Goal: Task Accomplishment & Management: Manage account settings

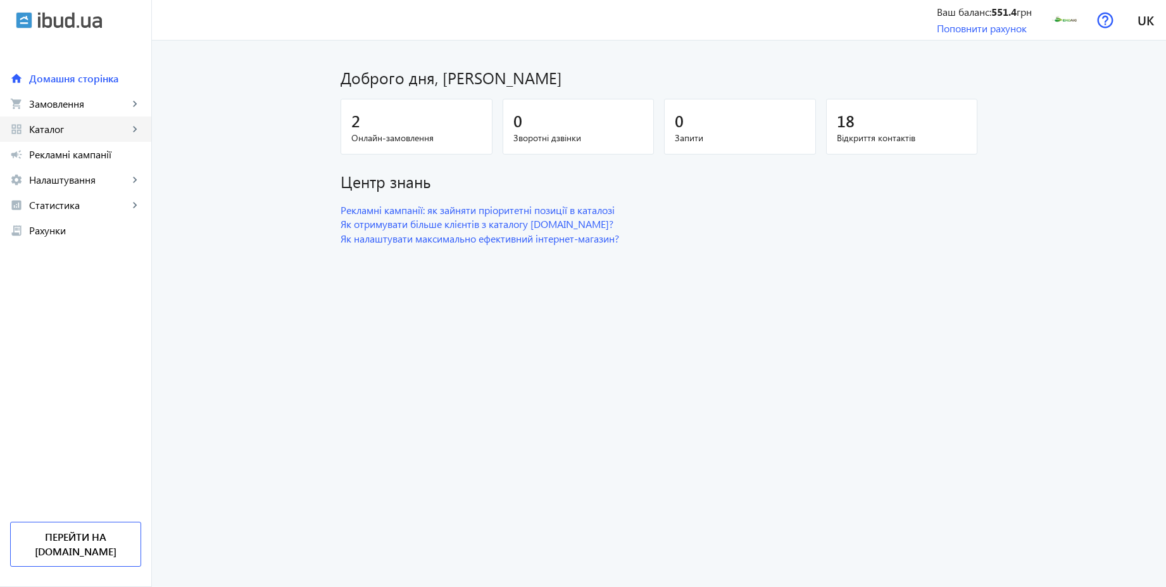
click at [73, 129] on span "Каталог" at bounding box center [78, 129] width 99 height 13
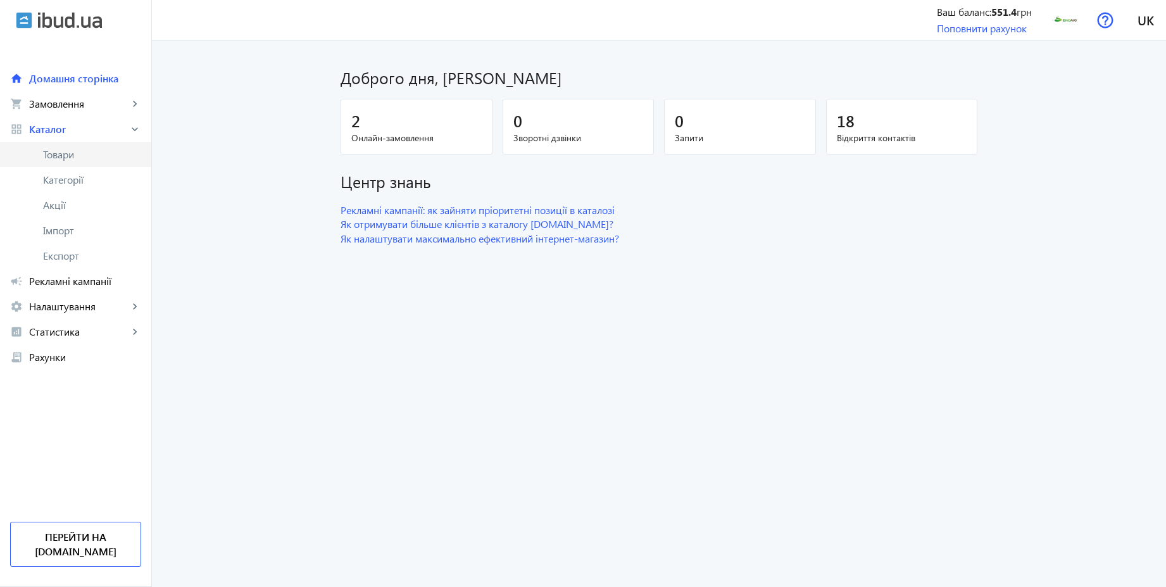
click at [72, 151] on span "Товари" at bounding box center [92, 154] width 98 height 13
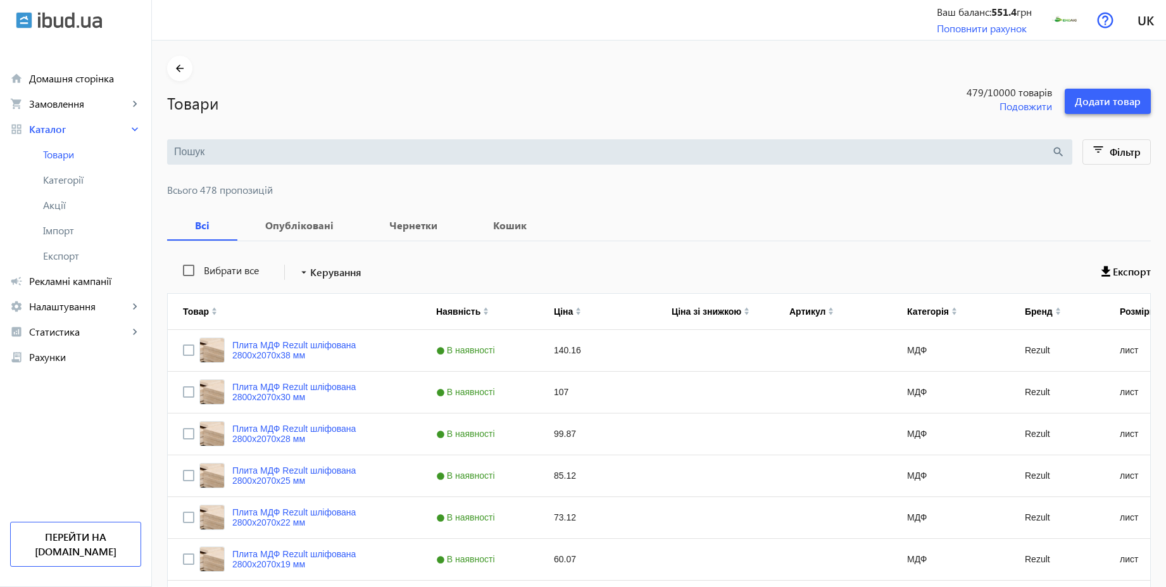
click at [1118, 105] on span "Додати товар" at bounding box center [1108, 101] width 66 height 14
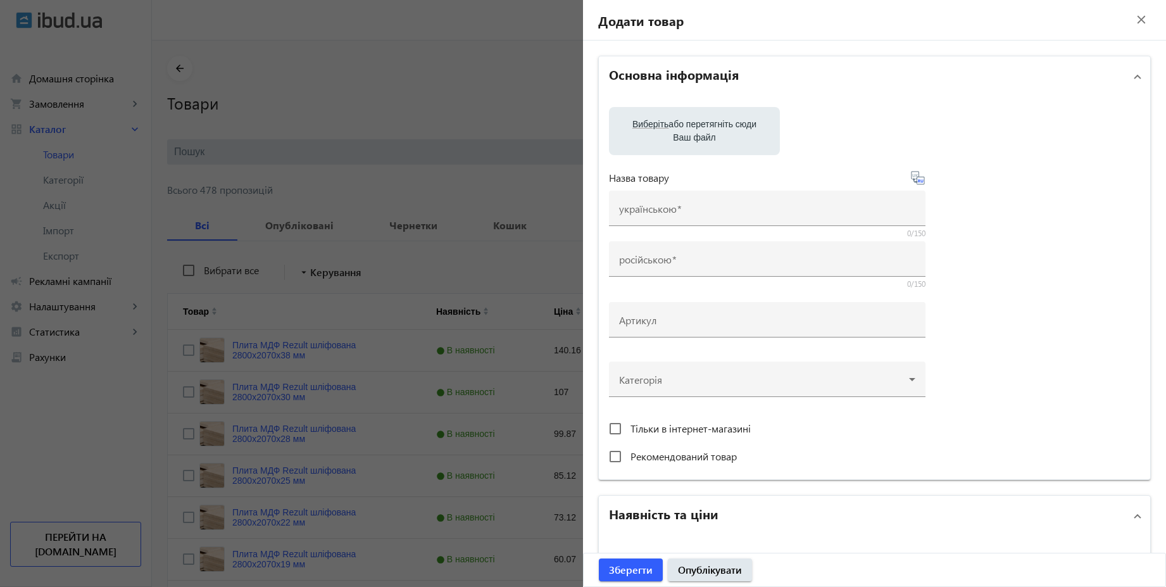
click at [648, 125] on span "Виберіть" at bounding box center [651, 124] width 36 height 10
click at [648, 125] on input "Виберіть або перетягніть сюди Ваш файл" at bounding box center [694, 132] width 151 height 15
type input "C:\fakepath\345345354.jpg"
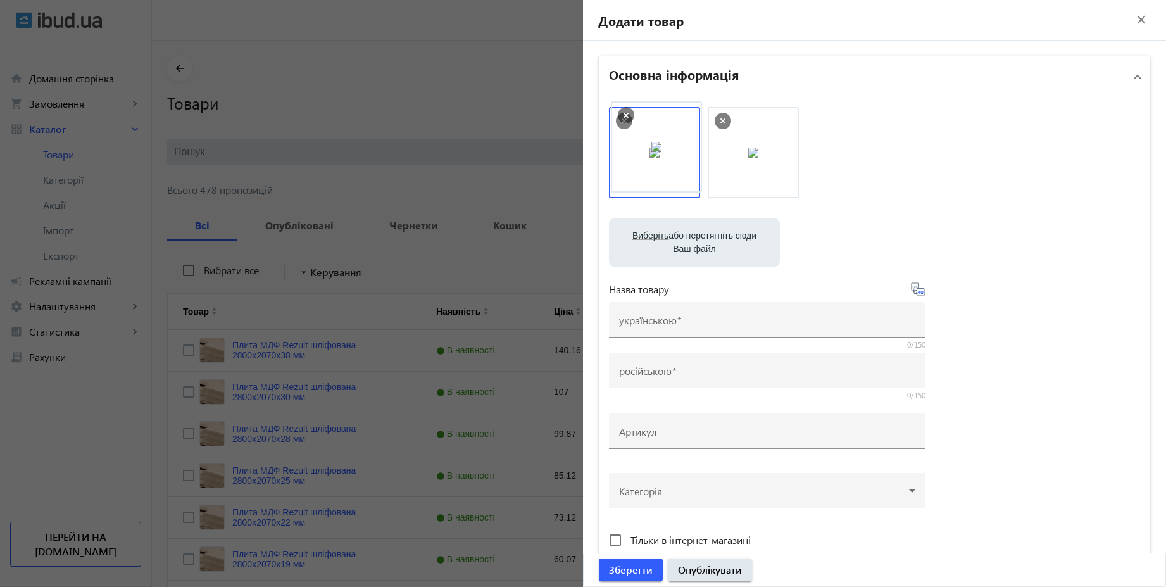
drag, startPoint x: 760, startPoint y: 152, endPoint x: 666, endPoint y: 146, distance: 93.9
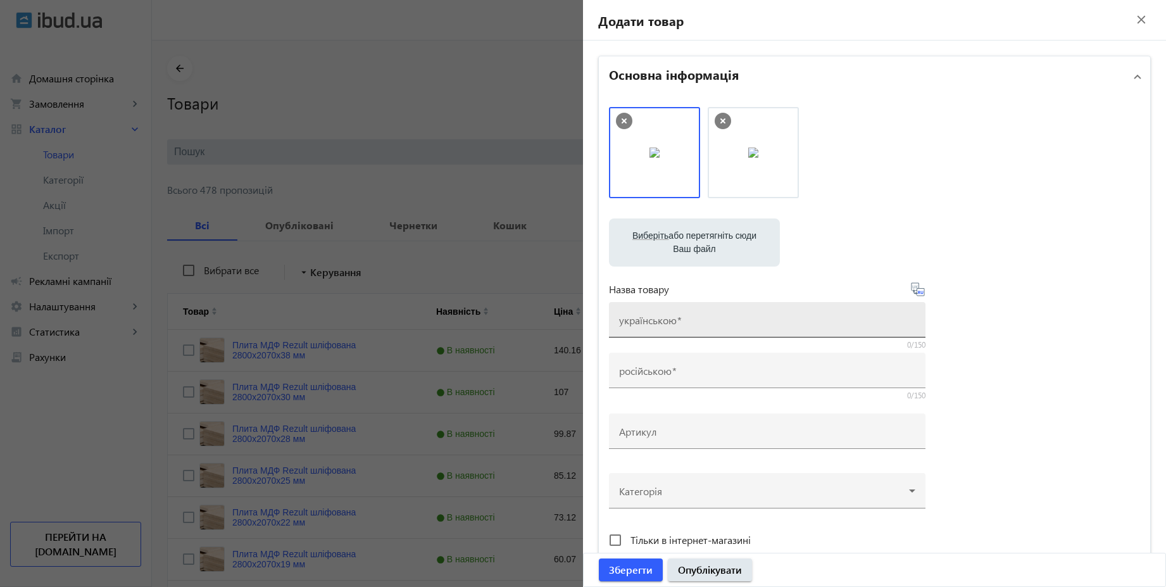
click at [693, 320] on input "українською" at bounding box center [767, 323] width 296 height 13
type input "[PERSON_NAME] вільха-береза"
click at [918, 293] on icon at bounding box center [919, 292] width 3 height 3
type input "Дрова [PERSON_NAME]"
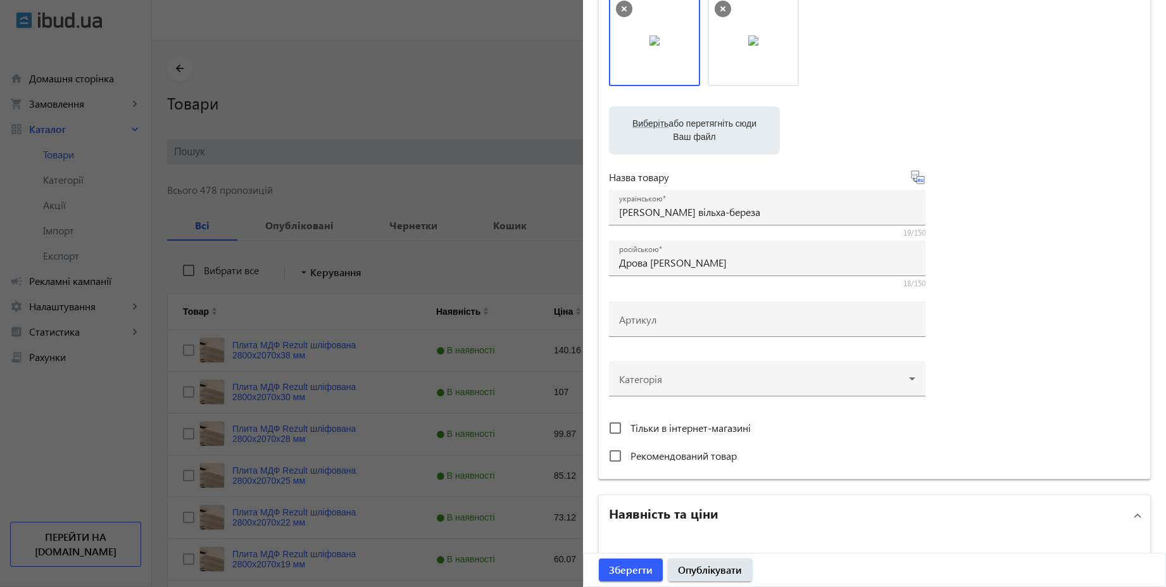
scroll to position [152, 0]
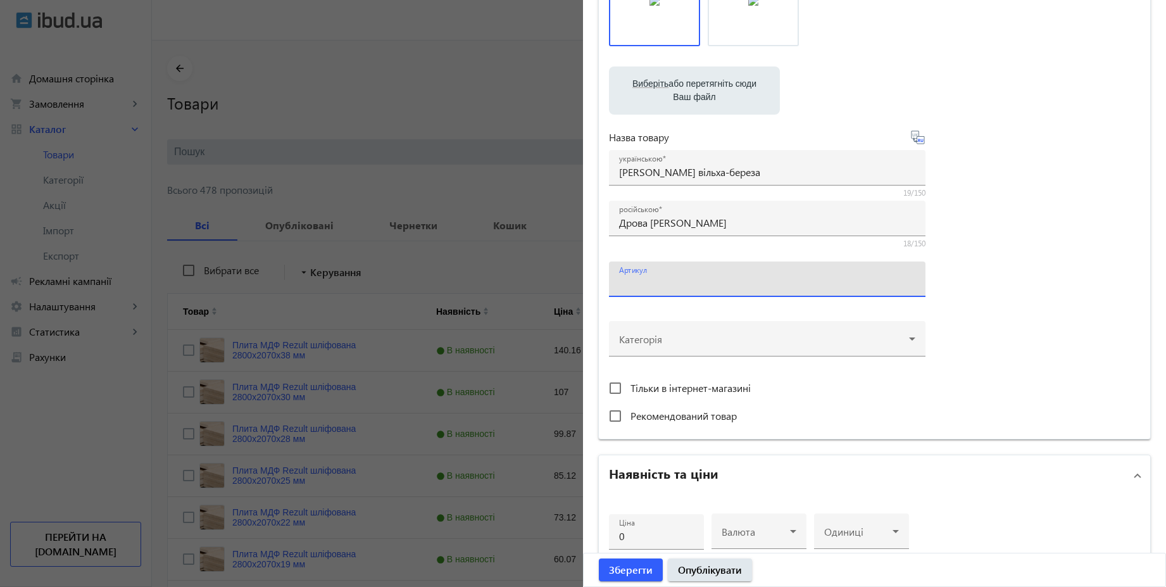
click at [676, 280] on input "Артикул" at bounding box center [767, 283] width 296 height 13
paste input "02122024-1"
type input "02122024-1"
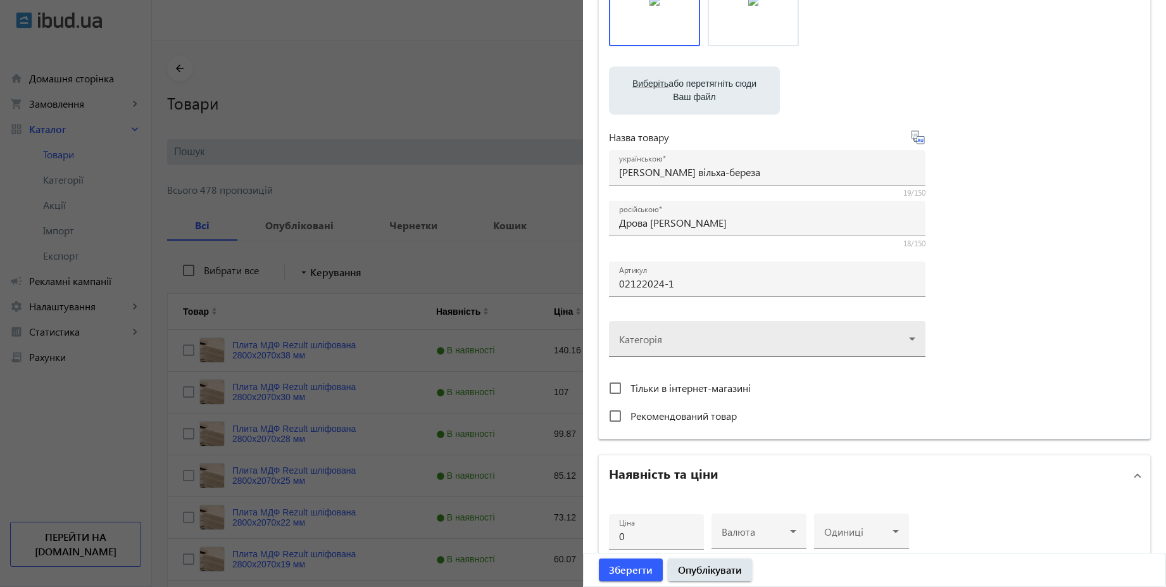
click at [731, 334] on div at bounding box center [767, 334] width 296 height 46
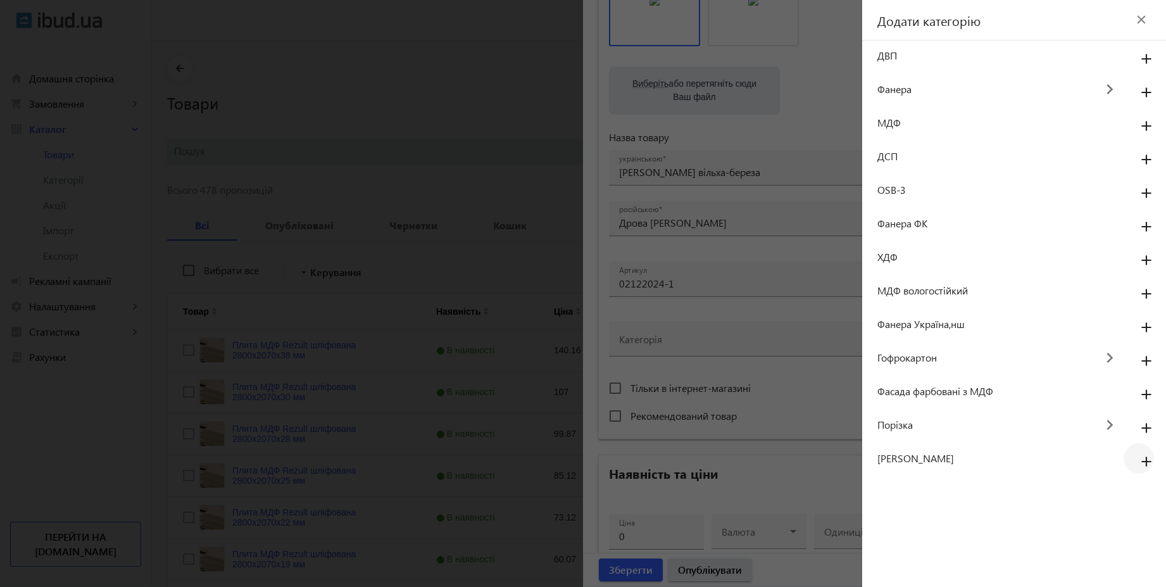
click at [1143, 460] on mat-icon "add" at bounding box center [1147, 462] width 30 height 23
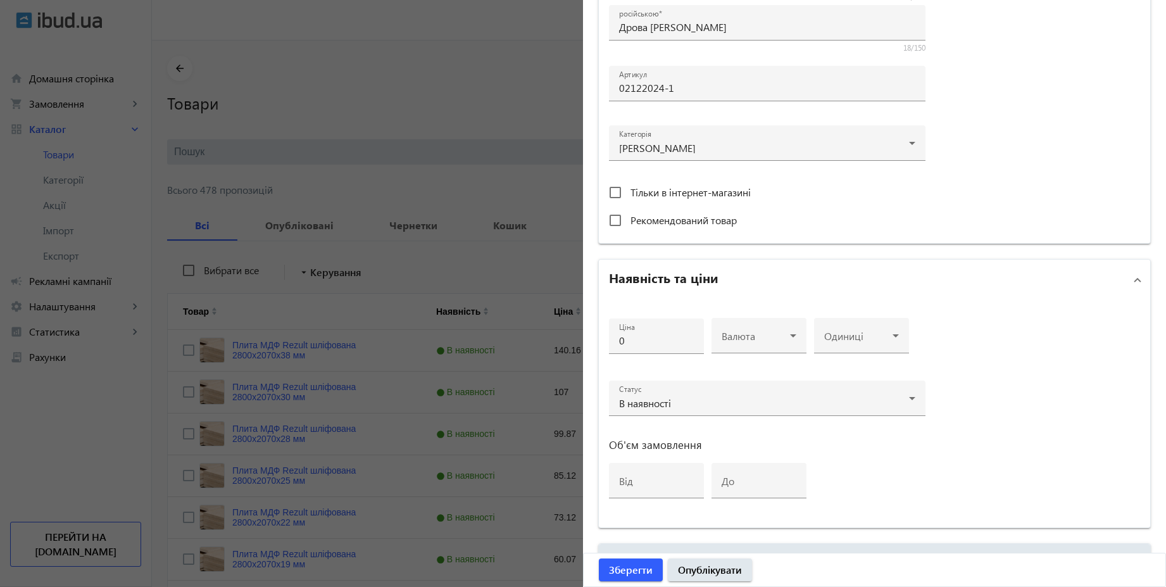
scroll to position [456, 0]
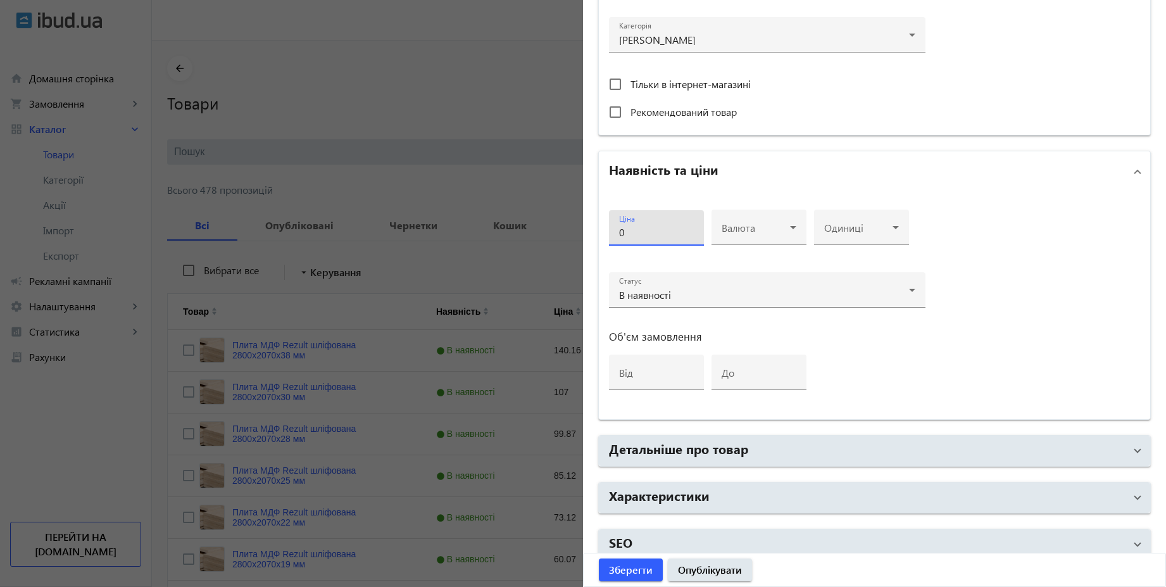
drag, startPoint x: 653, startPoint y: 237, endPoint x: 620, endPoint y: 229, distance: 33.8
click at [620, 229] on input "0" at bounding box center [656, 231] width 75 height 13
type input "1500"
click at [770, 220] on div "Валюта" at bounding box center [759, 227] width 75 height 35
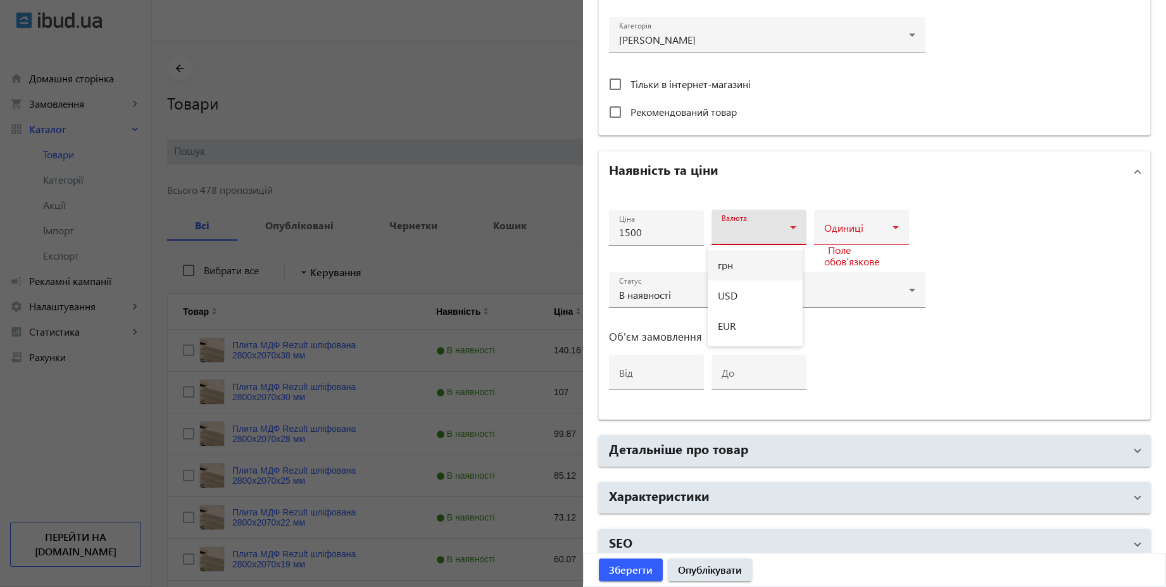
click at [735, 271] on mat-option "грн" at bounding box center [755, 265] width 95 height 30
click at [849, 234] on span at bounding box center [859, 232] width 68 height 10
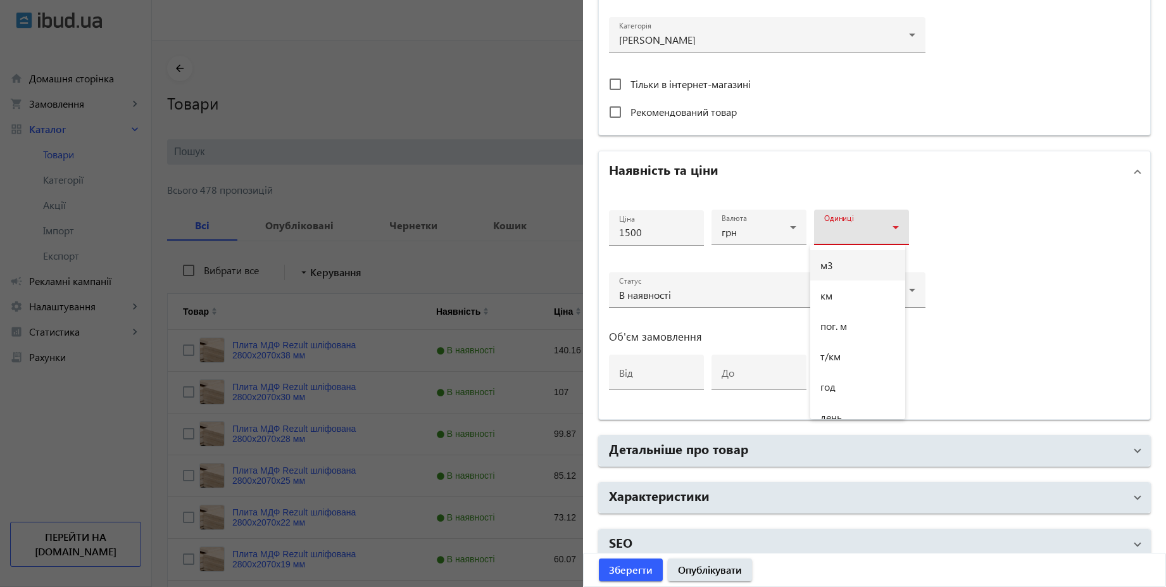
click at [836, 271] on mat-option "м3" at bounding box center [858, 265] width 95 height 30
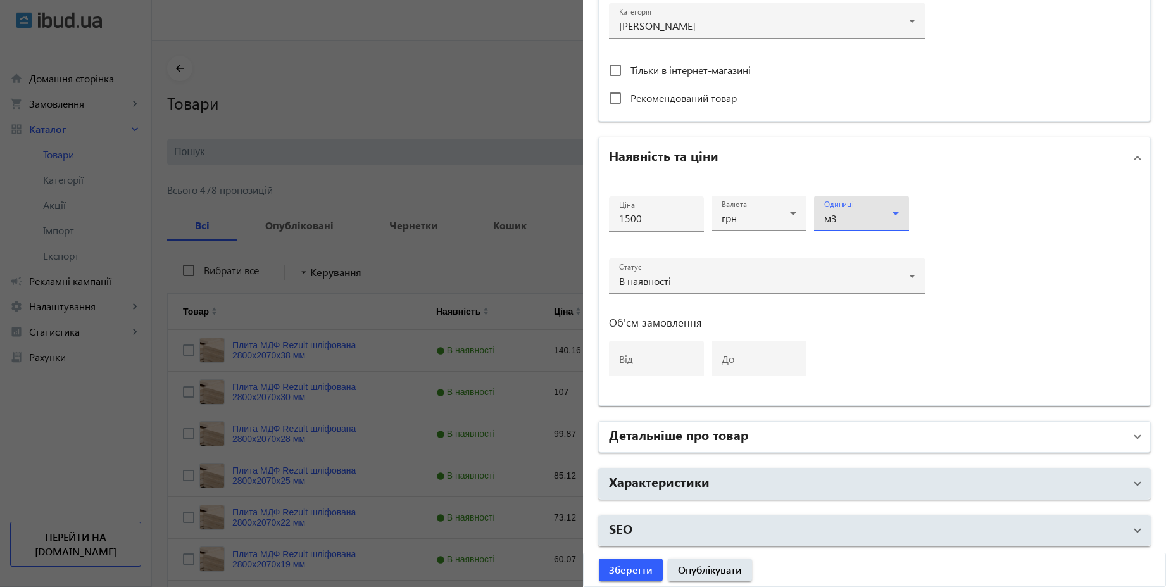
click at [749, 435] on mat-panel-title "Детальніше про товар" at bounding box center [867, 437] width 516 height 23
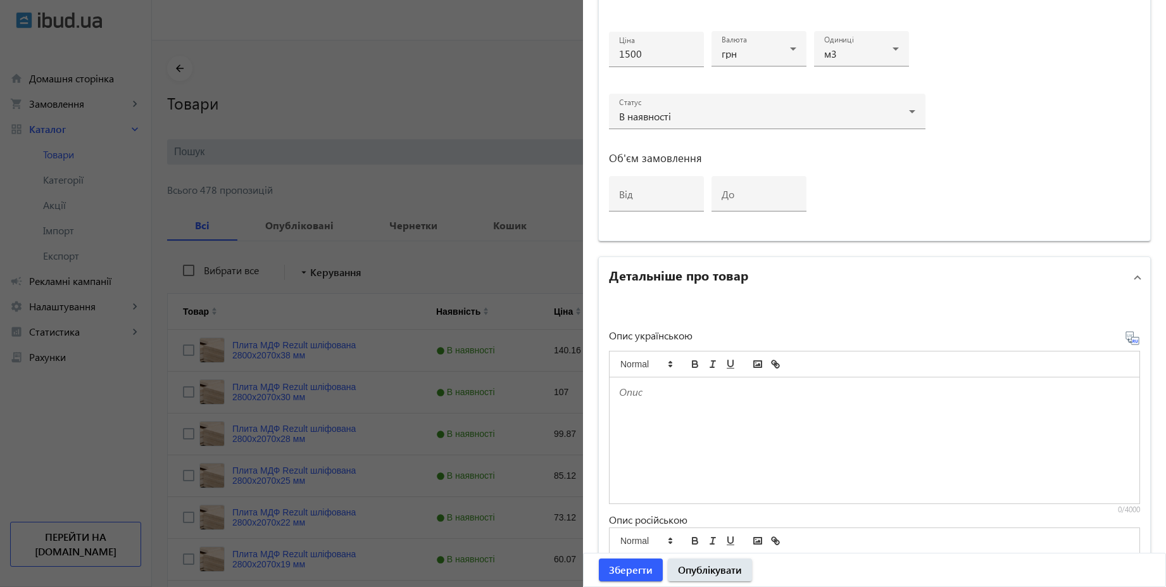
scroll to position [698, 0]
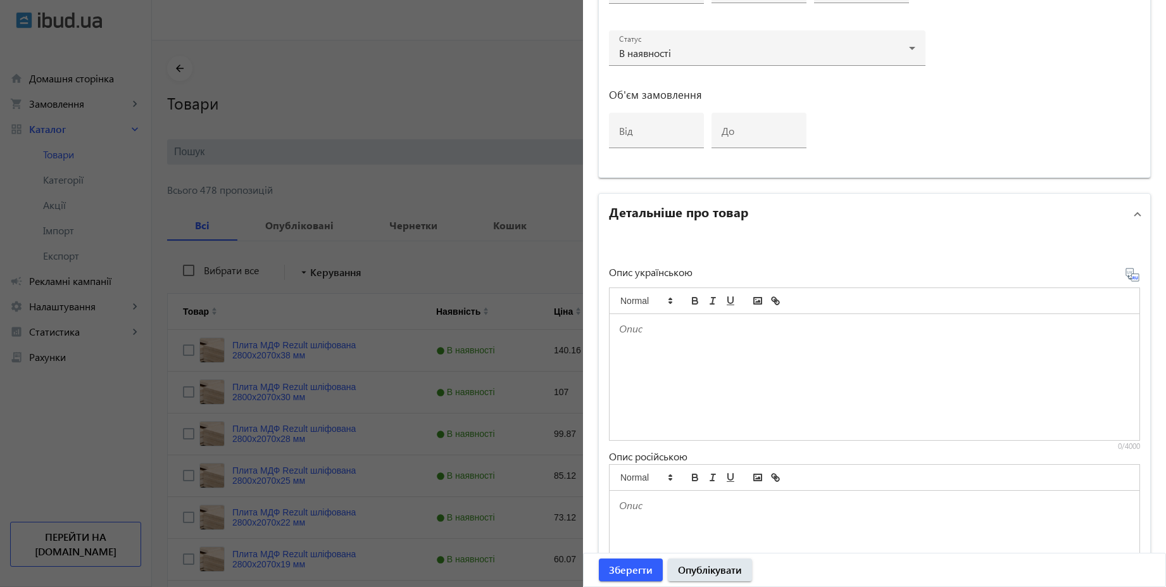
click at [672, 343] on div at bounding box center [875, 377] width 530 height 126
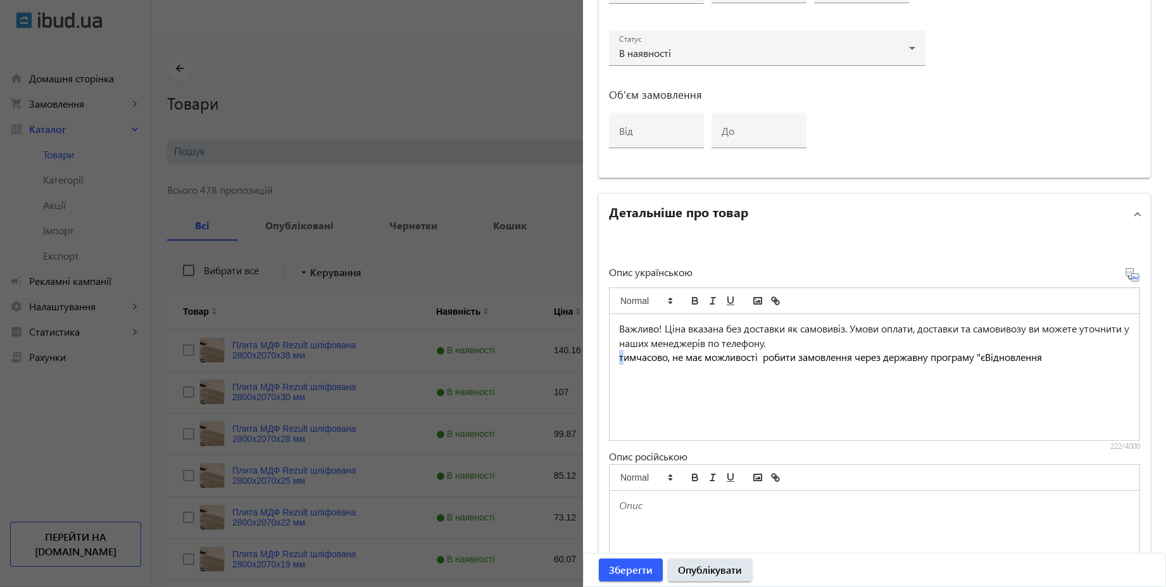
drag, startPoint x: 619, startPoint y: 356, endPoint x: 607, endPoint y: 355, distance: 11.5
click at [610, 355] on div "Важливо! Ціна вказана без доставки як самовивіз. Умови оплати, доставки та само…" at bounding box center [875, 377] width 530 height 126
click at [685, 357] on span "Тимчасово, не має можливості робити замовлення через державну програму "єВіднов…" at bounding box center [830, 356] width 422 height 13
click at [1049, 359] on p "Тимчасово, немає можливості робити замовлення через державну програму "єВідновл…" at bounding box center [874, 357] width 511 height 15
click at [1133, 278] on icon at bounding box center [1134, 277] width 3 height 3
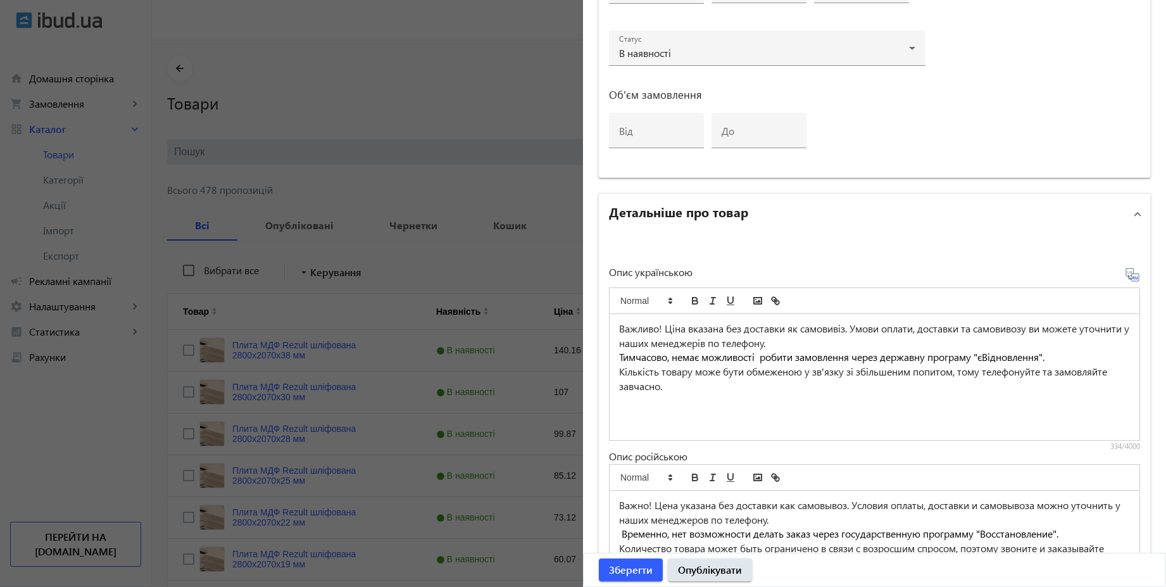
scroll to position [892, 0]
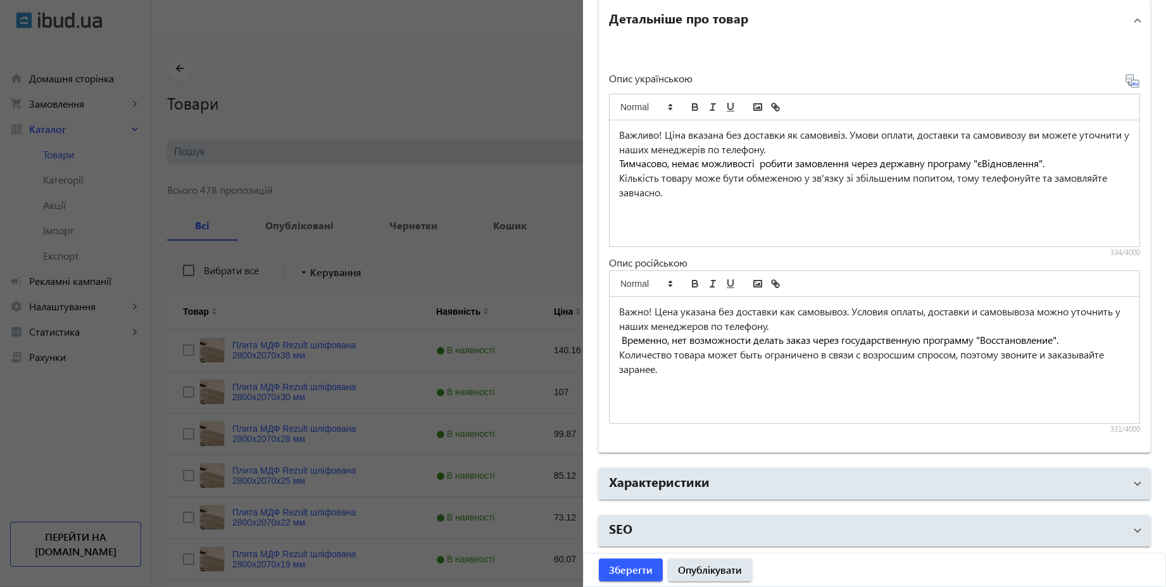
click at [622, 338] on span "Временно, нет возможности делать заказ через государственную программу "Восстан…" at bounding box center [840, 339] width 437 height 13
click at [620, 357] on p "Количество товара может быть ограничено в связи с возросшим спросом, поэтому зв…" at bounding box center [874, 362] width 511 height 28
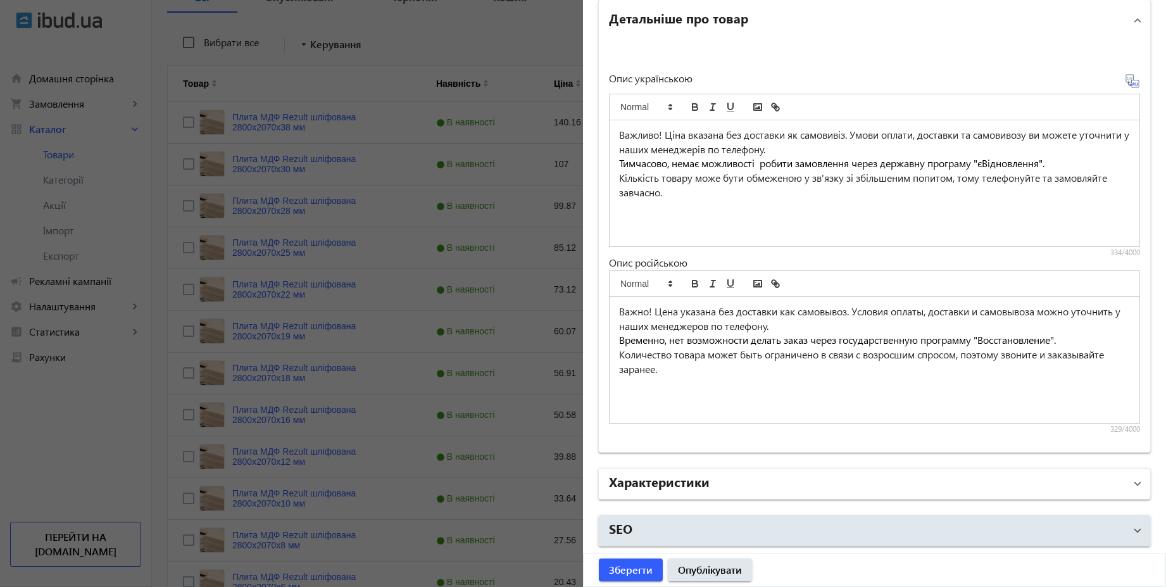
click at [685, 479] on h2 "Характеристики" at bounding box center [659, 481] width 101 height 18
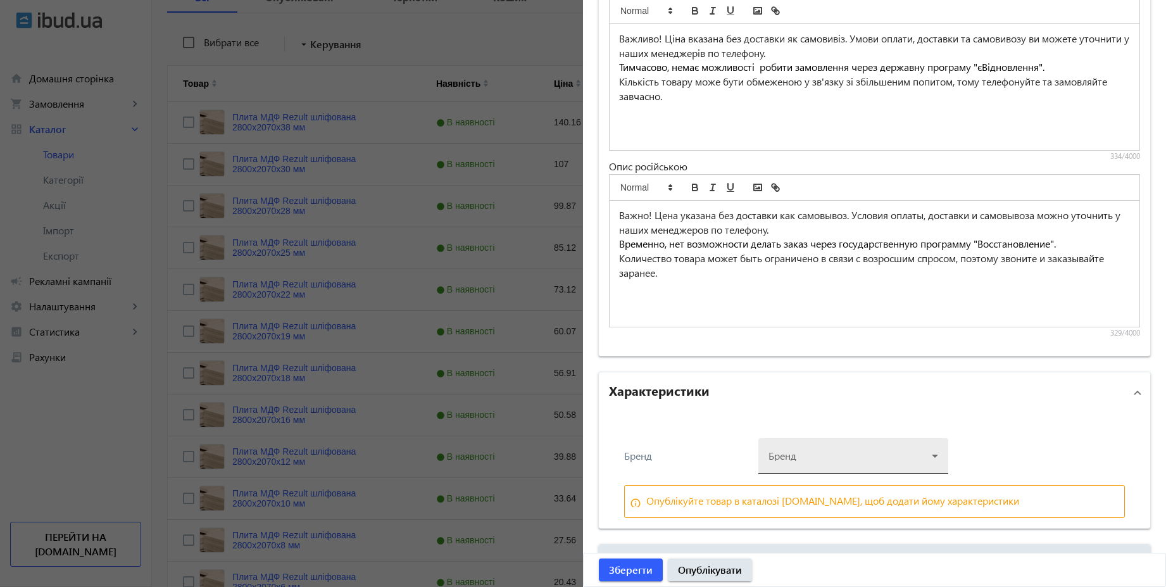
scroll to position [1017, 0]
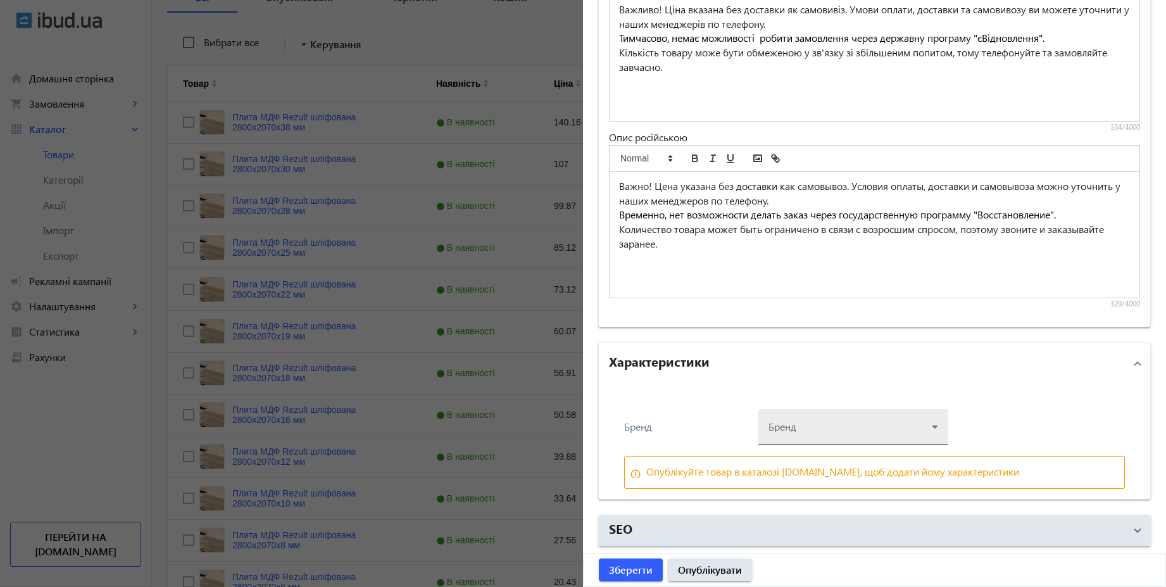
click at [812, 434] on div at bounding box center [854, 422] width 170 height 46
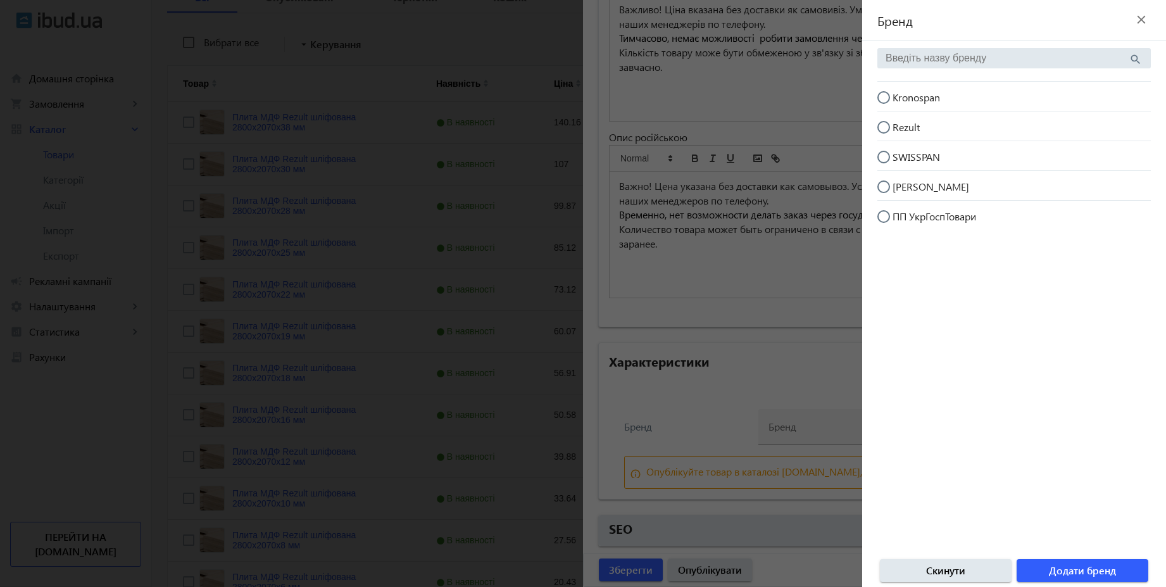
click at [880, 187] on input "[PERSON_NAME]" at bounding box center [890, 192] width 25 height 25
radio input "true"
click at [1120, 569] on span "button" at bounding box center [1083, 570] width 132 height 30
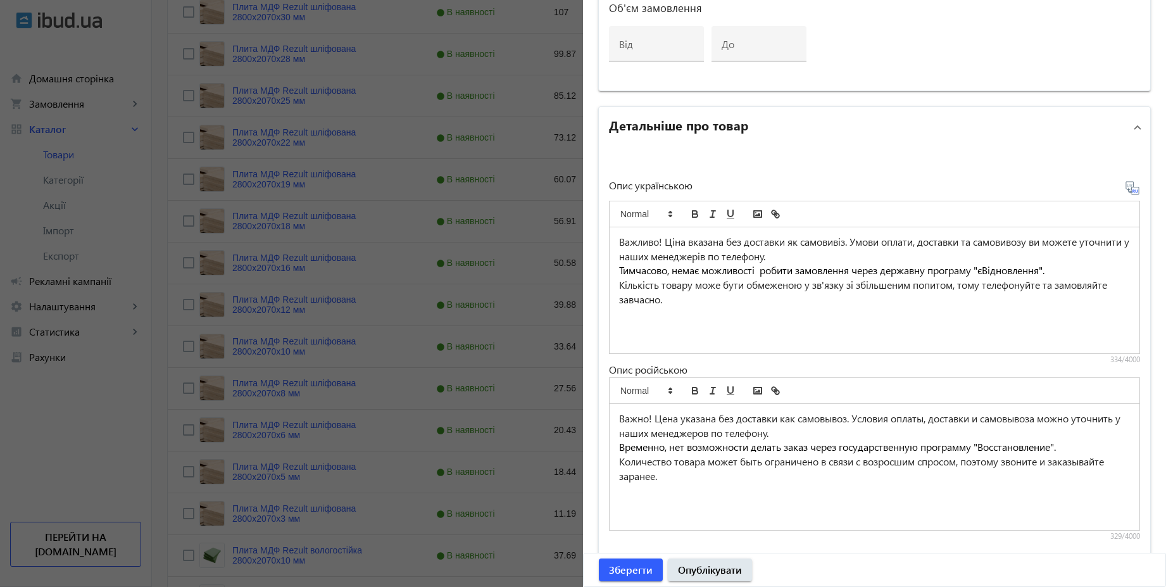
scroll to position [713, 0]
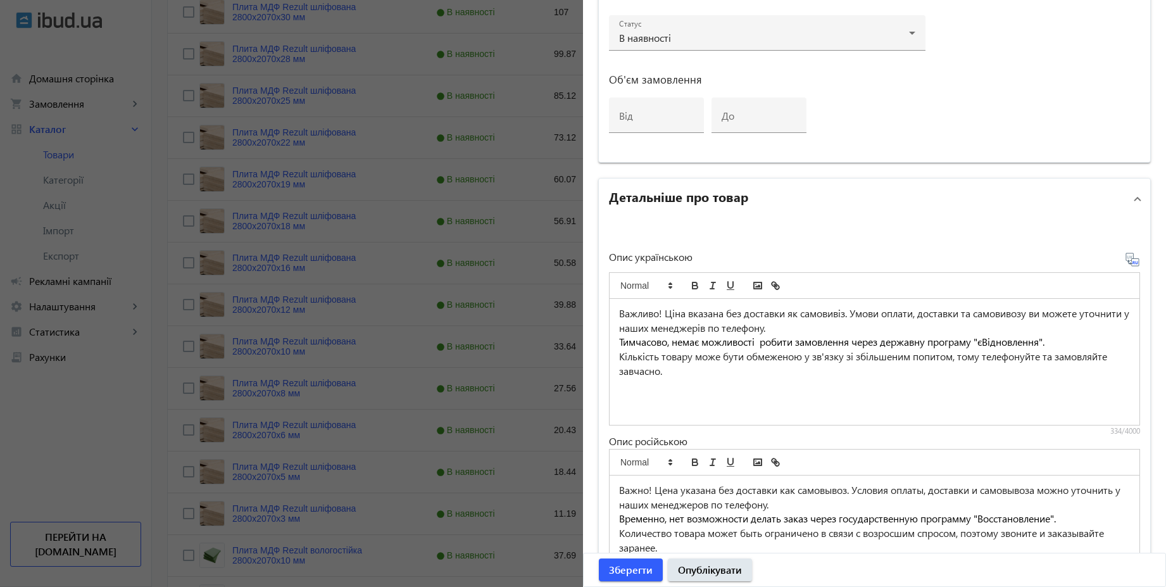
click at [1008, 344] on span "Тимчасово, немає можливості робити замовлення через державну програму "єВідновл…" at bounding box center [832, 341] width 426 height 13
copy span "єВідновлення"
click at [1028, 519] on span "Временно, нет возможности делать заказ через государственную программу "Восстан…" at bounding box center [837, 518] width 437 height 13
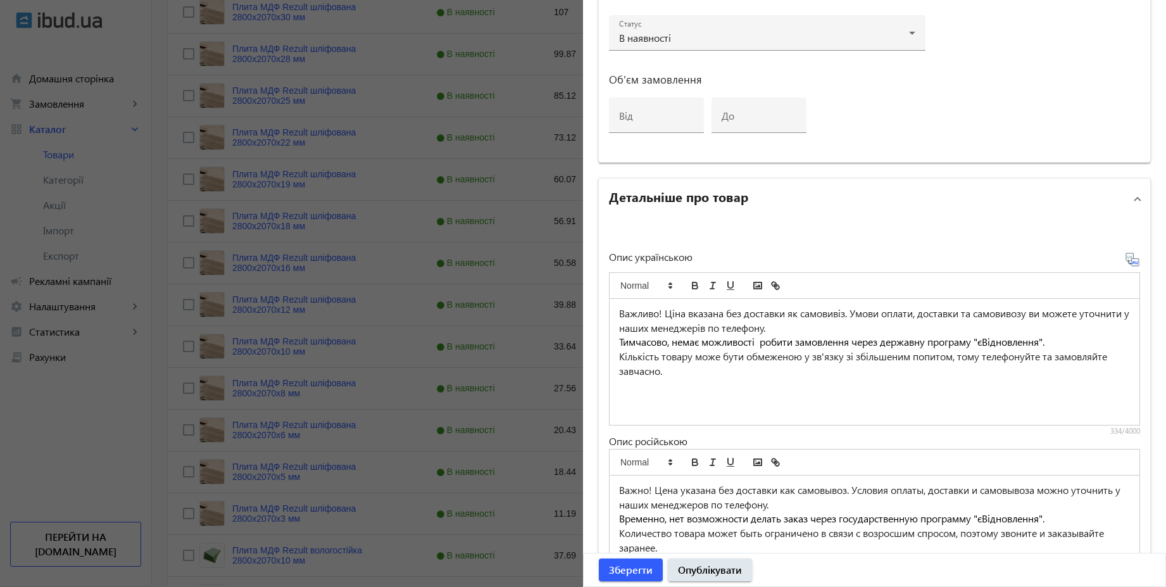
click at [1063, 521] on p "Временно, нет возможности делать заказ через государственную программу "єВіднов…" at bounding box center [874, 519] width 511 height 15
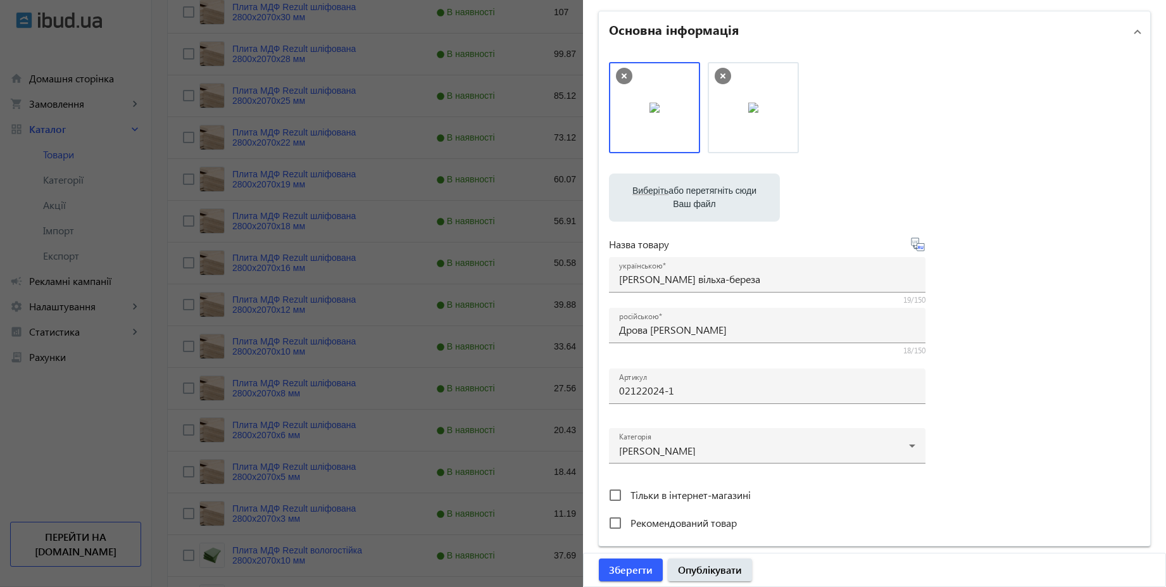
scroll to position [0, 0]
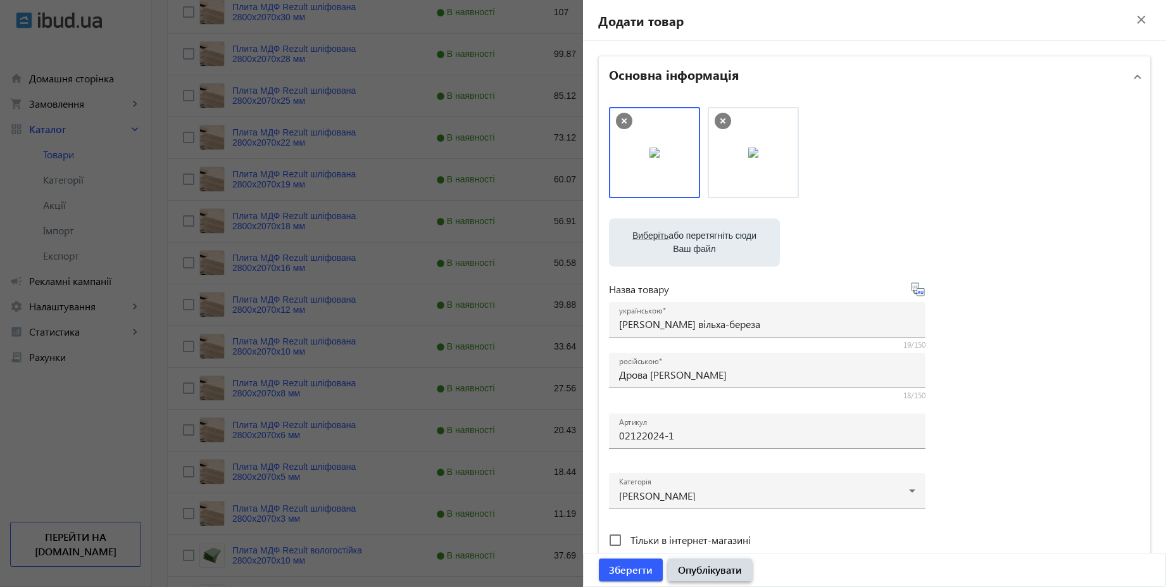
click at [721, 570] on span "Опублікувати" at bounding box center [710, 570] width 64 height 14
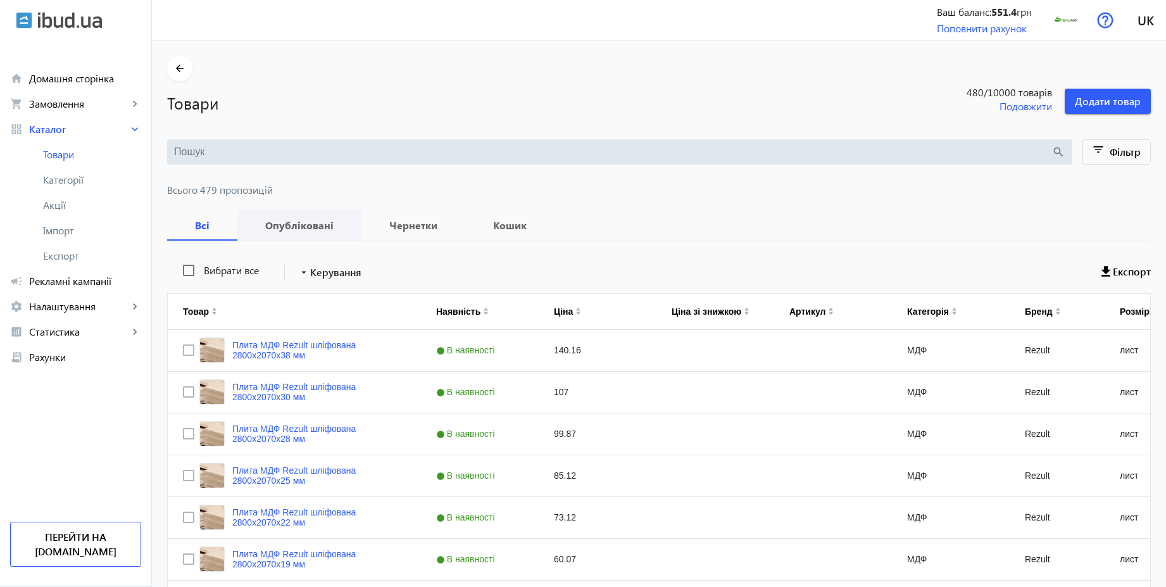
click at [308, 232] on span "Опубліковані" at bounding box center [300, 225] width 94 height 30
click at [647, 156] on input "search" at bounding box center [613, 152] width 878 height 14
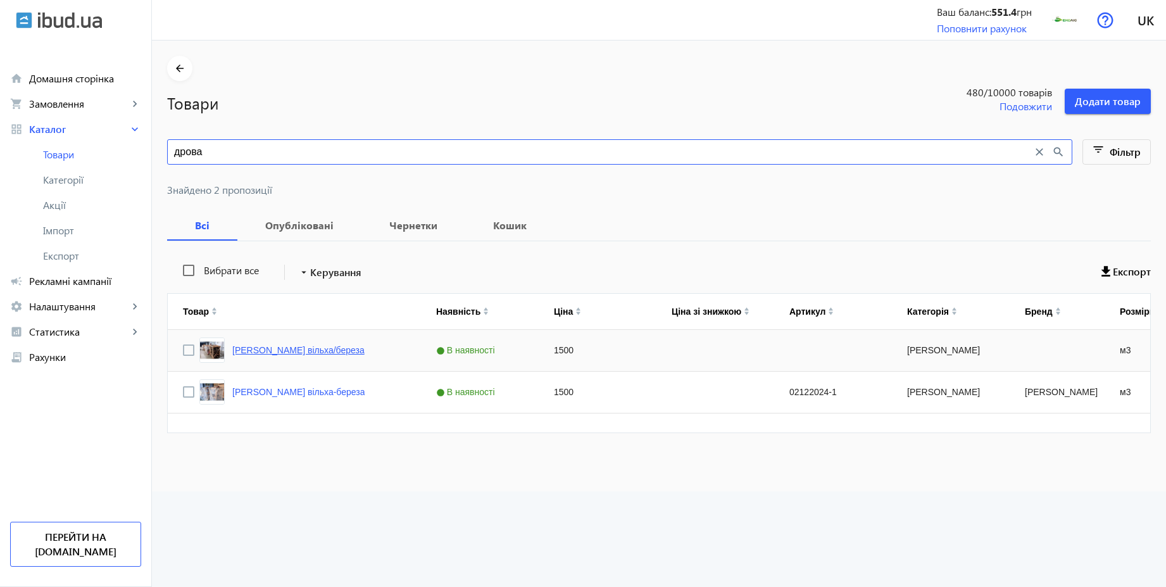
type input "дрова"
click at [279, 348] on link "[PERSON_NAME] вільха/береза" at bounding box center [298, 350] width 132 height 10
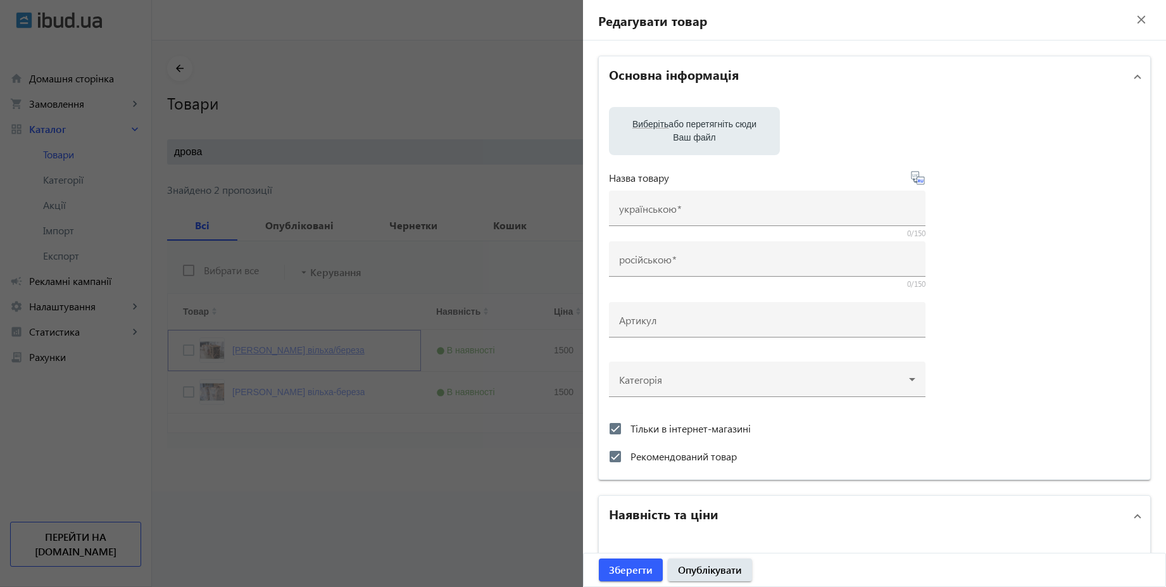
type input "[PERSON_NAME] вільха/береза"
checkbox input "true"
type input "1500"
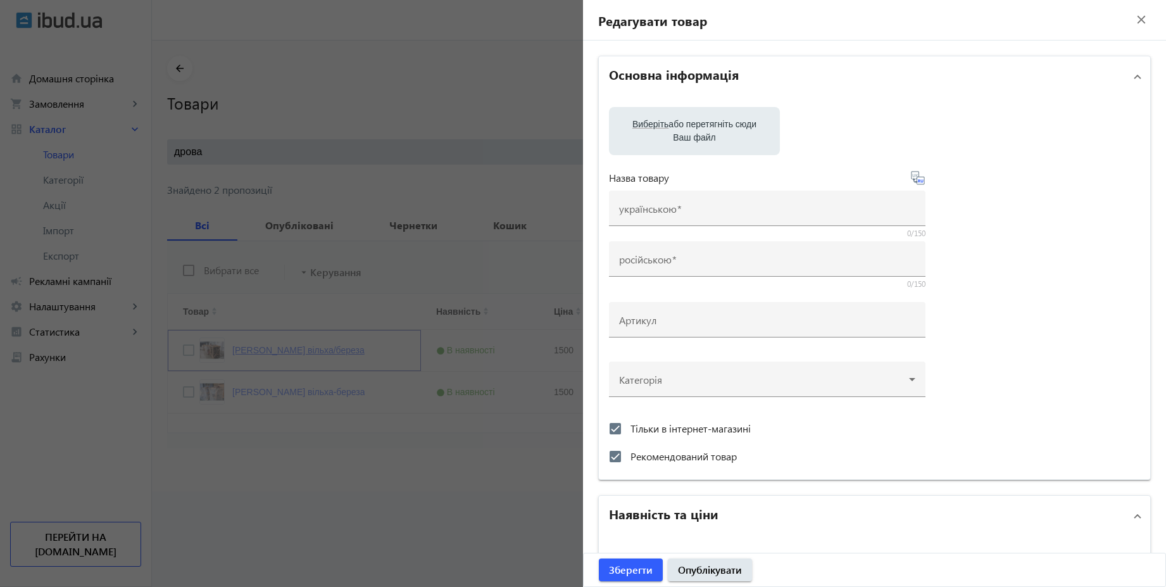
type input "1"
type input "100"
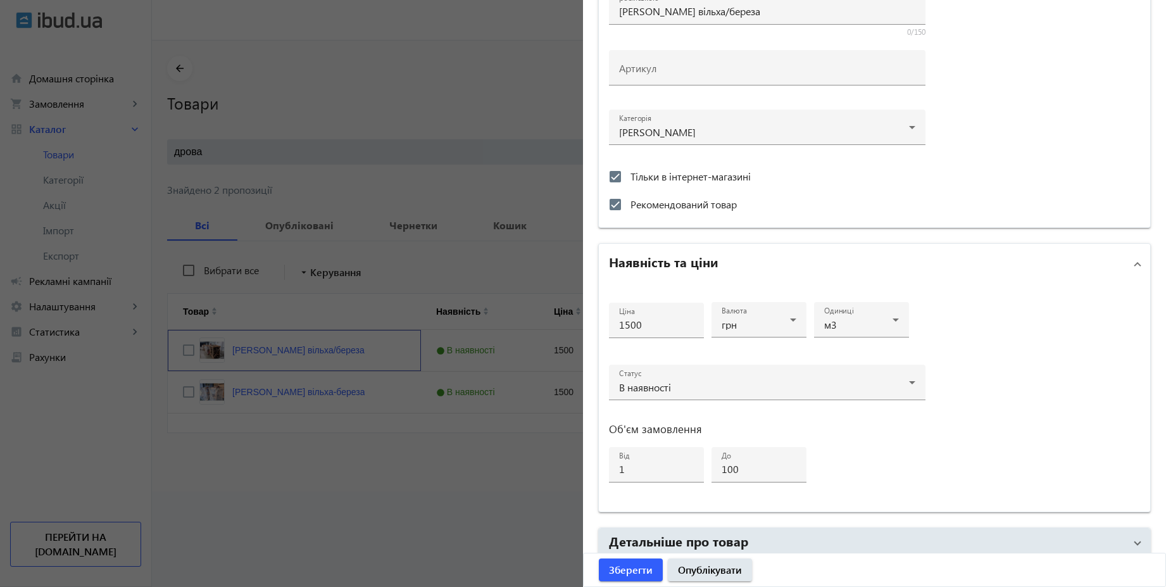
scroll to position [380, 0]
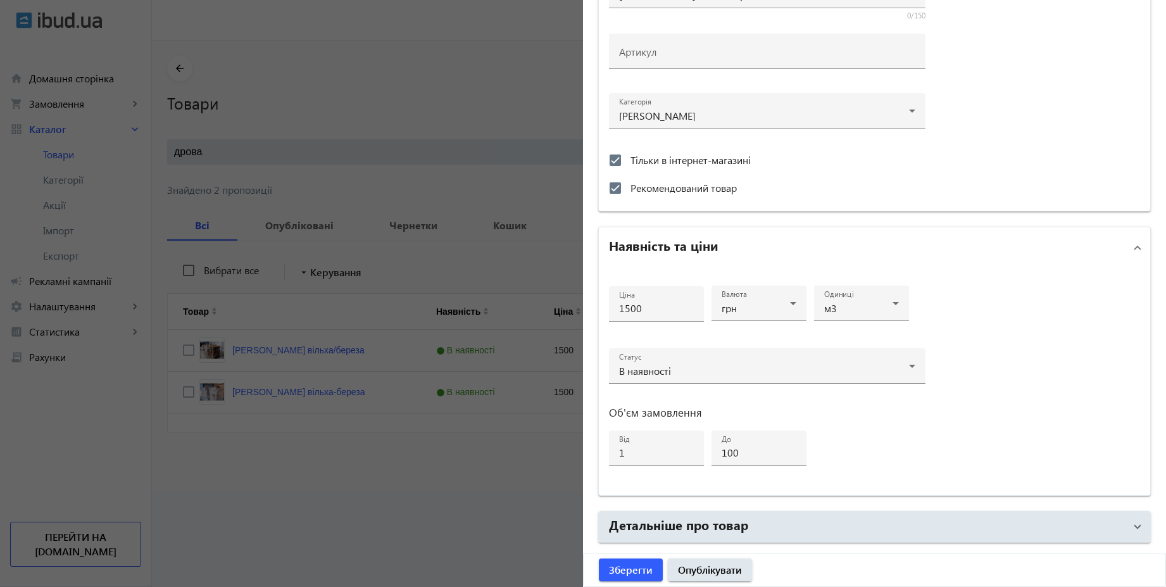
click at [506, 267] on div at bounding box center [583, 293] width 1166 height 587
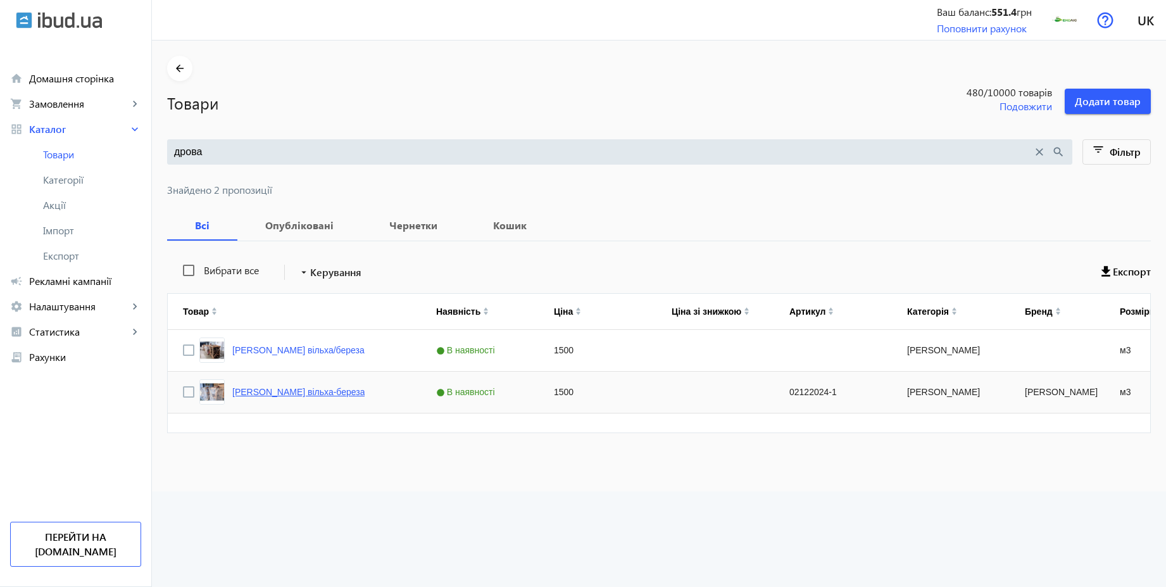
click at [281, 390] on link "[PERSON_NAME] вільха-береза" at bounding box center [298, 392] width 132 height 10
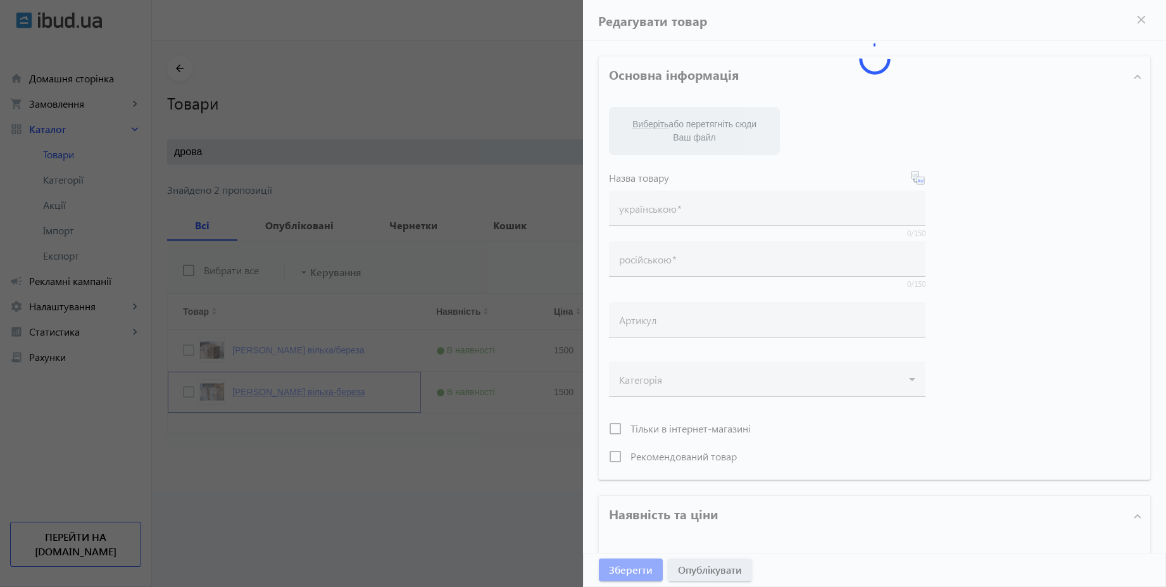
type input "[PERSON_NAME] вільха-береза"
type input "Дрова [PERSON_NAME]"
type input "02122024-1"
type input "1500"
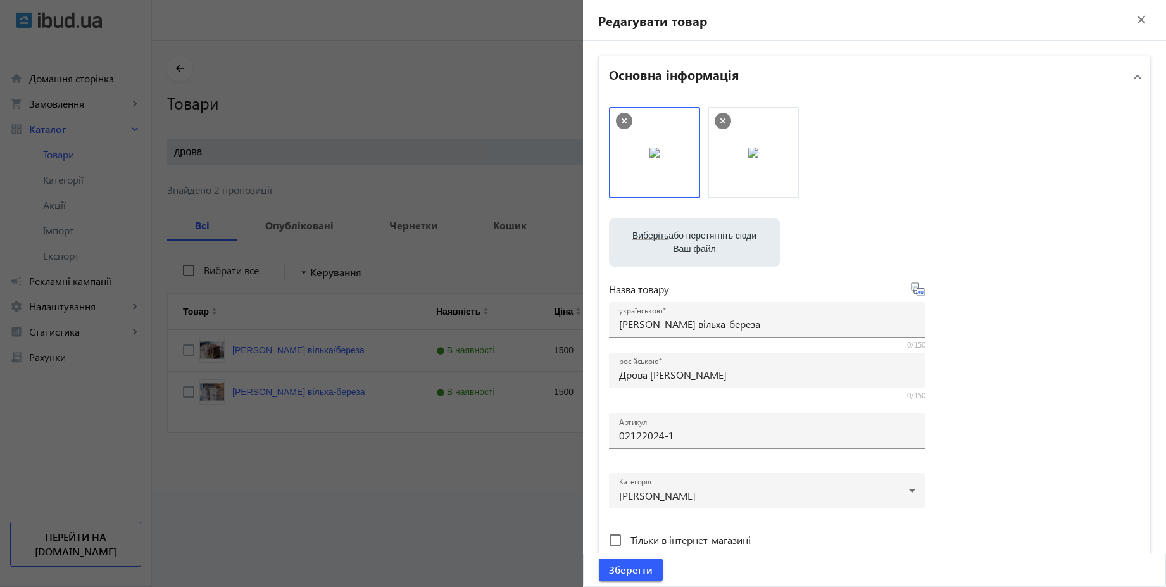
click at [348, 474] on div at bounding box center [583, 293] width 1166 height 587
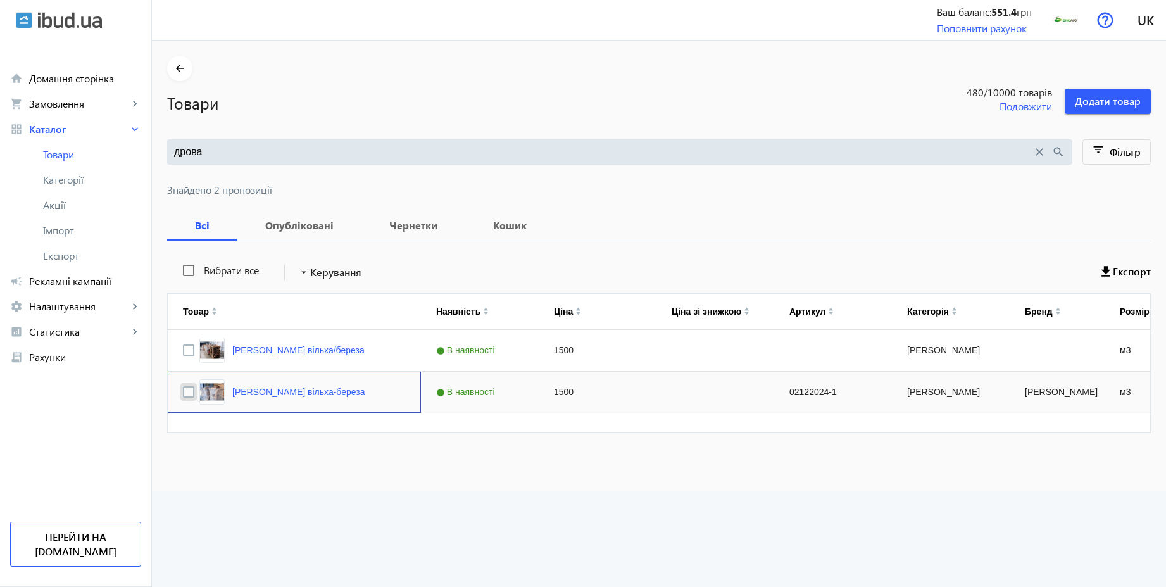
click at [183, 389] on input "Press Space to toggle row selection (unchecked)" at bounding box center [188, 391] width 11 height 11
checkbox input "true"
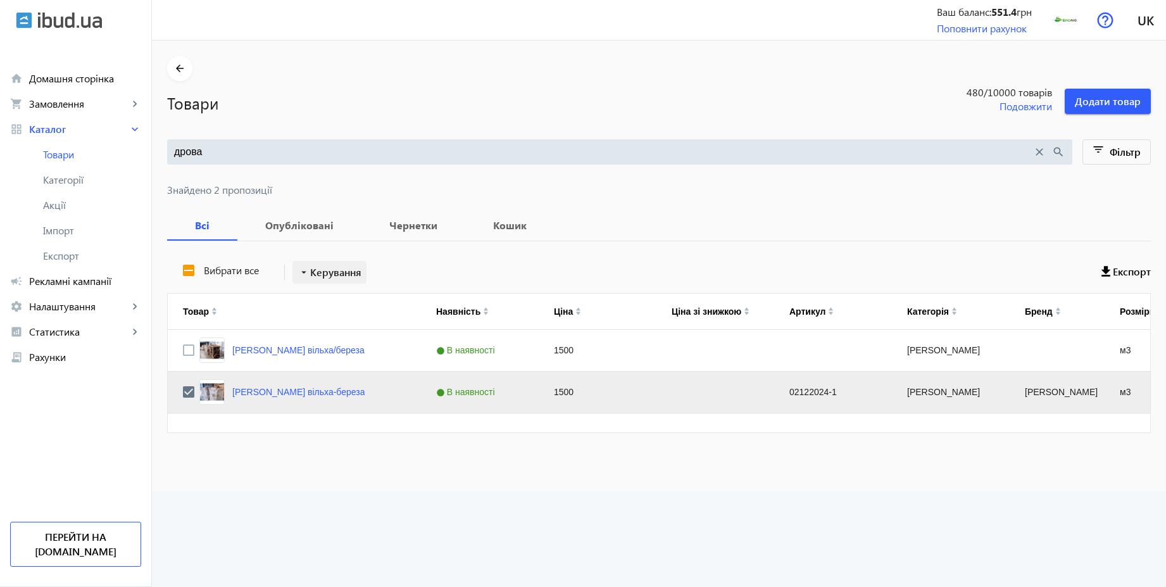
click at [320, 273] on span "Керування" at bounding box center [335, 272] width 51 height 15
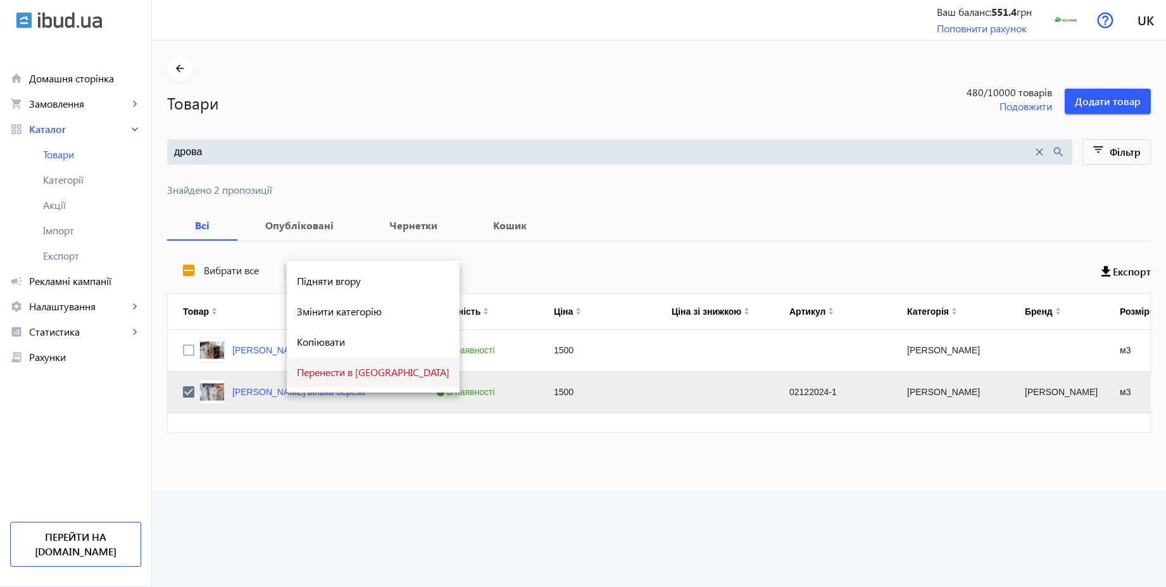
click at [351, 368] on span "Перенести в [GEOGRAPHIC_DATA]" at bounding box center [373, 372] width 153 height 10
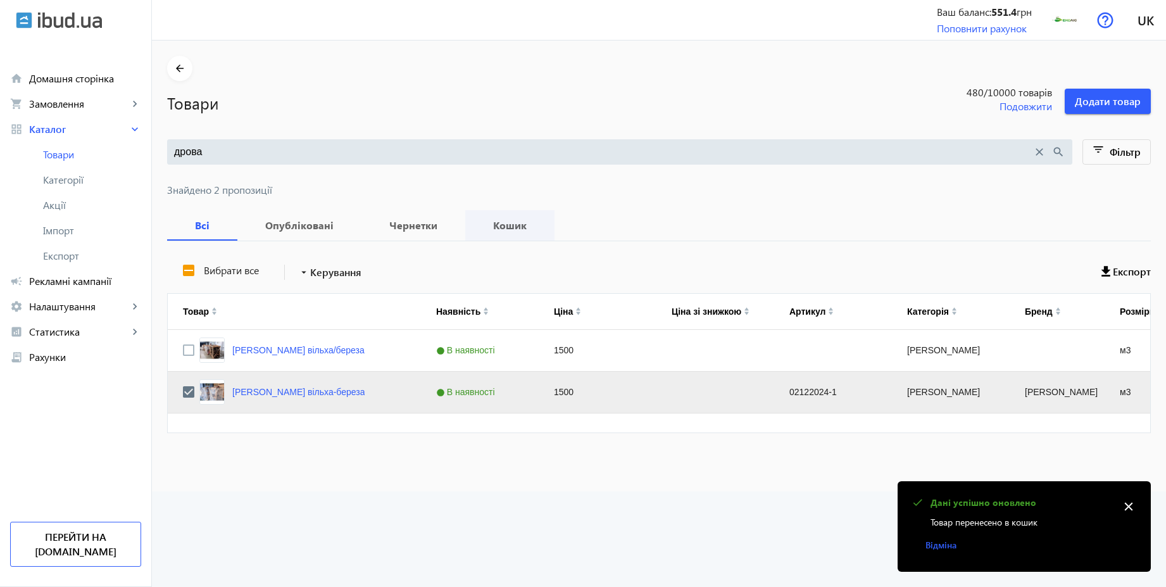
click at [500, 224] on b "Кошик" at bounding box center [510, 225] width 59 height 10
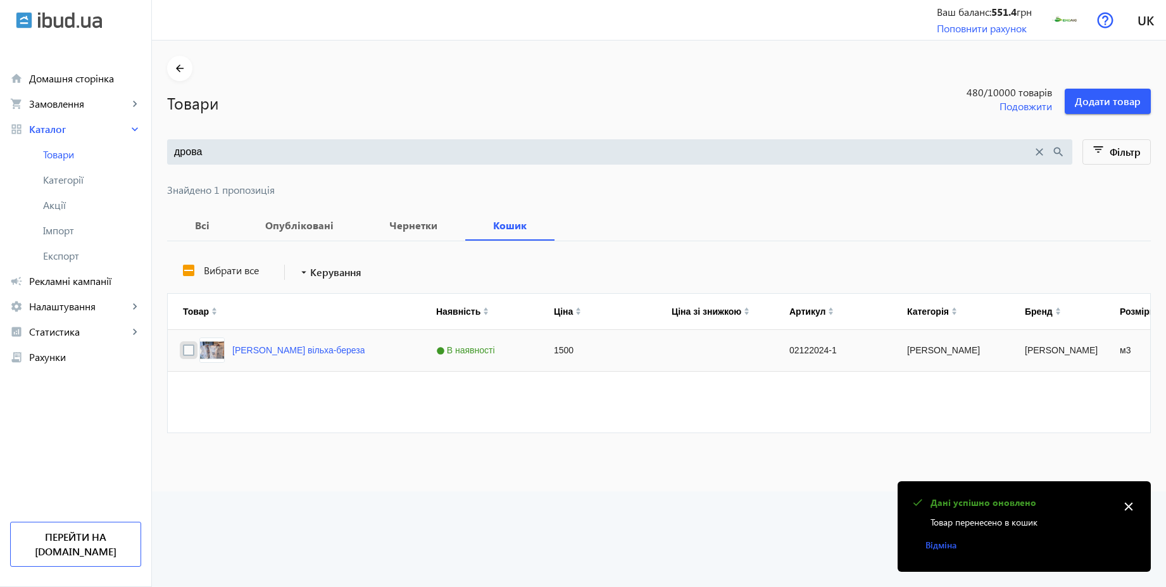
click at [184, 347] on input "Press Space to toggle row selection (unchecked)" at bounding box center [188, 349] width 11 height 11
checkbox input "true"
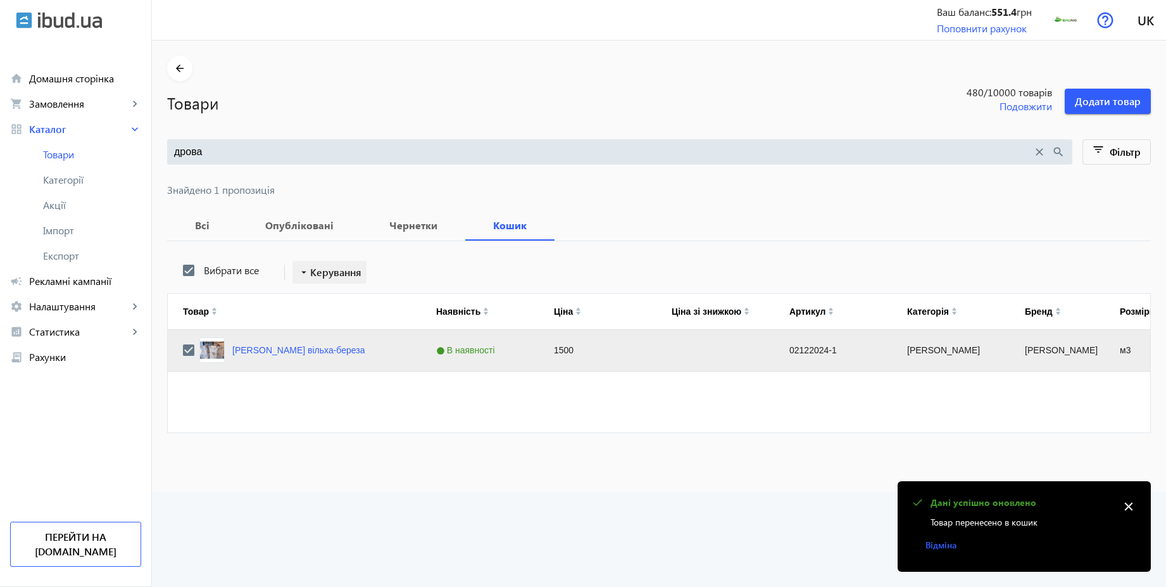
click at [333, 271] on span "Керування" at bounding box center [335, 272] width 51 height 15
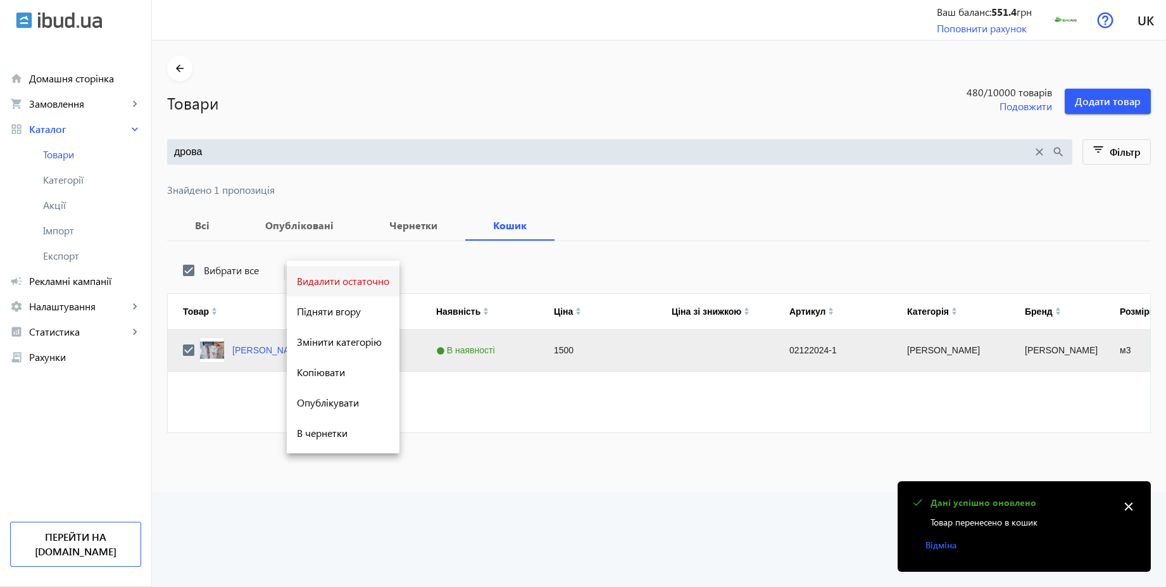
click at [342, 280] on span "Видалити остаточно" at bounding box center [343, 281] width 92 height 10
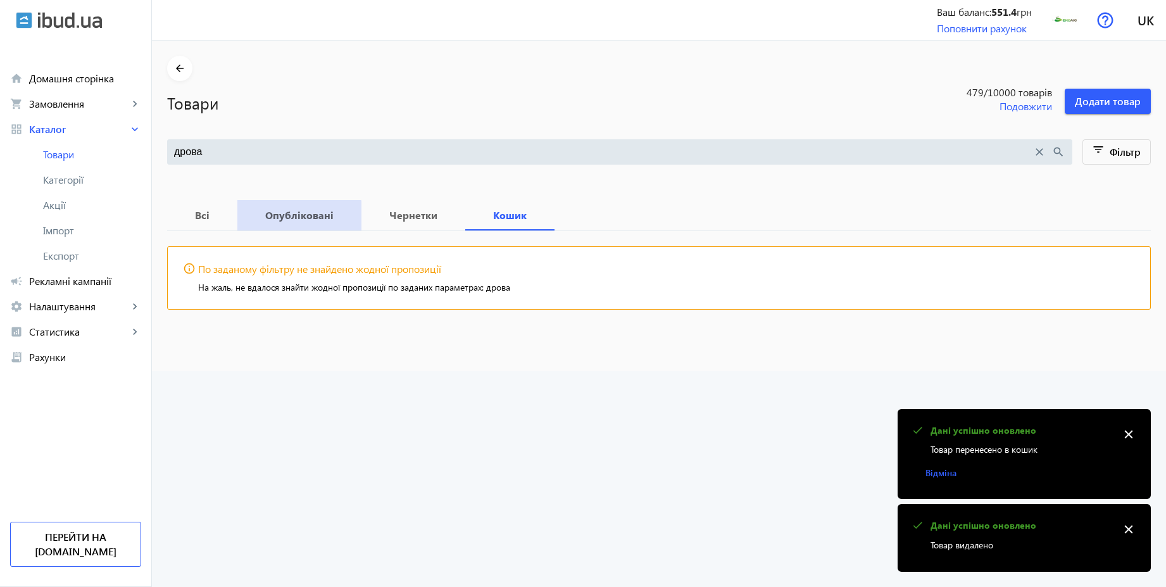
click at [291, 219] on b "Опубліковані" at bounding box center [300, 215] width 94 height 10
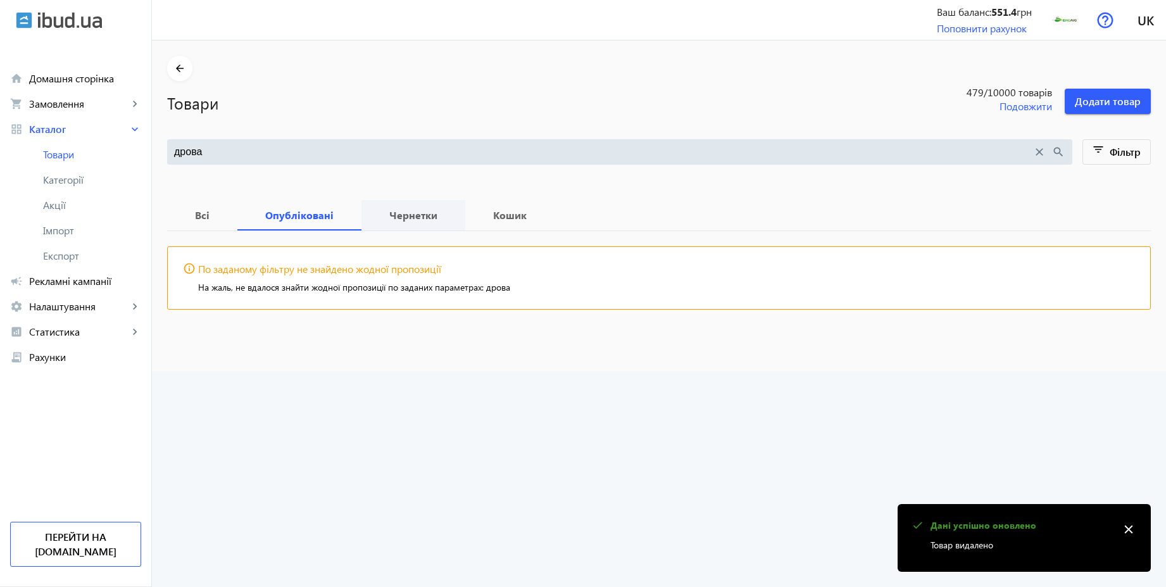
click at [398, 218] on b "Чернетки" at bounding box center [413, 215] width 73 height 10
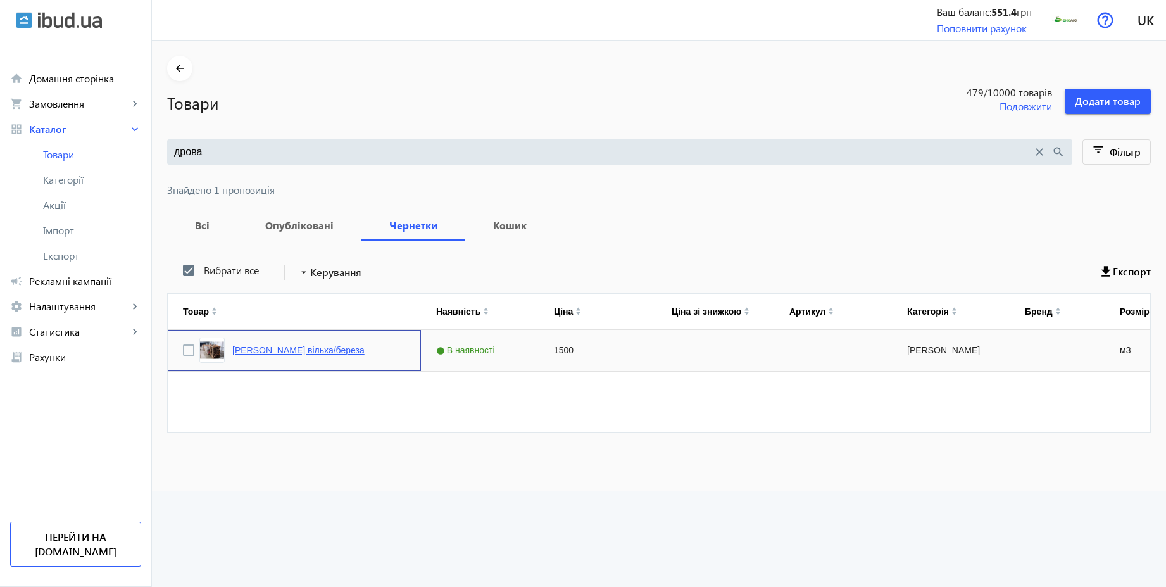
click at [274, 346] on link "[PERSON_NAME] вільха/береза" at bounding box center [298, 350] width 132 height 10
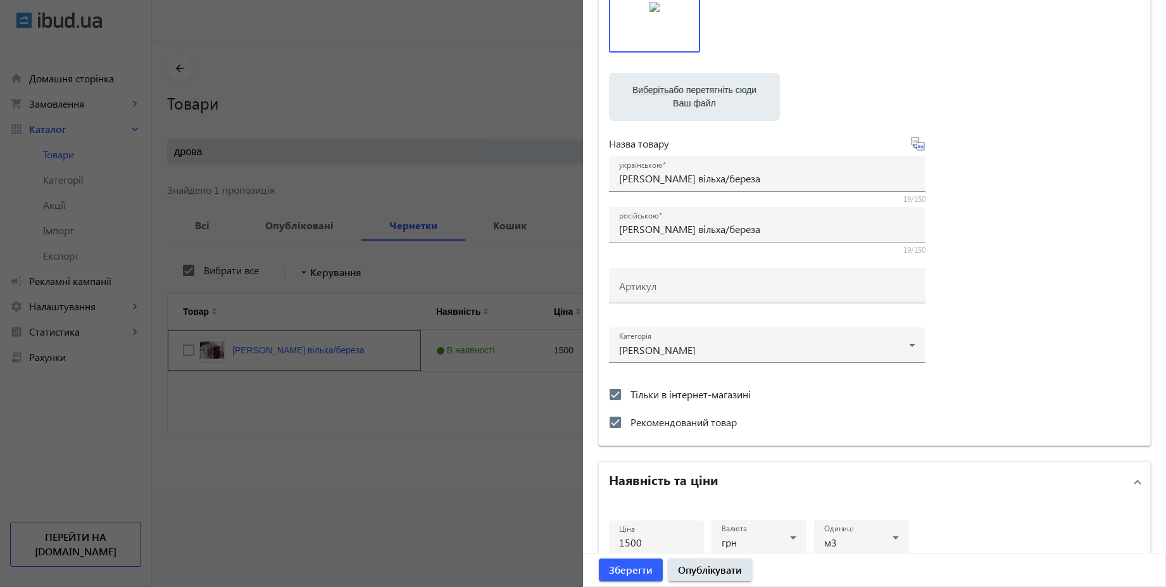
scroll to position [152, 0]
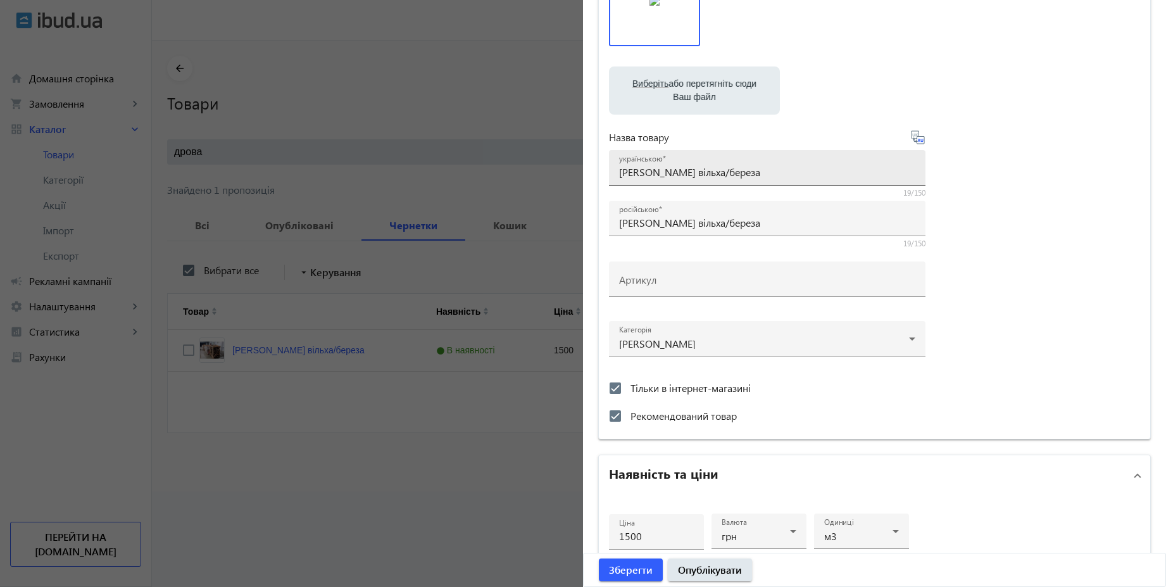
click at [682, 173] on input "[PERSON_NAME] вільха/береза" at bounding box center [767, 171] width 296 height 13
type input "[PERSON_NAME] вільха-береза"
click at [683, 222] on input "[PERSON_NAME] вільха/береза" at bounding box center [767, 222] width 296 height 13
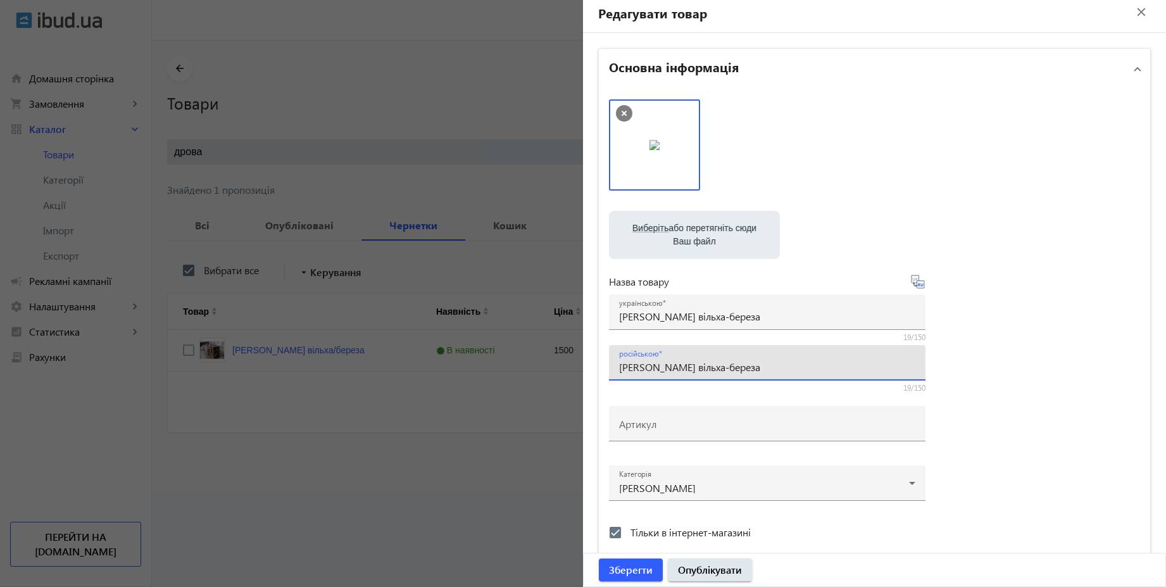
scroll to position [0, 0]
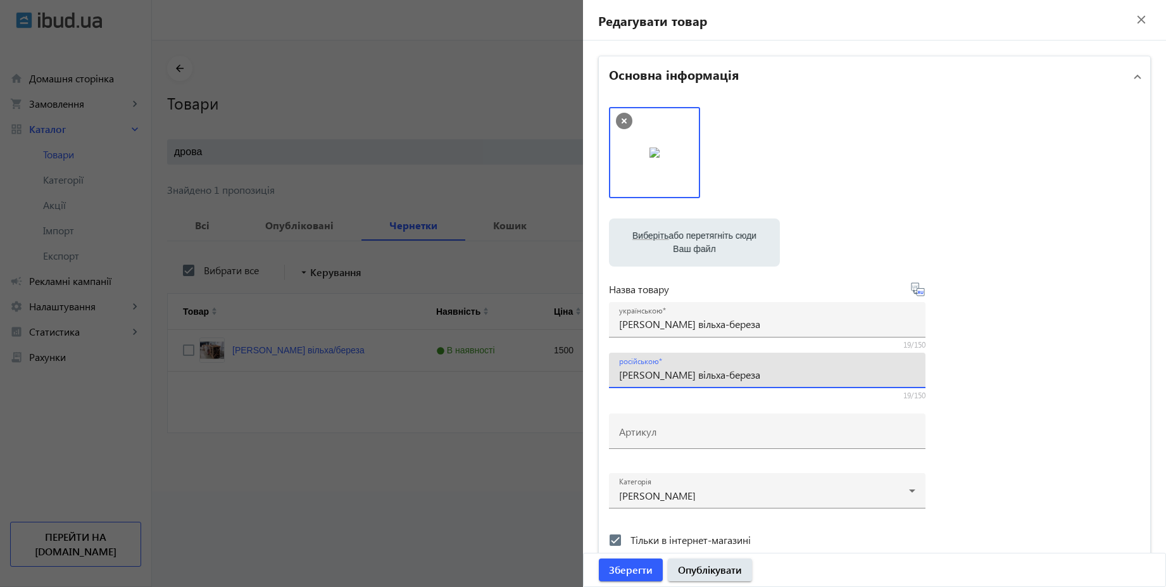
type input "[PERSON_NAME] вільха-береза"
click at [646, 234] on span "Виберіть" at bounding box center [651, 236] width 36 height 10
click at [646, 236] on input "Виберіть або перетягніть сюди Ваш файл" at bounding box center [694, 243] width 151 height 15
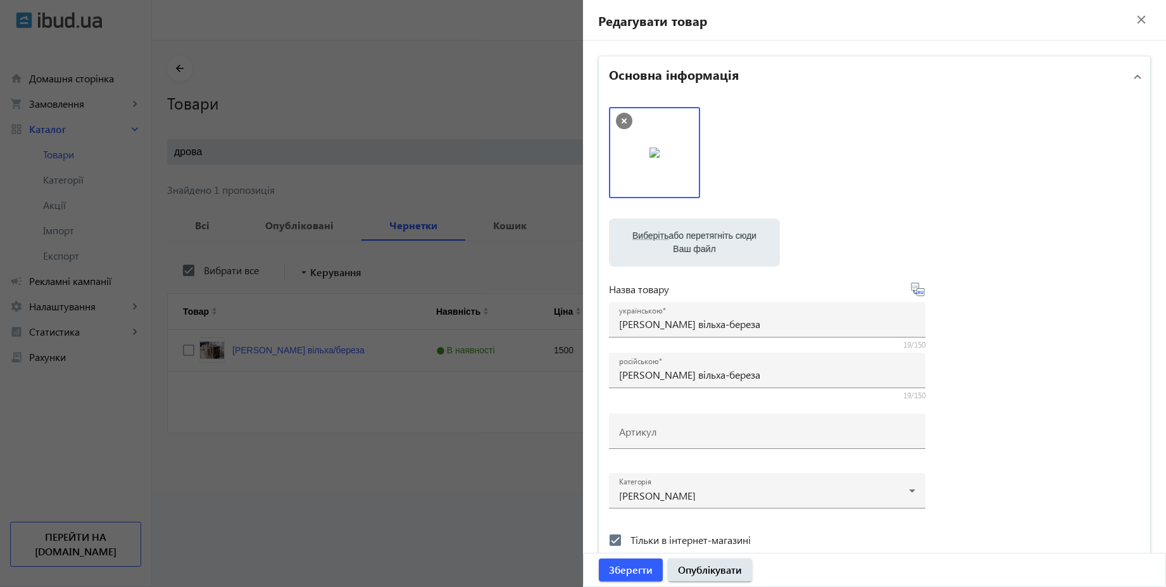
type input "C:\fakepath\345345345.jpg"
drag, startPoint x: 763, startPoint y: 149, endPoint x: 671, endPoint y: 150, distance: 91.8
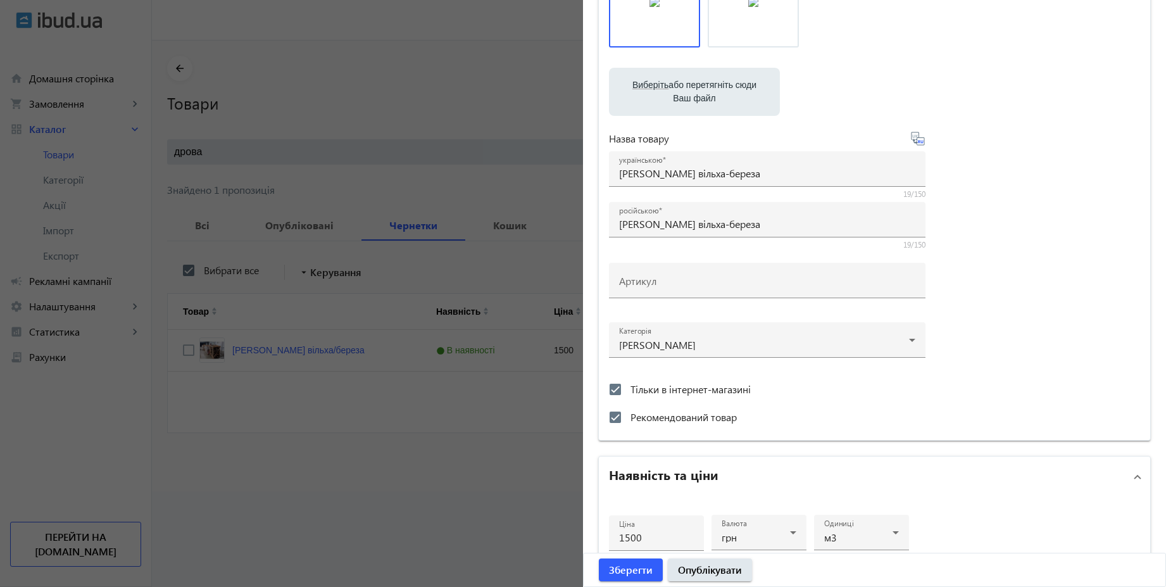
scroll to position [152, 0]
click at [661, 389] on span "Тільки в інтернет-магазині" at bounding box center [691, 387] width 120 height 13
click at [628, 389] on input "Тільки в інтернет-магазині" at bounding box center [615, 388] width 25 height 25
checkbox input "false"
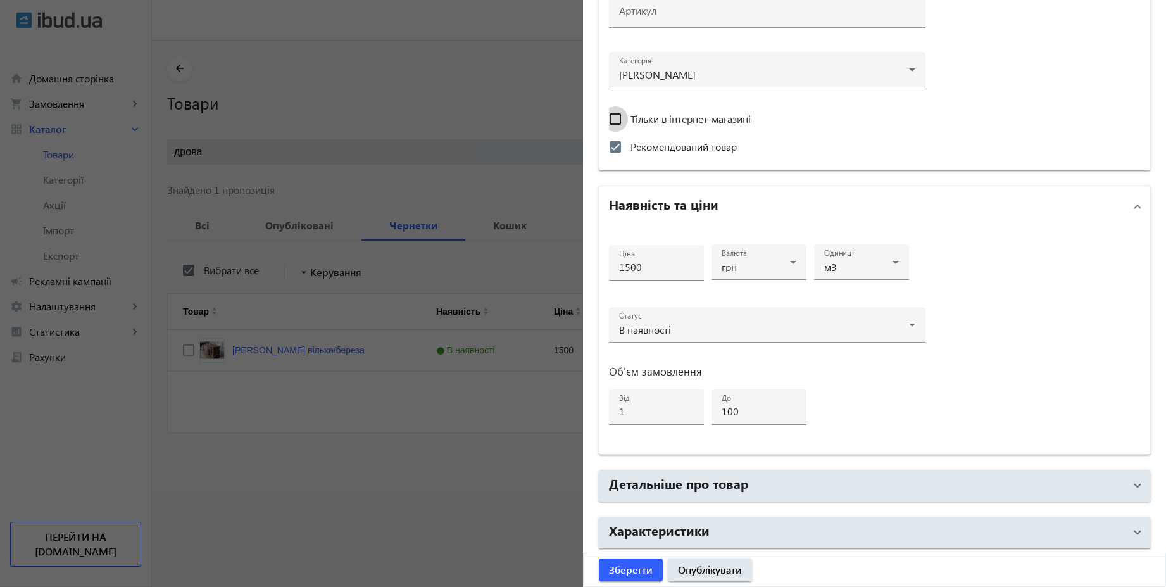
scroll to position [470, 0]
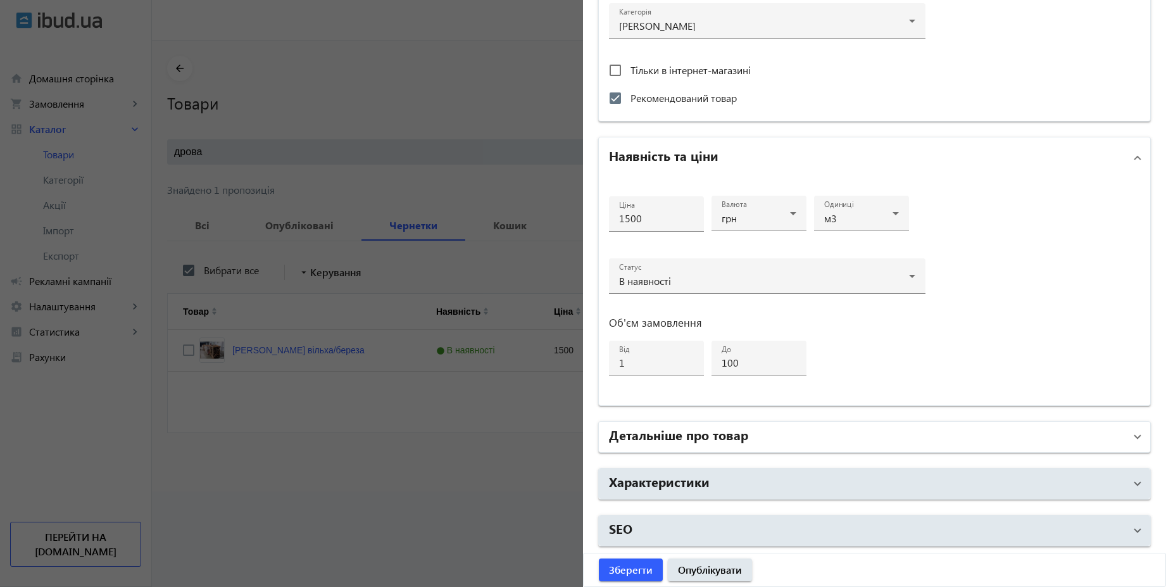
click at [778, 444] on mat-panel-title "Детальніше про товар" at bounding box center [867, 437] width 516 height 23
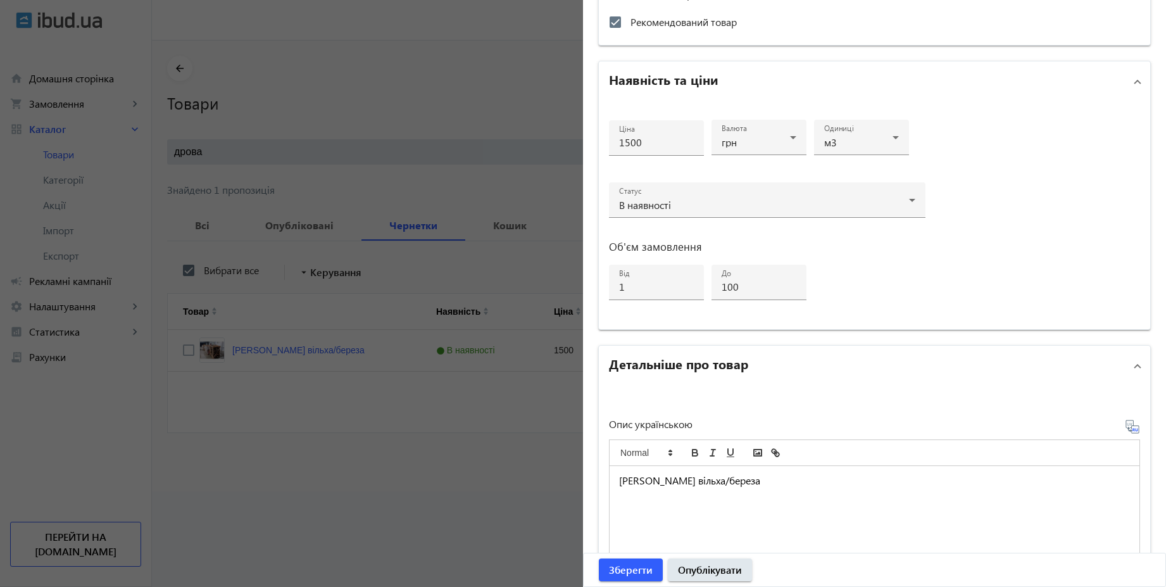
scroll to position [850, 0]
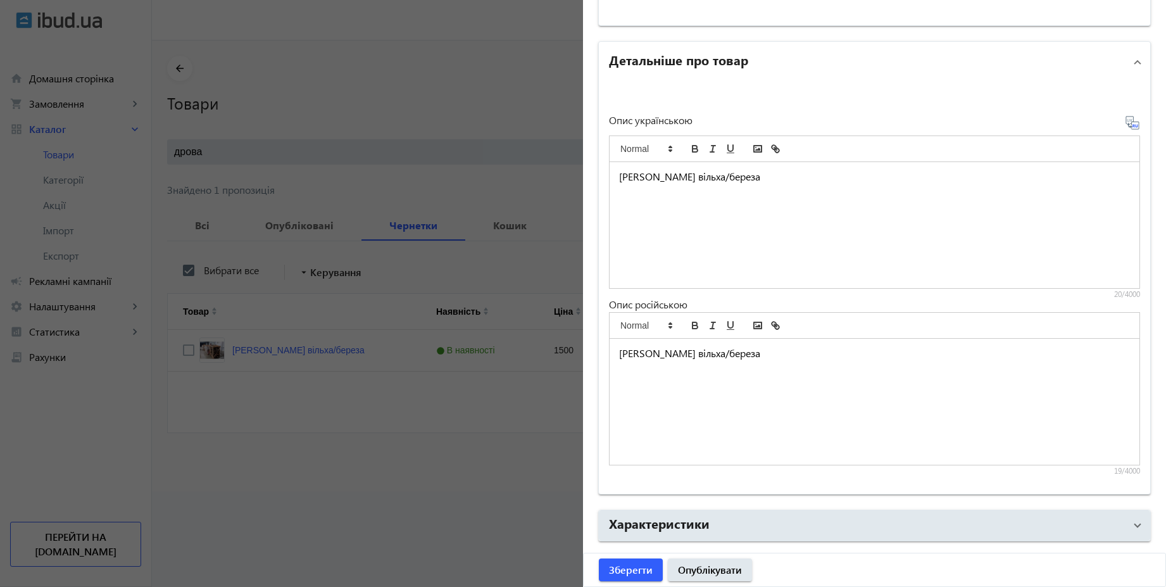
click at [733, 178] on p "[PERSON_NAME] вільха/береза" at bounding box center [874, 177] width 511 height 15
type input "[PERSON_NAME] вільхабереза"
click at [694, 180] on p "єВідновлення" at bounding box center [874, 177] width 511 height 15
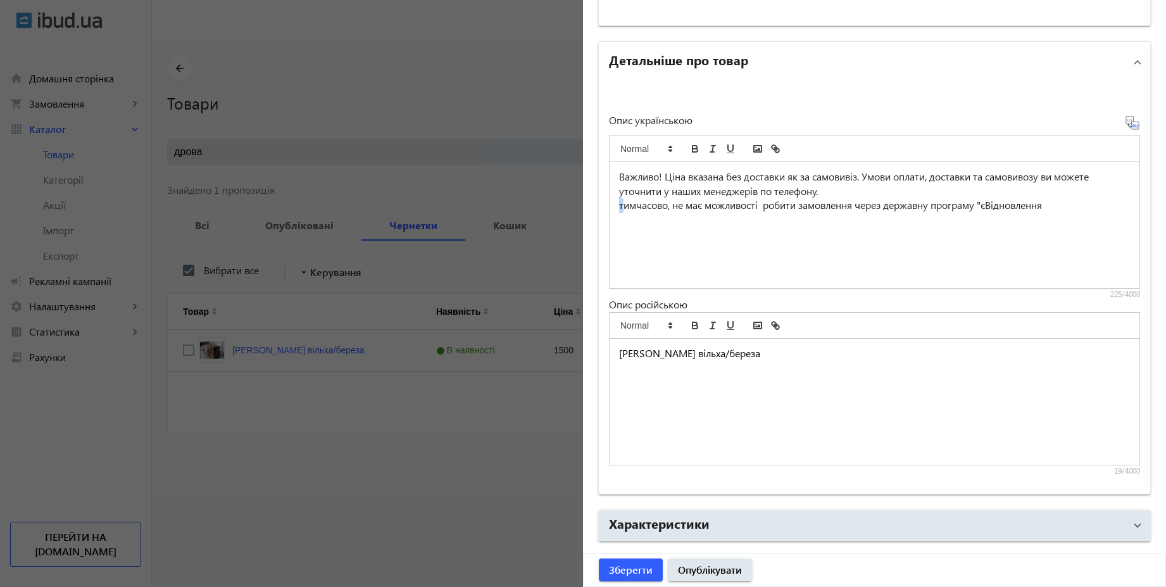
drag, startPoint x: 617, startPoint y: 203, endPoint x: 610, endPoint y: 203, distance: 7.0
click at [610, 203] on div "Важливо! Ціна вказана без доставки як за самовивіз. Умови оплати, доставки та с…" at bounding box center [875, 225] width 530 height 126
click at [1065, 208] on p "Тимчасово, не має можливості робити замовлення через державну програму "єВіднов…" at bounding box center [874, 205] width 511 height 15
drag, startPoint x: 1051, startPoint y: 206, endPoint x: 990, endPoint y: 208, distance: 61.5
click at [990, 208] on p "Тимчасово, не має можливості робити замовлення через державну програму "єВіднов…" at bounding box center [874, 205] width 511 height 15
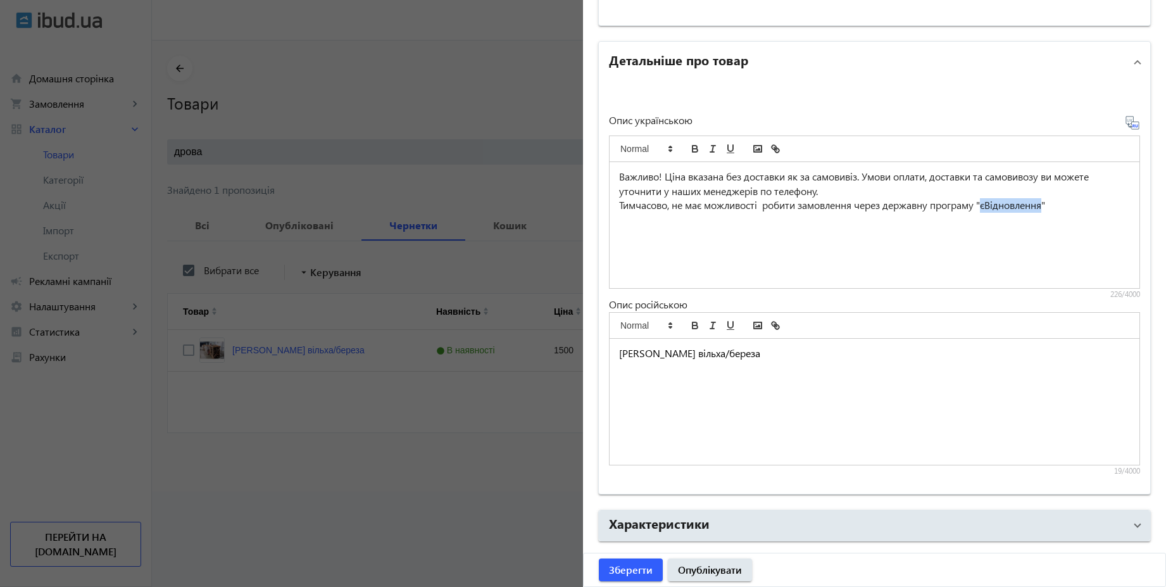
copy p "єВідновлення"
click at [1063, 206] on p "Тимчасово, не має можливості робити замовлення через державну програму "єВіднов…" at bounding box center [874, 205] width 511 height 15
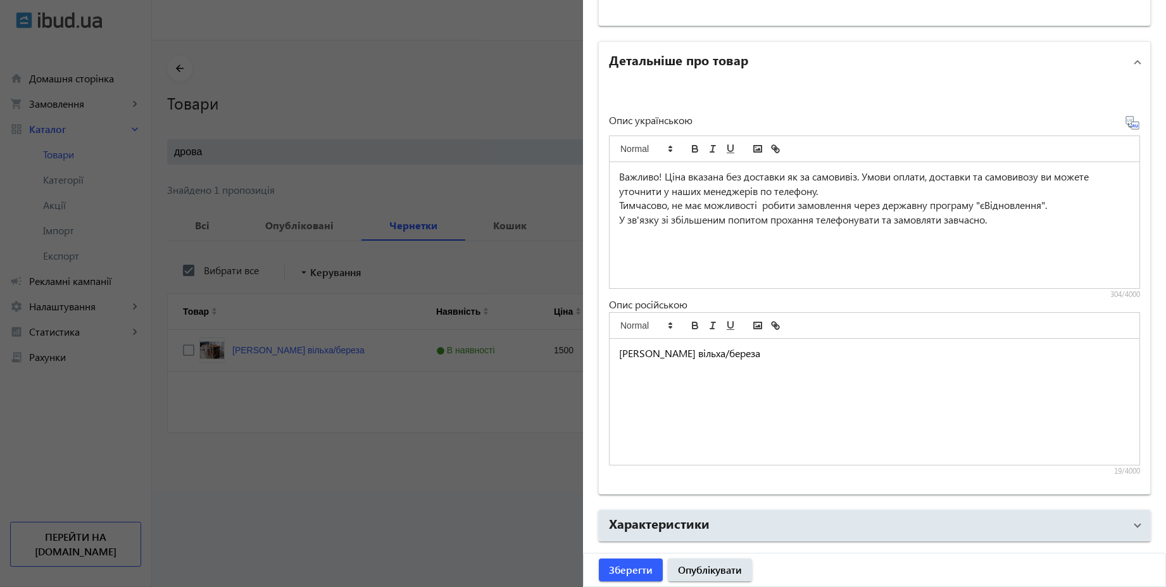
click at [1127, 127] on icon at bounding box center [1132, 122] width 15 height 15
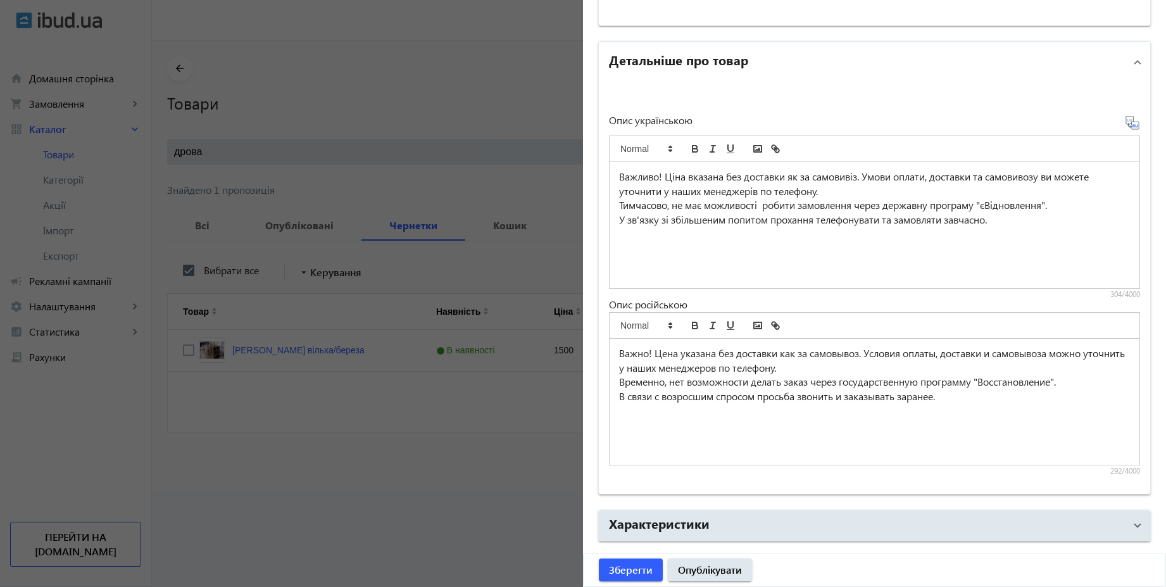
click at [1011, 380] on p "Временно, нет возможности делать заказ через государственную программу "Восстан…" at bounding box center [874, 382] width 511 height 15
click at [621, 396] on p "В связи с возросшим спросом просьба звонить и заказывать заранее." at bounding box center [874, 396] width 511 height 15
click at [621, 382] on p "Временно, нет возможности делать заказ через государственную программу "єВіднов…" at bounding box center [874, 382] width 511 height 15
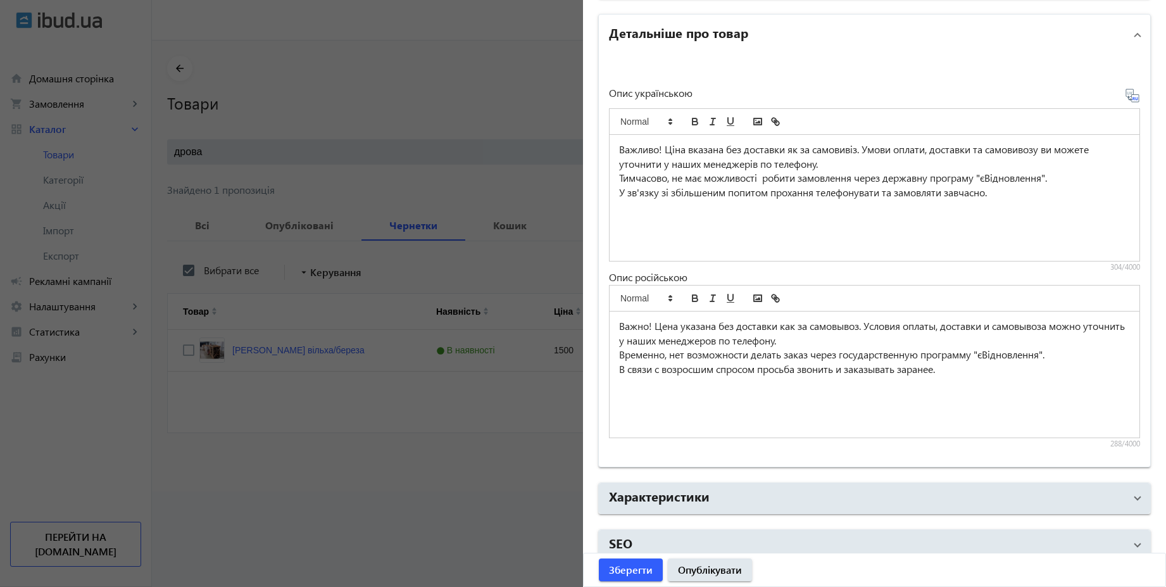
scroll to position [892, 0]
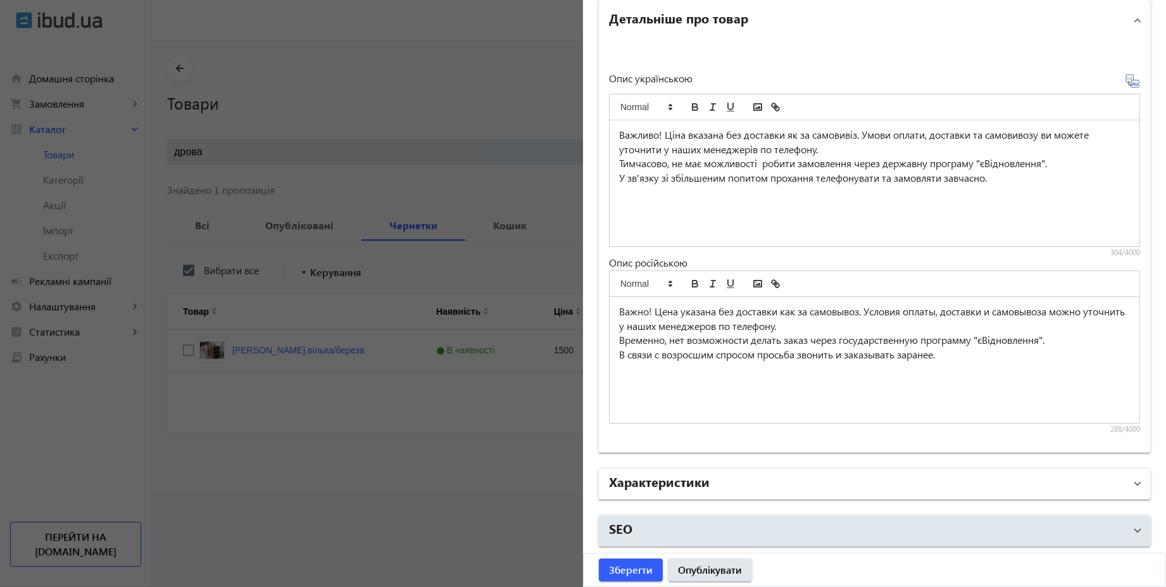
click at [811, 476] on mat-panel-title "Характеристики" at bounding box center [867, 483] width 516 height 23
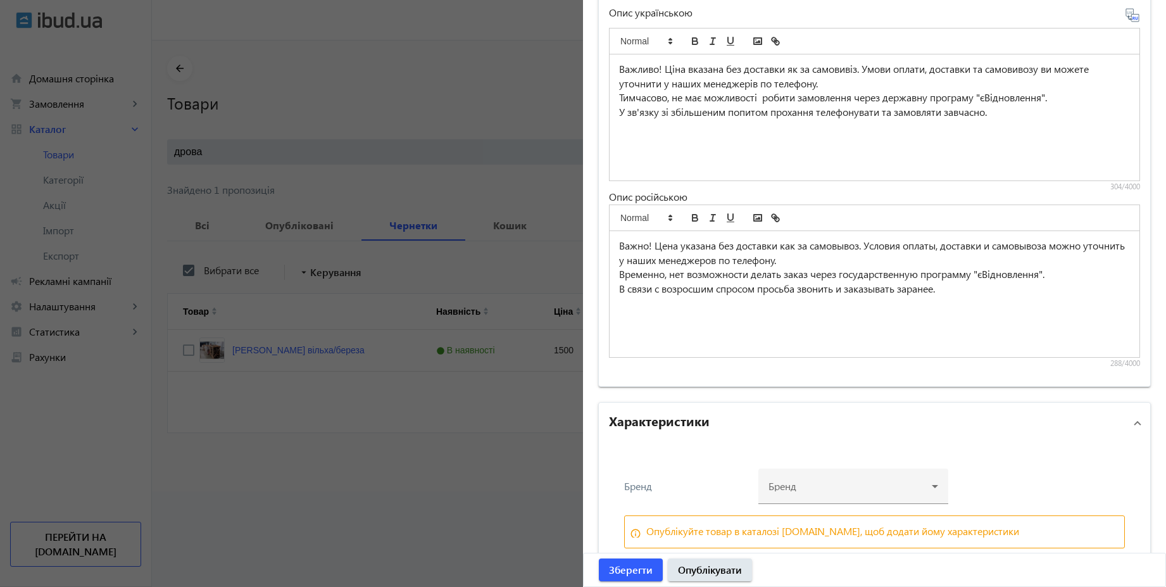
scroll to position [1017, 0]
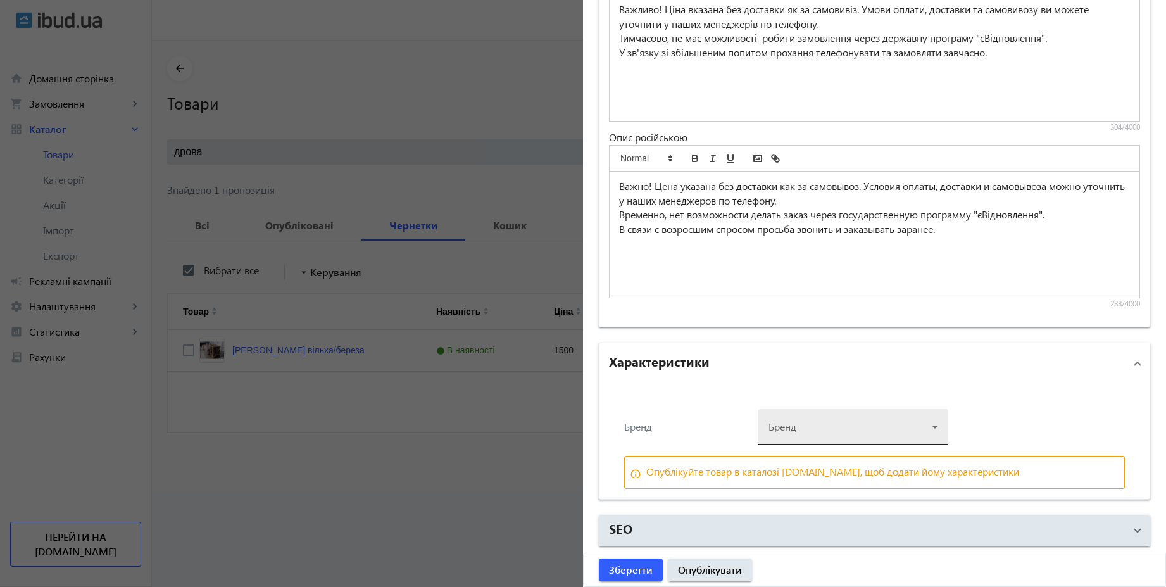
click at [844, 424] on div at bounding box center [854, 422] width 170 height 46
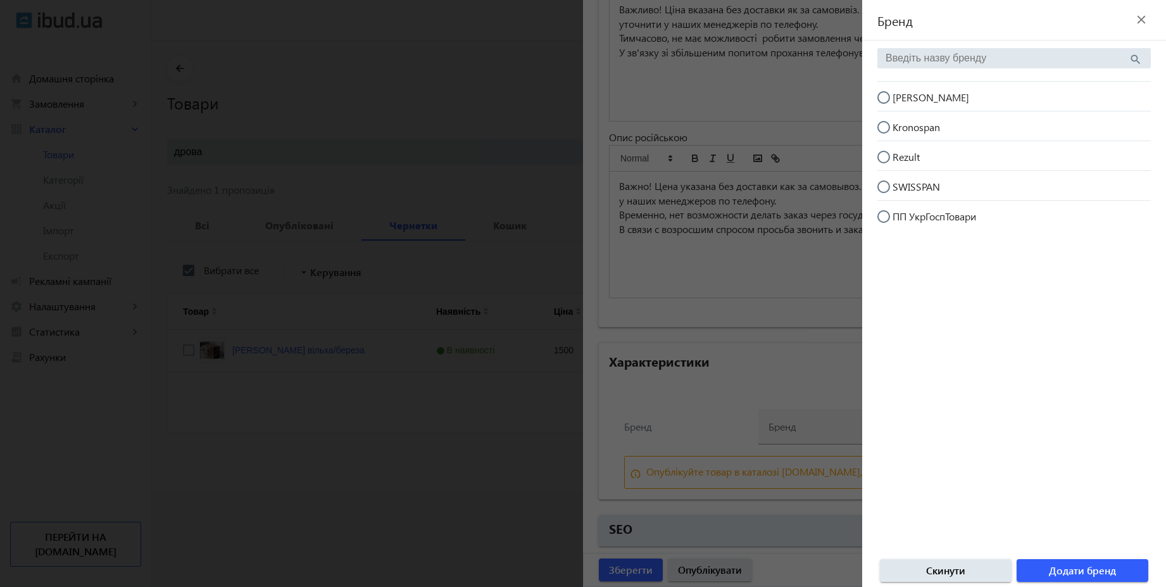
click at [910, 94] on span "[PERSON_NAME]" at bounding box center [931, 97] width 77 height 13
click at [903, 94] on input "[PERSON_NAME]" at bounding box center [890, 103] width 25 height 25
radio input "true"
click at [1119, 576] on span "button" at bounding box center [1083, 570] width 132 height 30
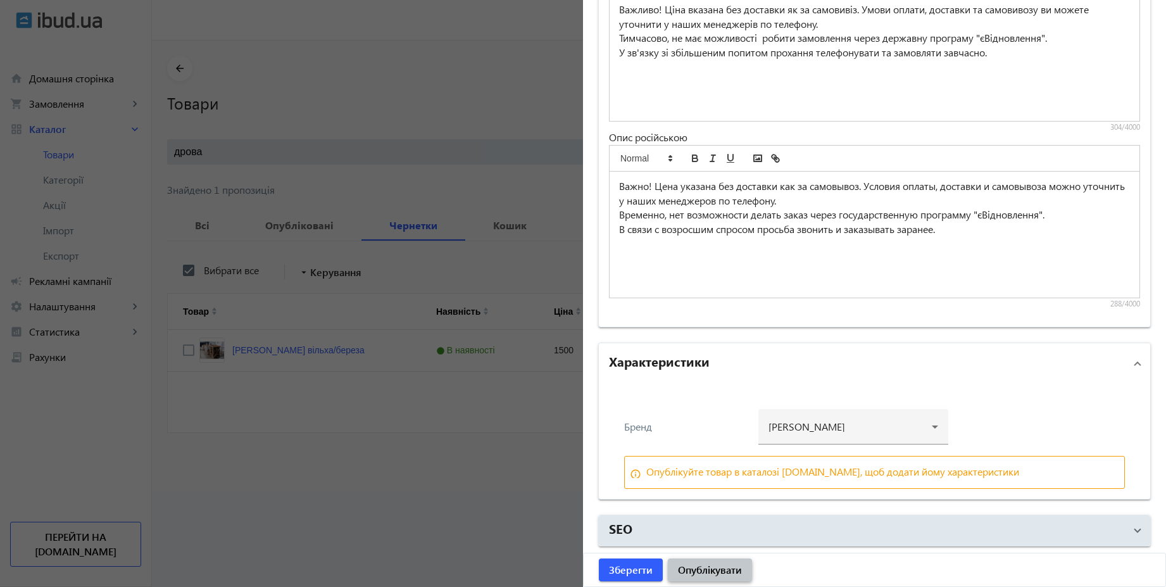
click at [698, 571] on span "Опублікувати" at bounding box center [710, 570] width 64 height 14
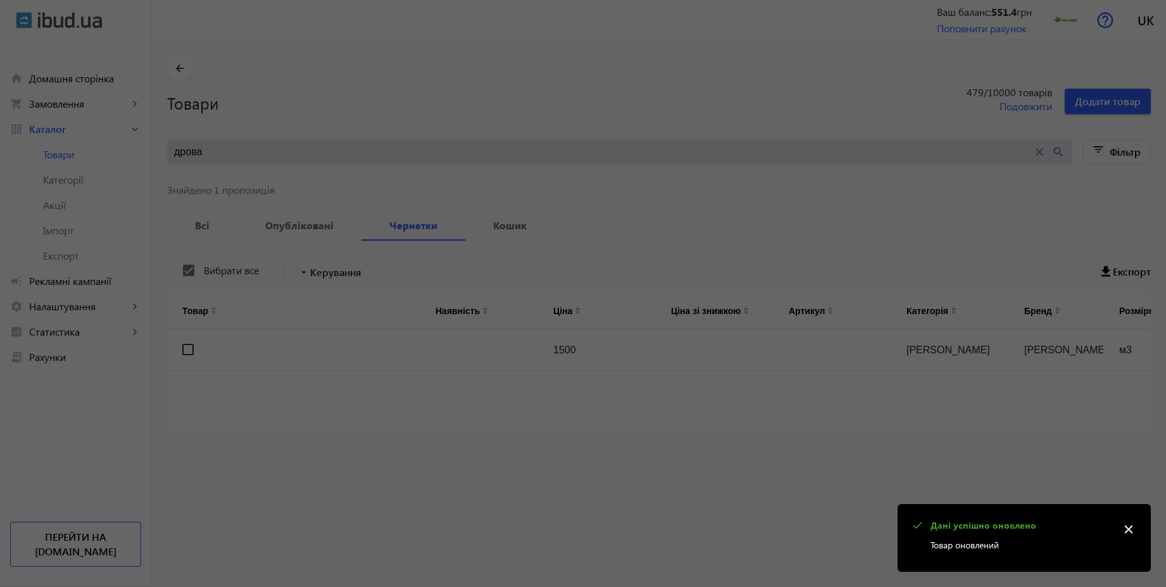
scroll to position [0, 0]
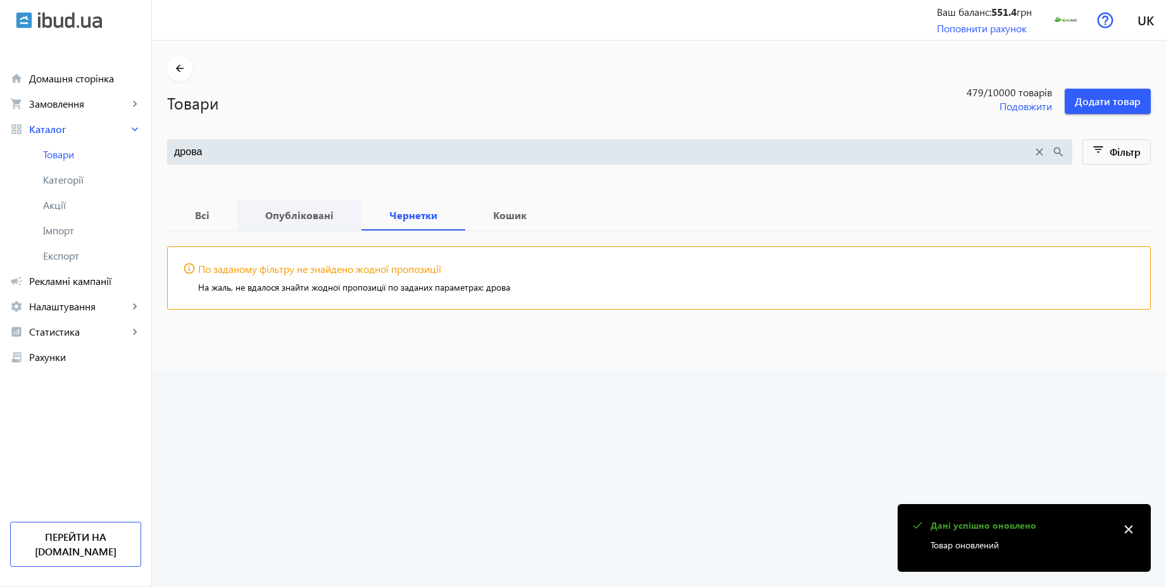
click at [300, 210] on b "Опубліковані" at bounding box center [300, 215] width 94 height 10
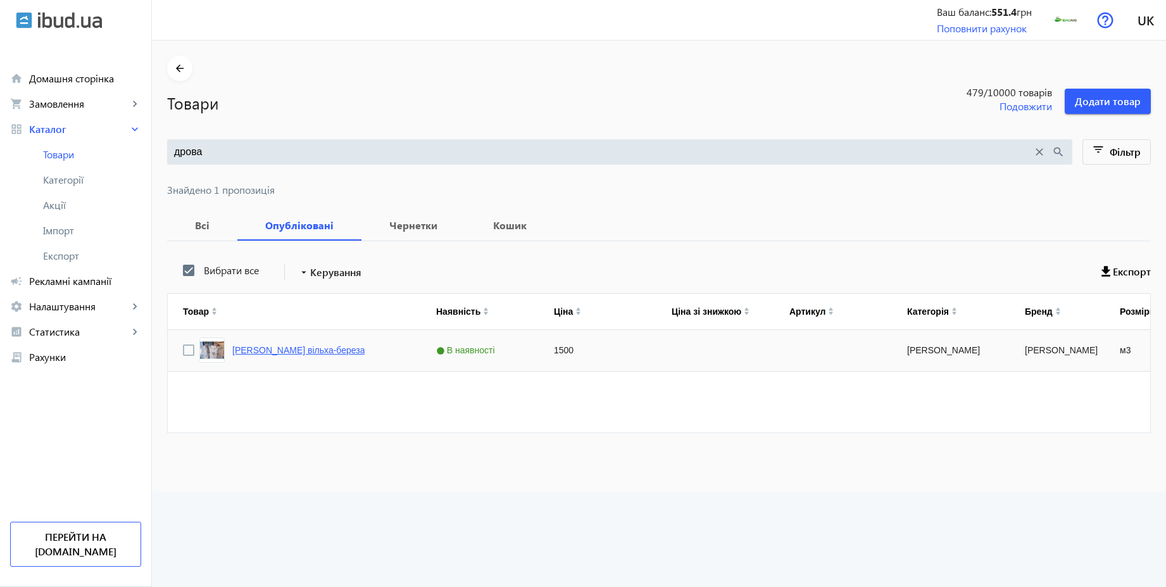
click at [281, 348] on link "[PERSON_NAME] вільха-береза" at bounding box center [298, 350] width 132 height 10
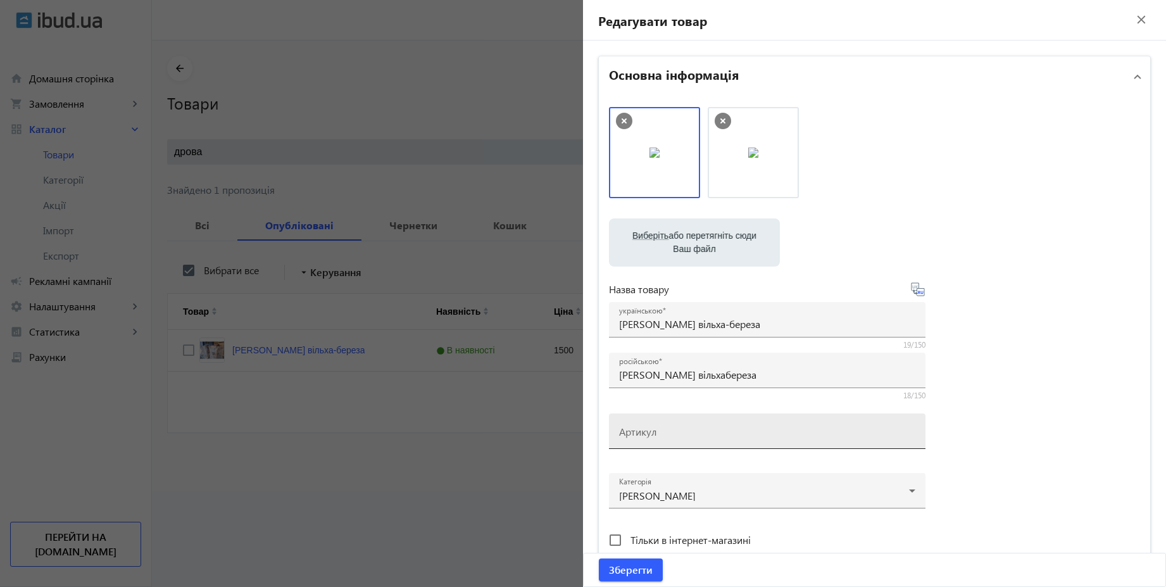
click at [677, 432] on input "Артикул" at bounding box center [767, 435] width 296 height 13
paste input "02122024-1"
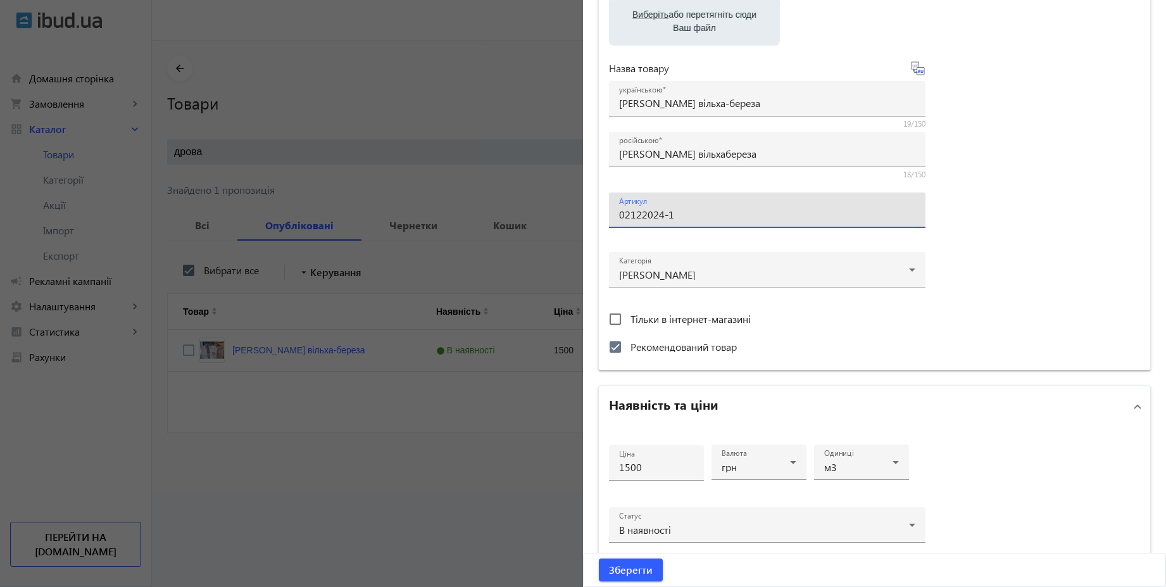
scroll to position [228, 0]
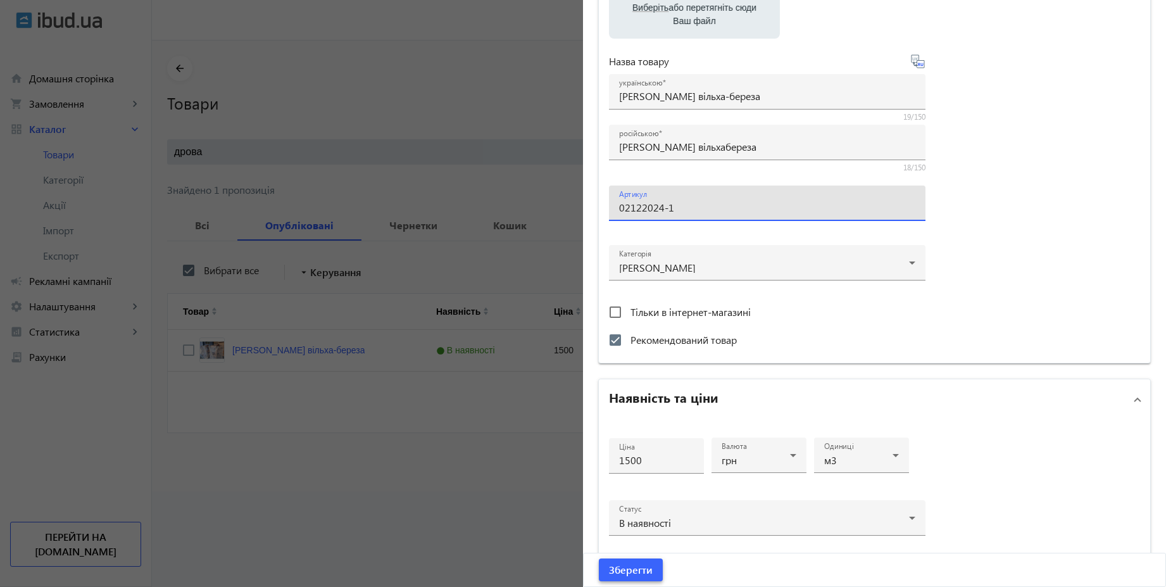
type input "02122024-1"
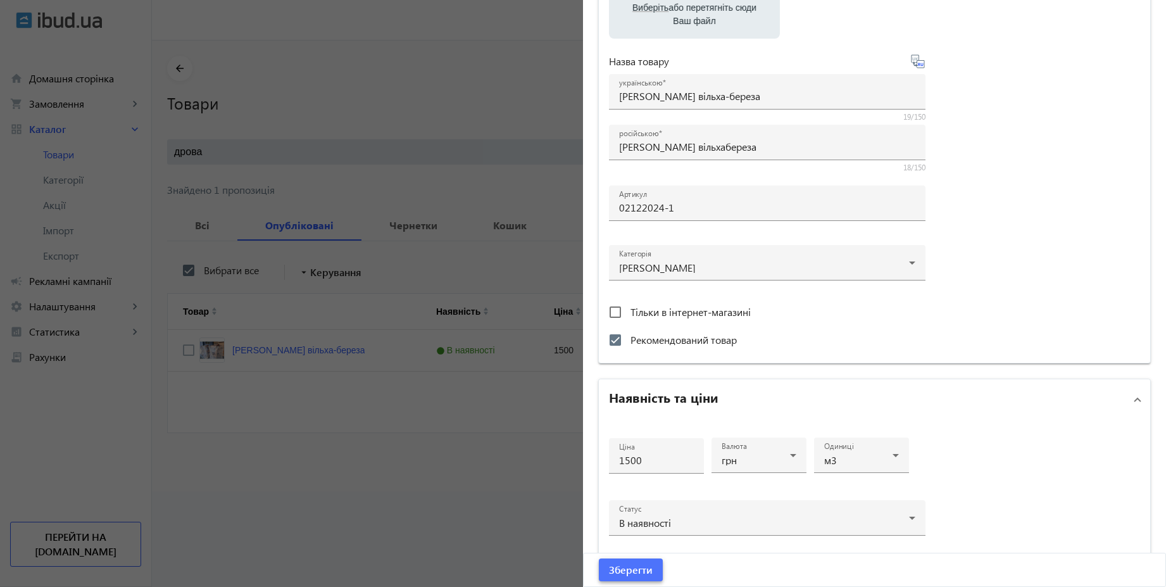
click at [631, 574] on span "Зберегти" at bounding box center [631, 570] width 44 height 14
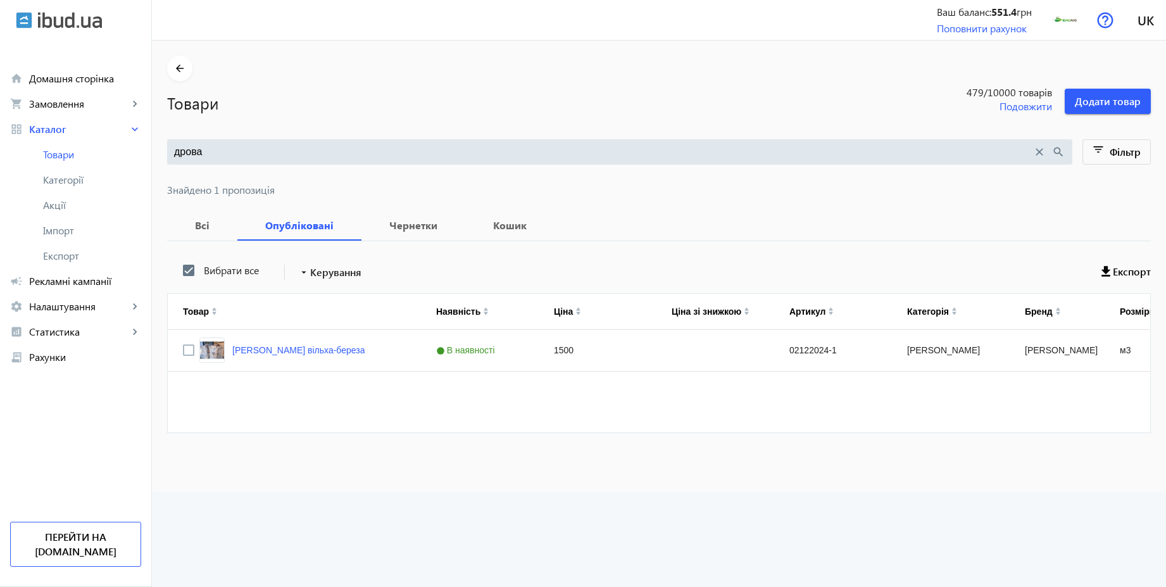
scroll to position [0, 0]
click at [69, 275] on span "Рекламні кампанії" at bounding box center [85, 281] width 112 height 13
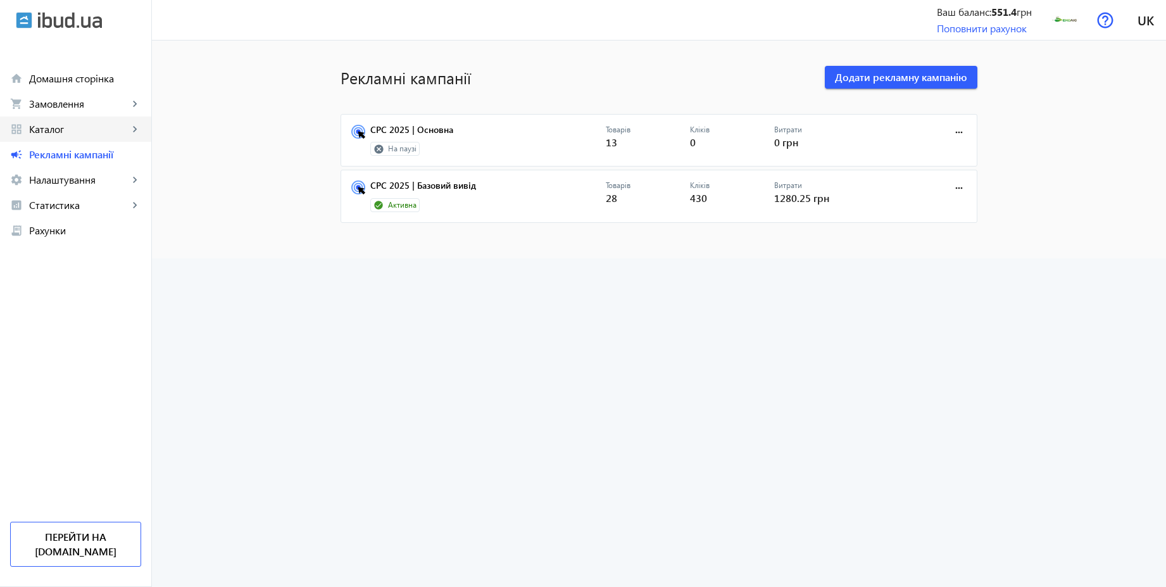
click at [65, 124] on span "Каталог" at bounding box center [78, 129] width 99 height 13
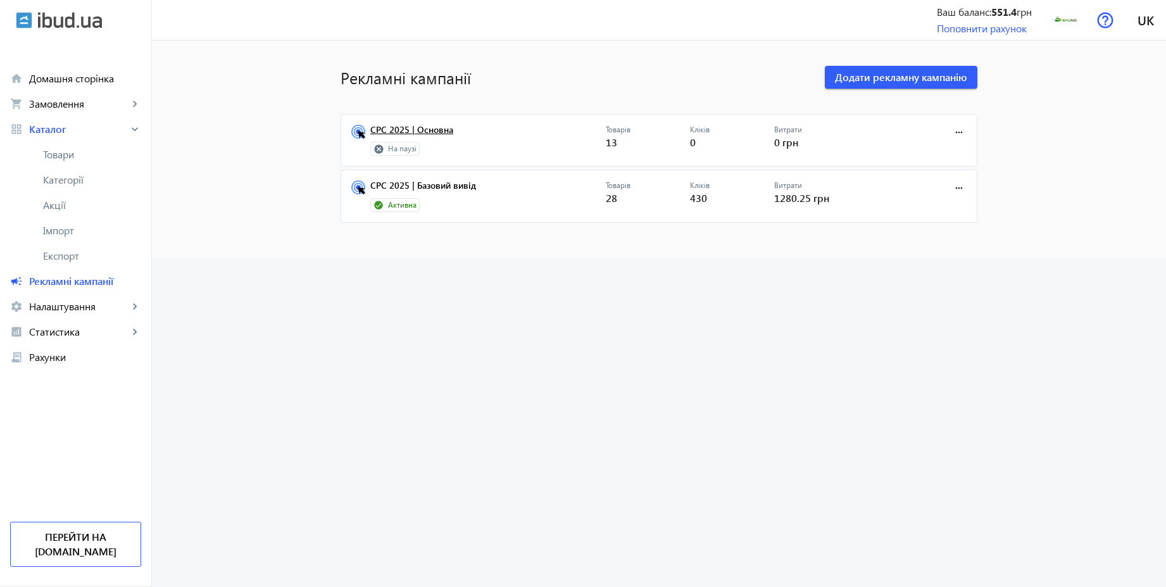
click at [407, 126] on link "CPC 2025 | Основна" at bounding box center [488, 134] width 236 height 18
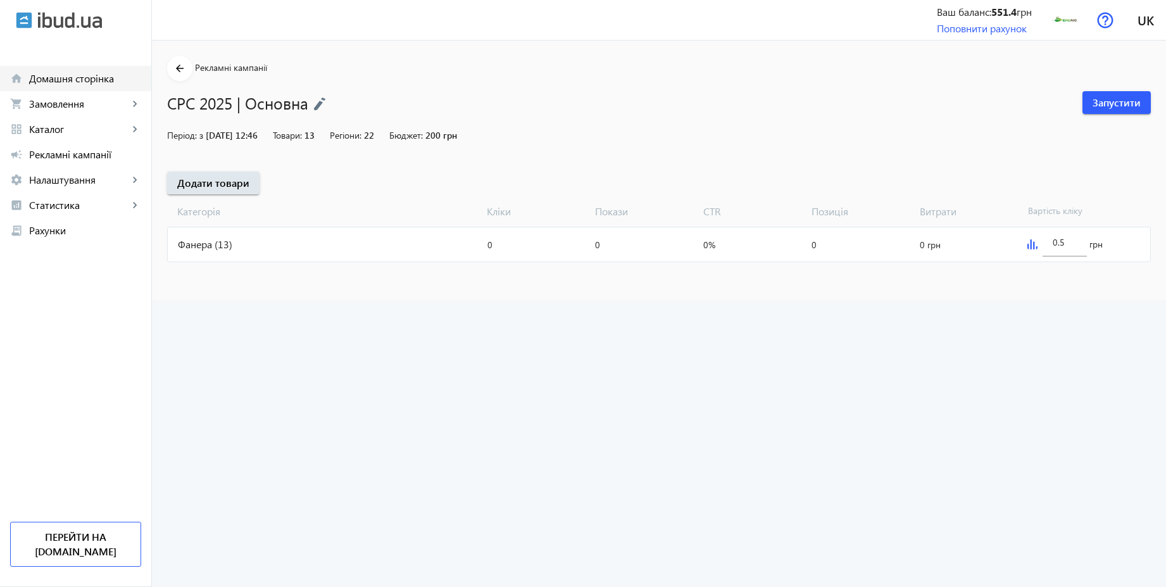
click at [62, 77] on span "Домашня сторінка" at bounding box center [85, 78] width 112 height 13
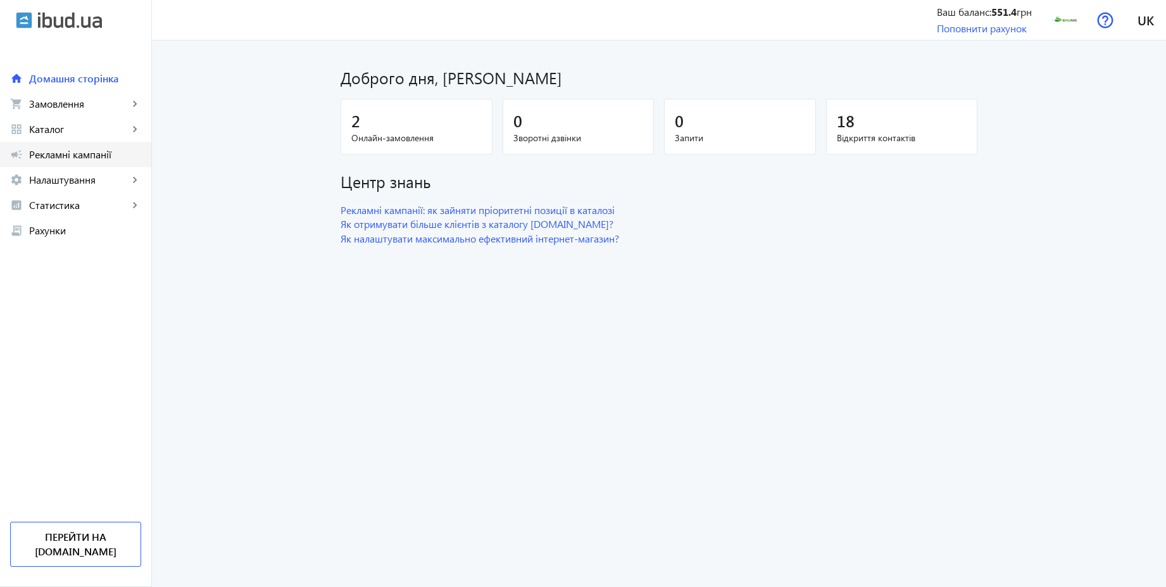
click at [43, 158] on span "Рекламні кампанії" at bounding box center [85, 154] width 112 height 13
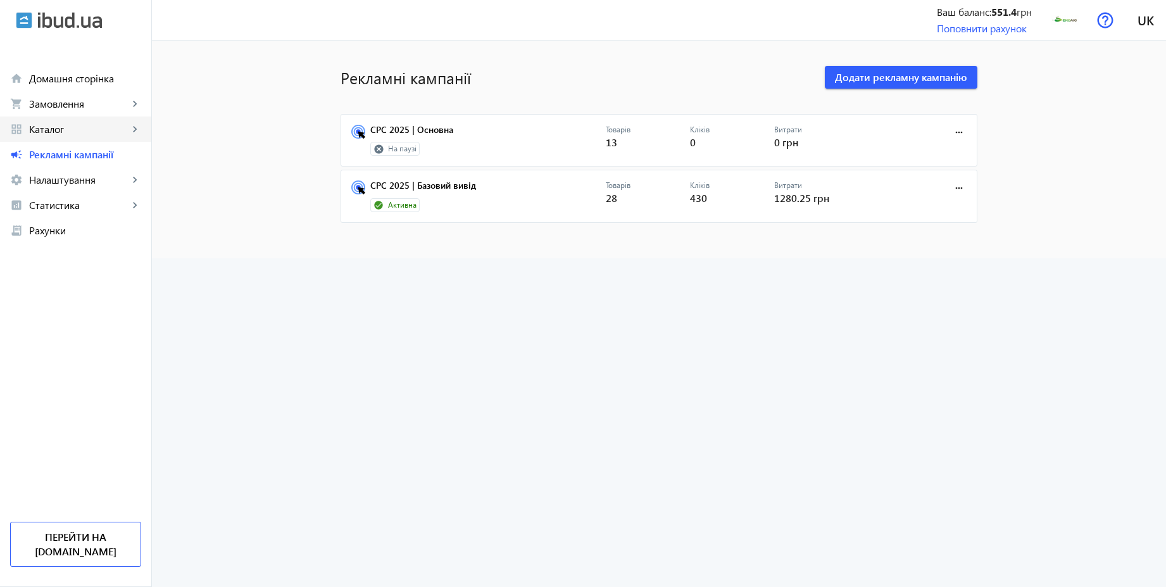
click at [61, 130] on span "Каталог" at bounding box center [78, 129] width 99 height 13
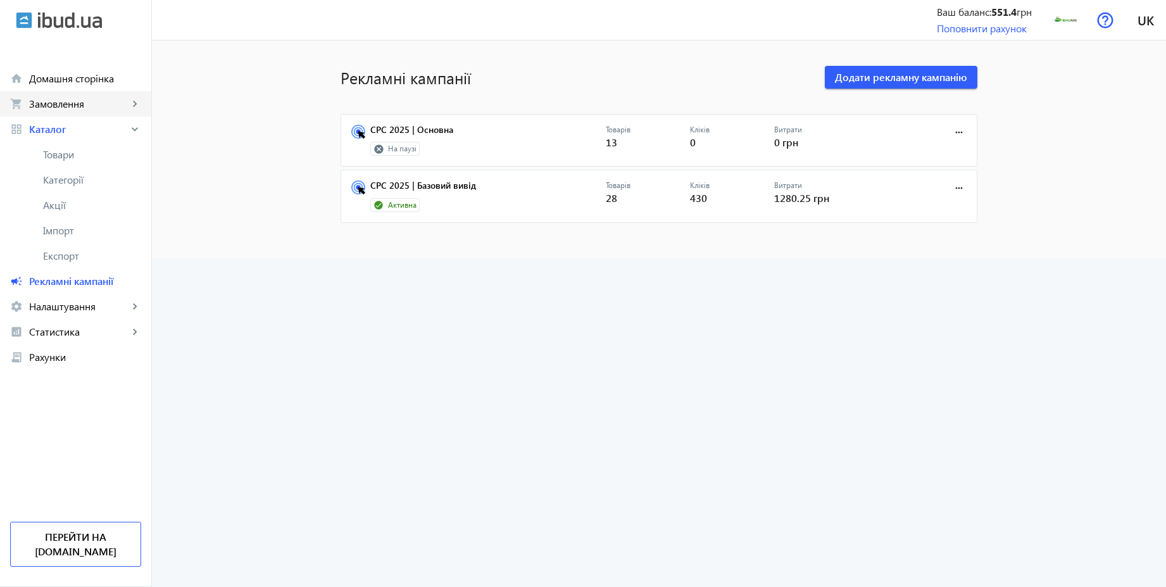
click at [63, 100] on span "Замовлення" at bounding box center [78, 104] width 99 height 13
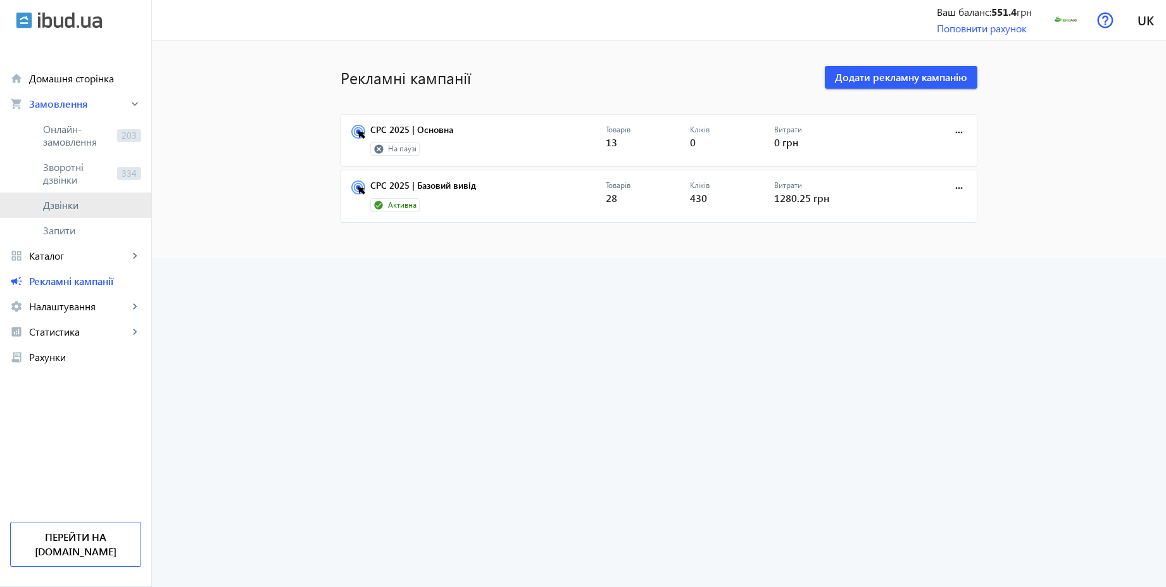
click at [63, 203] on span "Дзвінки" at bounding box center [92, 205] width 98 height 13
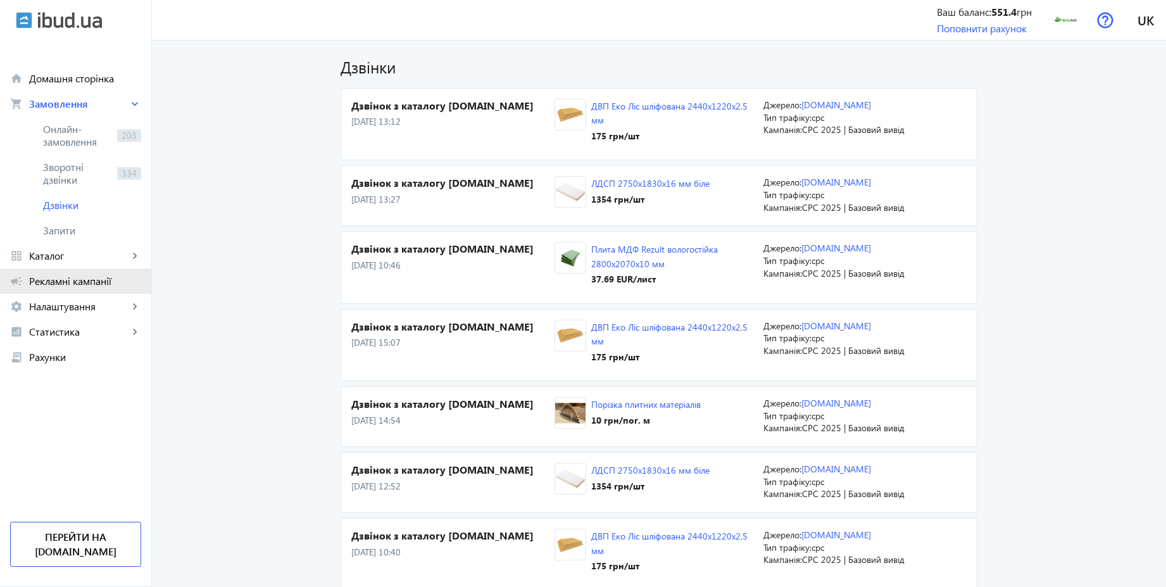
click at [87, 281] on span "Рекламні кампанії" at bounding box center [85, 281] width 112 height 13
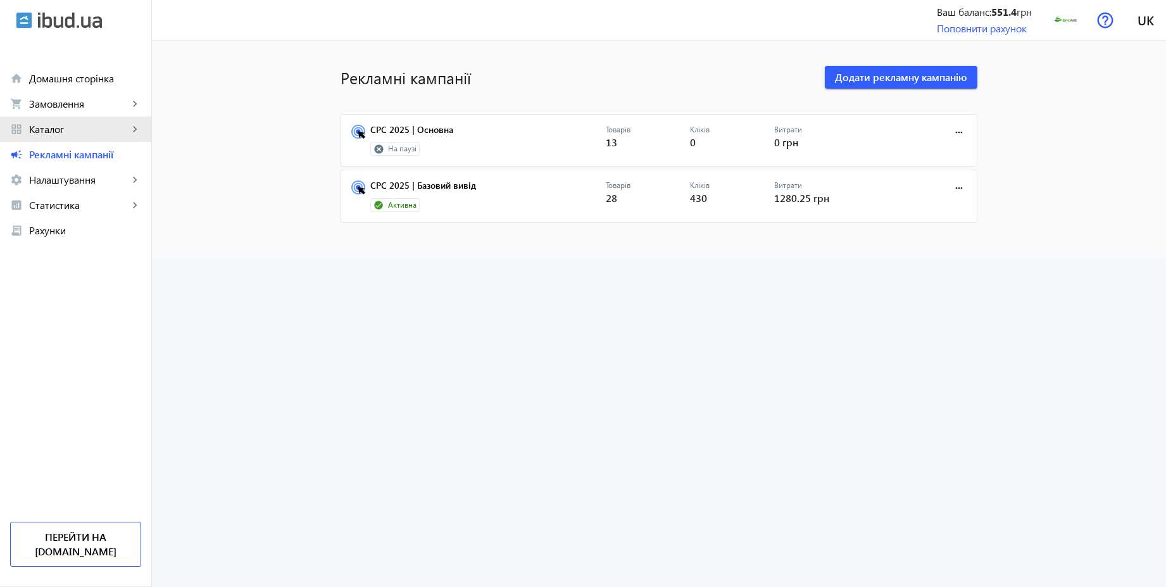
click at [65, 131] on span "Каталог" at bounding box center [78, 129] width 99 height 13
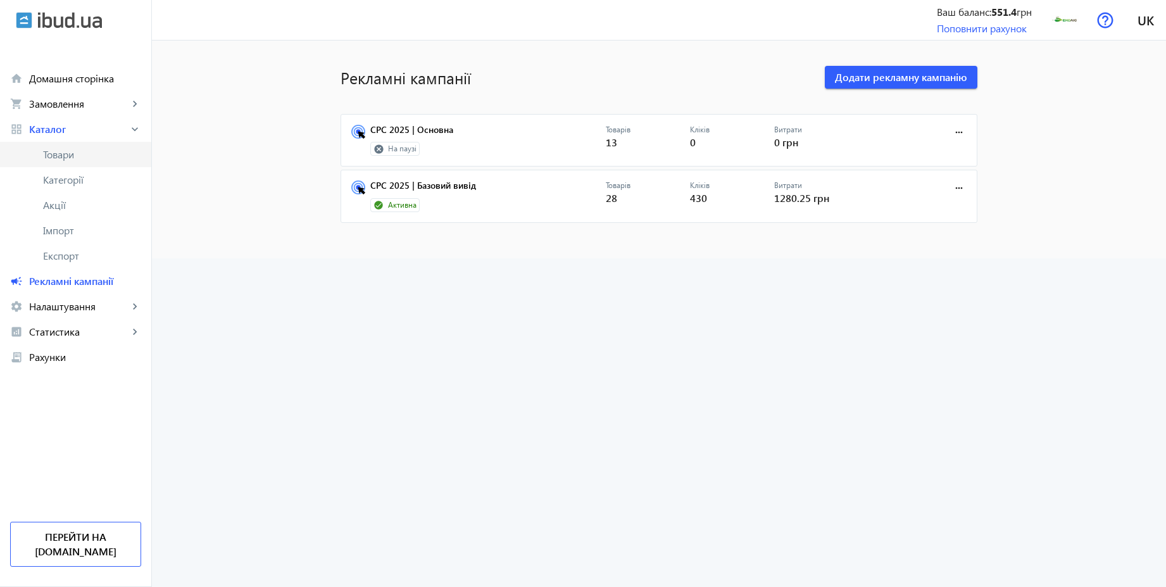
click at [65, 165] on link "Товари" at bounding box center [75, 154] width 151 height 25
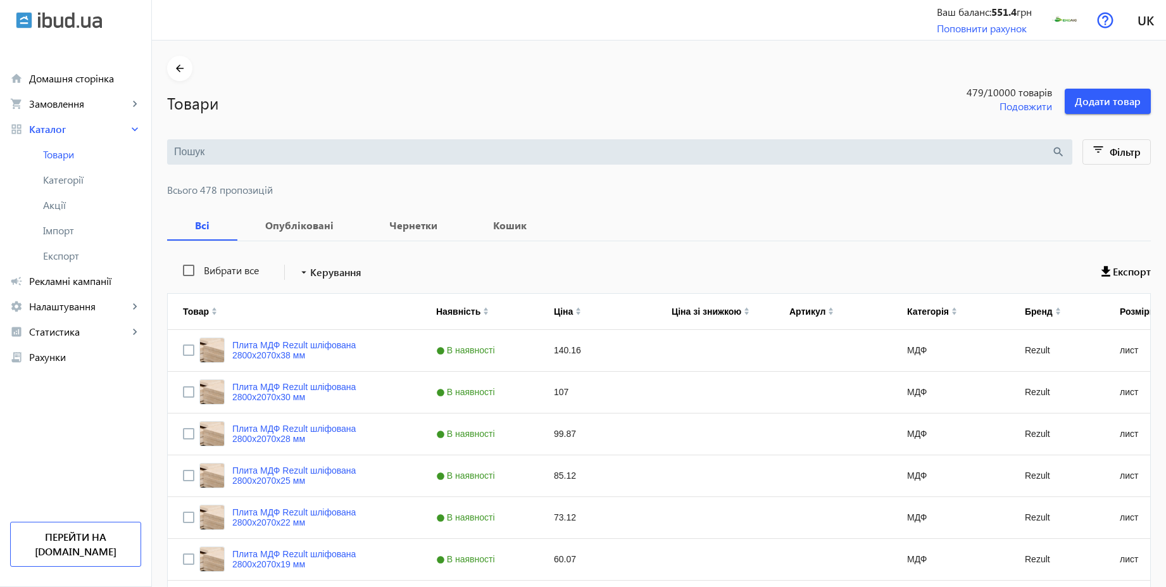
click at [301, 152] on input "search" at bounding box center [613, 152] width 878 height 14
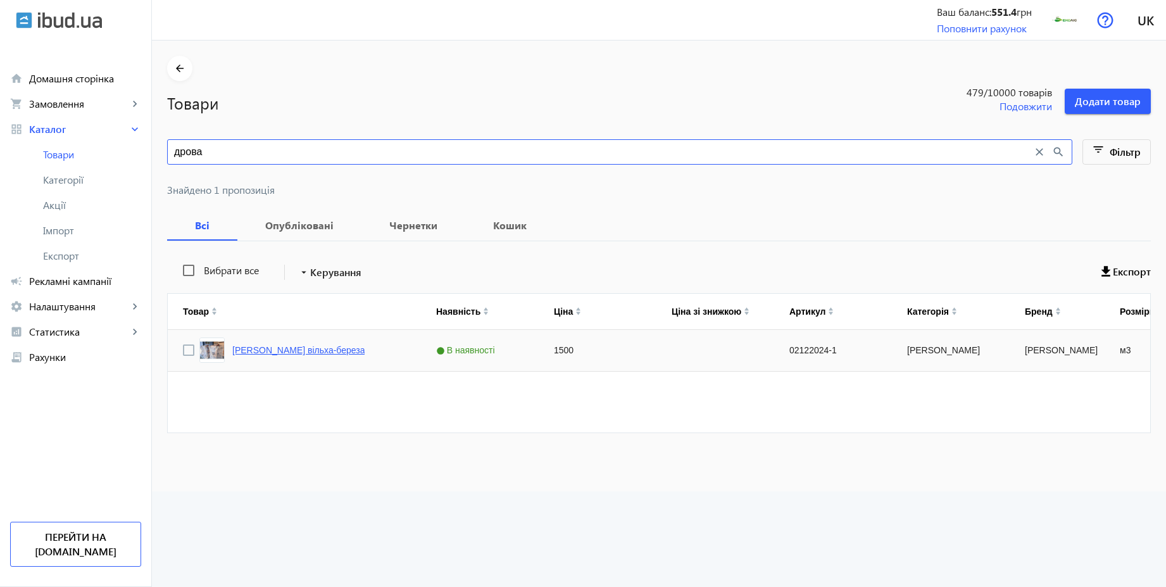
type input "дрова"
click at [286, 348] on link "[PERSON_NAME] вільха-береза" at bounding box center [298, 350] width 132 height 10
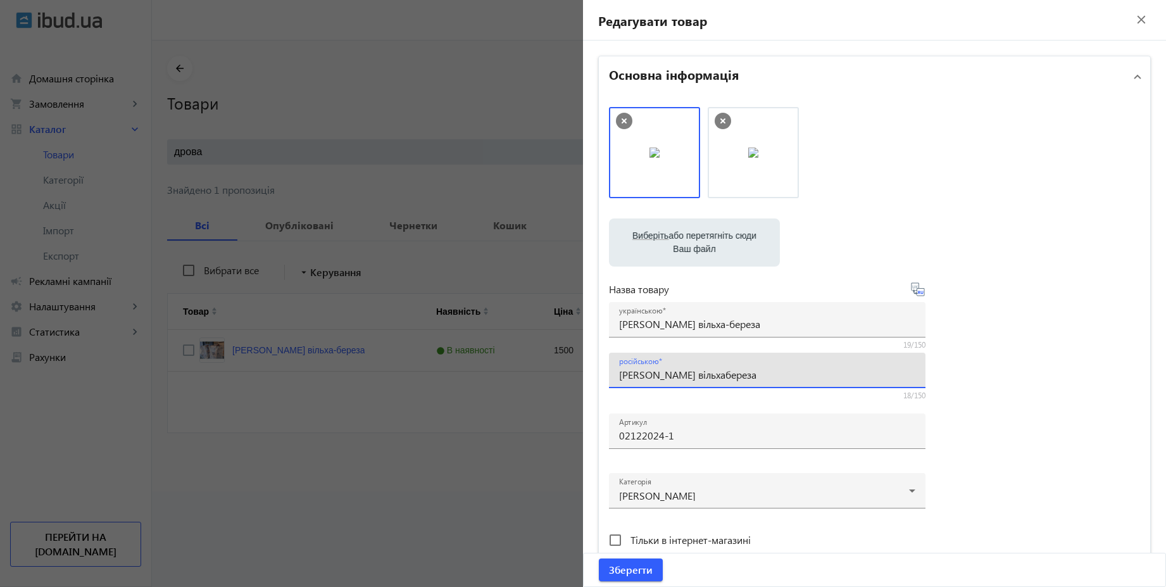
click at [678, 375] on input "[PERSON_NAME] вільхабереза" at bounding box center [767, 374] width 296 height 13
click at [921, 292] on icon at bounding box center [922, 292] width 3 height 3
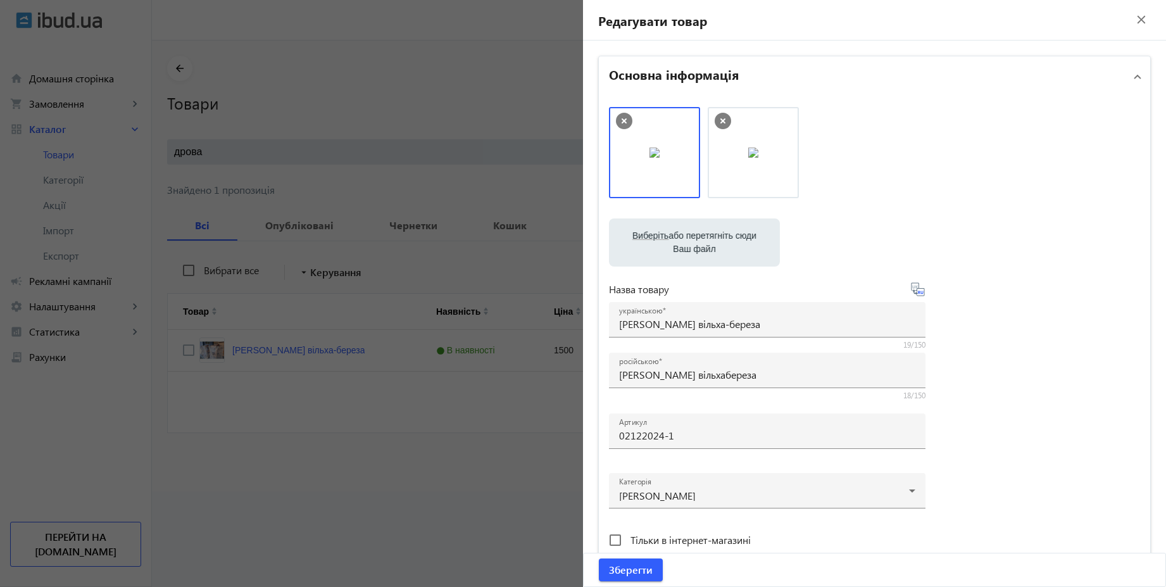
type input "Дрова [PERSON_NAME]"
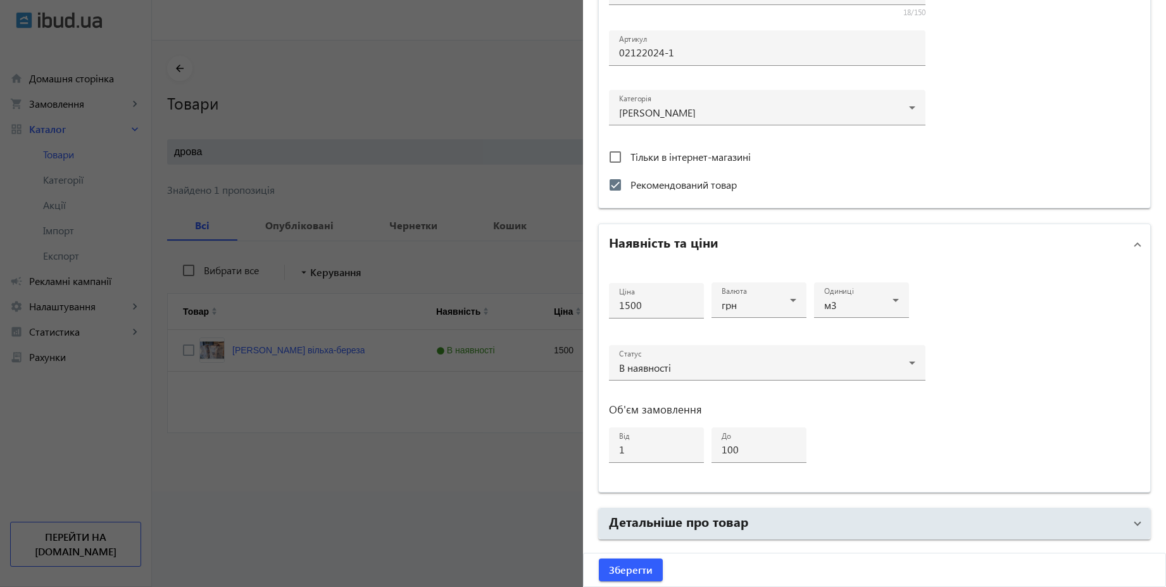
scroll to position [456, 0]
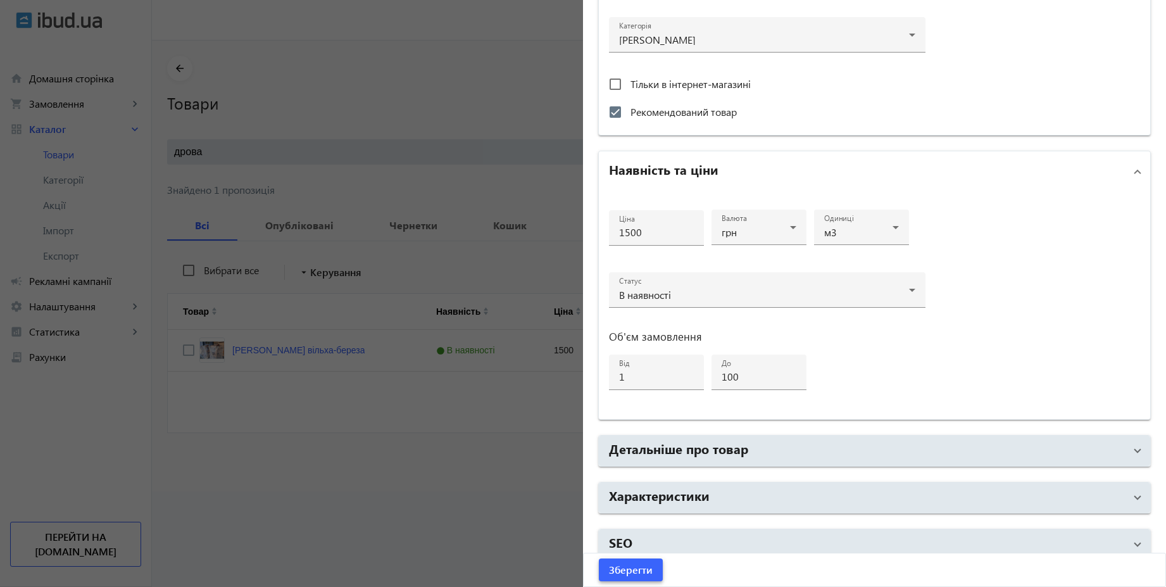
click at [647, 575] on span "Зберегти" at bounding box center [631, 570] width 44 height 14
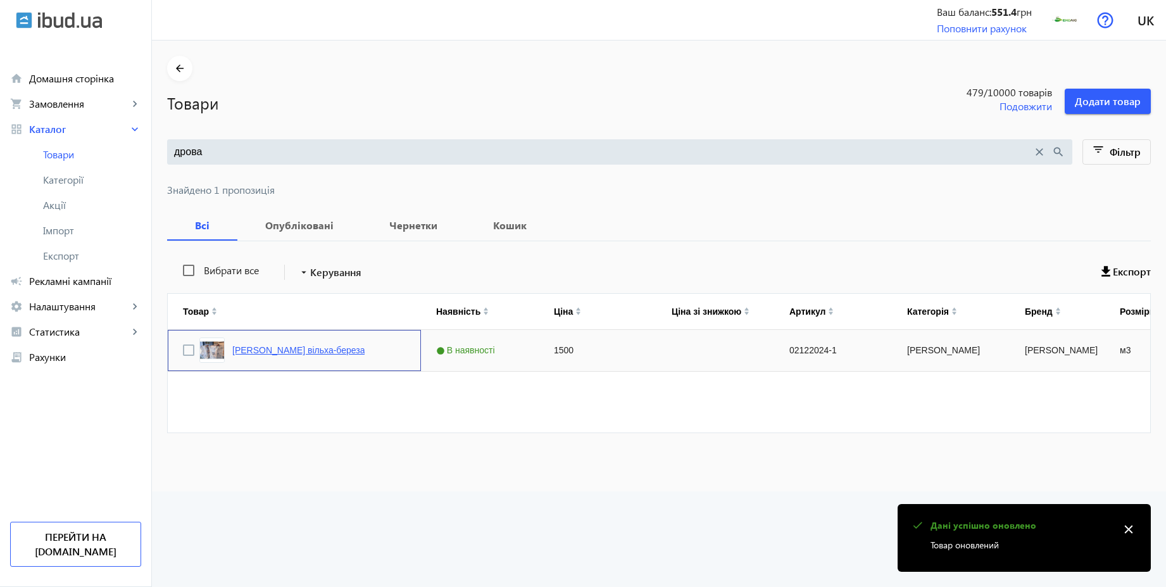
click at [278, 345] on link "[PERSON_NAME] вільха-береза" at bounding box center [298, 350] width 132 height 10
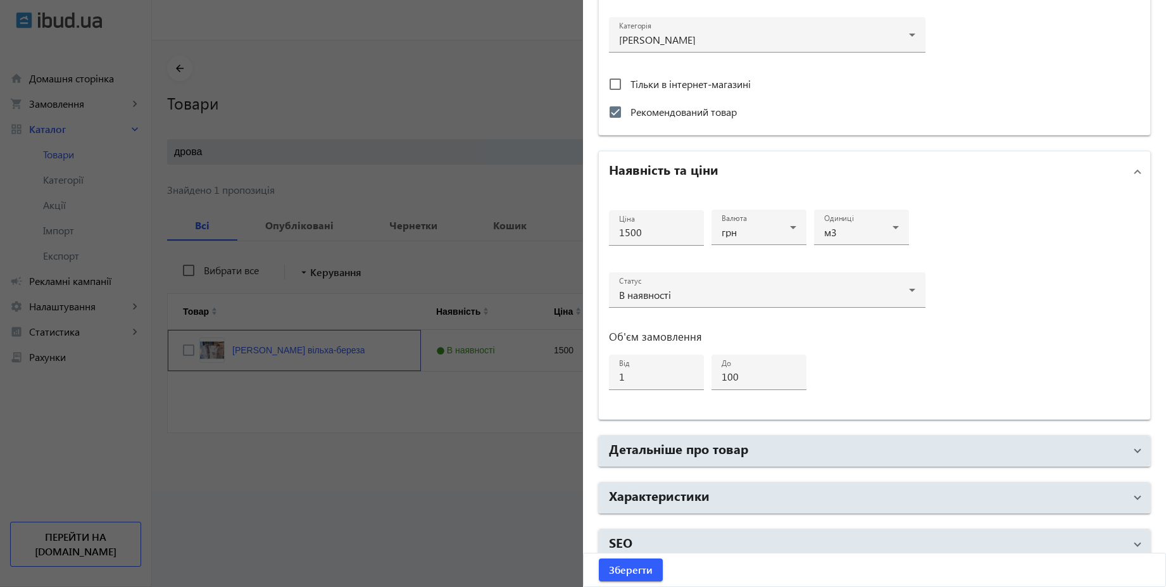
scroll to position [470, 0]
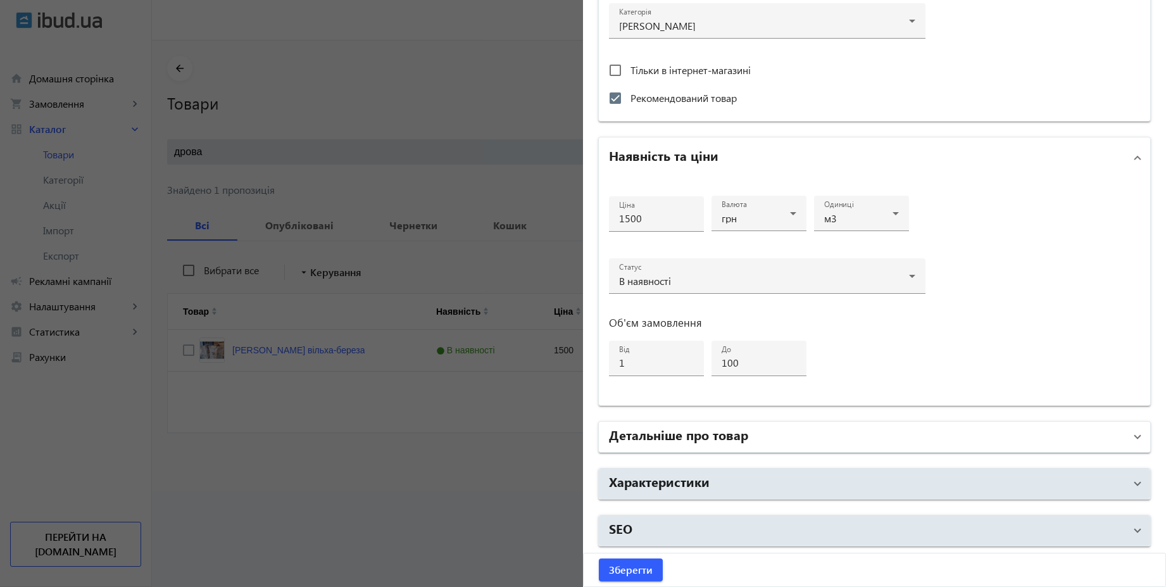
click at [807, 438] on mat-panel-title "Детальніше про товар" at bounding box center [867, 437] width 516 height 23
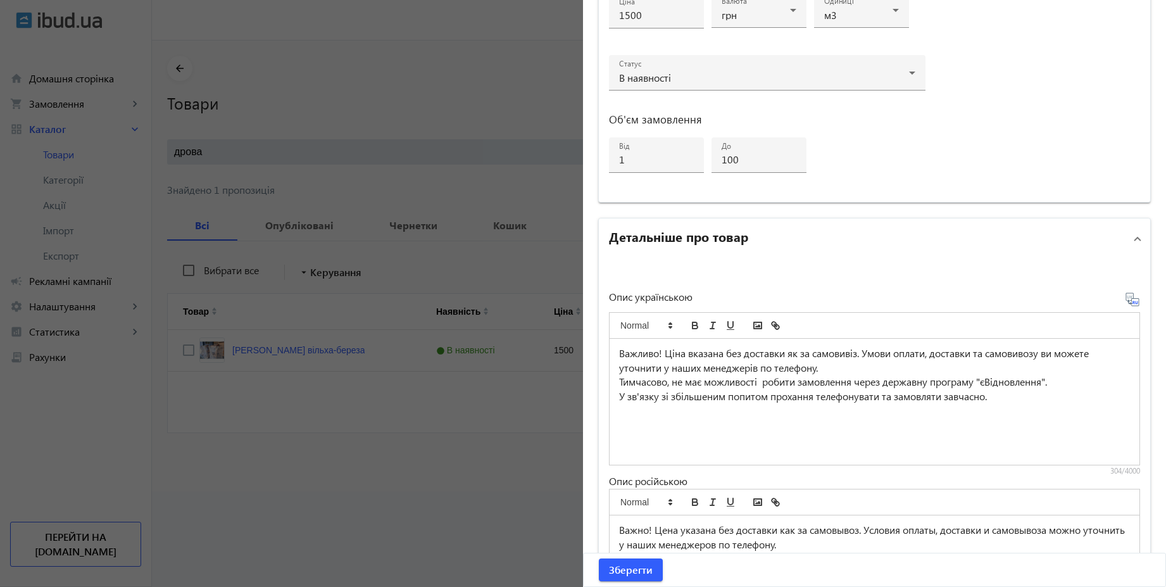
scroll to position [698, 0]
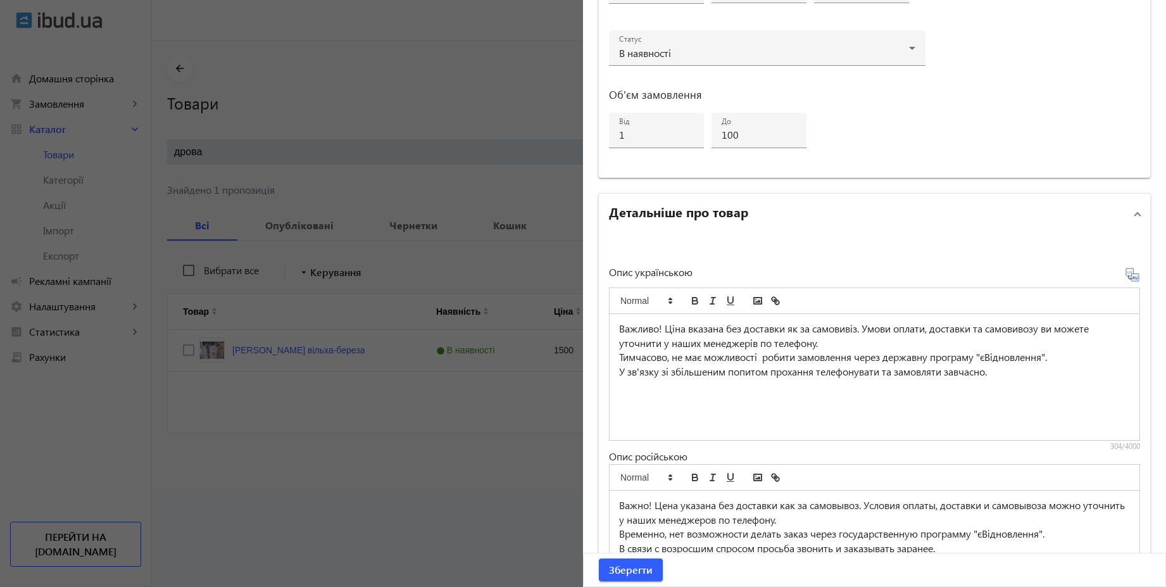
click at [784, 332] on p "Важливо! Ціна вказана без доставки як за самовивіз. Умови оплати, доставки та с…" at bounding box center [874, 336] width 511 height 28
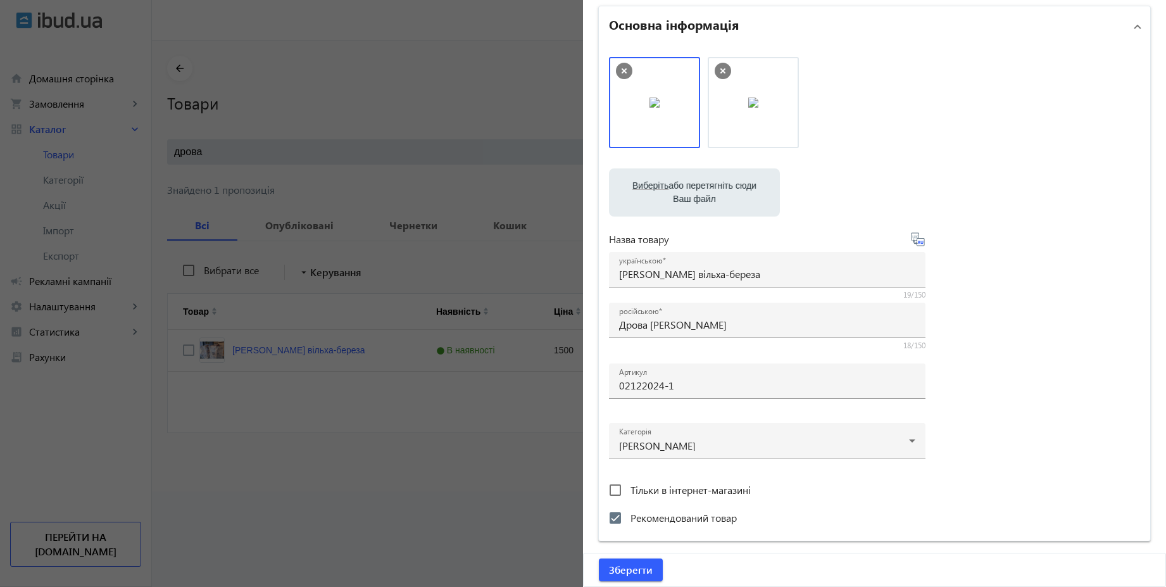
scroll to position [0, 0]
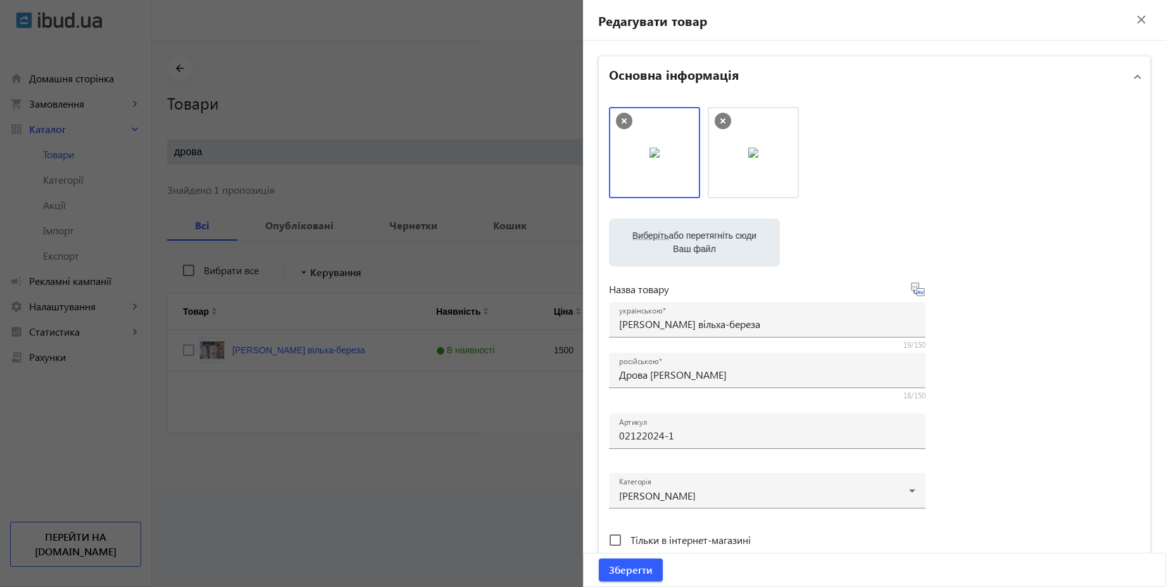
click at [1137, 15] on mat-icon "close" at bounding box center [1141, 19] width 19 height 19
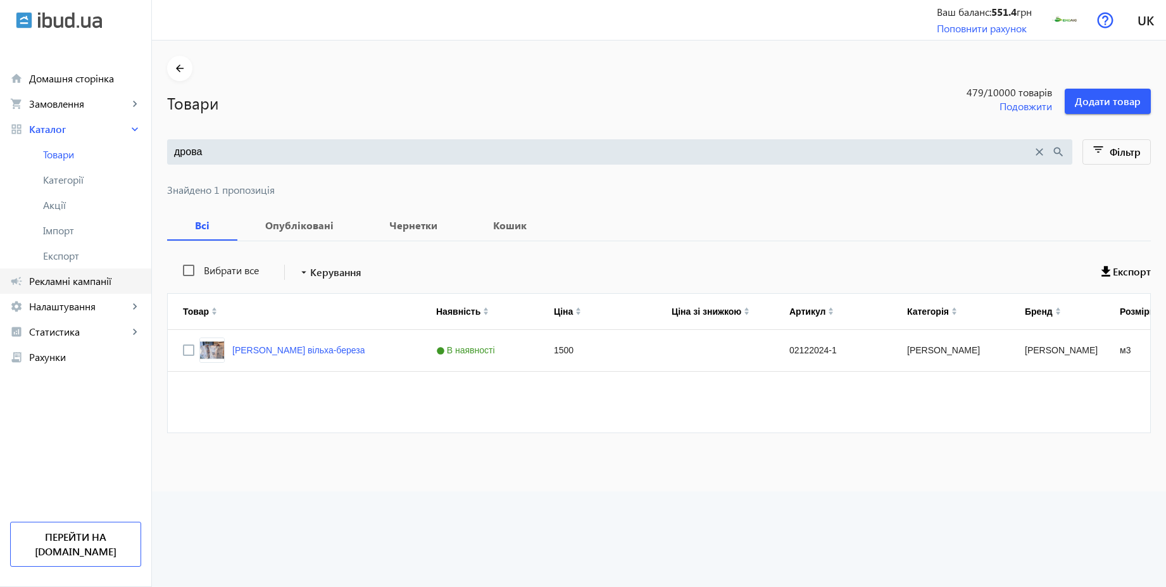
click at [101, 281] on span "Рекламні кампанії" at bounding box center [85, 281] width 112 height 13
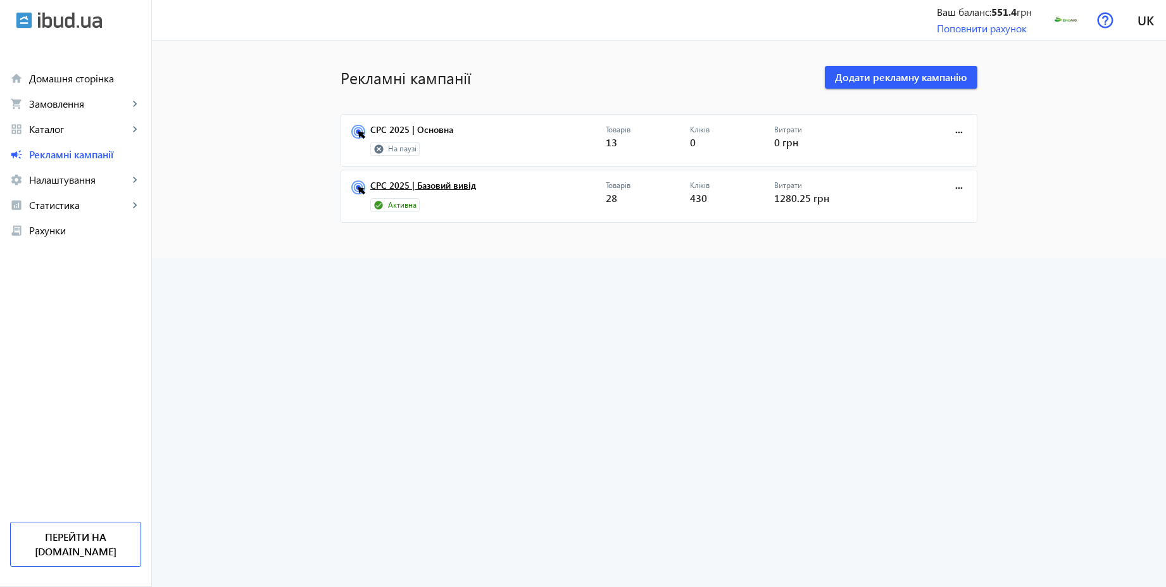
click at [455, 186] on link "CPC 2025 | Базовий вивід" at bounding box center [488, 189] width 236 height 18
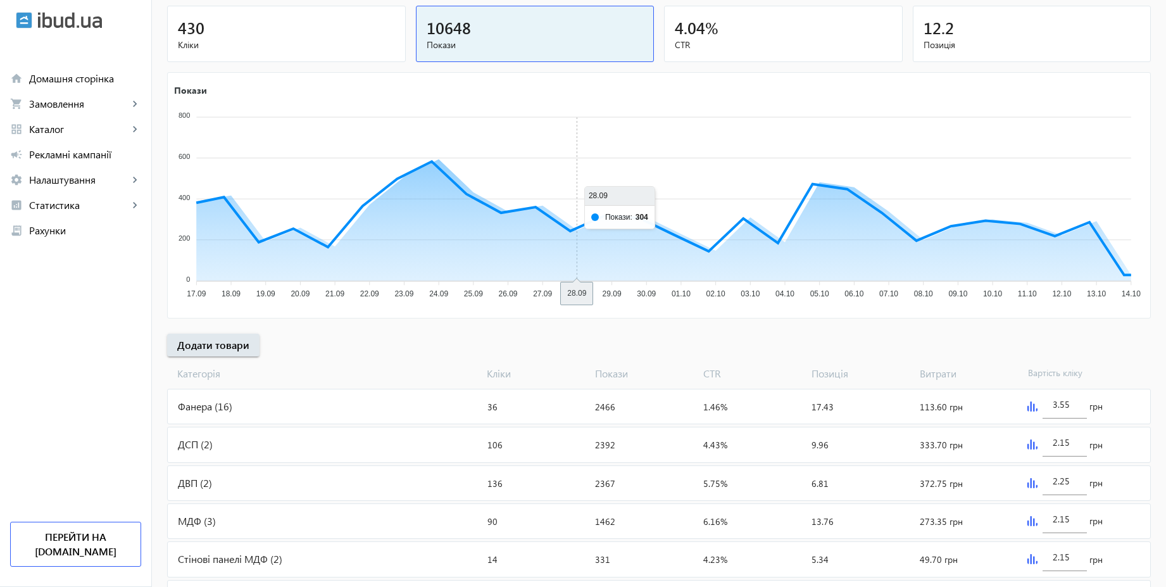
scroll to position [255, 0]
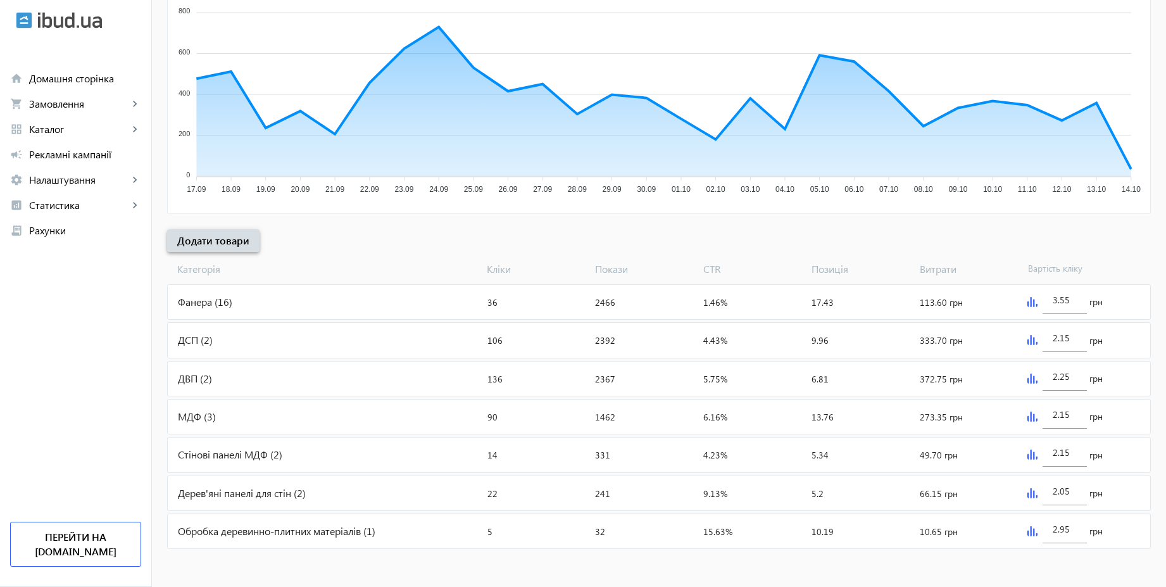
click at [205, 243] on span "Додати товари" at bounding box center [213, 241] width 72 height 14
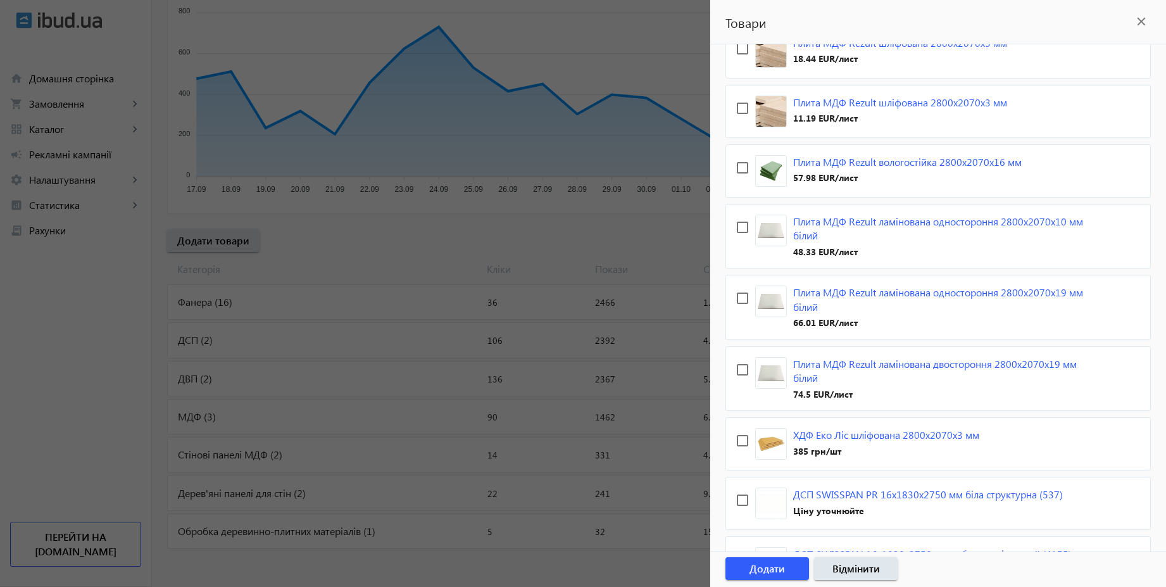
scroll to position [0, 0]
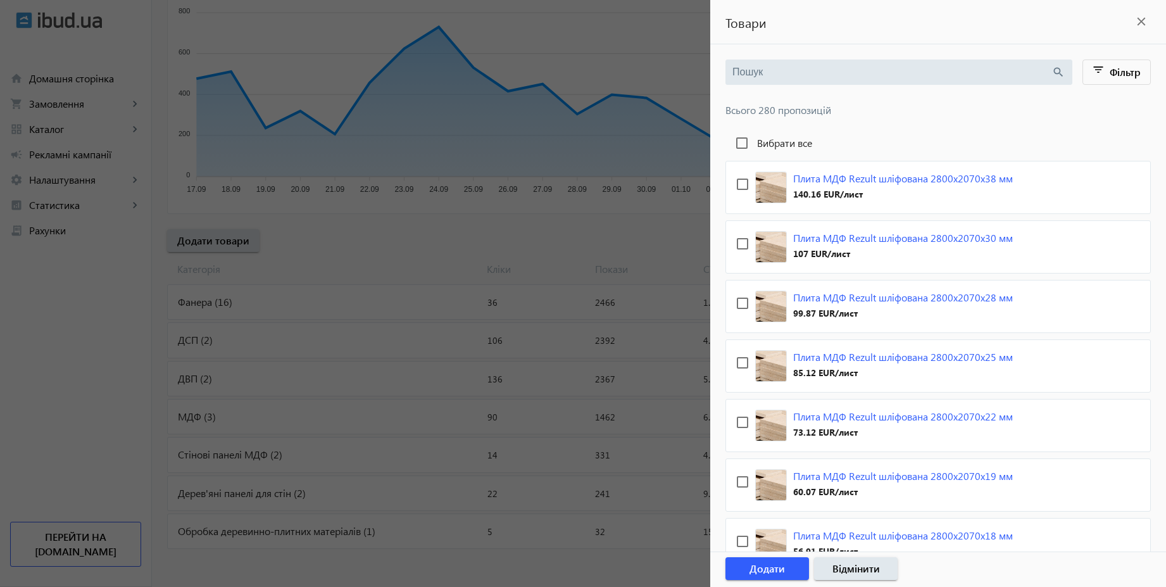
click at [906, 65] on input "search" at bounding box center [892, 72] width 319 height 14
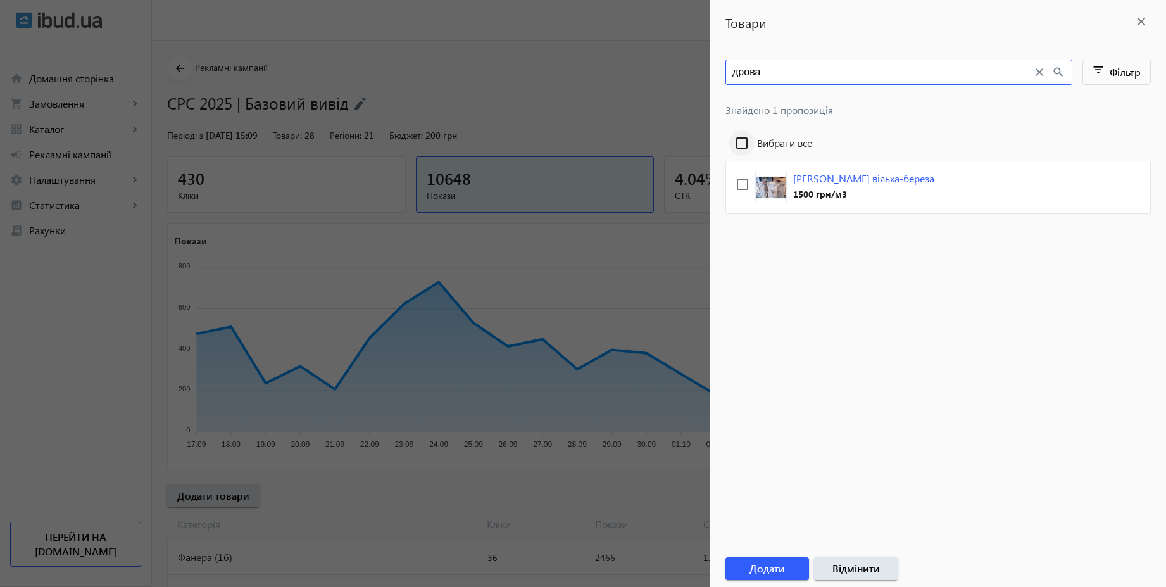
type input "дрова"
click at [740, 148] on input "Вибрати все" at bounding box center [742, 142] width 25 height 25
checkbox input "true"
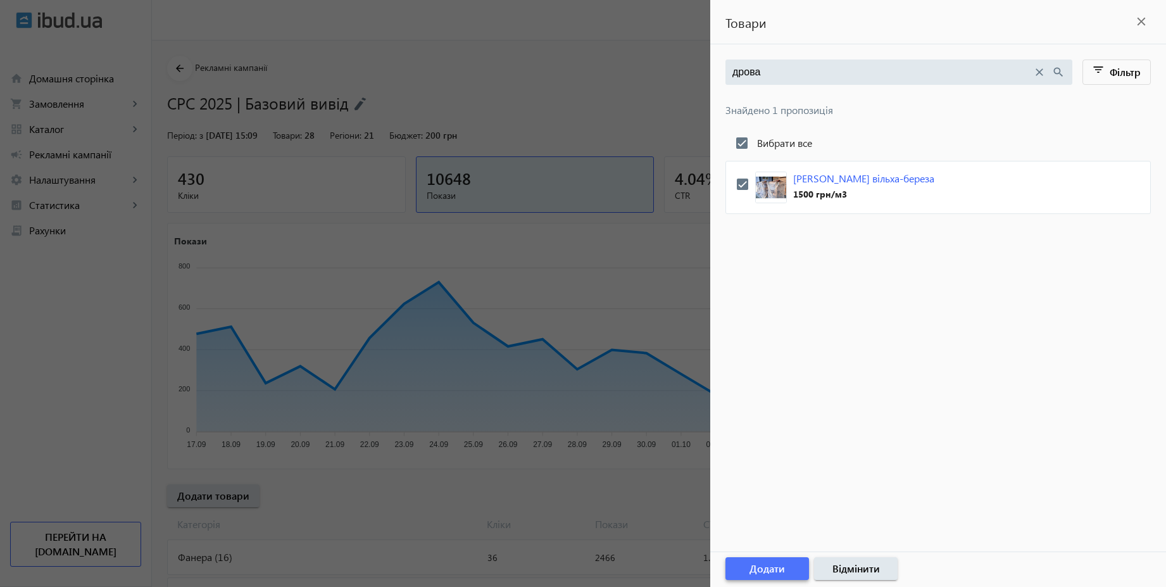
click at [778, 574] on span "Додати" at bounding box center [767, 569] width 35 height 14
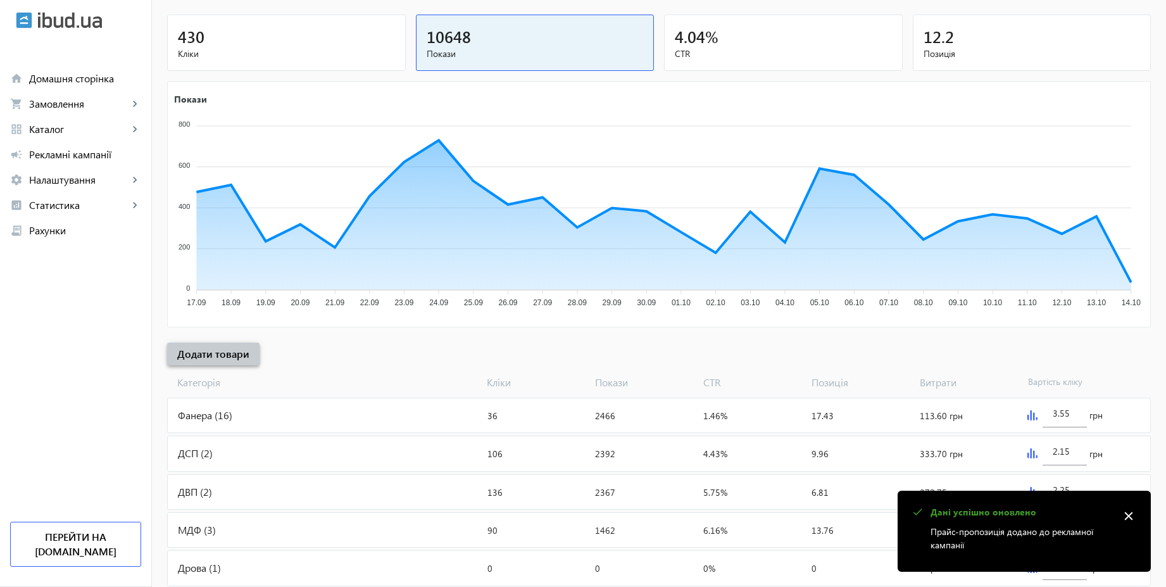
scroll to position [294, 0]
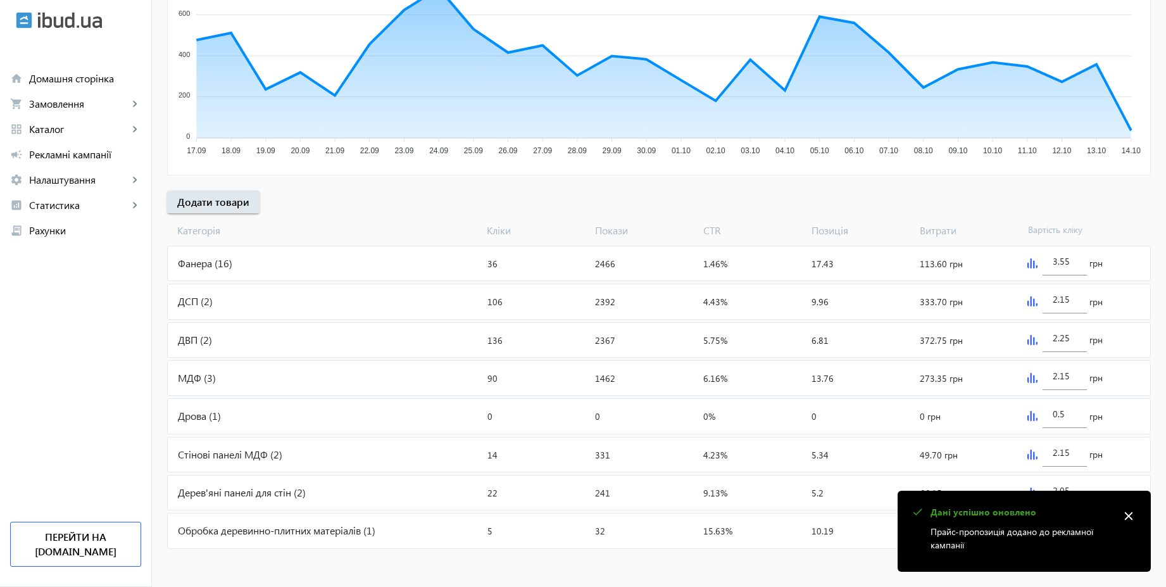
click at [1129, 514] on mat-icon "close" at bounding box center [1129, 516] width 19 height 19
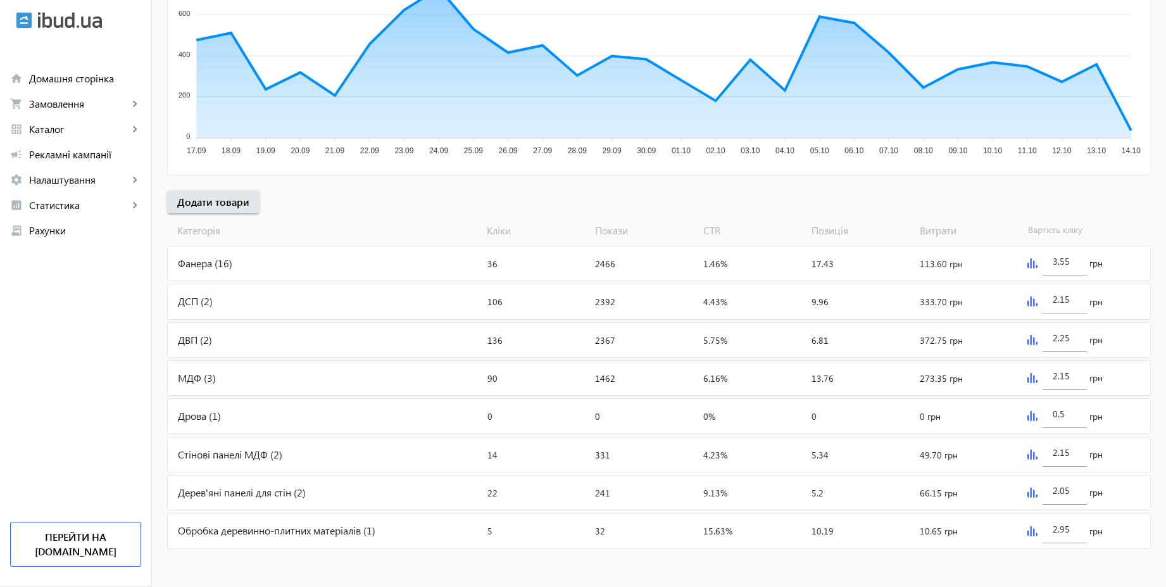
click at [1028, 412] on img at bounding box center [1033, 416] width 10 height 10
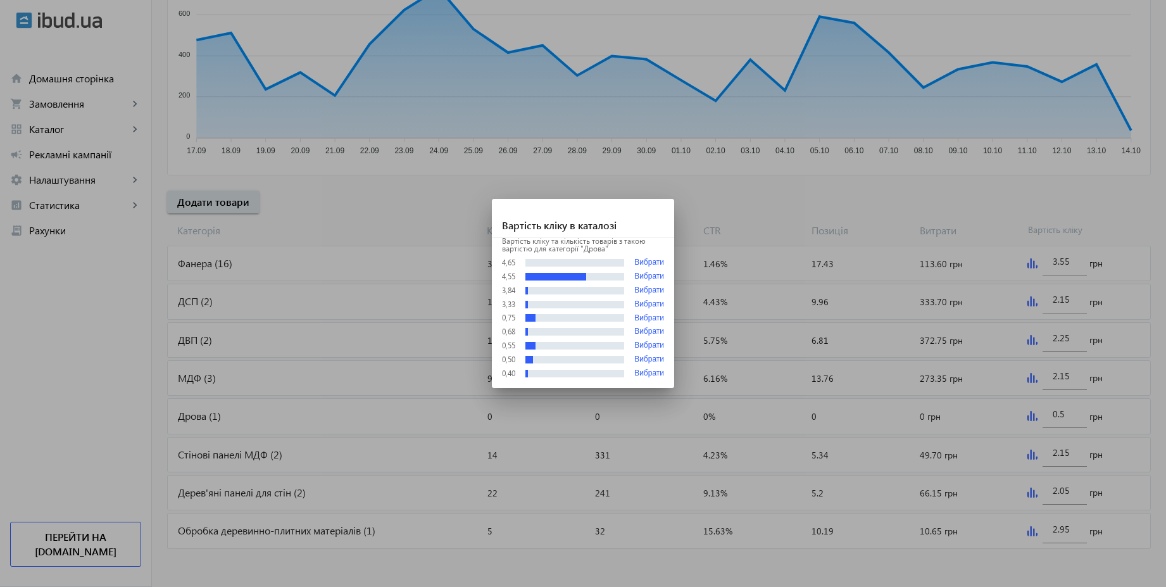
scroll to position [0, 0]
click at [1066, 414] on div at bounding box center [583, 293] width 1166 height 587
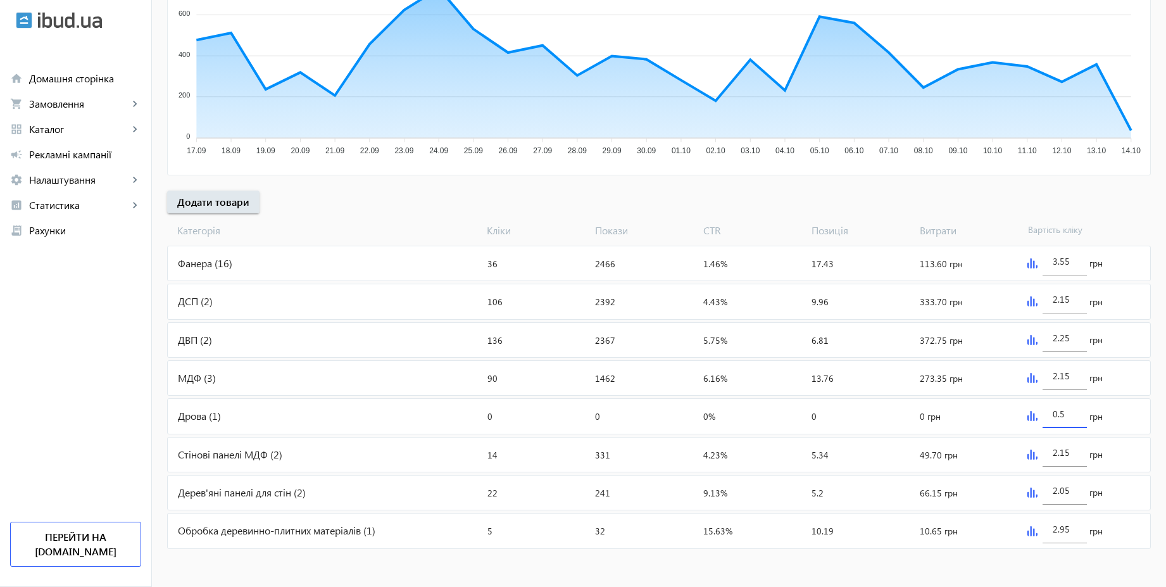
drag, startPoint x: 1070, startPoint y: 414, endPoint x: 1044, endPoint y: 415, distance: 25.4
click at [1044, 415] on div "0.5" at bounding box center [1065, 410] width 44 height 35
type input "3.05"
click at [1063, 189] on div "arrow_back Рекламні кампанії CPC 2025 | Базовий вивід Зупинити Період: з [DATE]…" at bounding box center [659, 157] width 1015 height 790
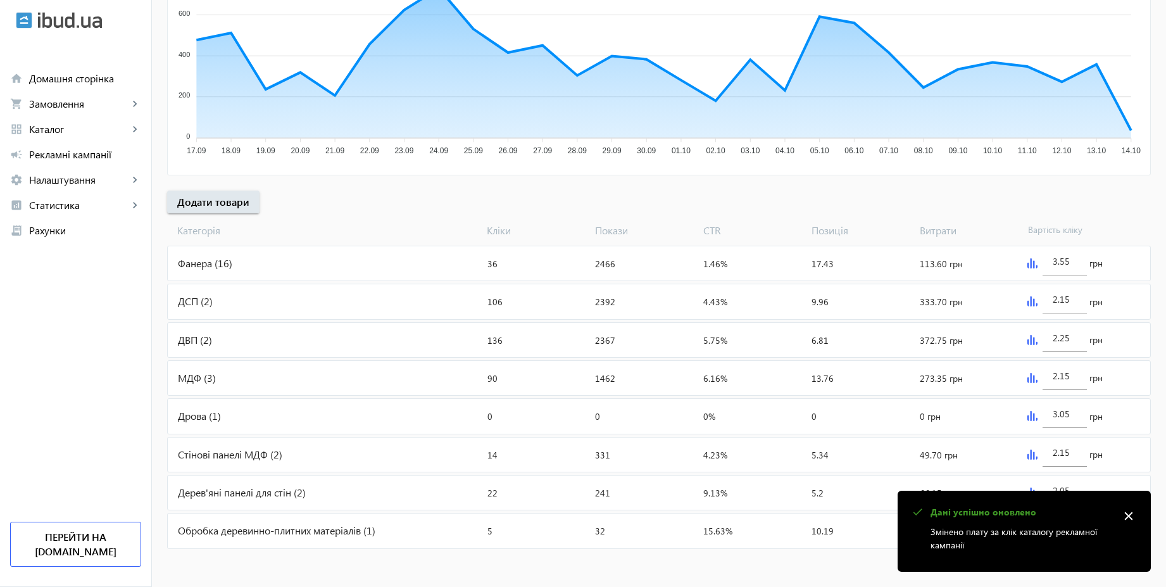
click at [1133, 515] on mat-icon "close" at bounding box center [1129, 516] width 19 height 19
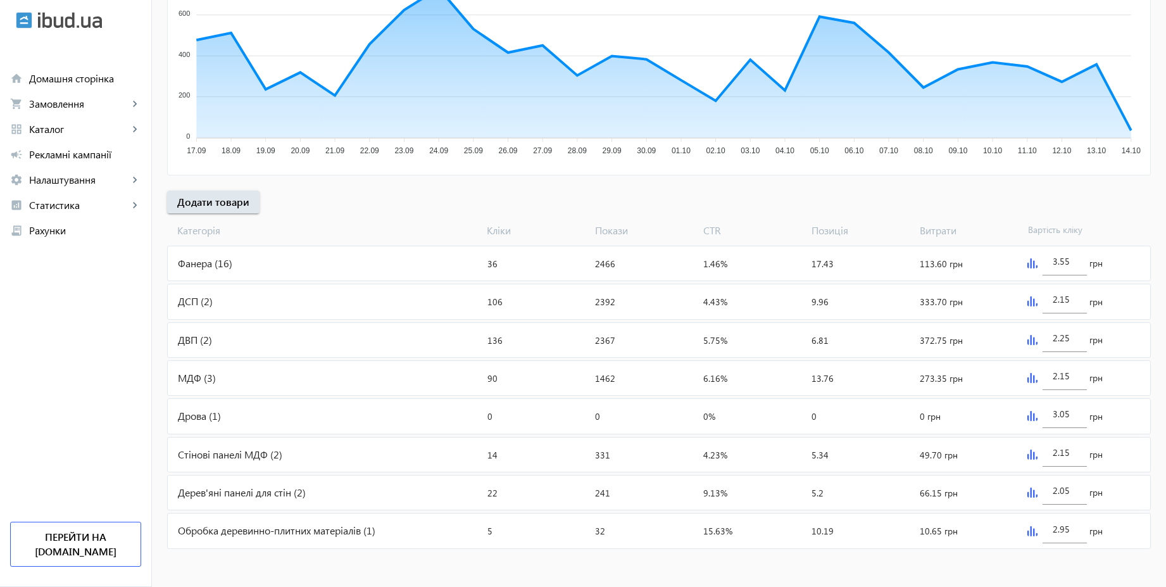
click at [1032, 417] on img at bounding box center [1033, 416] width 10 height 10
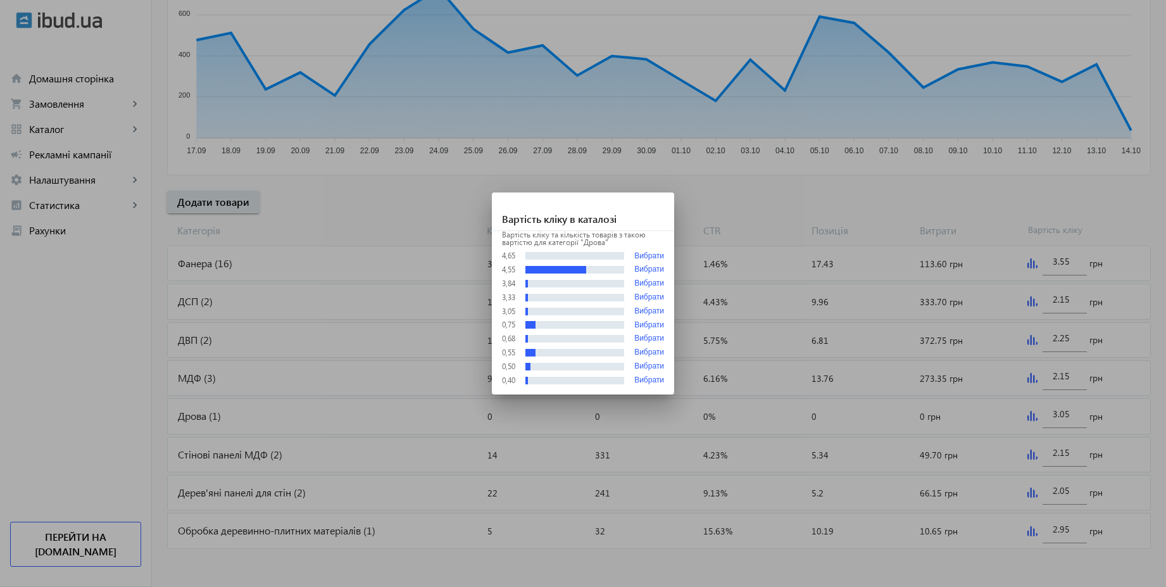
click at [731, 200] on div at bounding box center [583, 293] width 1166 height 587
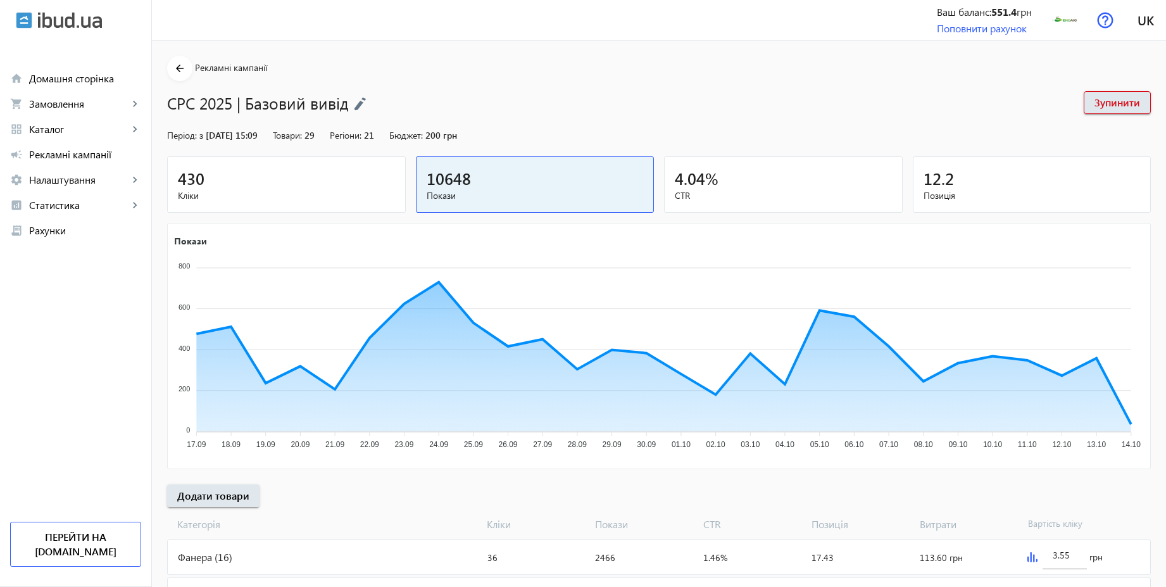
scroll to position [294, 0]
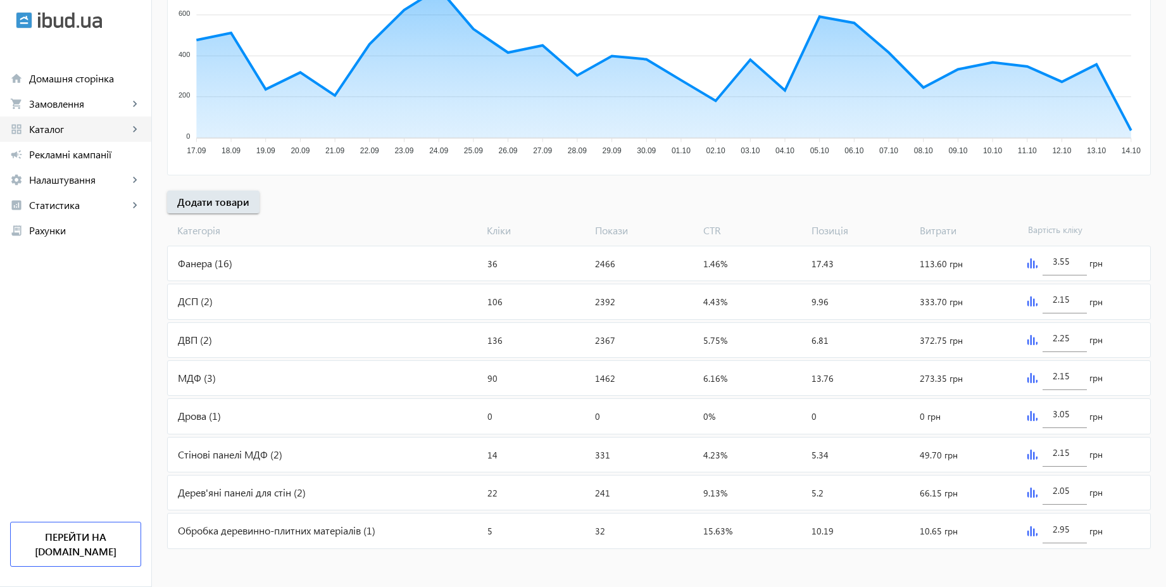
click at [63, 132] on span "Каталог" at bounding box center [78, 129] width 99 height 13
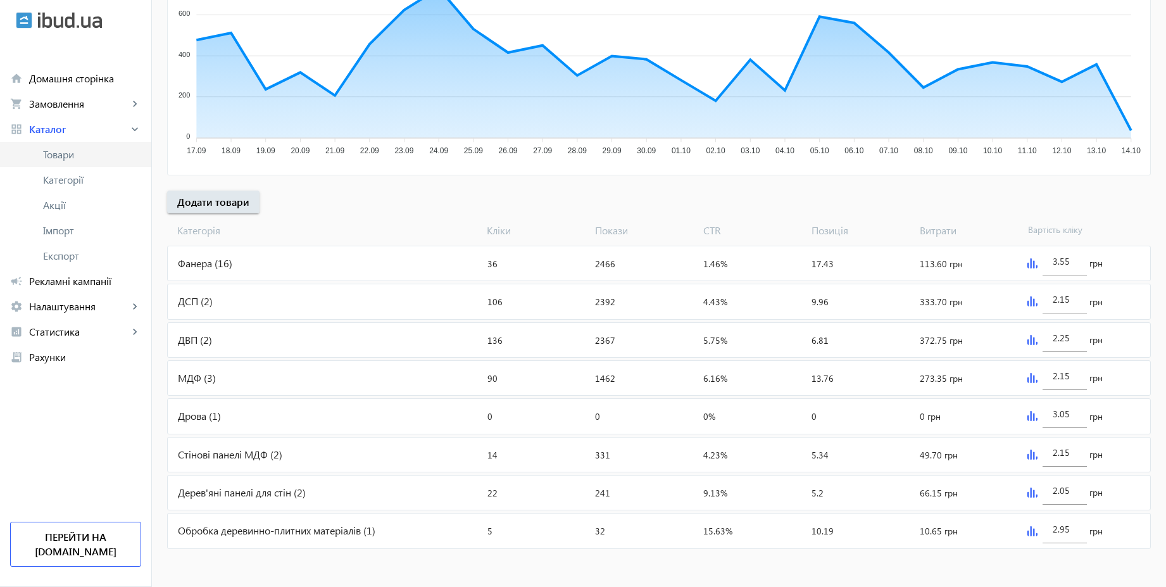
click at [68, 161] on link "Товари" at bounding box center [75, 154] width 151 height 25
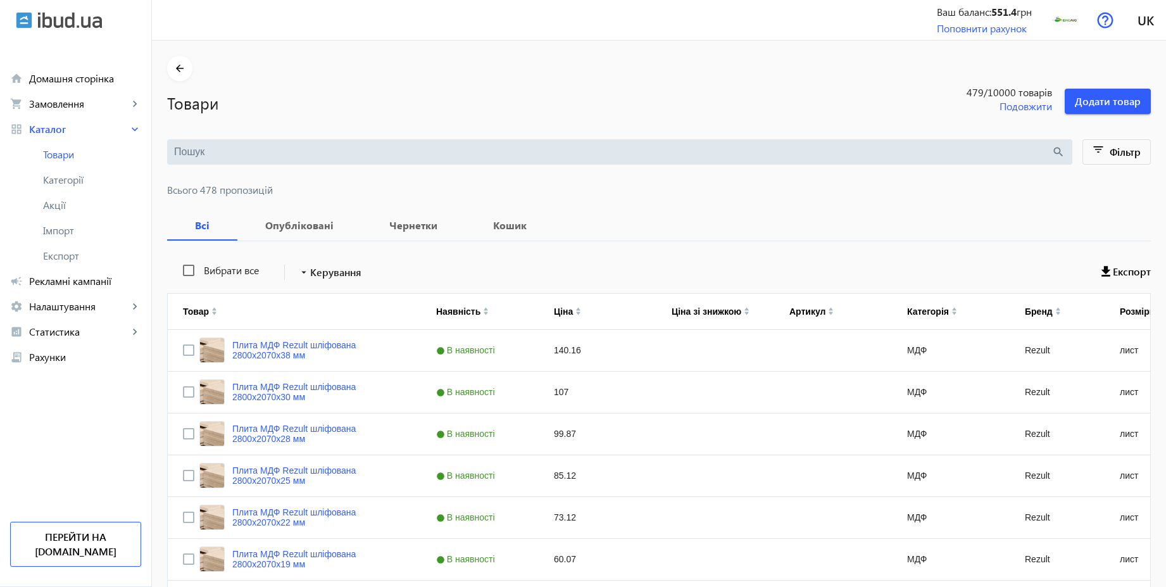
click at [365, 158] on input "search" at bounding box center [613, 152] width 878 height 14
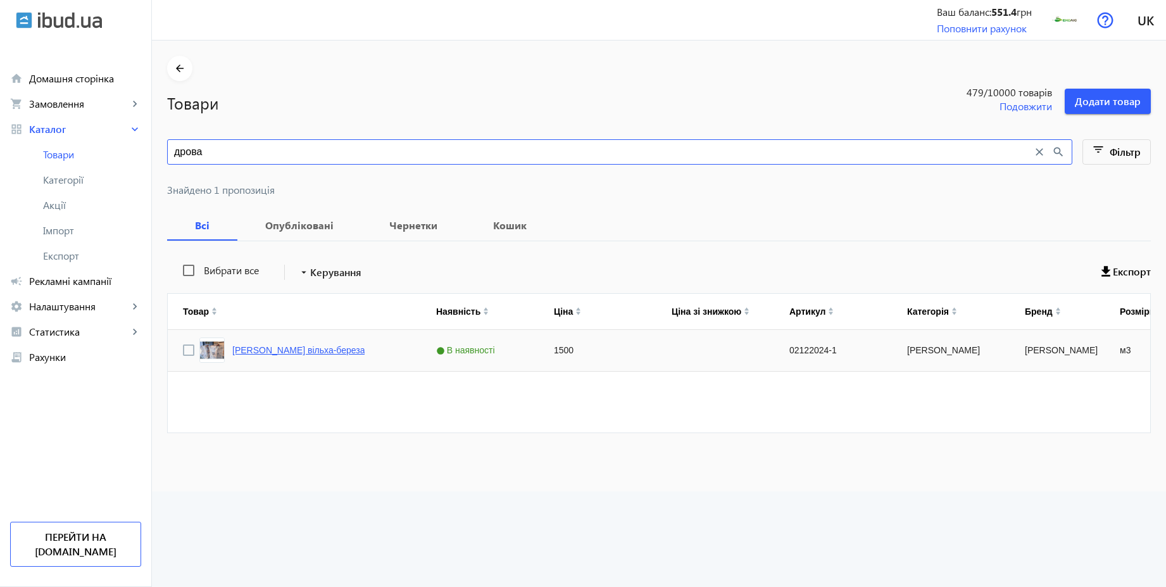
type input "дрова"
click at [288, 350] on link "[PERSON_NAME] вільха-береза" at bounding box center [298, 350] width 132 height 10
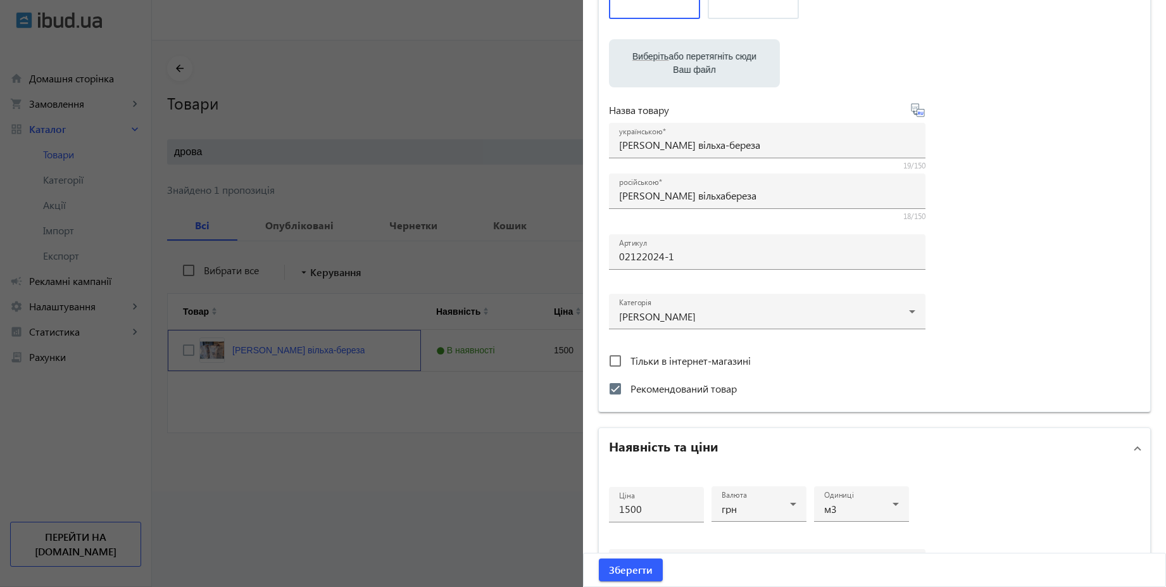
scroll to position [152, 0]
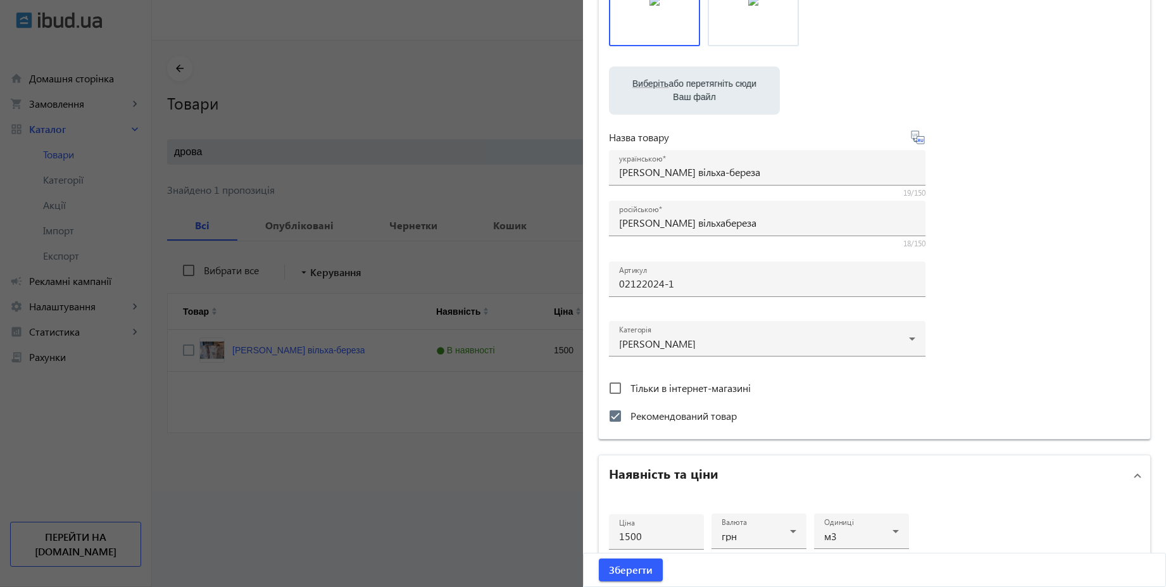
click at [920, 141] on icon at bounding box center [918, 137] width 15 height 15
type input "Дрова [PERSON_NAME]"
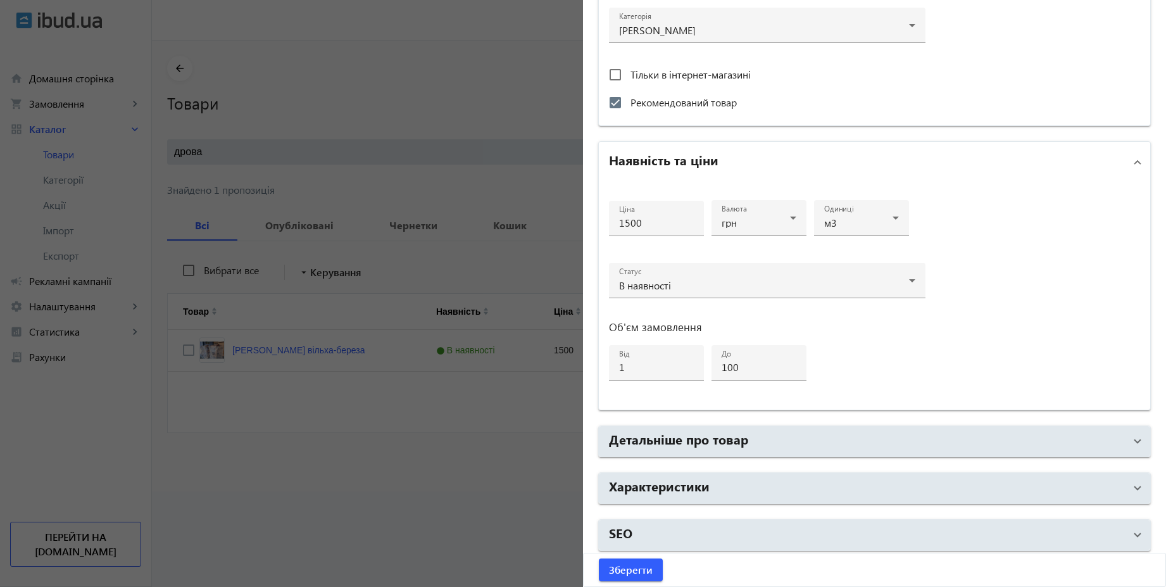
scroll to position [470, 0]
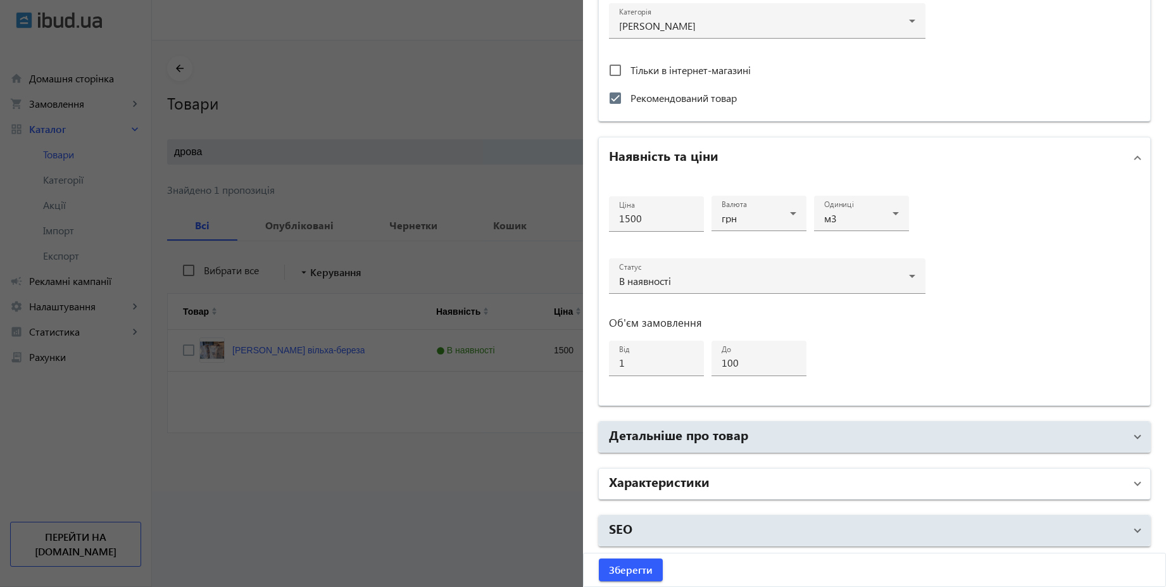
click at [738, 479] on mat-panel-title "Характеристики" at bounding box center [867, 483] width 516 height 23
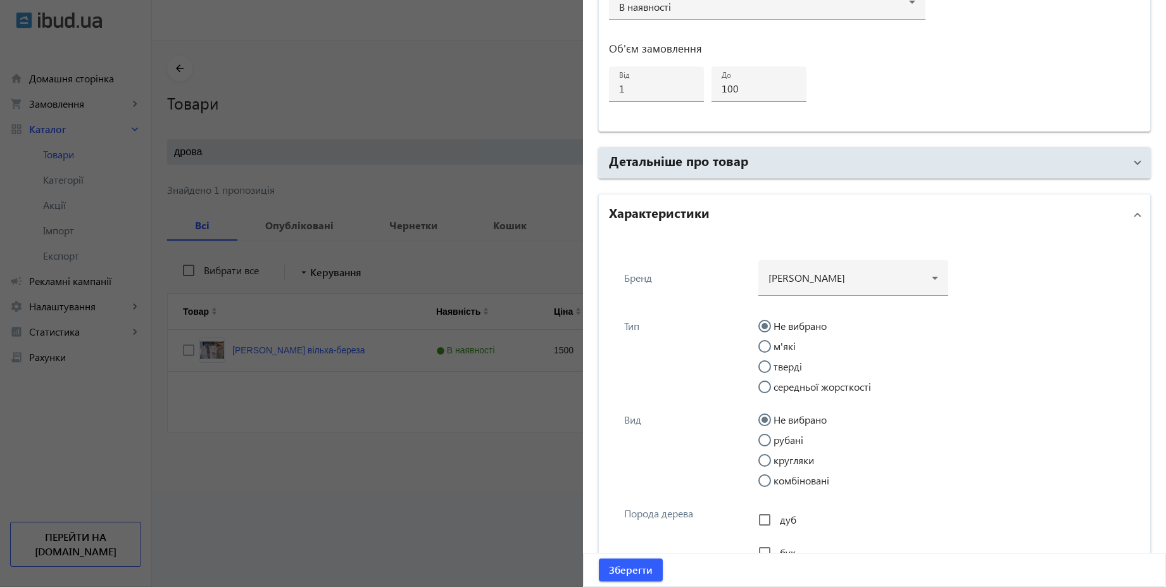
scroll to position [774, 0]
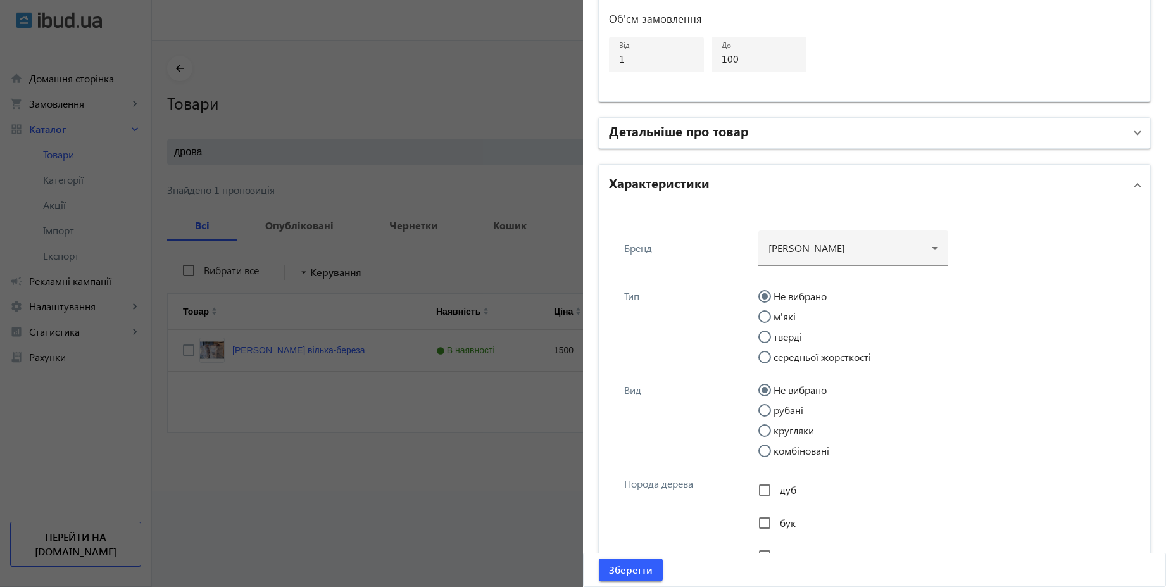
click at [719, 134] on h2 "Детальніше про товар" at bounding box center [678, 131] width 139 height 18
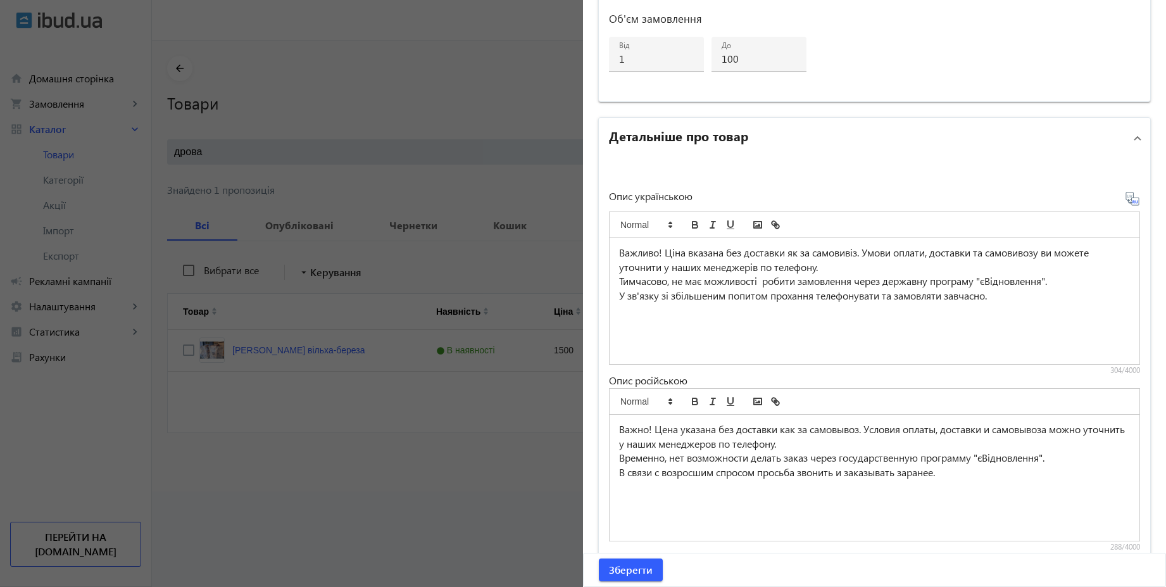
click at [861, 284] on p "Тимчасово, не має можливості робити замовлення через державну програму "єВіднов…" at bounding box center [874, 281] width 511 height 15
click at [1131, 203] on icon at bounding box center [1132, 198] width 15 height 15
click at [659, 465] on p "Временно, нет возможности делать заказ данного товара через государственную про…" at bounding box center [874, 458] width 511 height 15
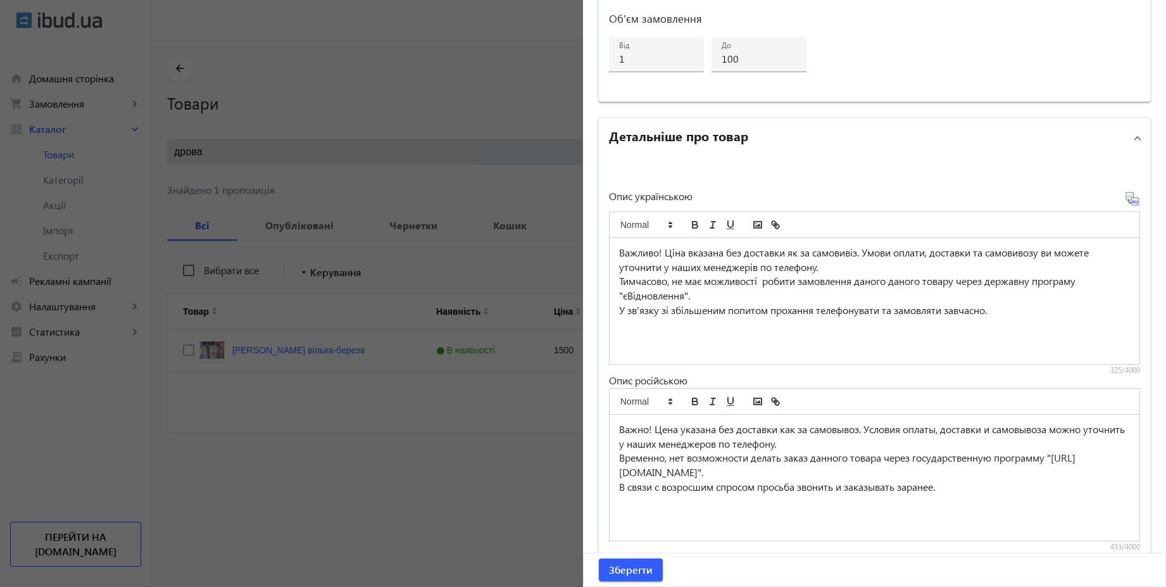
click at [638, 297] on p "Тимчасово, не має можливості робити замовлення даного даного товару через держа…" at bounding box center [874, 288] width 511 height 28
copy p "єВідновлення"
click at [1125, 198] on icon at bounding box center [1132, 198] width 15 height 15
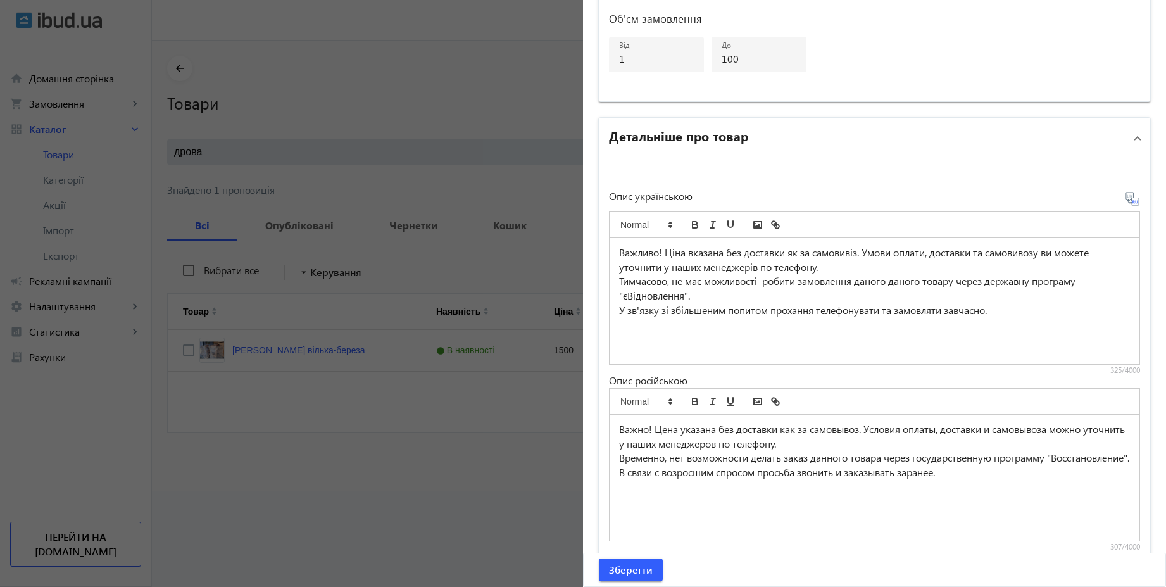
click at [665, 465] on p "Временно, нет возможности делать заказ данного товара через государственную про…" at bounding box center [874, 458] width 511 height 15
click at [619, 480] on p "В связи с возросшим спросом просьба звонить и заказывать заранее." at bounding box center [874, 472] width 511 height 15
click at [613, 456] on div "Важно! Цена указана без доставки как за самовывоз. Условия оплаты, доставки и с…" at bounding box center [875, 478] width 530 height 126
click at [642, 567] on span "Зберегти" at bounding box center [631, 570] width 44 height 14
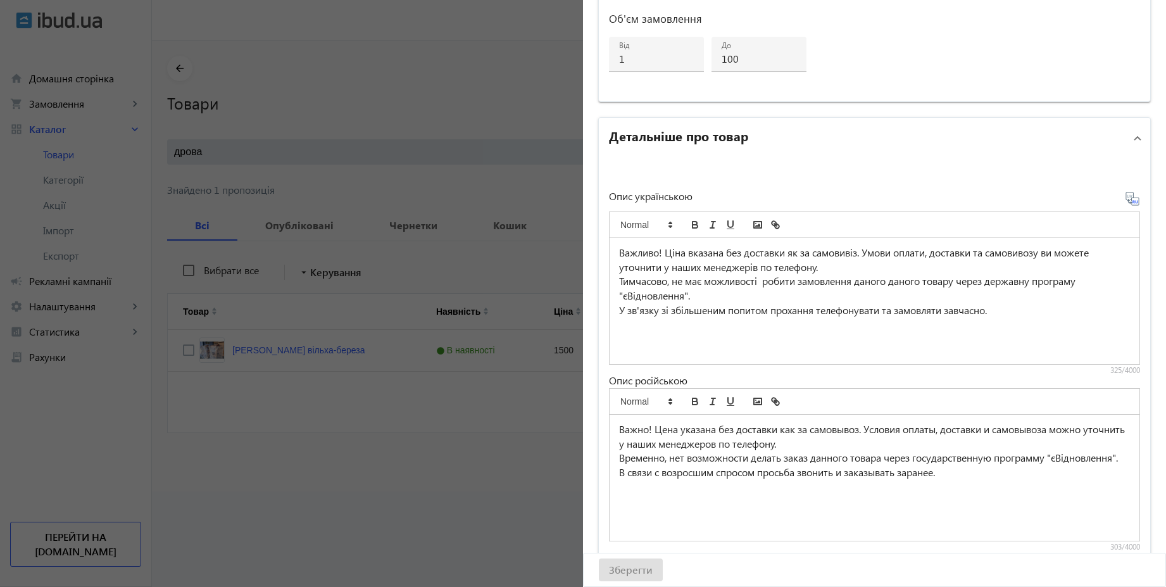
scroll to position [0, 0]
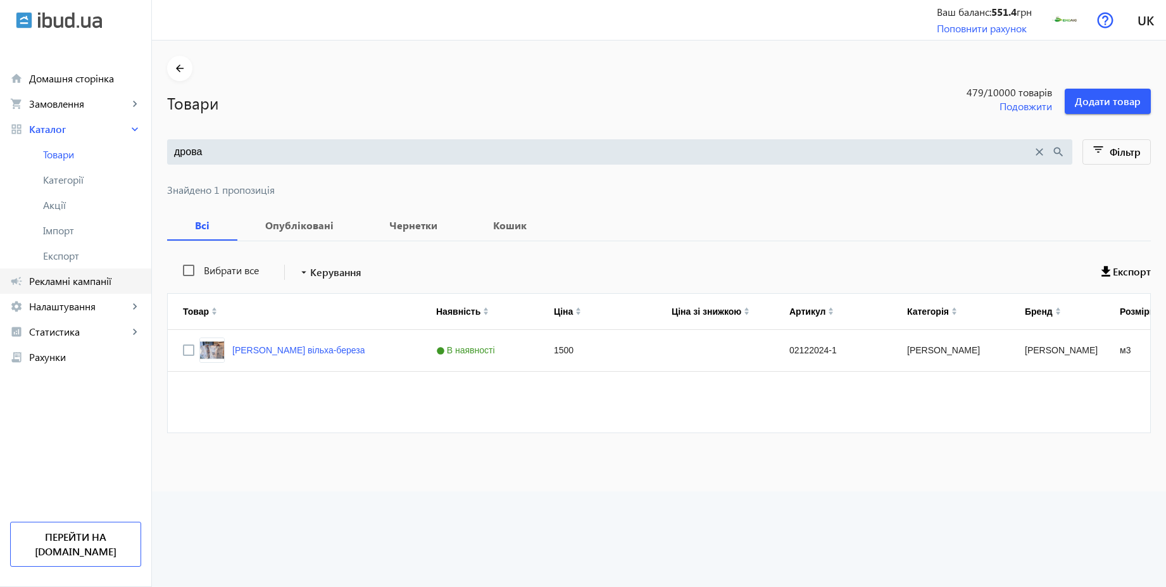
click at [79, 280] on span "Рекламні кампанії" at bounding box center [85, 281] width 112 height 13
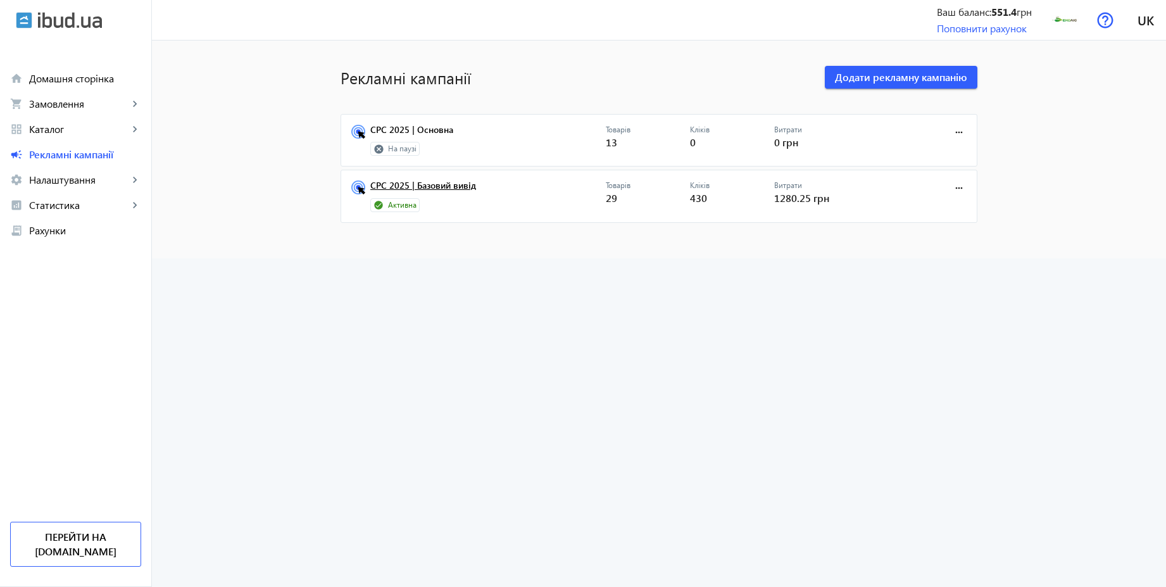
click at [442, 185] on link "CPC 2025 | Базовий вивід" at bounding box center [488, 189] width 236 height 18
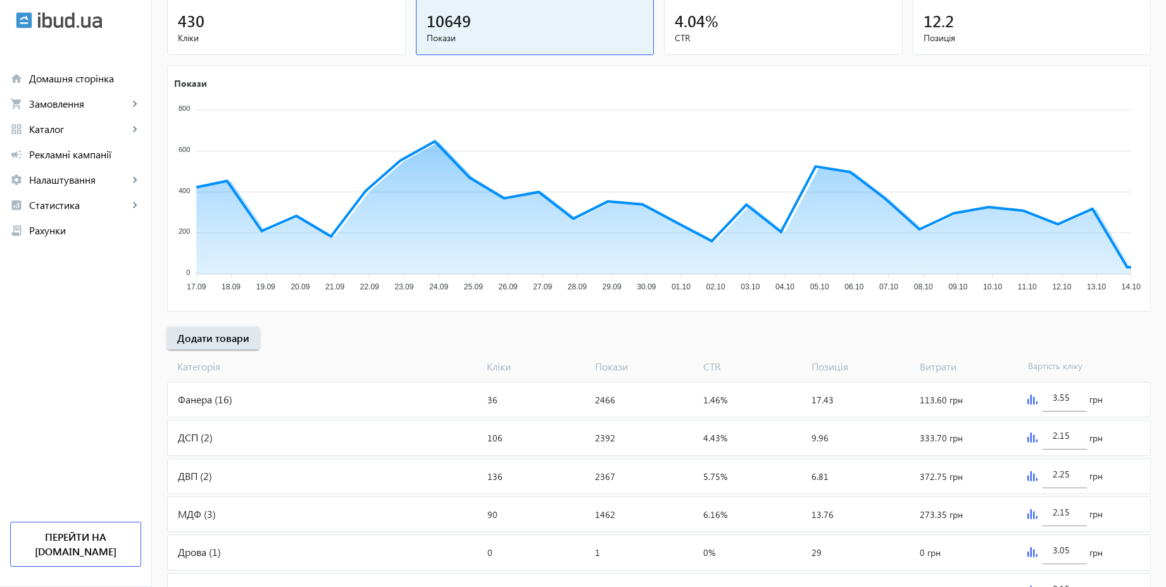
scroll to position [294, 0]
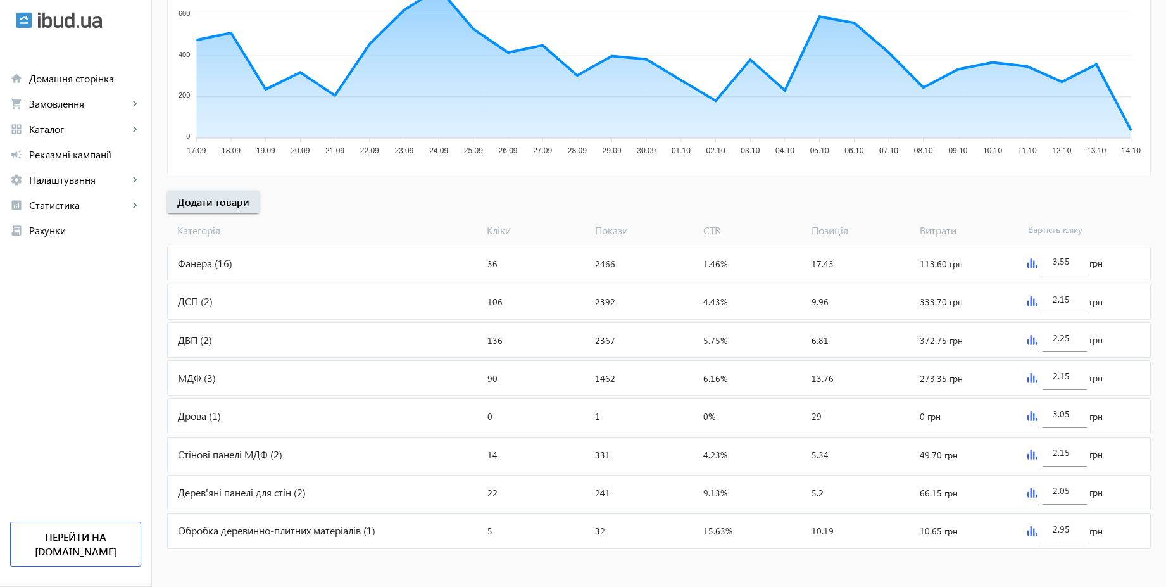
click at [274, 412] on div "Дрова (1)" at bounding box center [325, 416] width 315 height 34
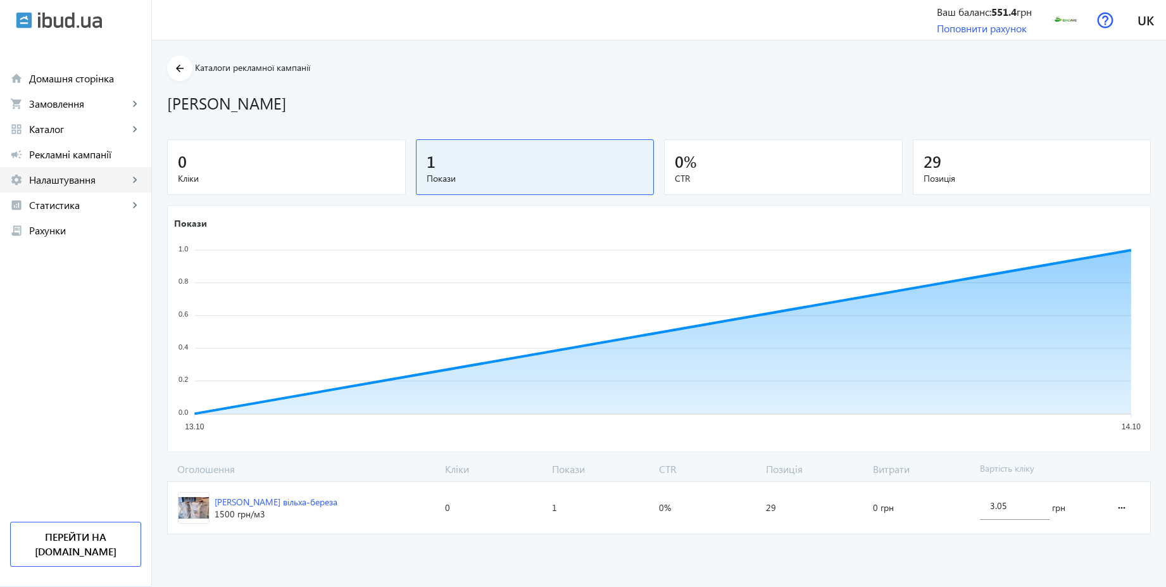
click at [67, 174] on span "Налаштування" at bounding box center [78, 180] width 99 height 13
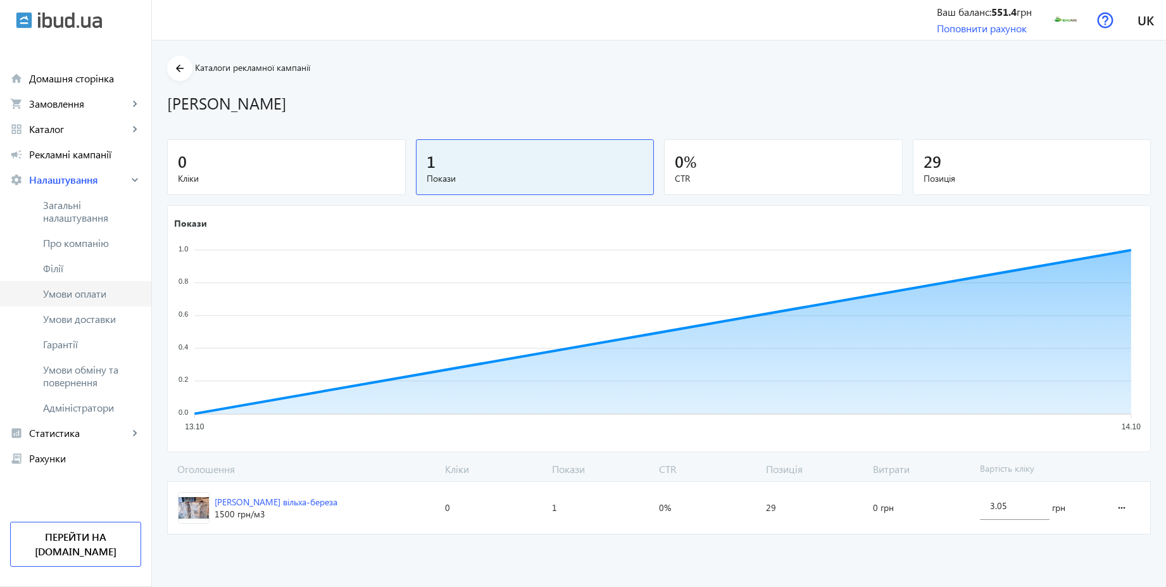
click at [75, 288] on span "Умови оплати" at bounding box center [92, 294] width 98 height 13
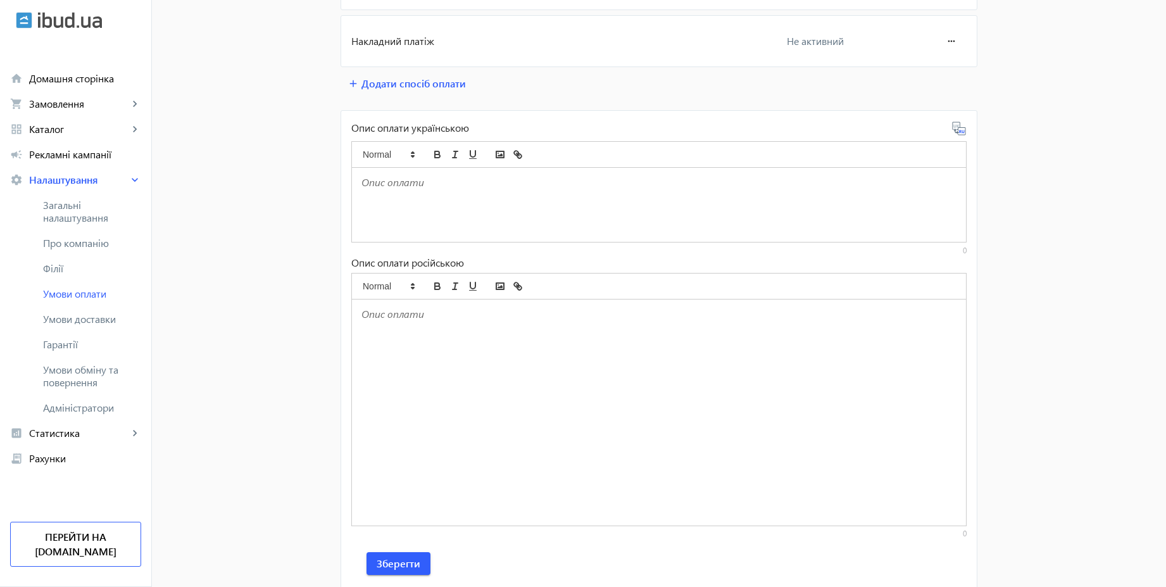
scroll to position [291, 0]
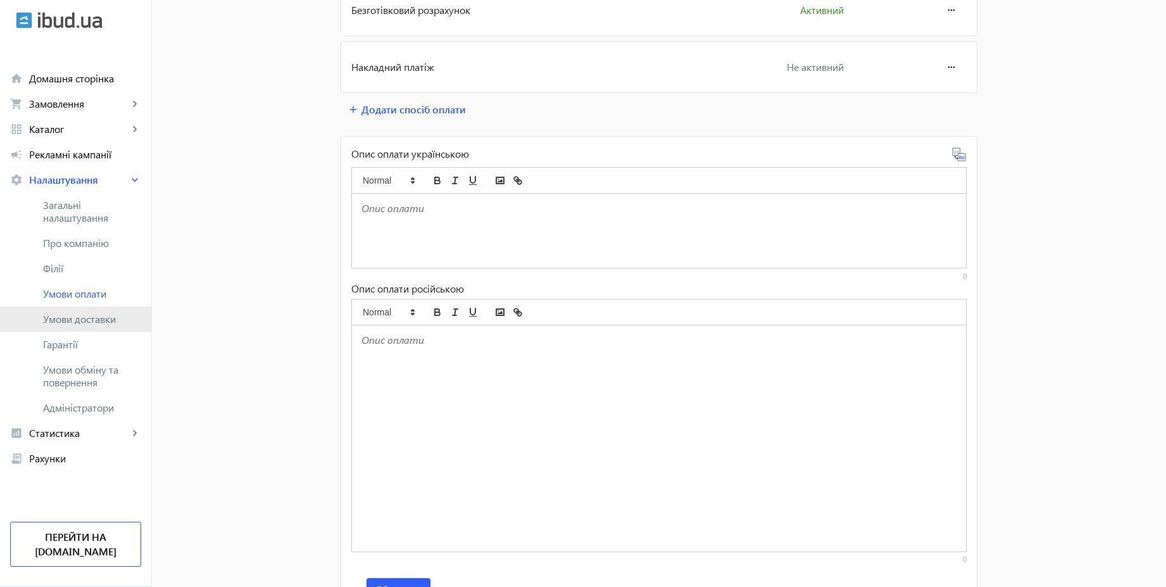
click at [98, 316] on span "Умови доставки" at bounding box center [92, 319] width 98 height 13
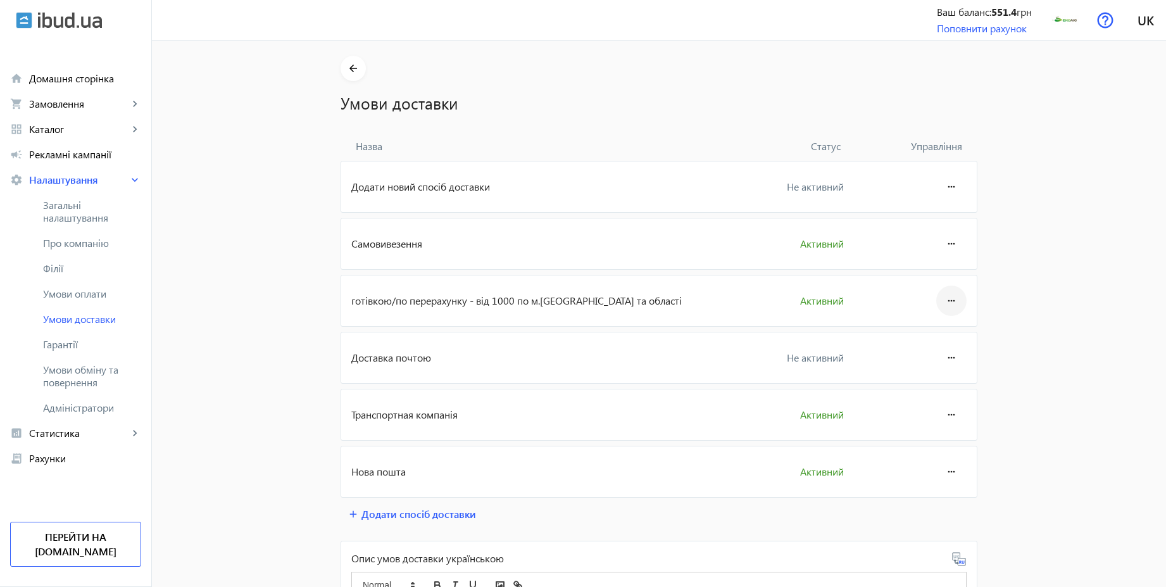
click at [954, 301] on mat-icon "more_horiz" at bounding box center [951, 301] width 15 height 30
click at [931, 331] on span "Редагувати" at bounding box center [927, 336] width 51 height 10
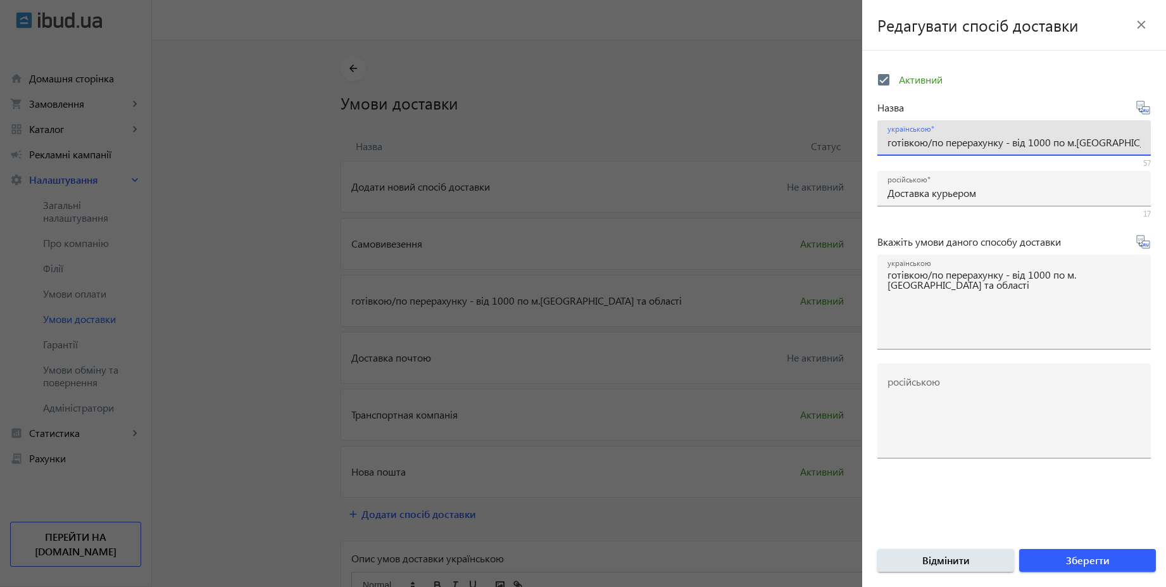
drag, startPoint x: 892, startPoint y: 141, endPoint x: 873, endPoint y: 139, distance: 19.2
click at [873, 139] on form "Активний Назва українською готівкою/по перерахунку - від 1000 по м.[GEOGRAPHIC_…" at bounding box center [1015, 326] width 304 height 521
type input "Готівкою/по перерахунку - від 1000 по м.[GEOGRAPHIC_DATA] та області"
click at [1151, 110] on form "Активний Назва українською Готівкою/по перерахунку - від 1000 по м.[GEOGRAPHIC_…" at bounding box center [1015, 326] width 304 height 521
click at [1147, 110] on icon at bounding box center [1148, 110] width 3 height 3
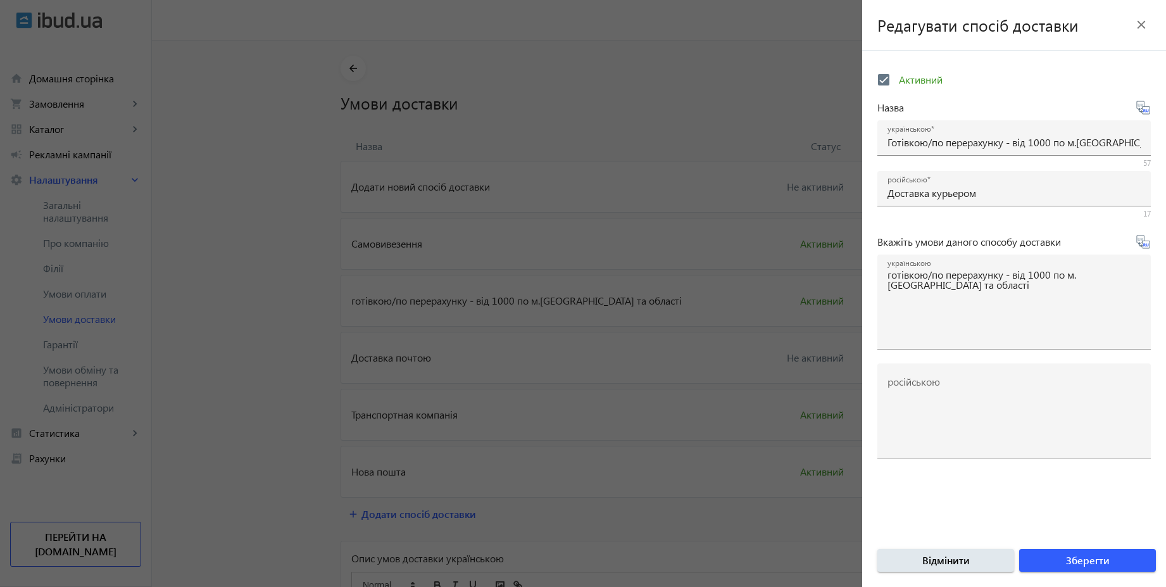
type input "Наличными/по перерасчету - от 1000 по [GEOGRAPHIC_DATA] и области"
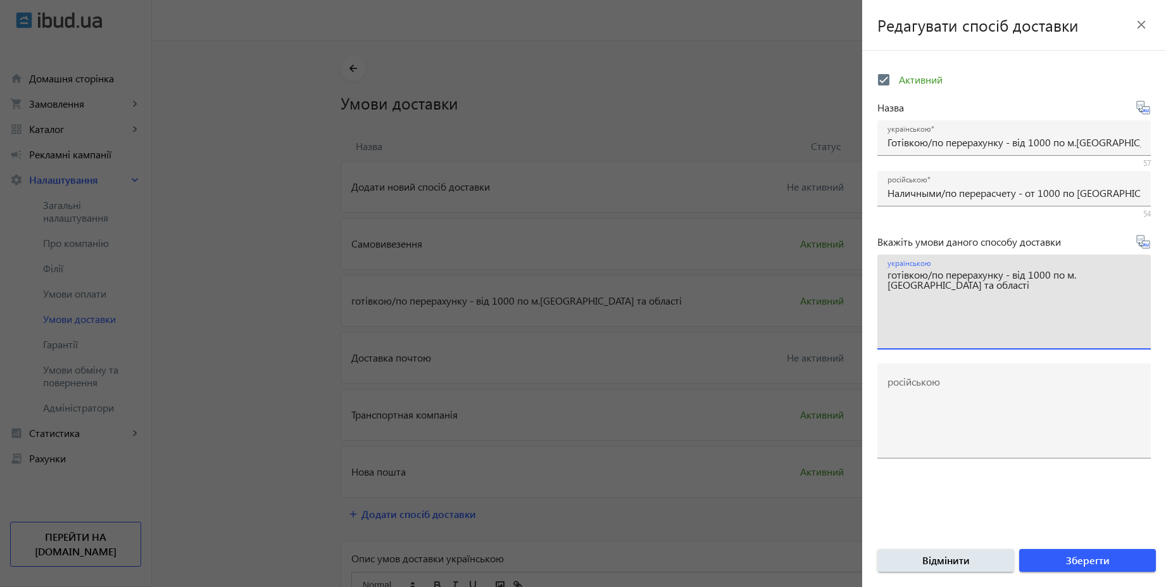
drag, startPoint x: 892, startPoint y: 276, endPoint x: 869, endPoint y: 275, distance: 22.8
click at [869, 275] on form "Активний Назва українською Готівкою/по перерахунку - від 1000 по м.[GEOGRAPHIC_…" at bounding box center [1015, 326] width 304 height 521
type textarea "Готівкою/по перерахунку - від 1000 по м.[GEOGRAPHIC_DATA] та області"
click at [1147, 243] on icon at bounding box center [1143, 241] width 15 height 15
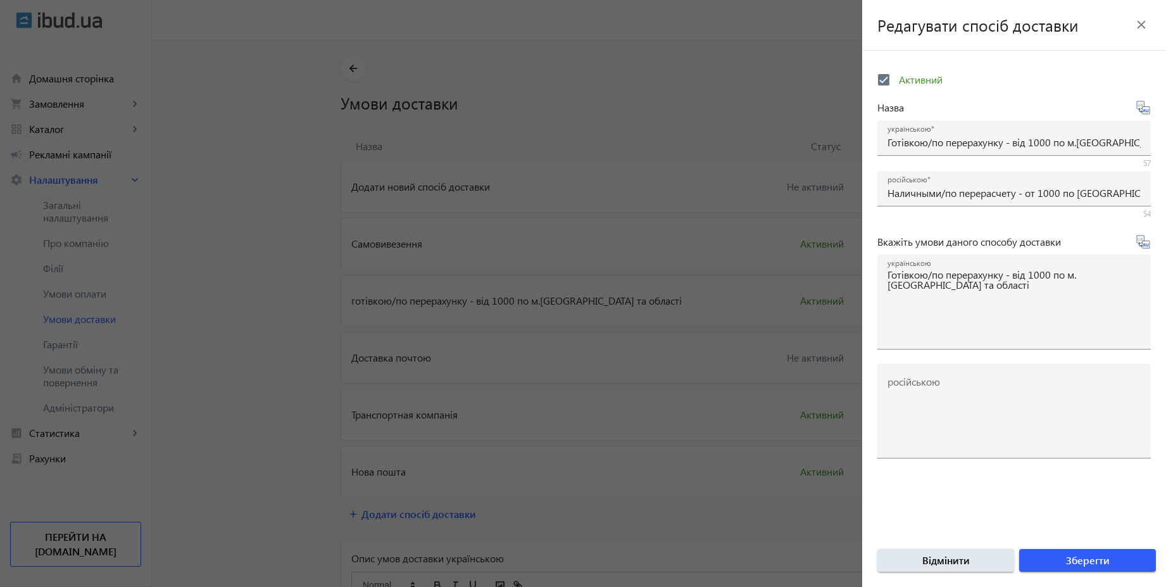
type textarea "Наличными/по перерасчету - от 1000 по [GEOGRAPHIC_DATA] и области"
click at [1103, 561] on span "Зберегти" at bounding box center [1088, 560] width 44 height 14
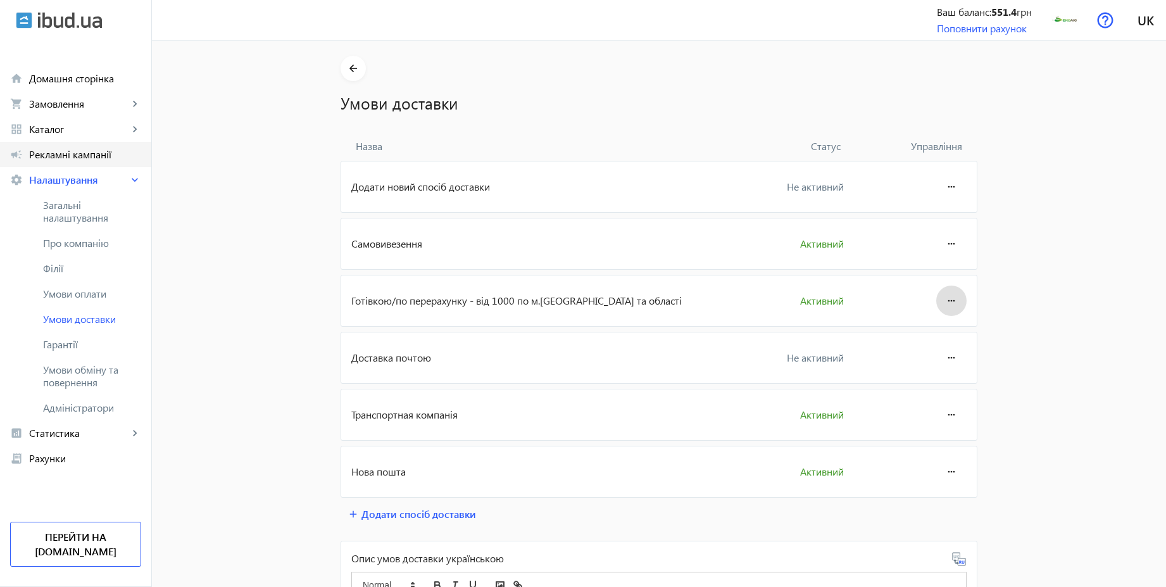
click at [66, 146] on link "campaign Рекламні кампанії" at bounding box center [75, 154] width 151 height 25
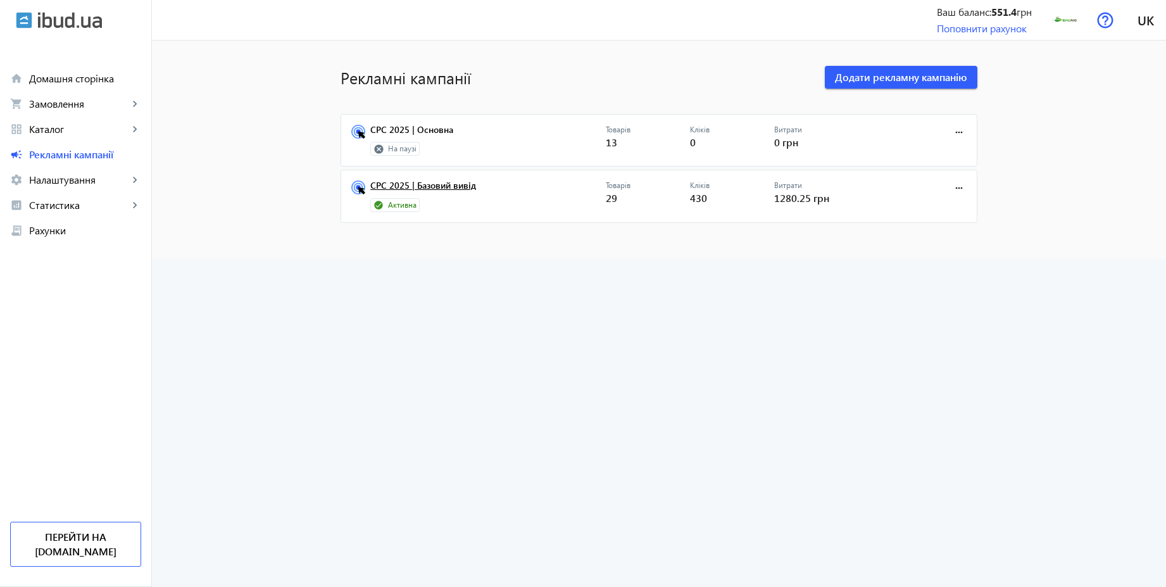
click at [432, 188] on link "CPC 2025 | Базовий вивід" at bounding box center [488, 189] width 236 height 18
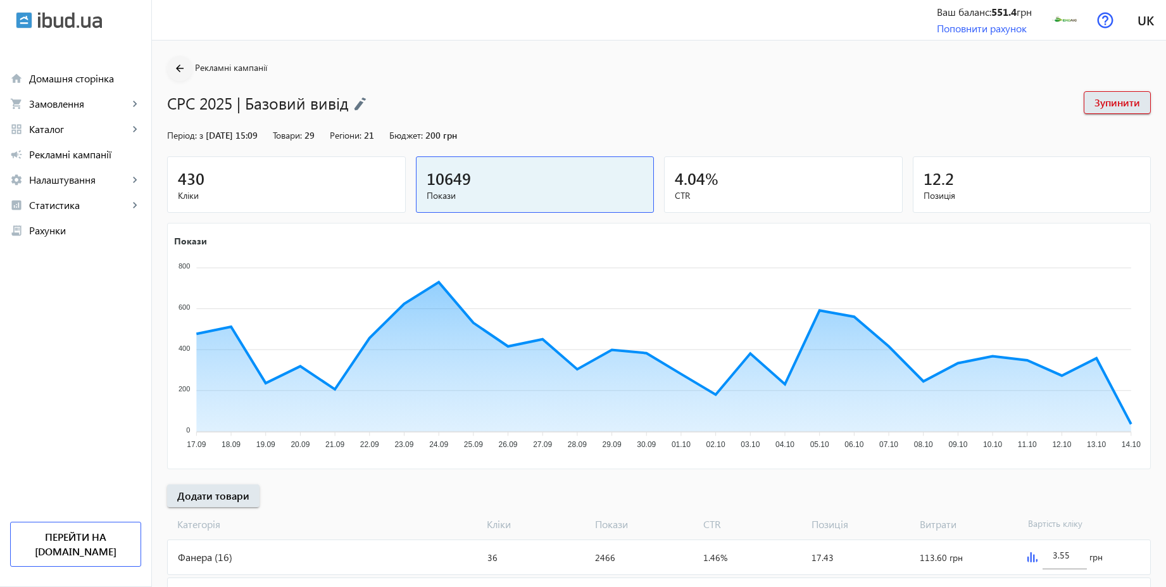
click at [172, 67] on mat-icon "arrow_back" at bounding box center [180, 69] width 16 height 16
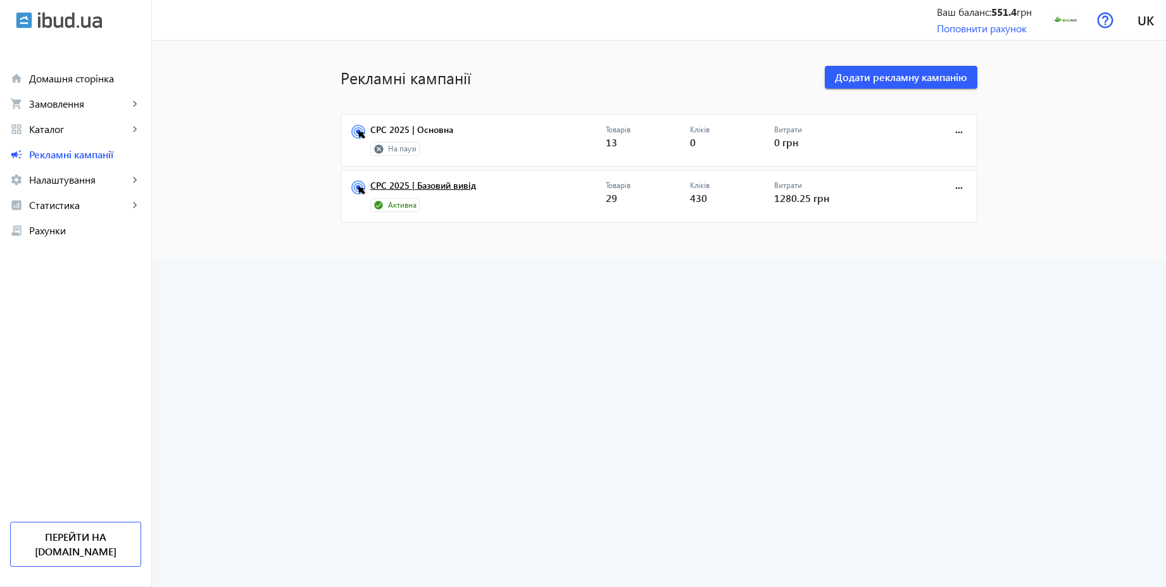
click at [447, 192] on link "CPC 2025 | Базовий вивід" at bounding box center [488, 189] width 236 height 18
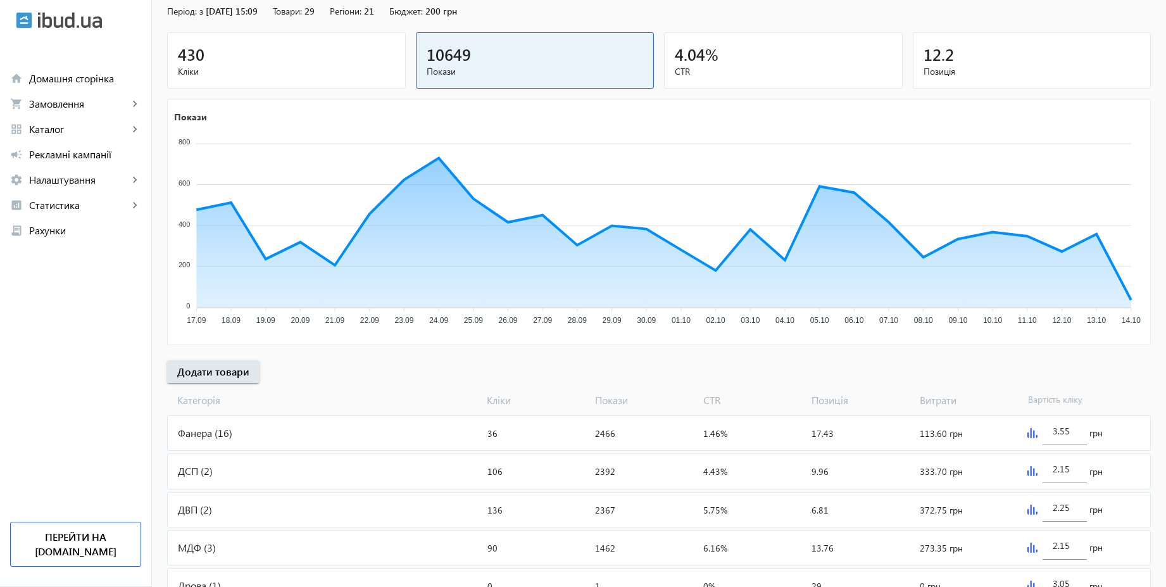
scroll to position [294, 0]
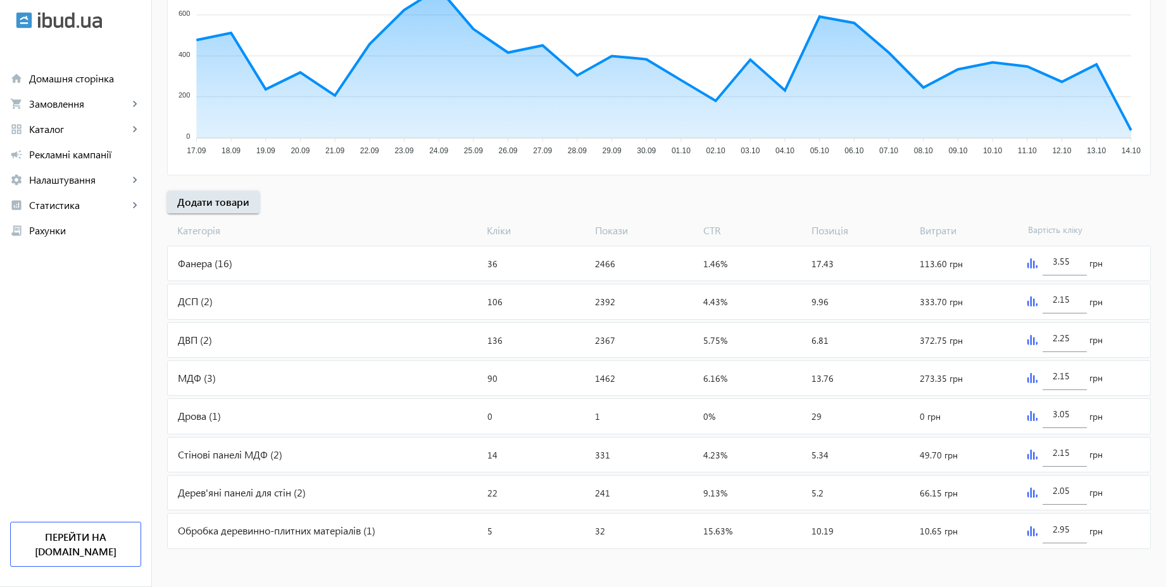
click at [274, 417] on div "Дрова (1)" at bounding box center [325, 416] width 315 height 34
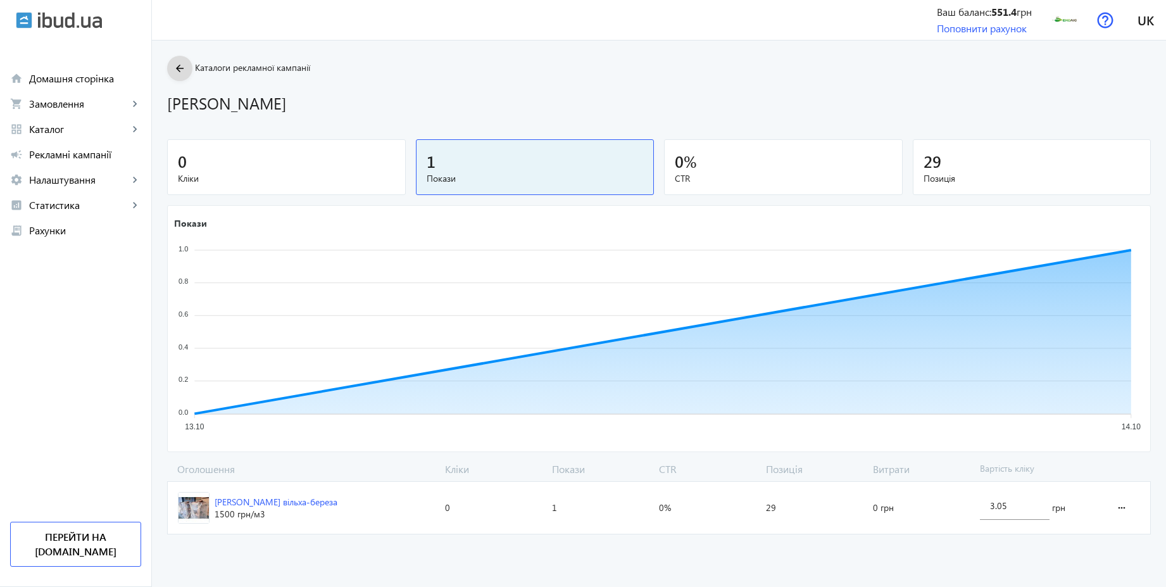
click at [172, 72] on mat-icon "arrow_back" at bounding box center [180, 69] width 16 height 16
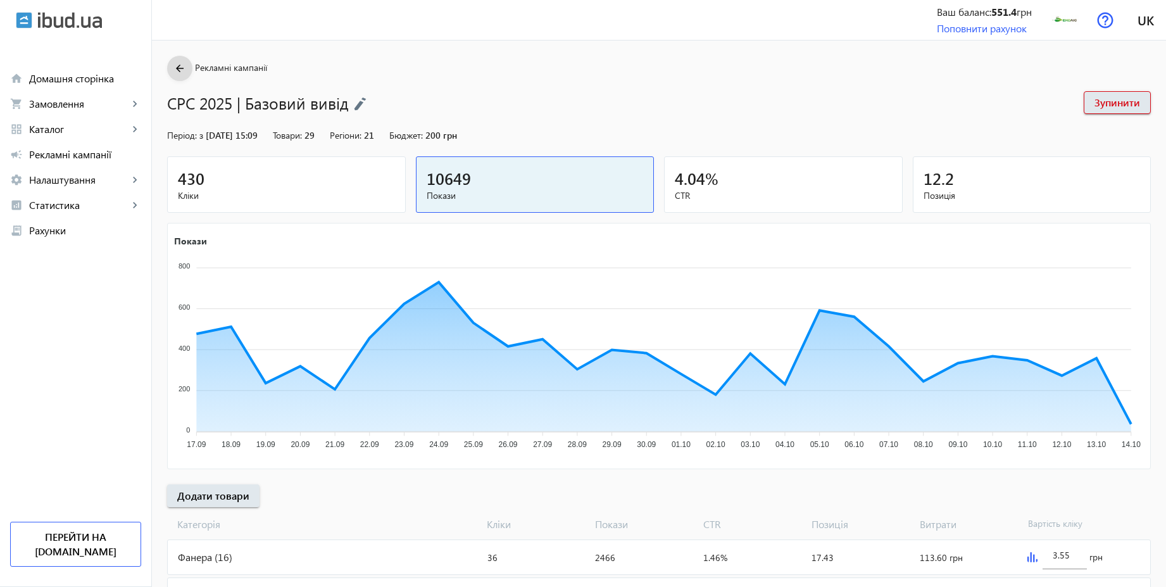
click at [172, 64] on mat-icon "arrow_back" at bounding box center [180, 69] width 16 height 16
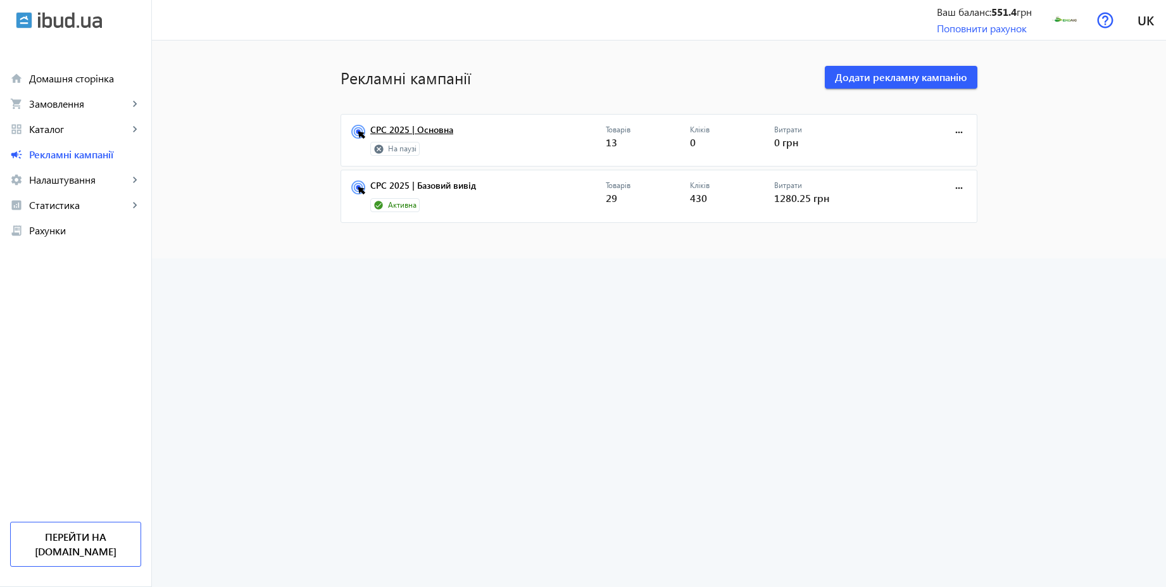
click at [419, 128] on link "CPC 2025 | Основна" at bounding box center [488, 134] width 236 height 18
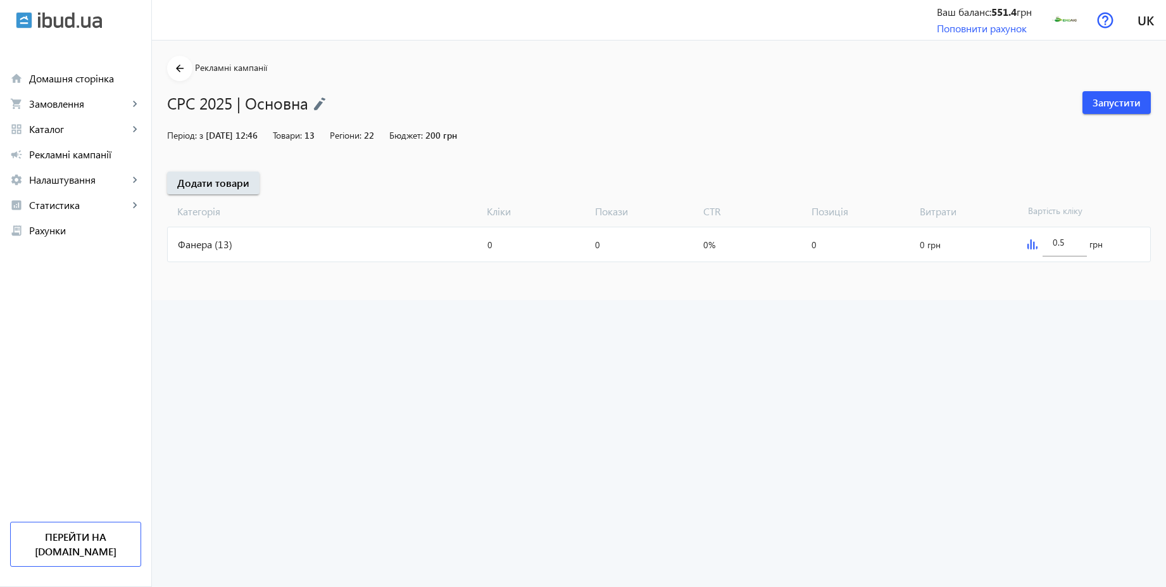
click at [314, 99] on img at bounding box center [319, 104] width 13 height 14
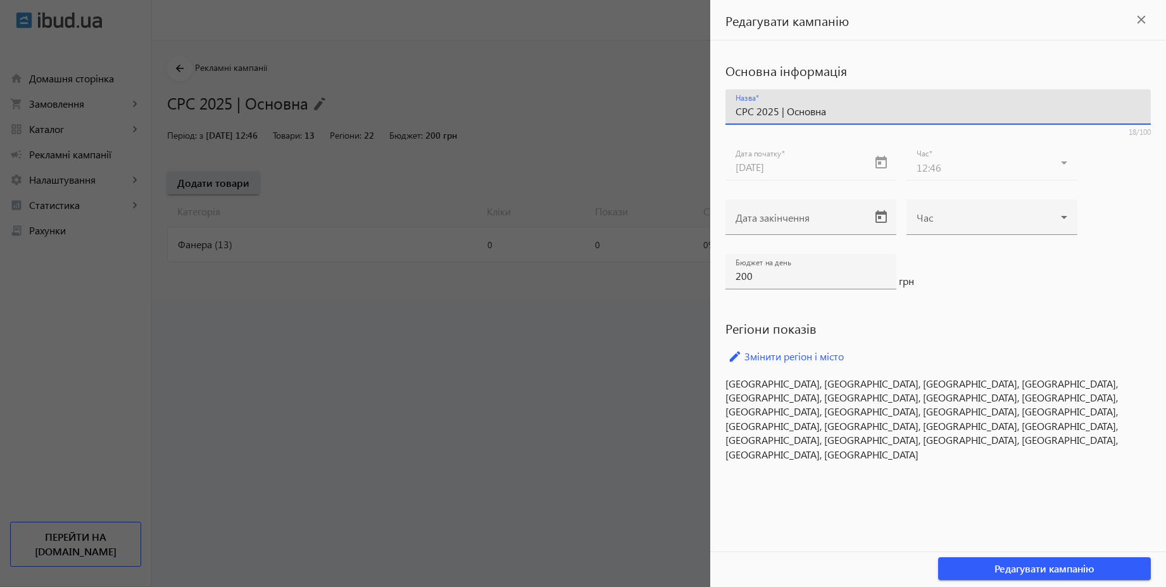
click at [807, 111] on input "CPC 2025 | Основна" at bounding box center [938, 110] width 405 height 13
type input "CPC 2025 | Дрова. [GEOGRAPHIC_DATA]."
click at [825, 355] on link "edit Змінити регіон і місто" at bounding box center [939, 356] width 426 height 19
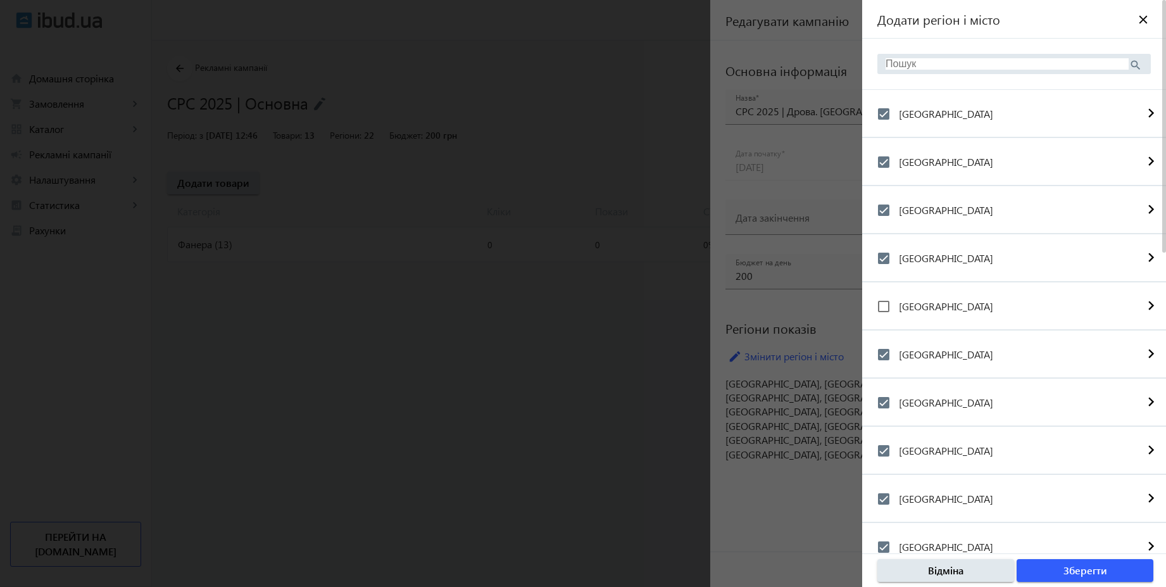
click at [931, 164] on label "[GEOGRAPHIC_DATA]" at bounding box center [945, 162] width 97 height 10
click at [897, 164] on input "[GEOGRAPHIC_DATA]" at bounding box center [883, 161] width 25 height 25
checkbox input "false"
click at [930, 205] on label "[GEOGRAPHIC_DATA]" at bounding box center [945, 210] width 97 height 10
click at [897, 204] on input "[GEOGRAPHIC_DATA]" at bounding box center [883, 210] width 25 height 25
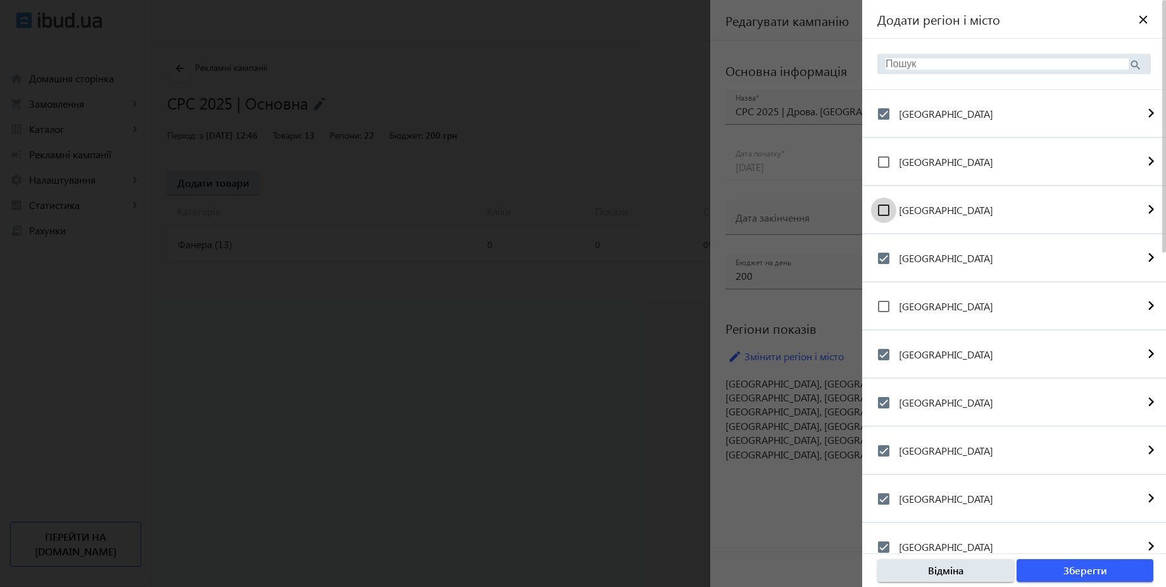
checkbox input "false"
click at [937, 255] on label "[GEOGRAPHIC_DATA]" at bounding box center [945, 258] width 97 height 10
click at [897, 255] on input "[GEOGRAPHIC_DATA]" at bounding box center [883, 258] width 25 height 25
checkbox input "false"
click at [952, 357] on label "[GEOGRAPHIC_DATA]" at bounding box center [945, 355] width 97 height 10
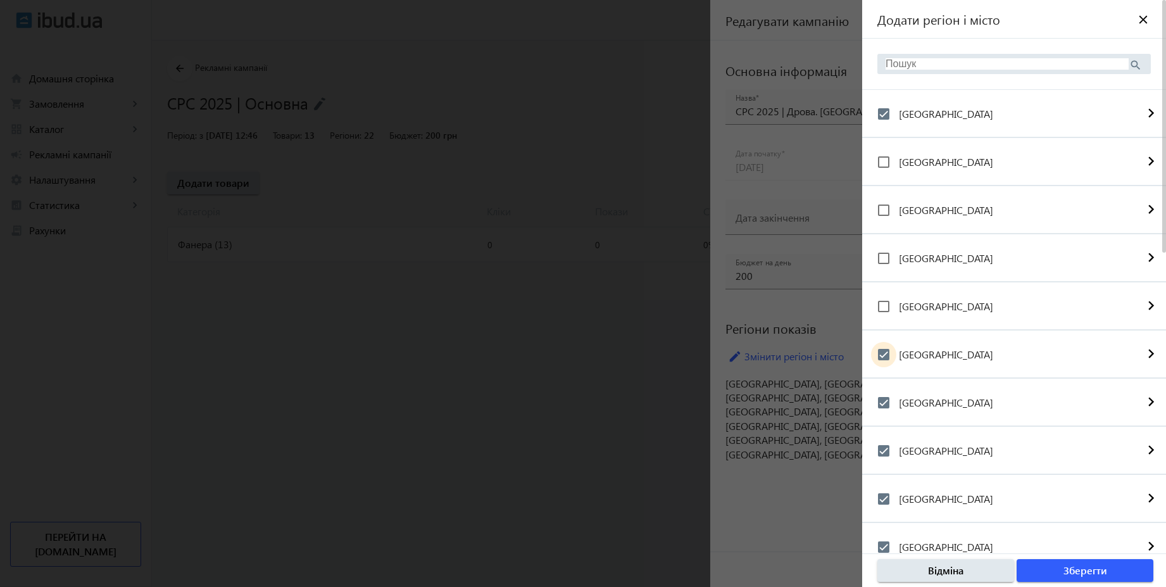
click at [897, 357] on input "[GEOGRAPHIC_DATA]" at bounding box center [883, 354] width 25 height 25
checkbox input "false"
click at [958, 405] on label "[GEOGRAPHIC_DATA]" at bounding box center [945, 403] width 97 height 10
click at [897, 405] on input "[GEOGRAPHIC_DATA]" at bounding box center [883, 402] width 25 height 25
checkbox input "false"
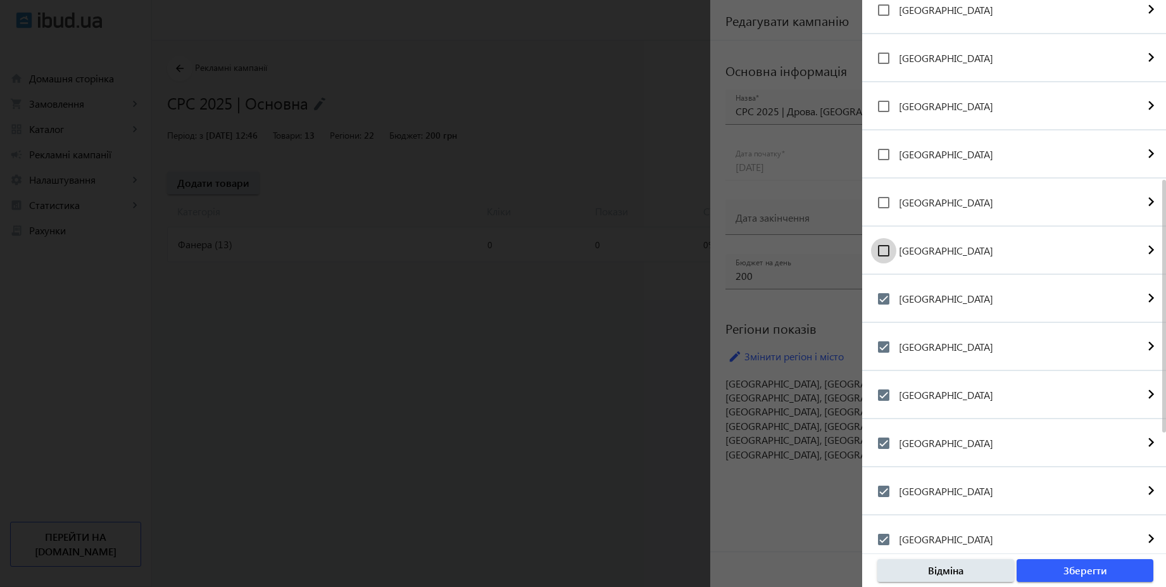
scroll to position [228, 0]
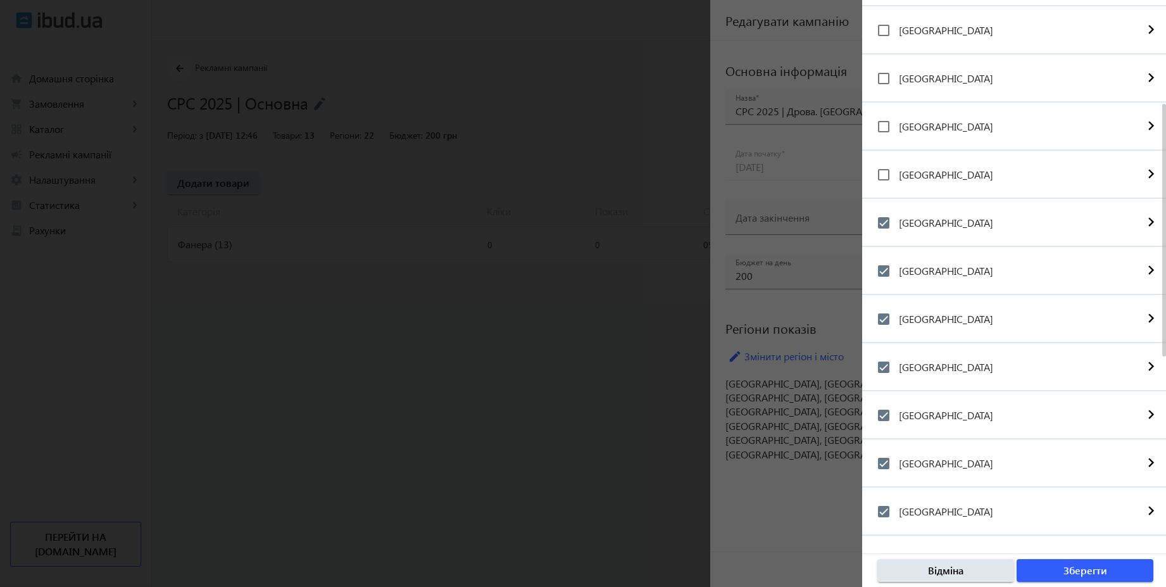
click at [963, 226] on label "[GEOGRAPHIC_DATA]" at bounding box center [945, 223] width 97 height 10
click at [897, 226] on input "[GEOGRAPHIC_DATA]" at bounding box center [883, 222] width 25 height 25
checkbox input "false"
click at [962, 274] on label "[GEOGRAPHIC_DATA]" at bounding box center [945, 271] width 97 height 10
click at [897, 274] on input "[GEOGRAPHIC_DATA]" at bounding box center [883, 270] width 25 height 25
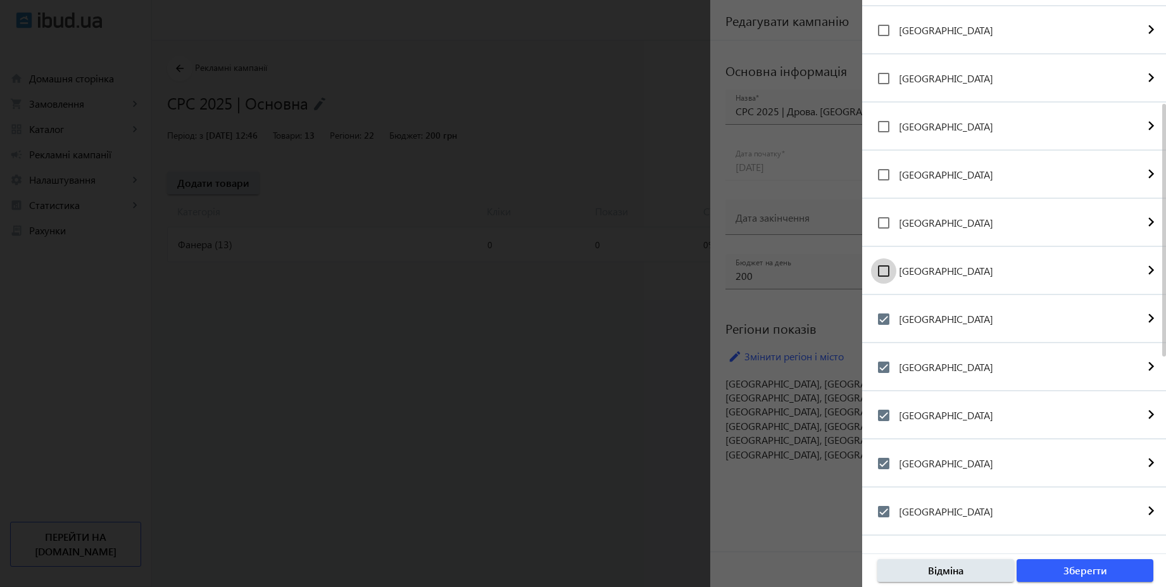
checkbox input "false"
click at [962, 320] on label "[GEOGRAPHIC_DATA]" at bounding box center [945, 319] width 97 height 10
click at [897, 320] on input "[GEOGRAPHIC_DATA]" at bounding box center [883, 319] width 25 height 25
checkbox input "false"
click at [960, 370] on label "[GEOGRAPHIC_DATA]" at bounding box center [945, 367] width 97 height 10
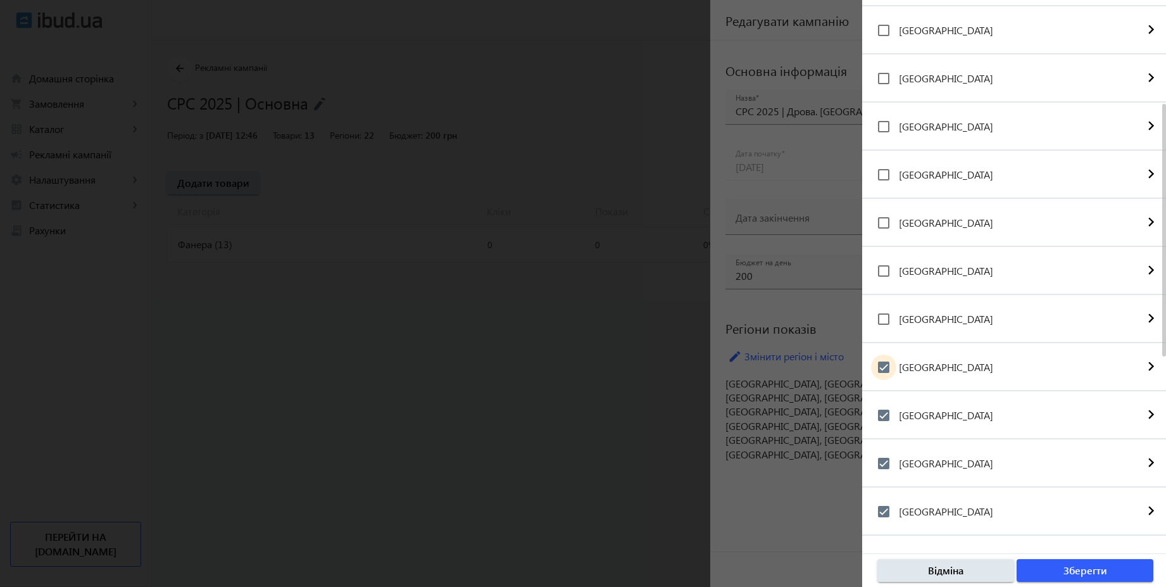
click at [897, 370] on input "[GEOGRAPHIC_DATA]" at bounding box center [883, 367] width 25 height 25
checkbox input "false"
click at [970, 418] on label "[GEOGRAPHIC_DATA]" at bounding box center [945, 415] width 97 height 10
click at [897, 418] on input "[GEOGRAPHIC_DATA]" at bounding box center [883, 415] width 25 height 25
checkbox input "false"
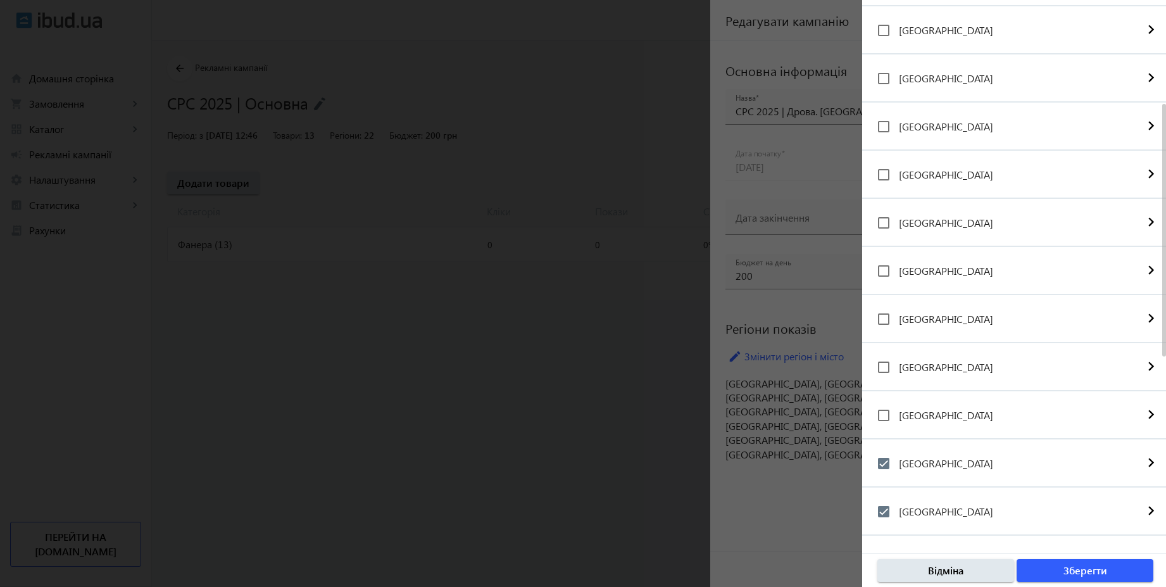
click at [957, 455] on div "[GEOGRAPHIC_DATA]" at bounding box center [936, 463] width 116 height 25
click at [958, 465] on label "[GEOGRAPHIC_DATA]" at bounding box center [945, 463] width 97 height 10
click at [897, 465] on input "[GEOGRAPHIC_DATA]" at bounding box center [883, 463] width 25 height 25
checkbox input "false"
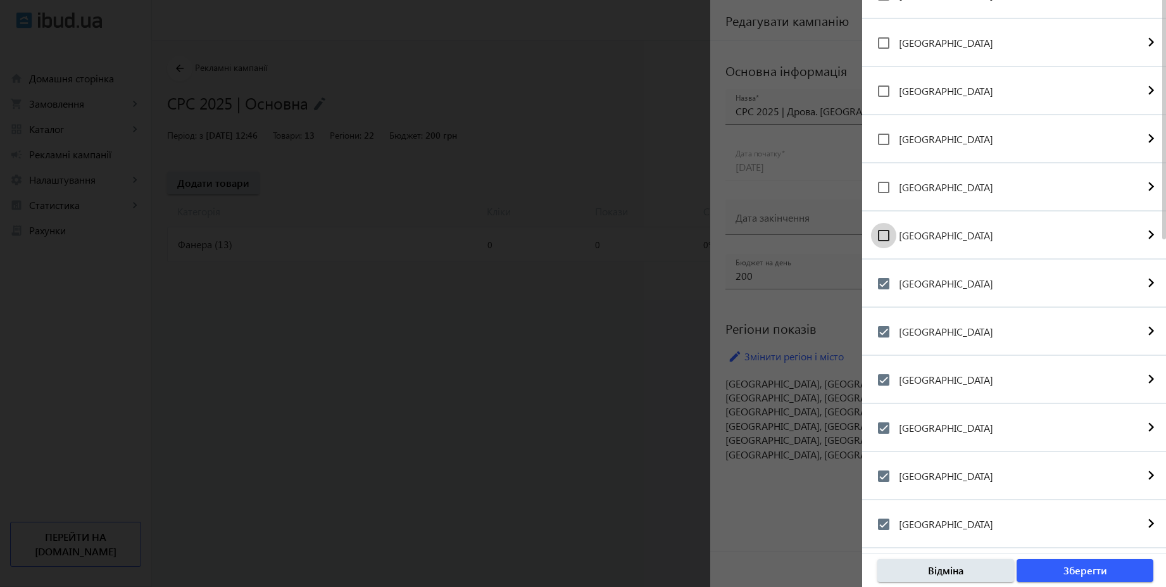
scroll to position [608, 0]
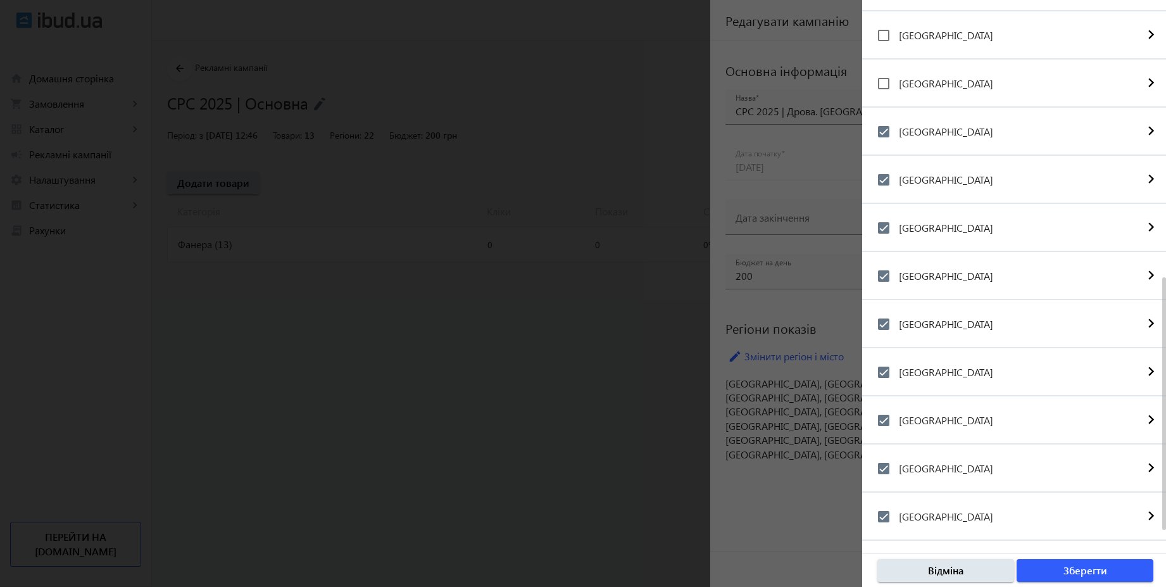
click at [954, 129] on label "[GEOGRAPHIC_DATA]" at bounding box center [945, 132] width 97 height 10
click at [897, 129] on input "[GEOGRAPHIC_DATA]" at bounding box center [883, 131] width 25 height 25
checkbox input "false"
click at [935, 175] on label "[GEOGRAPHIC_DATA]" at bounding box center [945, 180] width 97 height 10
click at [897, 174] on input "[GEOGRAPHIC_DATA]" at bounding box center [883, 179] width 25 height 25
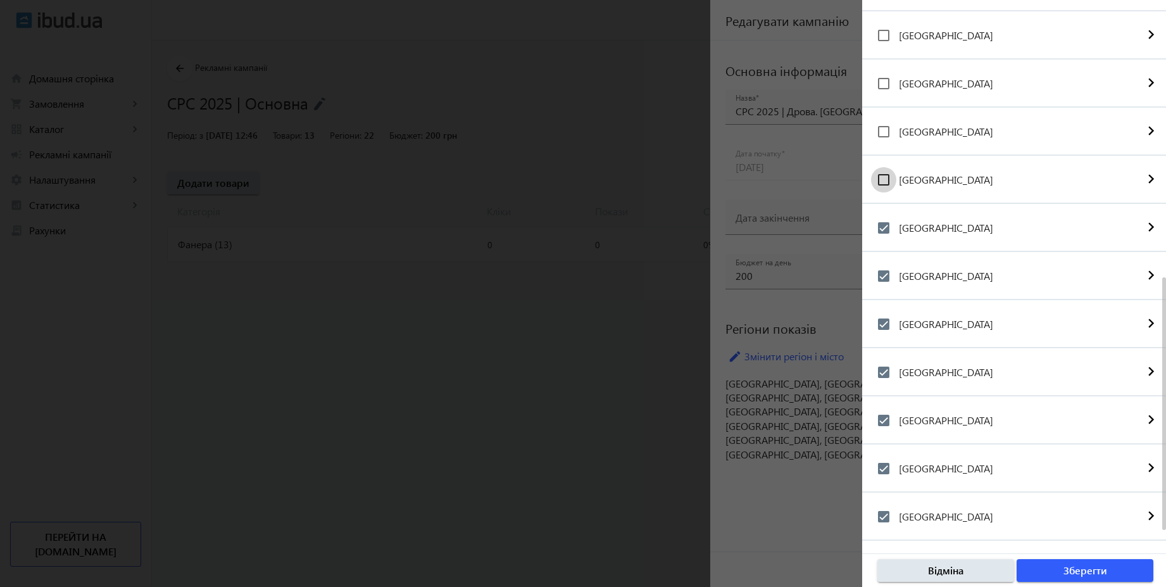
checkbox input "false"
click at [942, 227] on label "[GEOGRAPHIC_DATA]" at bounding box center [945, 228] width 97 height 10
click at [897, 227] on input "[GEOGRAPHIC_DATA]" at bounding box center [883, 227] width 25 height 25
checkbox input "false"
click at [941, 273] on label "[GEOGRAPHIC_DATA]" at bounding box center [945, 276] width 97 height 10
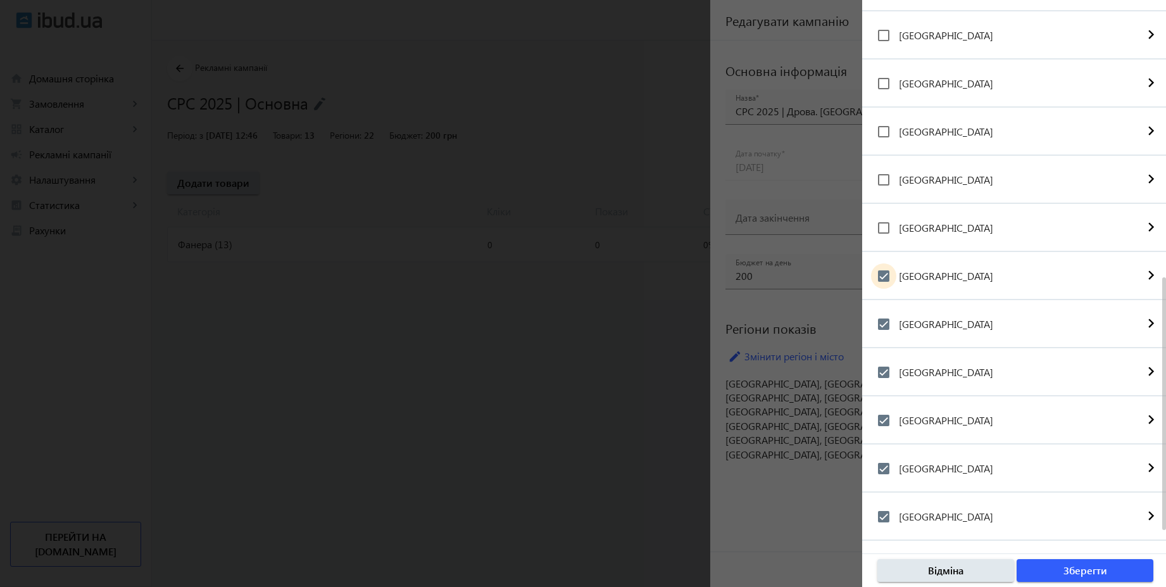
click at [897, 273] on input "[GEOGRAPHIC_DATA]" at bounding box center [883, 275] width 25 height 25
checkbox input "false"
click at [936, 325] on label "[GEOGRAPHIC_DATA]" at bounding box center [945, 324] width 97 height 10
click at [897, 325] on input "[GEOGRAPHIC_DATA]" at bounding box center [883, 324] width 25 height 25
checkbox input "false"
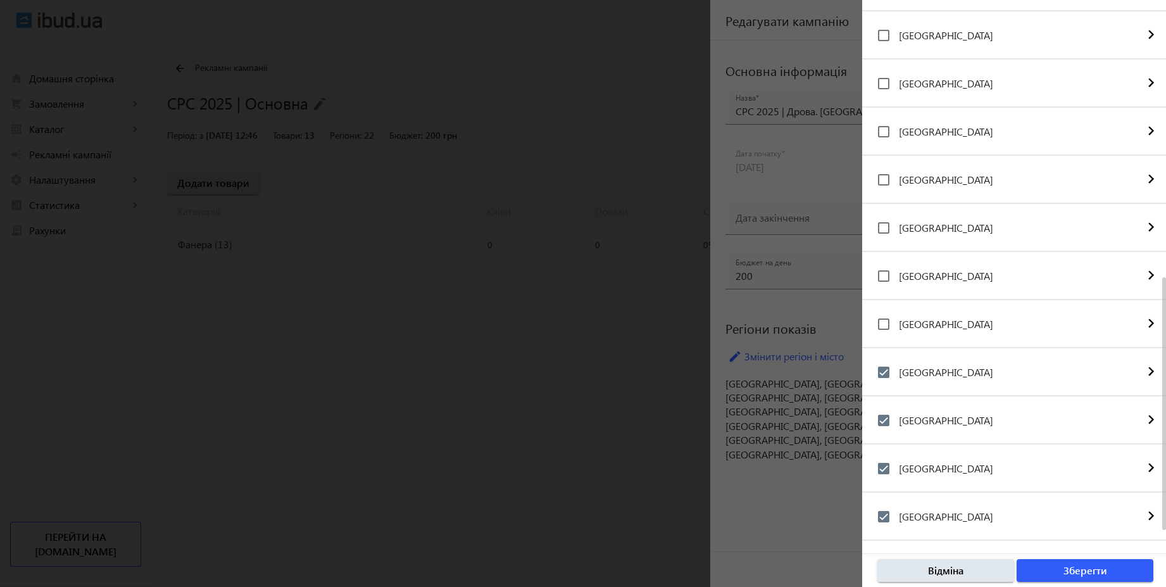
click at [944, 369] on label "[GEOGRAPHIC_DATA]" at bounding box center [945, 372] width 97 height 10
click at [897, 369] on input "[GEOGRAPHIC_DATA]" at bounding box center [883, 372] width 25 height 25
checkbox input "false"
click at [952, 415] on label "[GEOGRAPHIC_DATA]" at bounding box center [945, 420] width 97 height 10
click at [897, 415] on input "[GEOGRAPHIC_DATA]" at bounding box center [883, 420] width 25 height 25
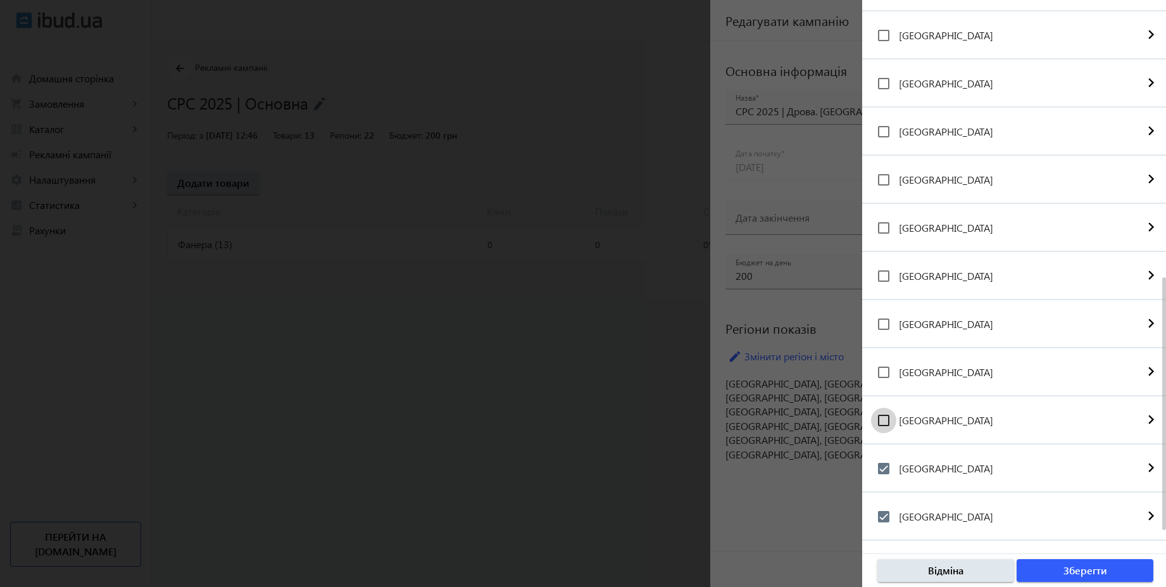
checkbox input "false"
click at [958, 464] on label "[GEOGRAPHIC_DATA]" at bounding box center [945, 469] width 97 height 10
click at [897, 464] on input "[GEOGRAPHIC_DATA]" at bounding box center [883, 468] width 25 height 25
checkbox input "false"
click at [963, 517] on label "[GEOGRAPHIC_DATA]" at bounding box center [945, 517] width 97 height 10
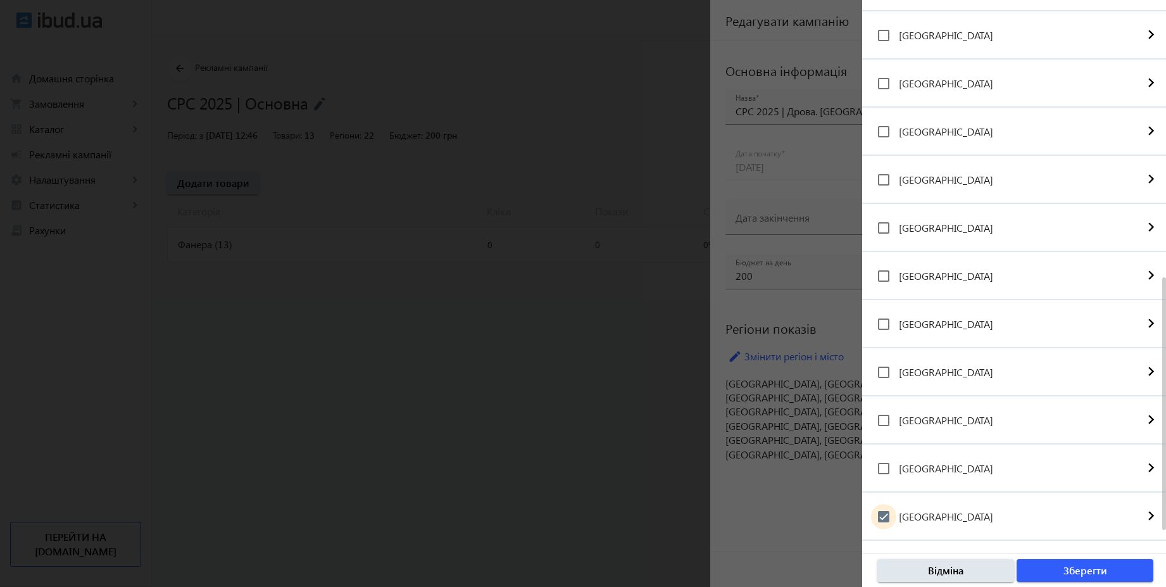
click at [897, 517] on input "[GEOGRAPHIC_DATA]" at bounding box center [883, 516] width 25 height 25
checkbox input "false"
click at [973, 517] on label "[GEOGRAPHIC_DATA]" at bounding box center [945, 515] width 97 height 10
click at [897, 517] on input "[GEOGRAPHIC_DATA]" at bounding box center [883, 514] width 25 height 25
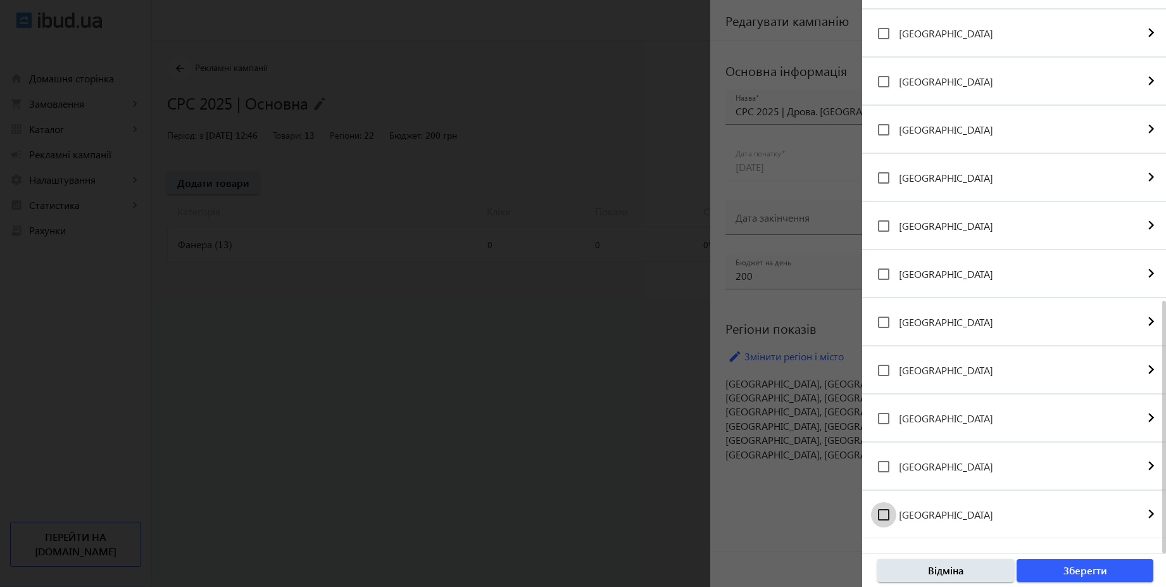
checkbox input "false"
click at [1056, 566] on span "button" at bounding box center [1085, 570] width 137 height 30
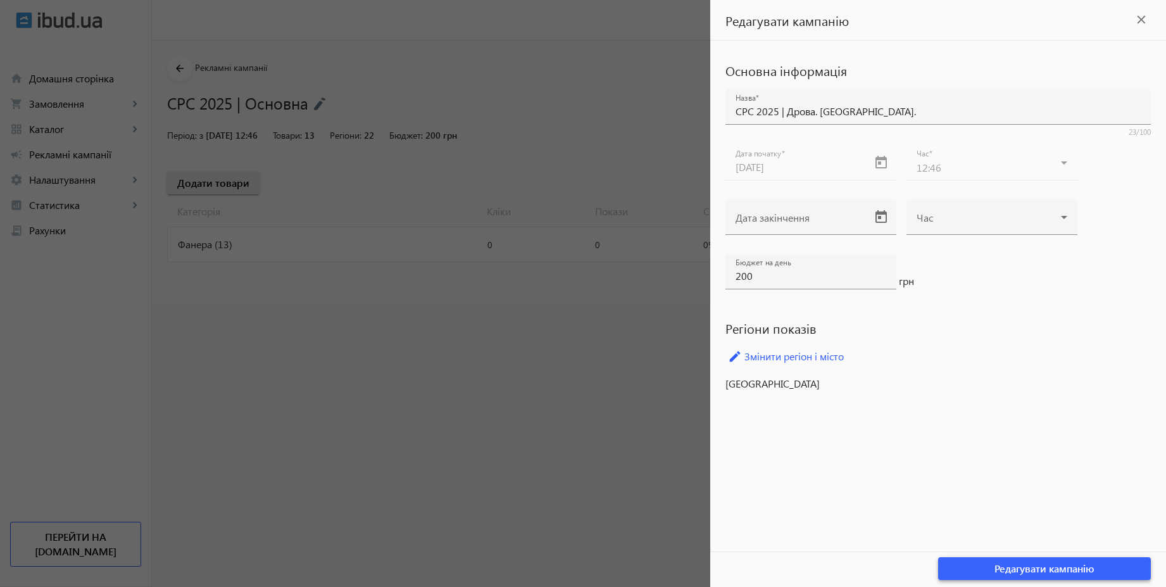
click at [1000, 568] on span "Редагувати кампанію" at bounding box center [1045, 569] width 100 height 14
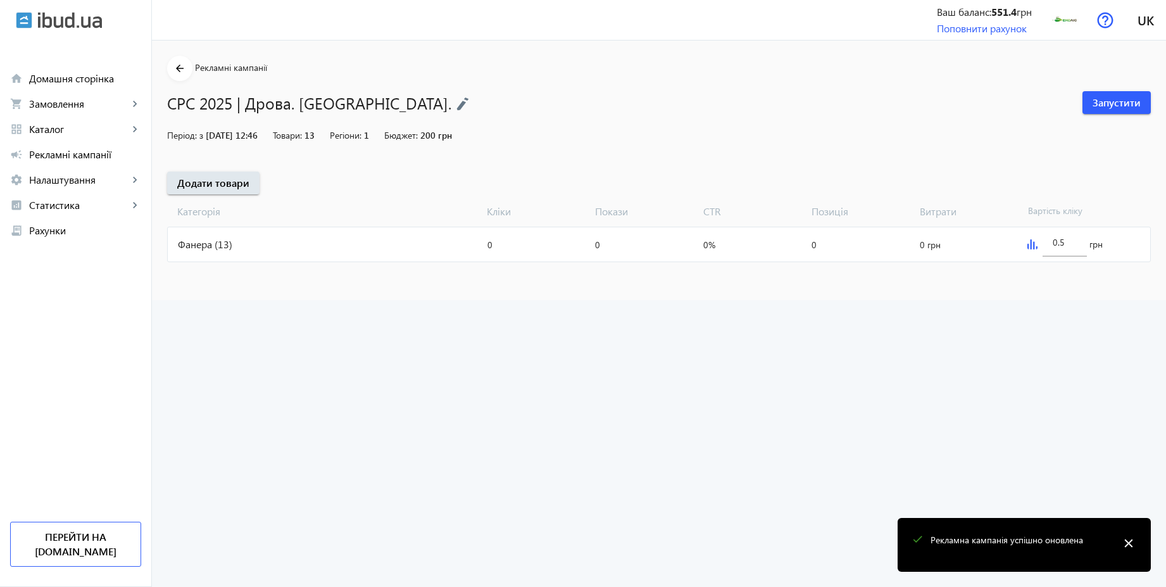
click at [248, 238] on div "Фанера (13)" at bounding box center [325, 244] width 315 height 34
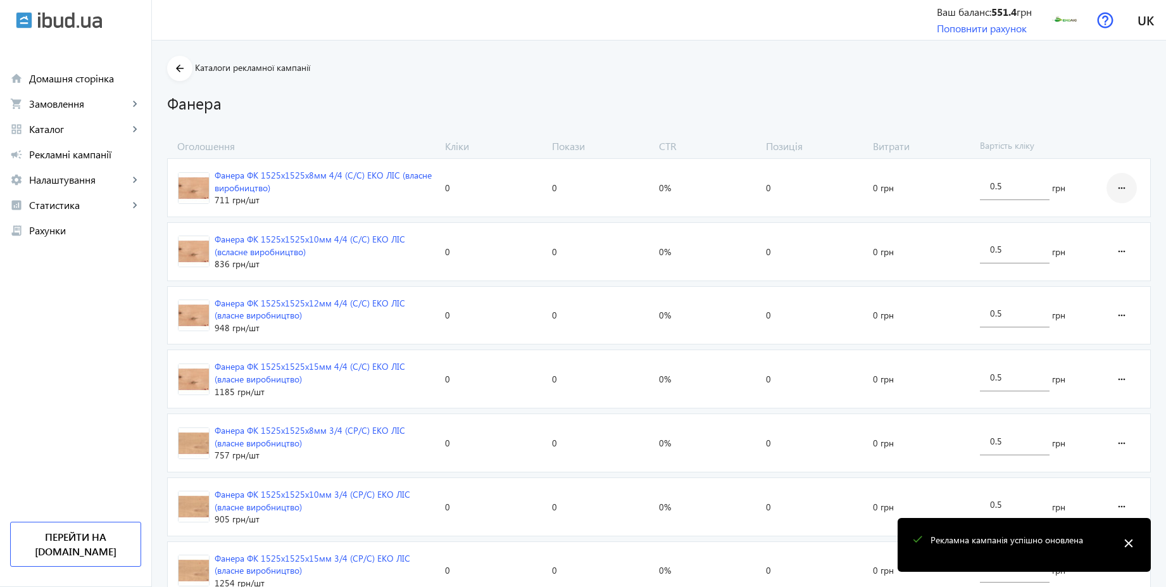
click at [1117, 179] on mat-icon "more_horiz" at bounding box center [1122, 188] width 15 height 30
click at [1077, 288] on span "Видалити оголошення" at bounding box center [1075, 284] width 101 height 10
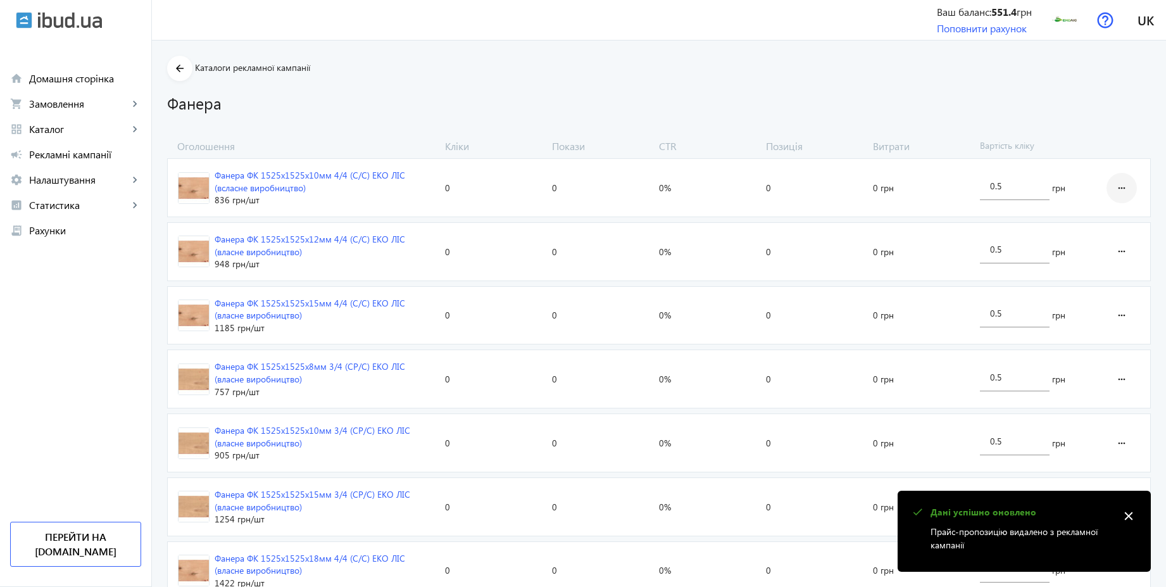
click at [1122, 188] on mat-icon "more_horiz" at bounding box center [1122, 188] width 15 height 30
click at [1075, 286] on span "Видалити оголошення" at bounding box center [1075, 284] width 101 height 10
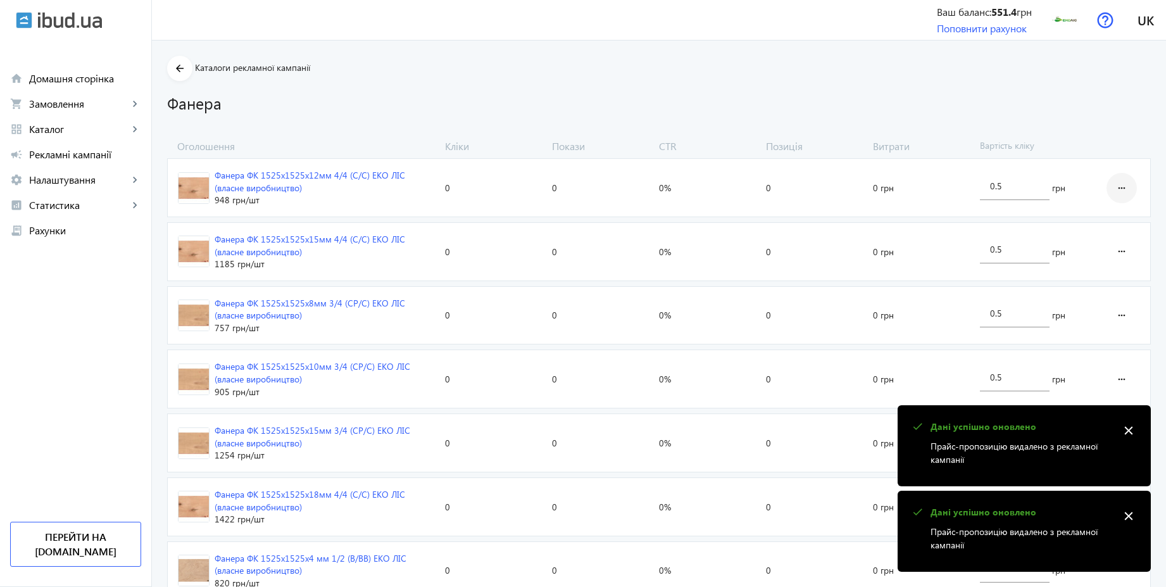
click at [1119, 186] on mat-icon "more_horiz" at bounding box center [1122, 188] width 15 height 30
click at [1077, 296] on button "Видалити оголошення" at bounding box center [1076, 284] width 122 height 30
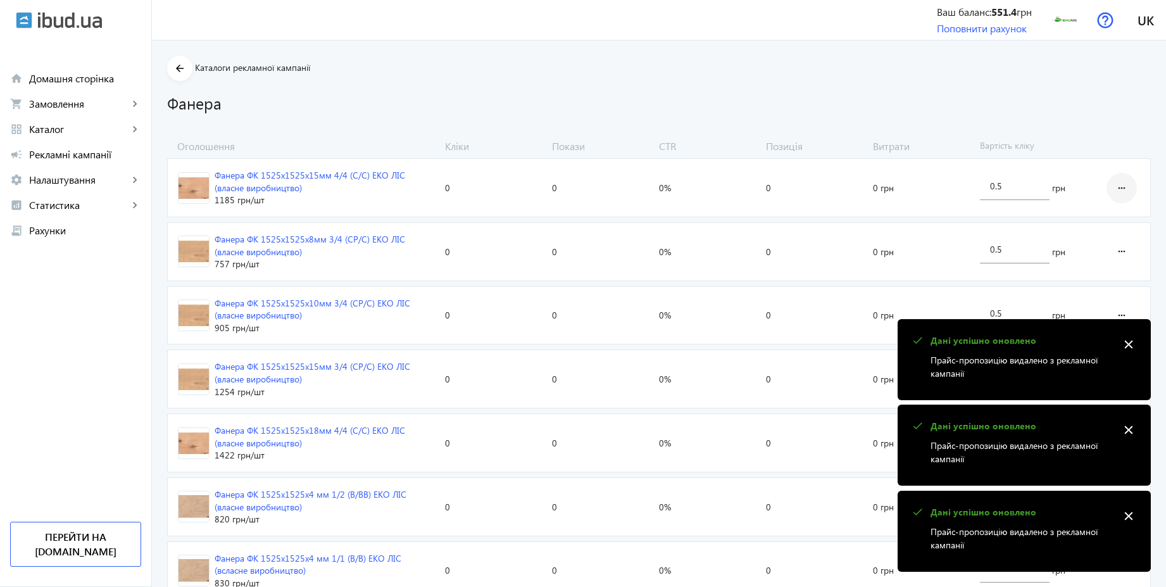
click at [1127, 186] on mat-icon "more_horiz" at bounding box center [1122, 188] width 15 height 30
click at [1076, 286] on span "Видалити оголошення" at bounding box center [1075, 284] width 101 height 10
click at [1126, 196] on mat-icon "more_horiz" at bounding box center [1122, 188] width 15 height 30
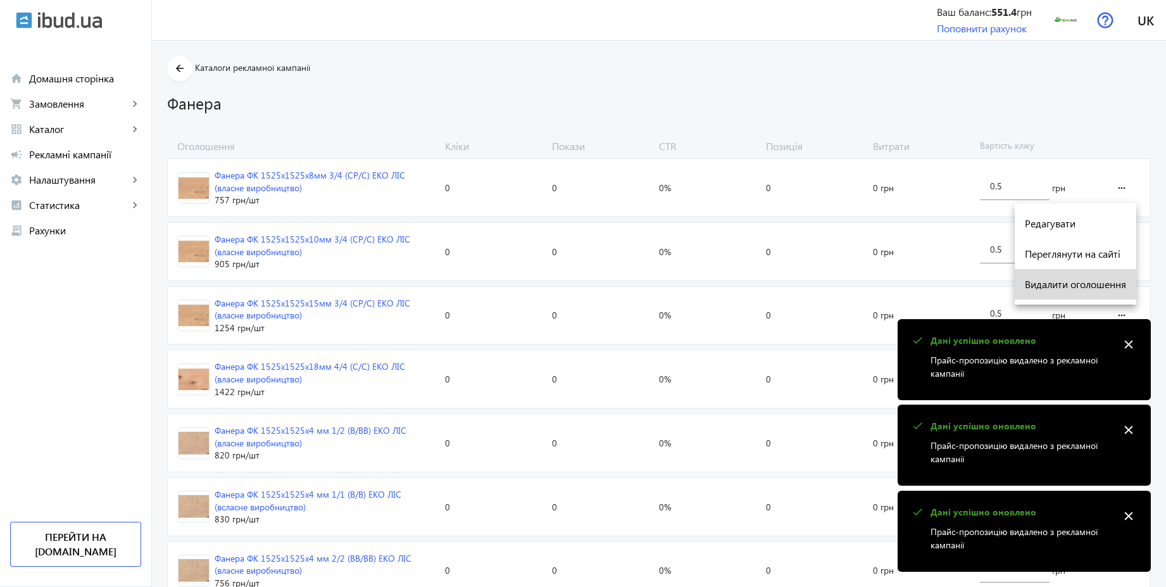
click at [1075, 287] on span "Видалити оголошення" at bounding box center [1075, 284] width 101 height 10
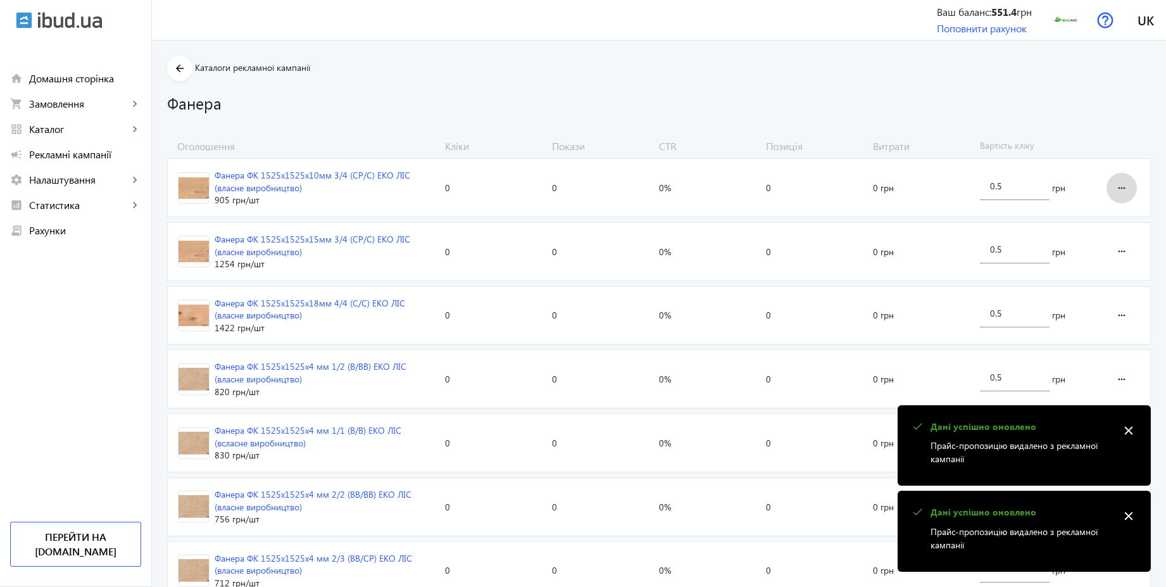
click at [1125, 179] on mat-icon "more_horiz" at bounding box center [1122, 188] width 15 height 30
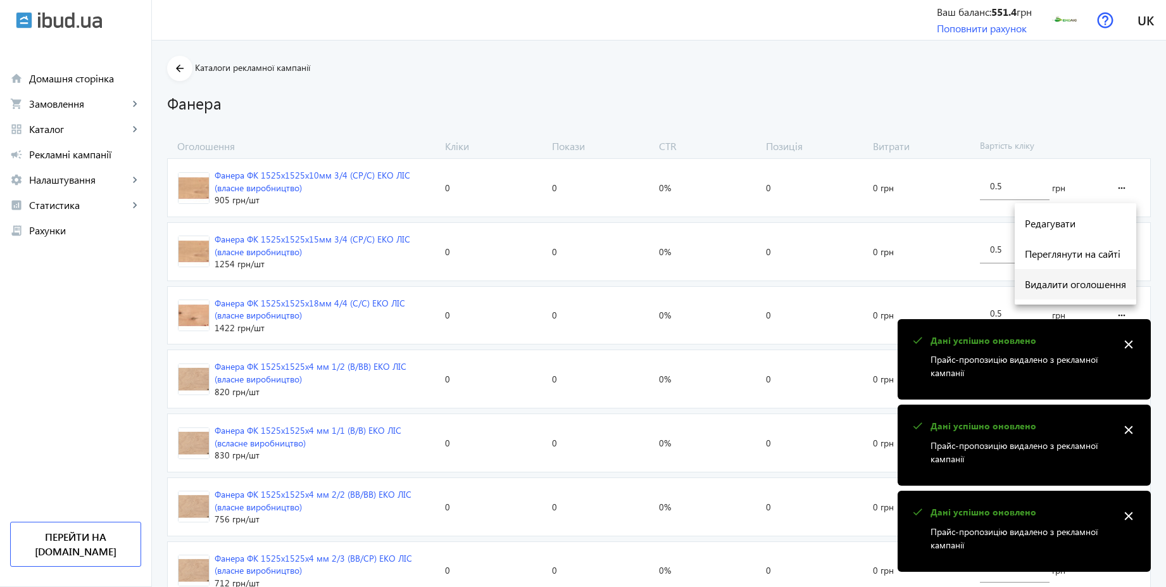
click at [1075, 281] on span "Видалити оголошення" at bounding box center [1075, 284] width 101 height 10
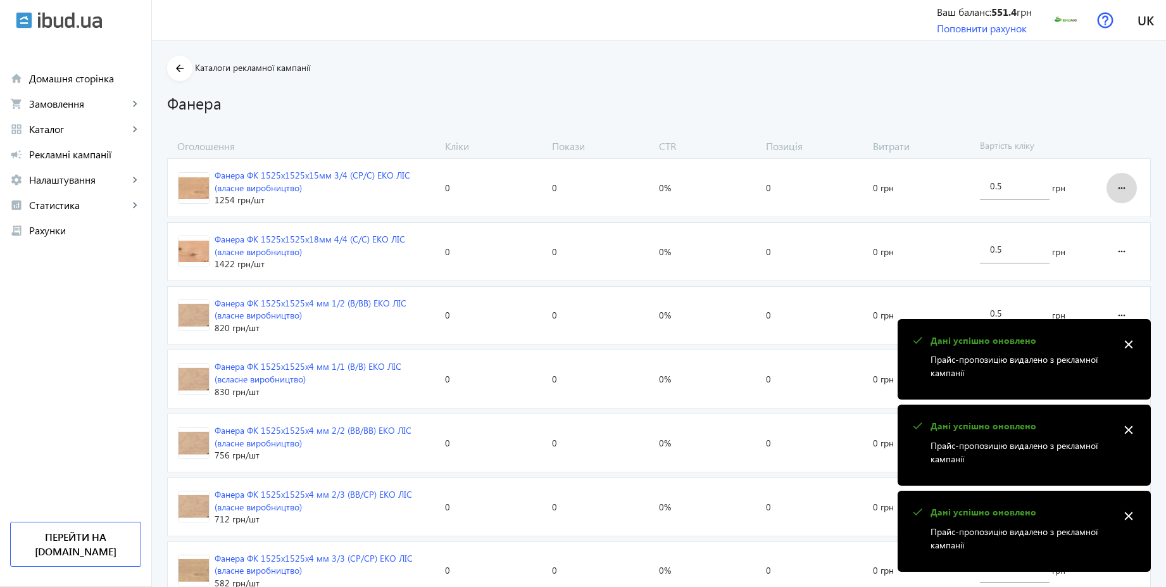
click at [1125, 184] on mat-icon "more_horiz" at bounding box center [1122, 188] width 15 height 30
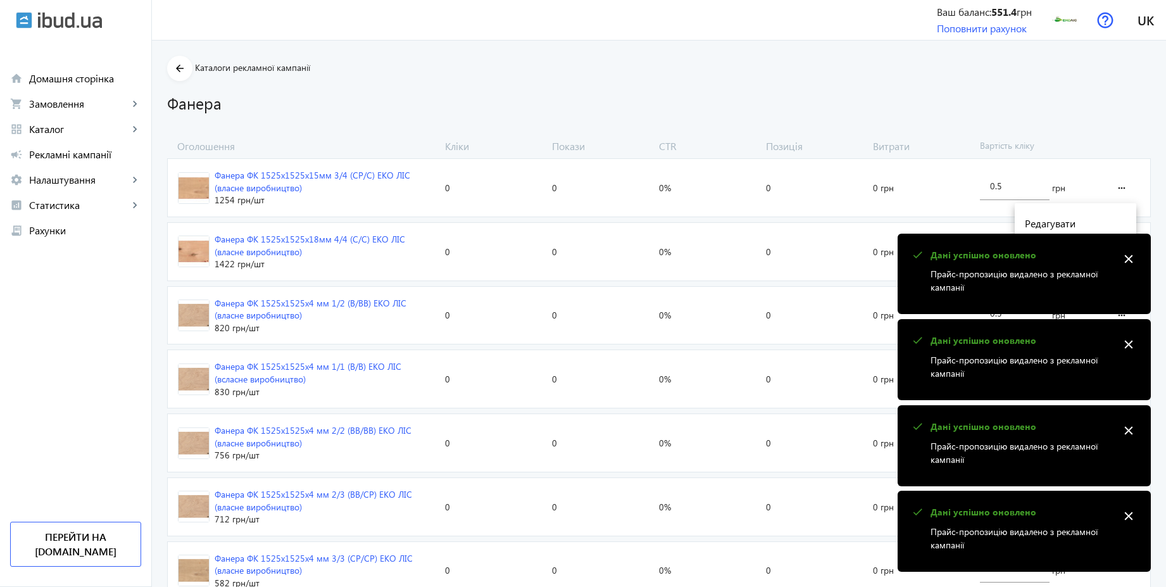
click at [1071, 275] on button "Видалити оголошення" at bounding box center [1076, 284] width 122 height 30
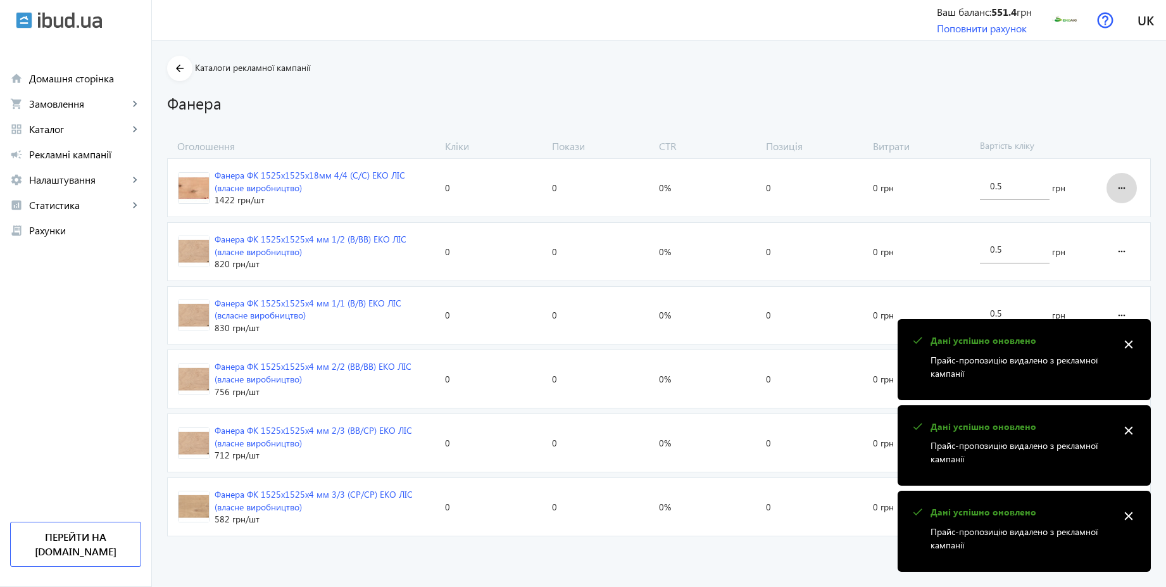
click at [1115, 190] on mat-icon "more_horiz" at bounding box center [1122, 188] width 15 height 30
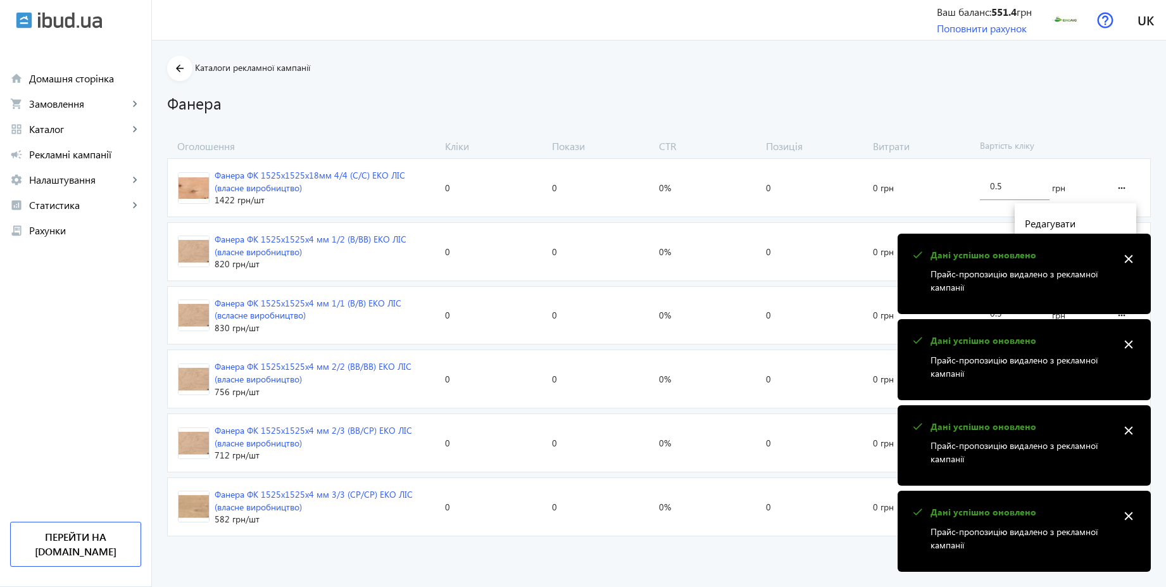
click at [1070, 275] on button "Видалити оголошення" at bounding box center [1076, 284] width 122 height 30
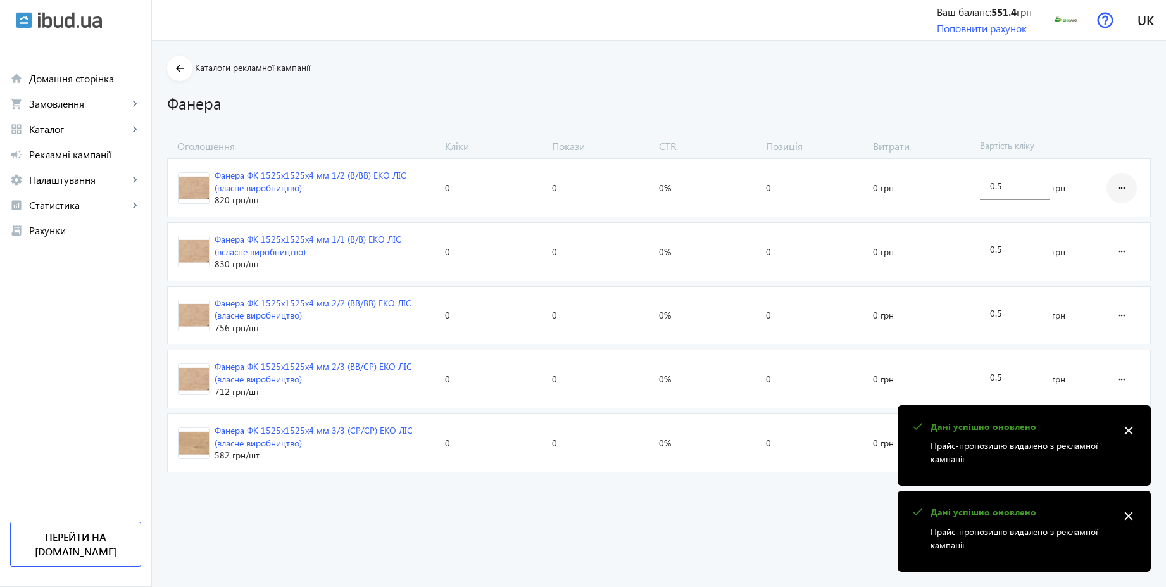
click at [1113, 197] on span at bounding box center [1122, 188] width 30 height 30
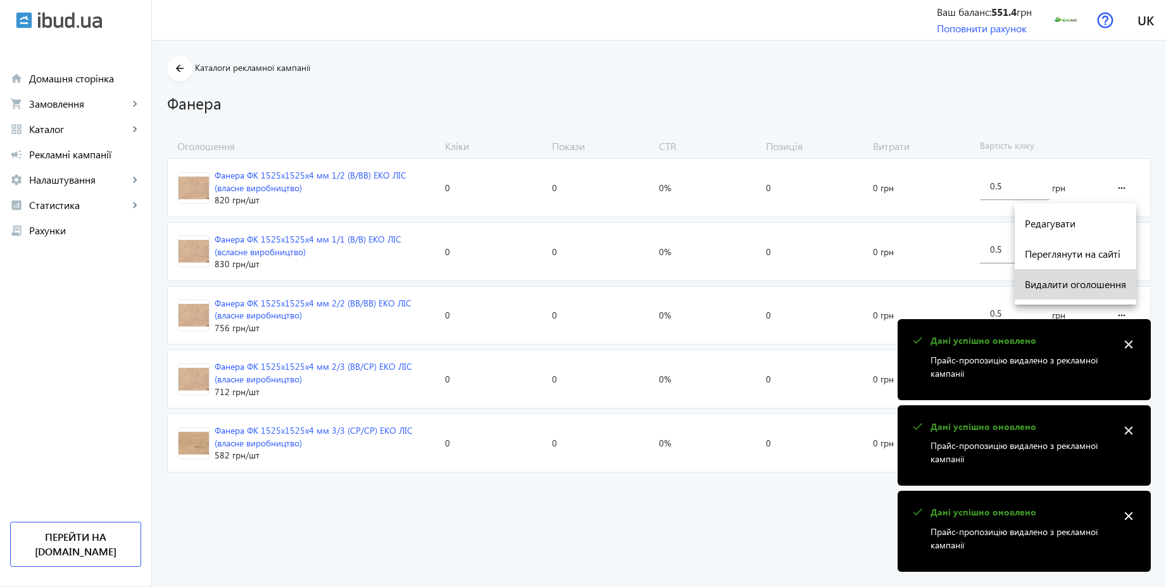
click at [1067, 288] on span "Видалити оголошення" at bounding box center [1075, 284] width 101 height 10
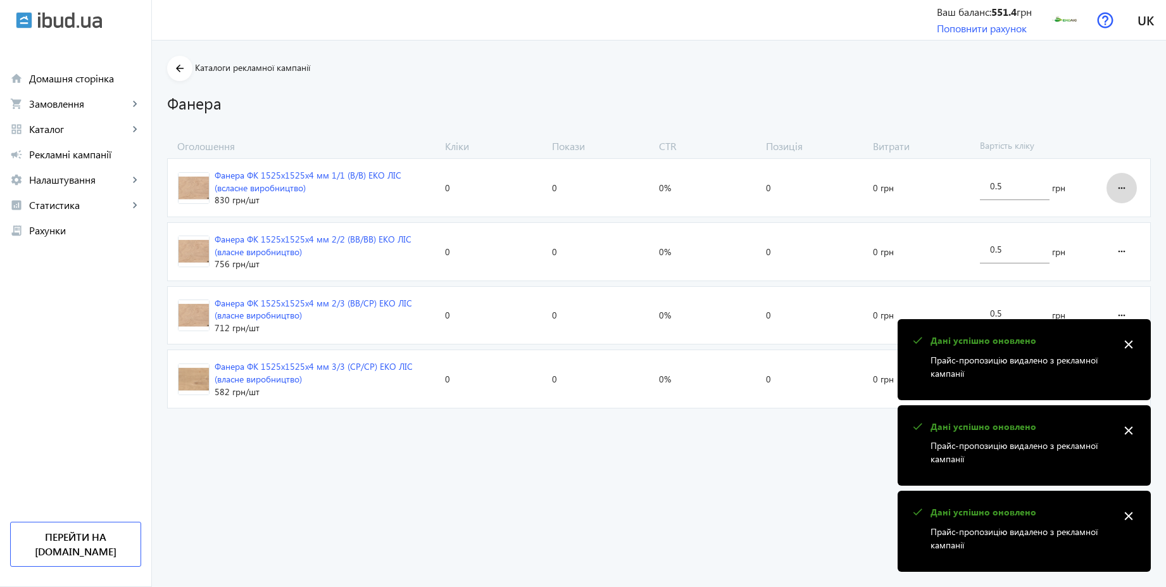
click at [1110, 193] on span at bounding box center [1122, 188] width 30 height 30
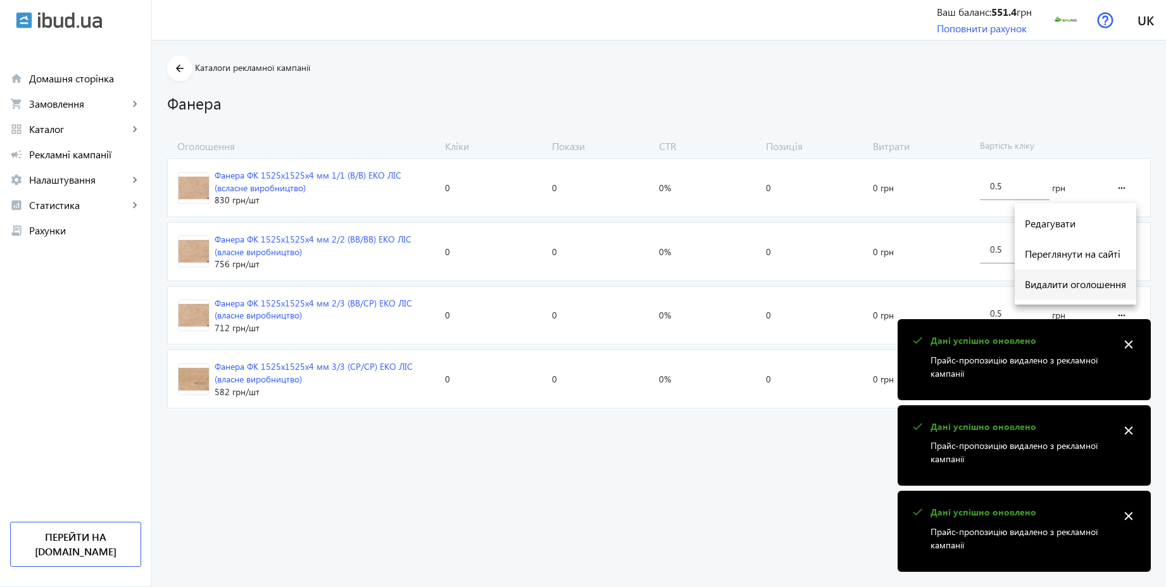
click at [1053, 289] on span "Видалити оголошення" at bounding box center [1075, 284] width 101 height 10
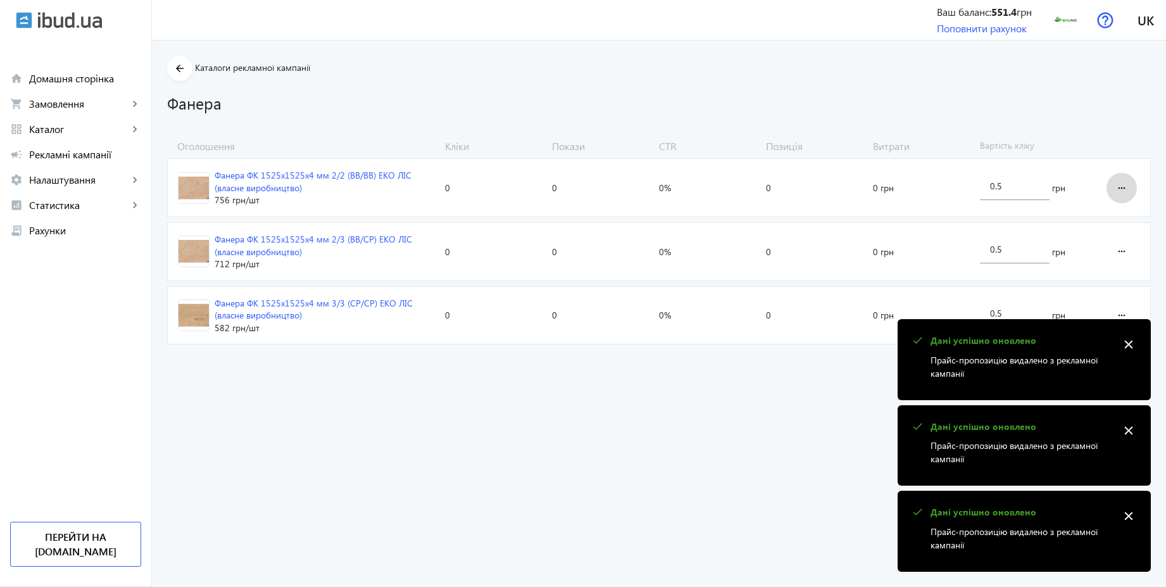
click at [1115, 186] on mat-icon "more_horiz" at bounding box center [1122, 188] width 15 height 30
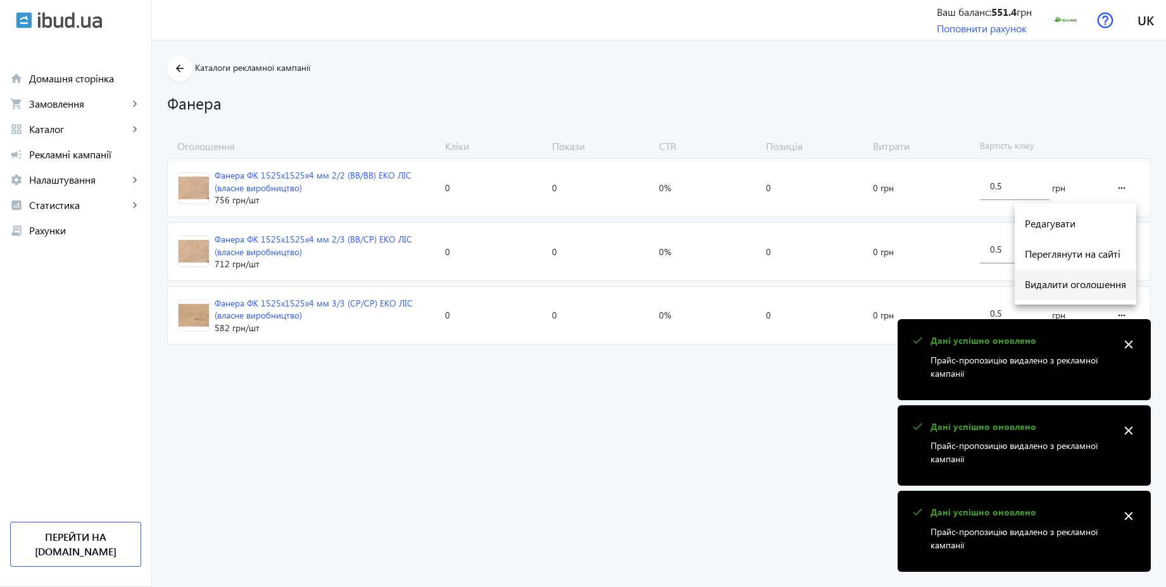
click at [1069, 279] on span "Видалити оголошення" at bounding box center [1075, 284] width 101 height 10
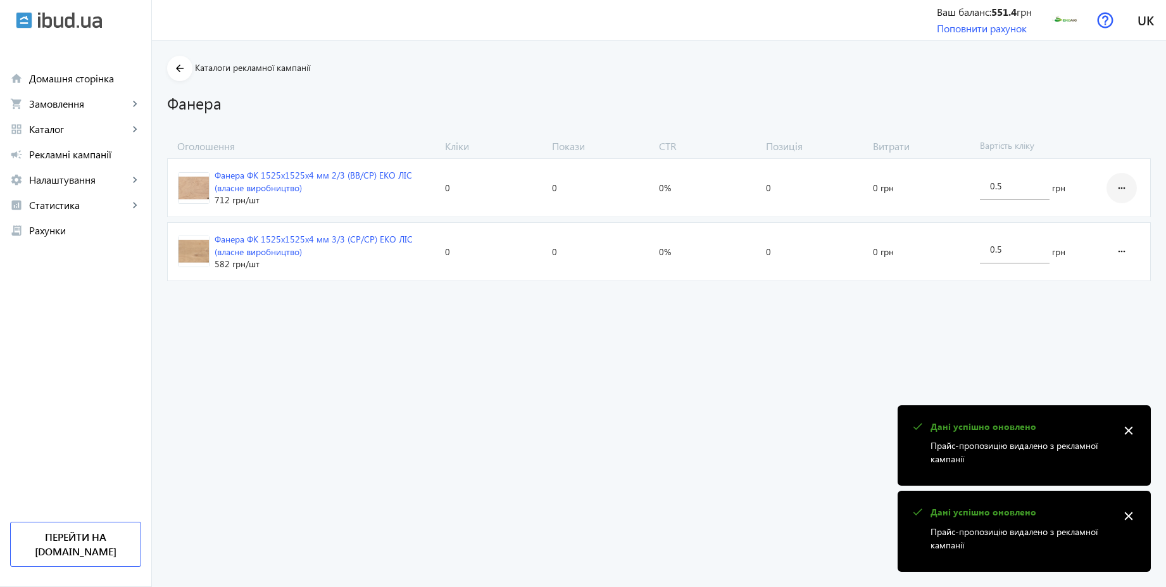
click at [1118, 193] on mat-icon "more_horiz" at bounding box center [1122, 188] width 15 height 30
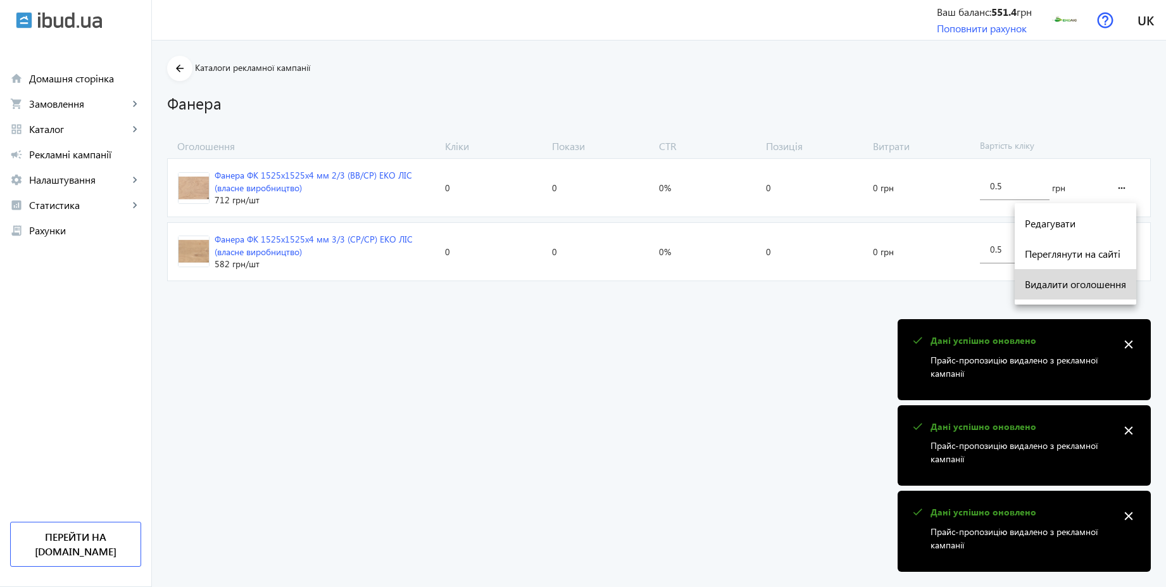
click at [1064, 284] on span "Видалити оголошення" at bounding box center [1075, 284] width 101 height 10
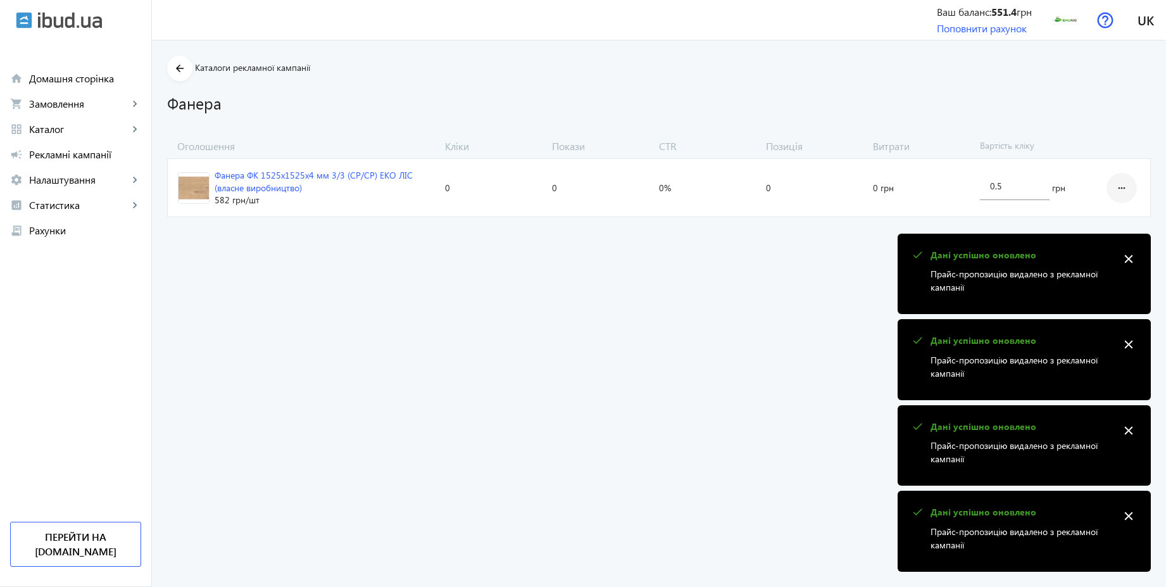
click at [1119, 186] on mat-icon "more_horiz" at bounding box center [1122, 188] width 15 height 30
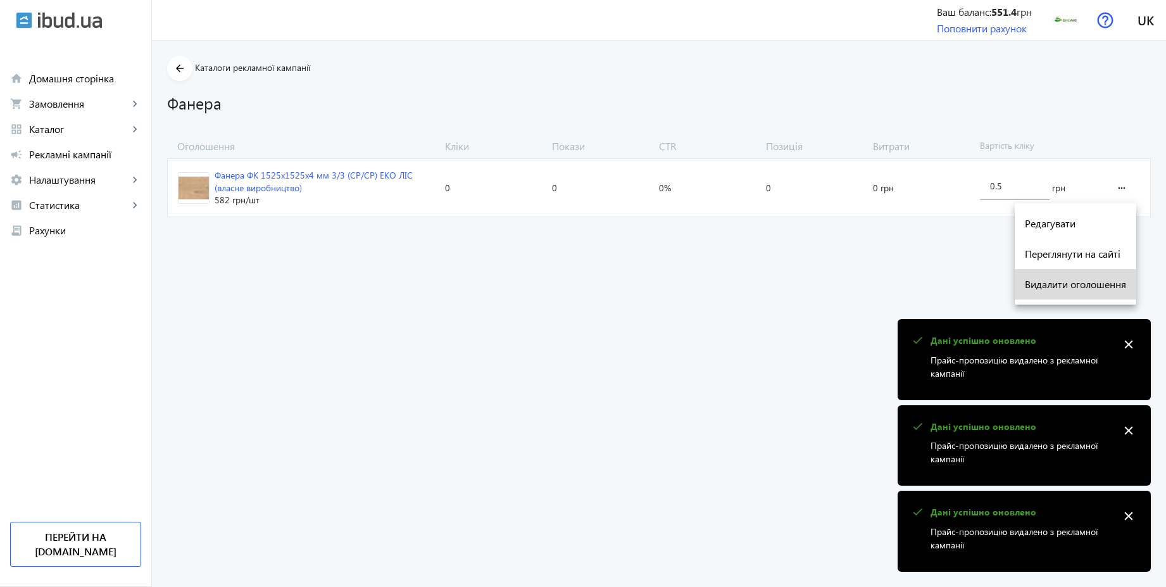
click at [1066, 288] on span "Видалити оголошення" at bounding box center [1075, 284] width 101 height 10
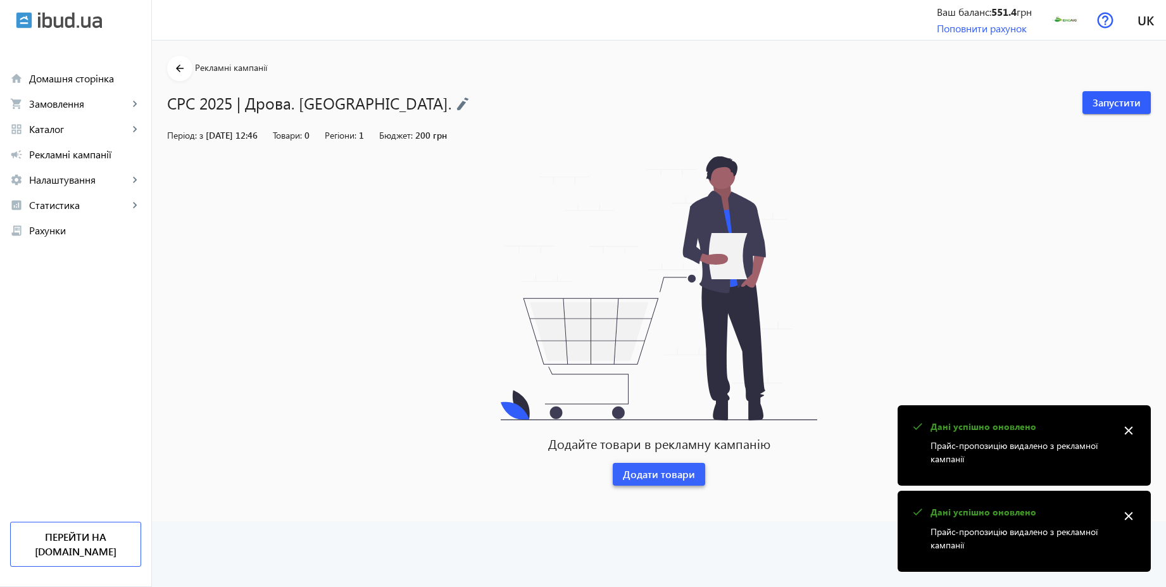
click at [680, 481] on span at bounding box center [659, 474] width 92 height 30
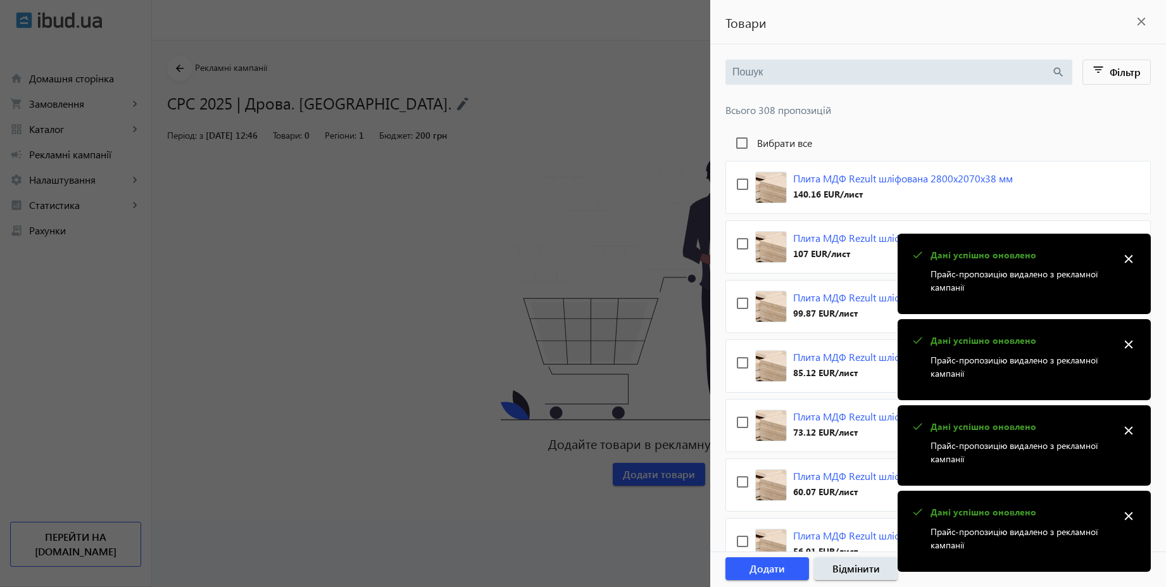
click at [800, 75] on input "search" at bounding box center [892, 72] width 319 height 14
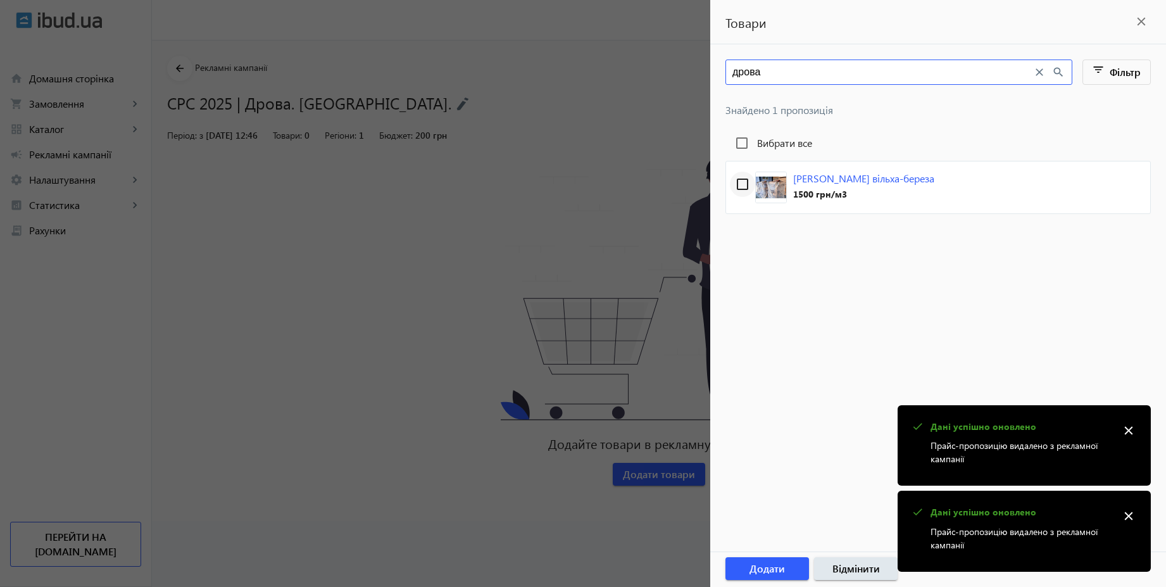
type input "дрова"
click at [746, 187] on input "checkbox" at bounding box center [742, 184] width 25 height 25
checkbox input "true"
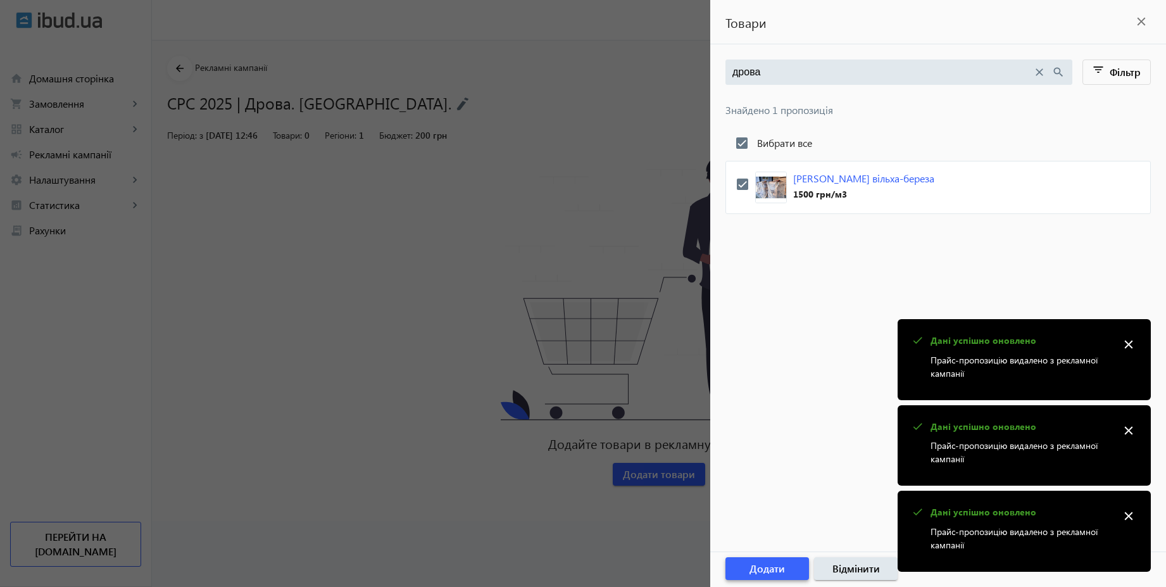
click at [796, 569] on span "button" at bounding box center [768, 568] width 84 height 30
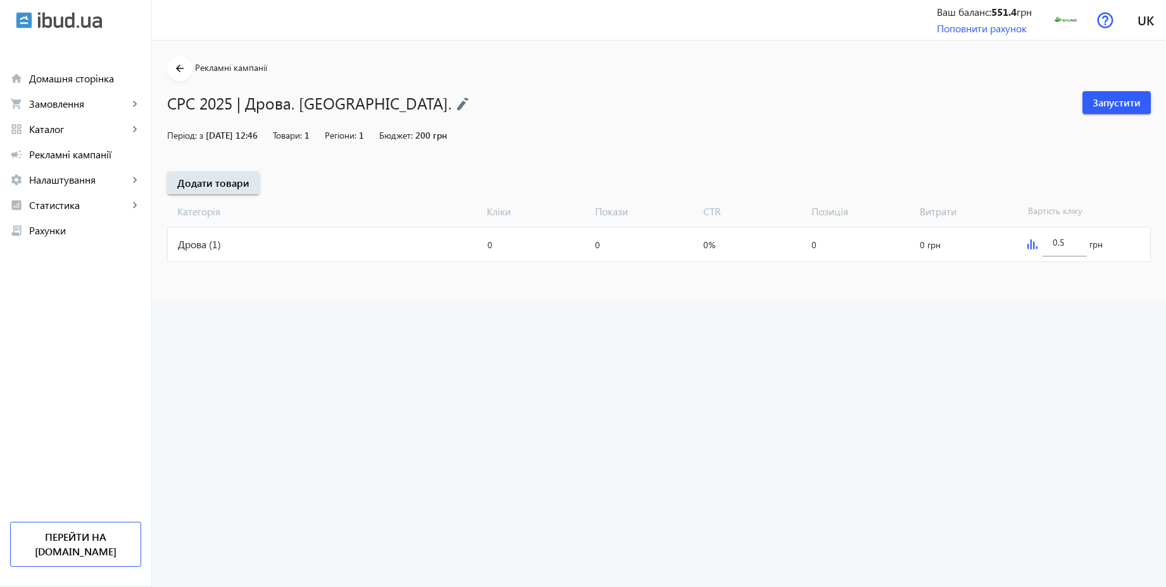
click at [1035, 246] on img at bounding box center [1033, 244] width 10 height 10
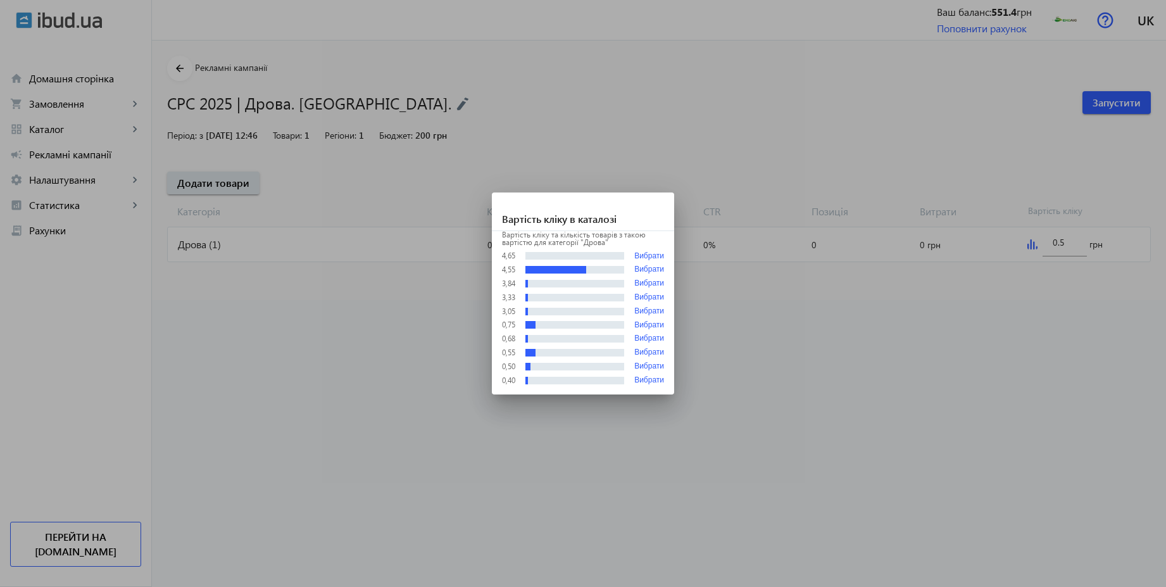
click at [1027, 155] on div at bounding box center [583, 293] width 1166 height 587
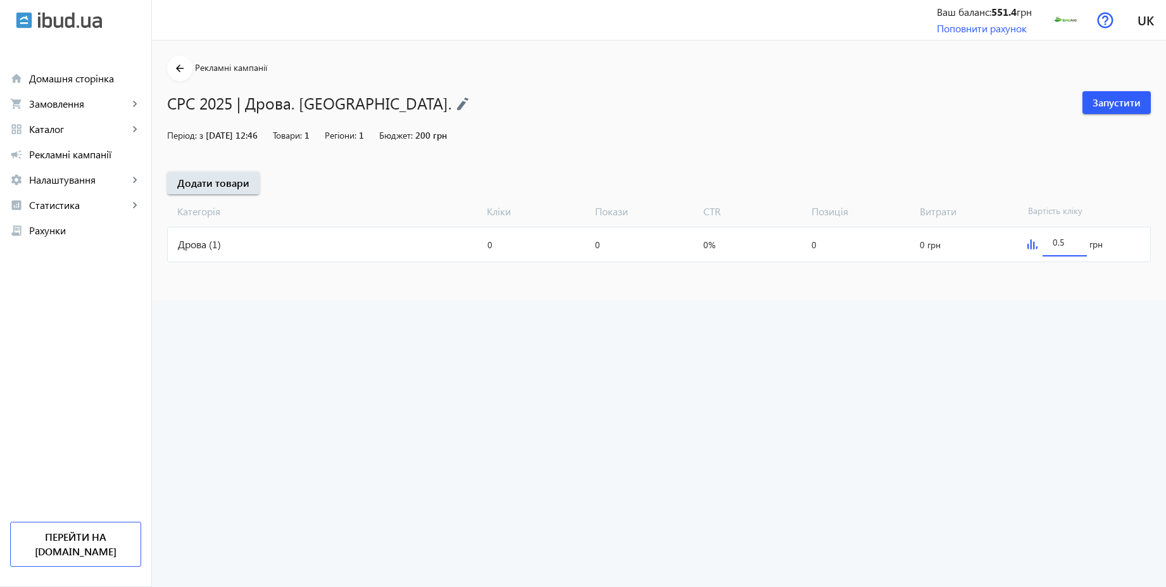
drag, startPoint x: 1073, startPoint y: 241, endPoint x: 1011, endPoint y: 227, distance: 62.9
click at [1016, 229] on mat-card "Дрова (1) Кліки: 0 Покази: 0 CTR: 0% Позиція: 0 Витрати: 0 грн 0.5 грн" at bounding box center [659, 244] width 984 height 35
type input "3.05"
click at [962, 153] on div "arrow_back Рекламні кампанії CPC 2025 | Дрова. [GEOGRAPHIC_DATA]. Запустити Пер…" at bounding box center [659, 160] width 1015 height 209
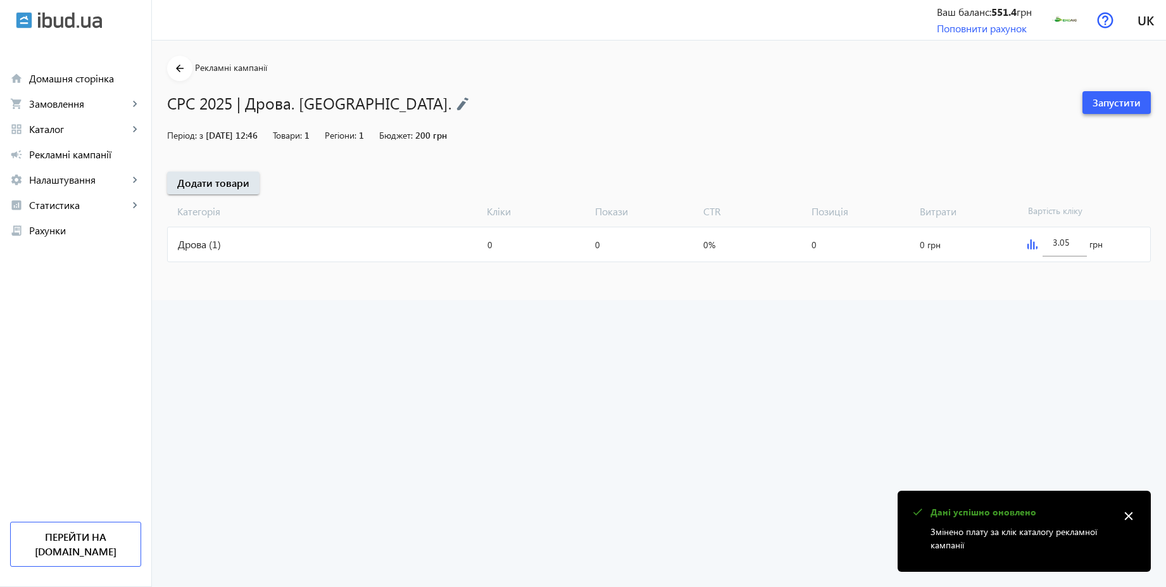
click at [1125, 107] on span "Запустити" at bounding box center [1117, 103] width 48 height 14
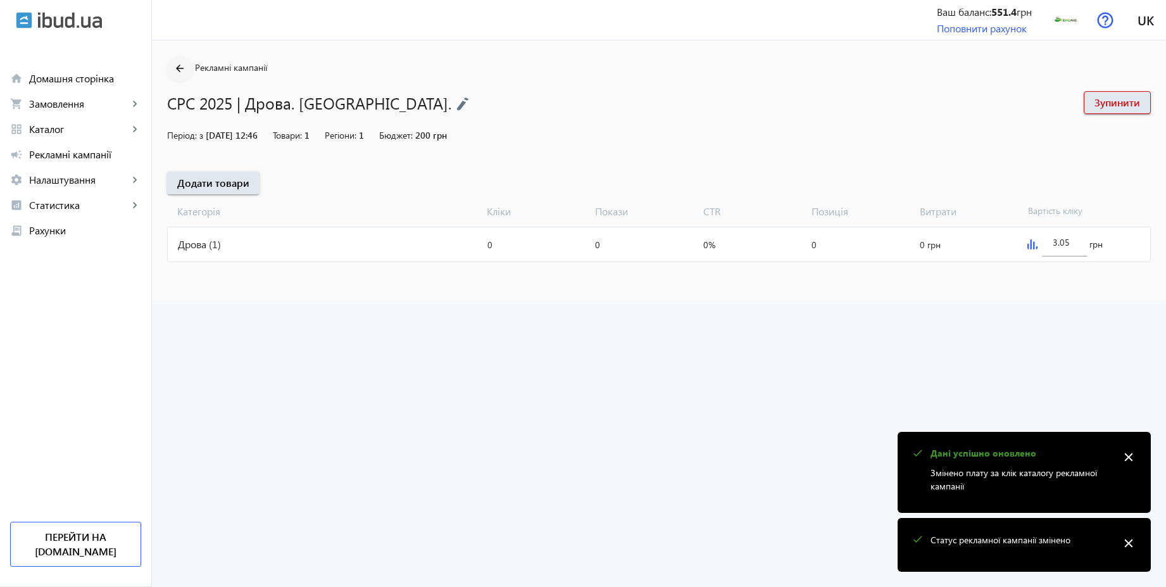
click at [172, 61] on mat-icon "arrow_back" at bounding box center [180, 69] width 16 height 16
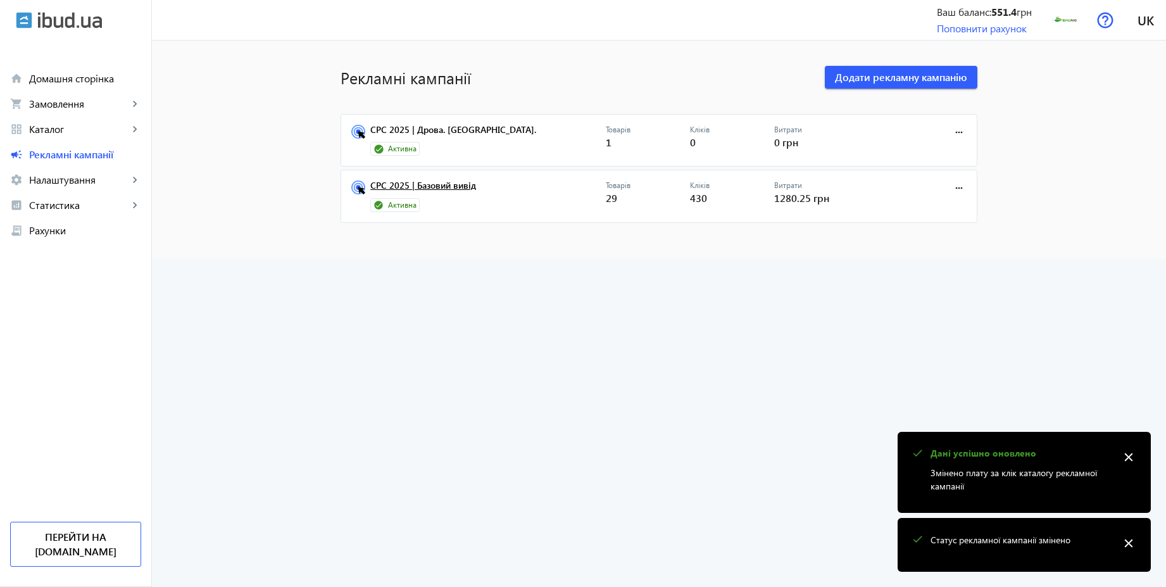
click at [450, 187] on link "CPC 2025 | Базовий вивід" at bounding box center [488, 189] width 236 height 18
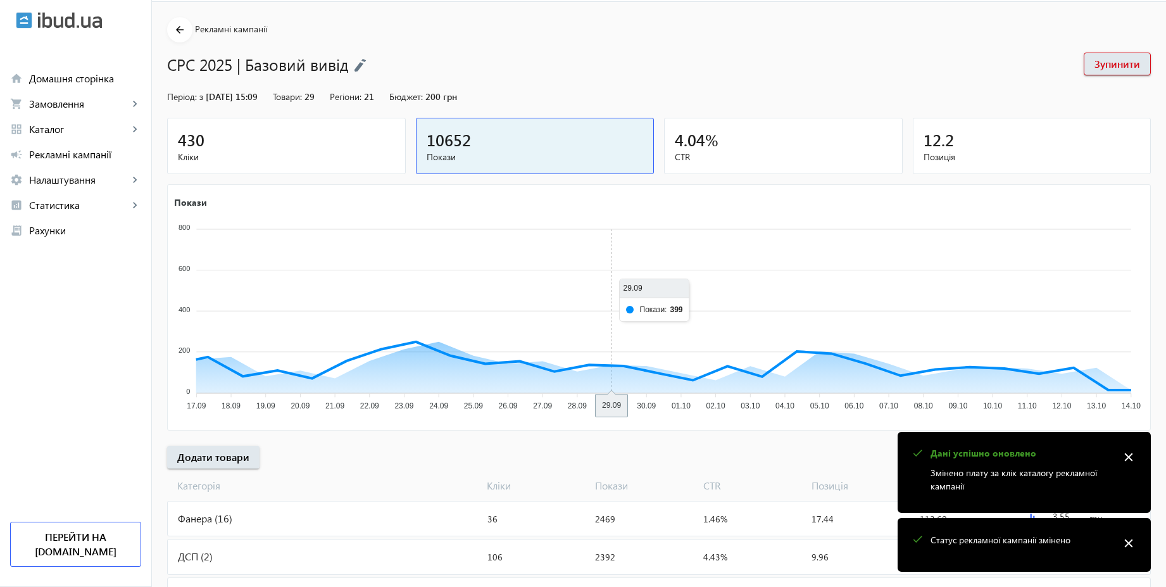
scroll to position [294, 0]
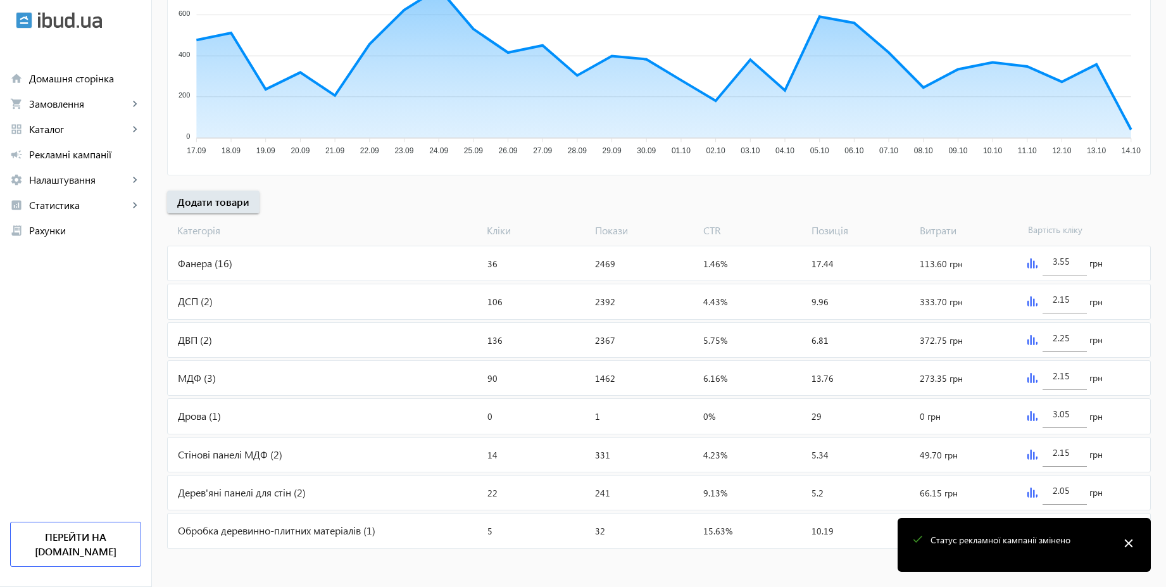
click at [303, 413] on div "Дрова (1)" at bounding box center [325, 416] width 315 height 34
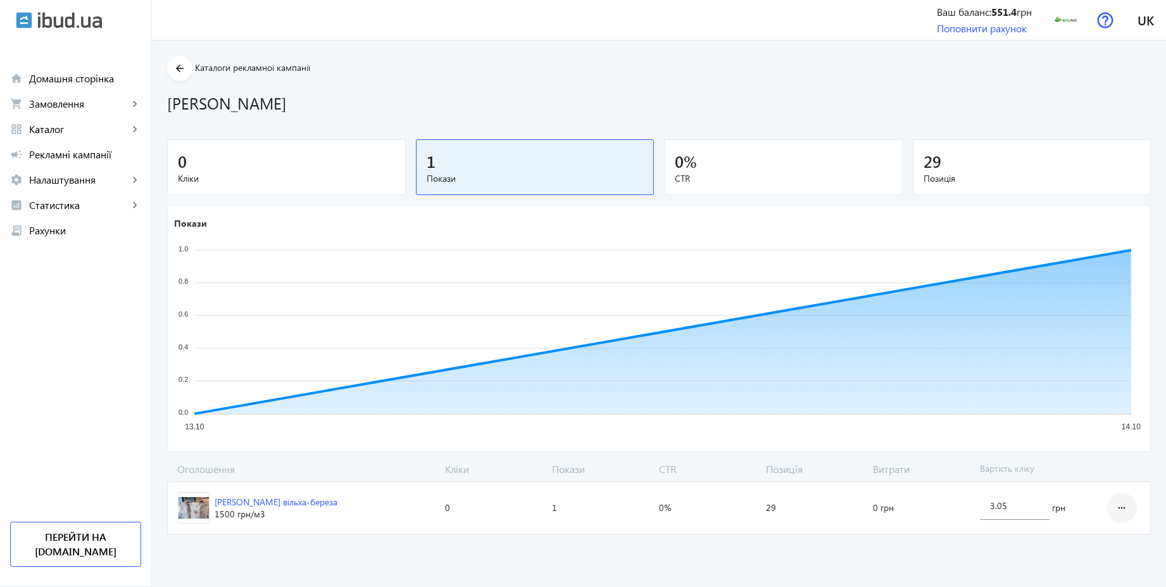
click at [1115, 501] on mat-icon "more_horiz" at bounding box center [1122, 508] width 15 height 30
click at [1094, 477] on span "Видалити оголошення" at bounding box center [1075, 472] width 101 height 10
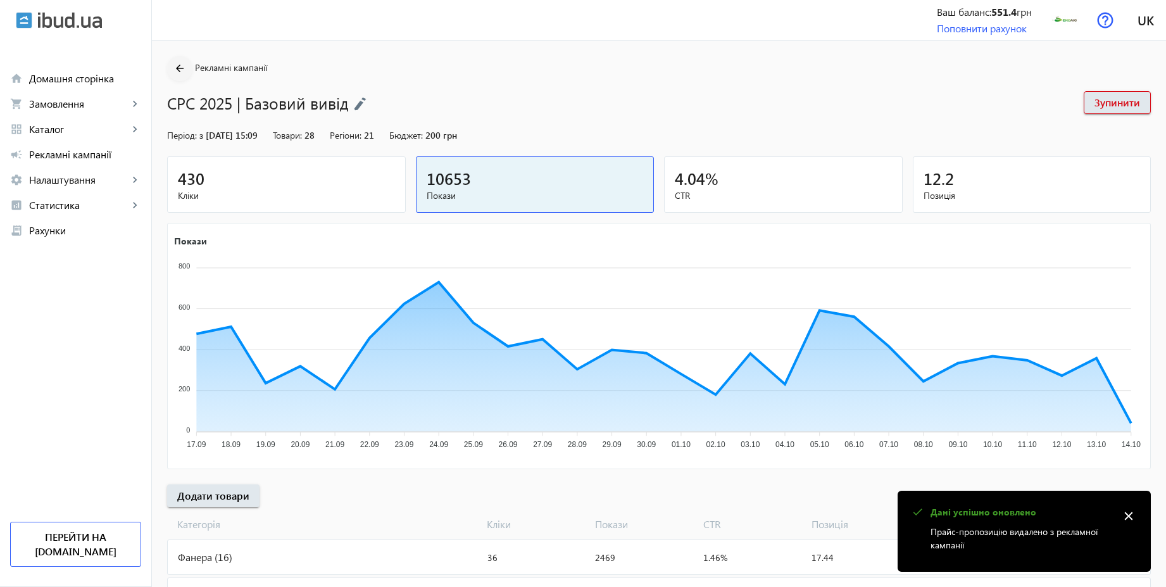
click at [174, 67] on mat-icon "arrow_back" at bounding box center [180, 69] width 16 height 16
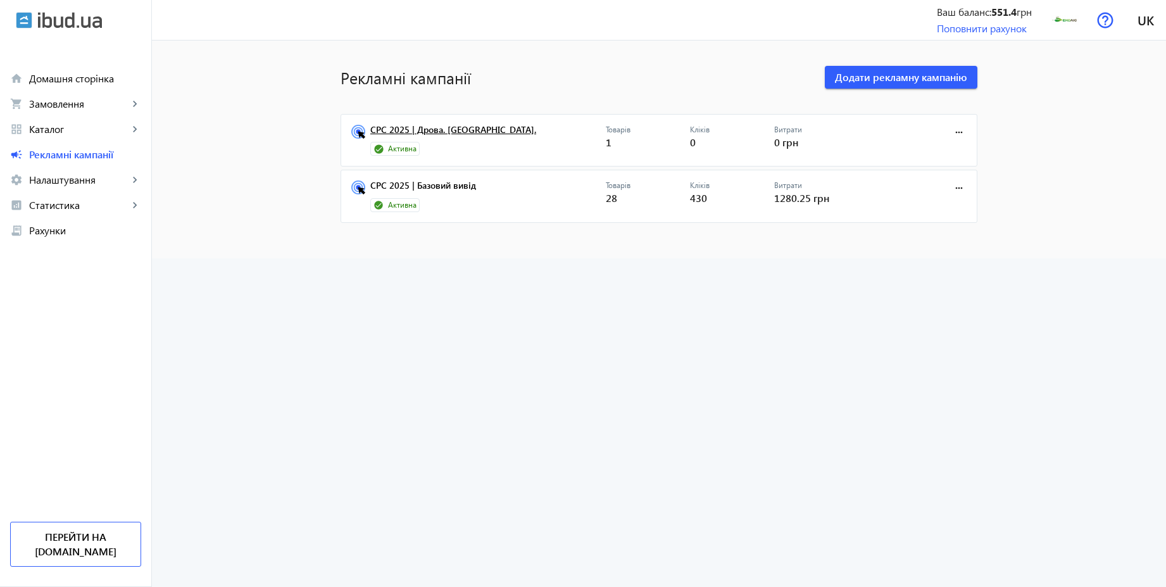
click at [451, 136] on link "CPC 2025 | Дрова. [GEOGRAPHIC_DATA]." at bounding box center [488, 134] width 236 height 18
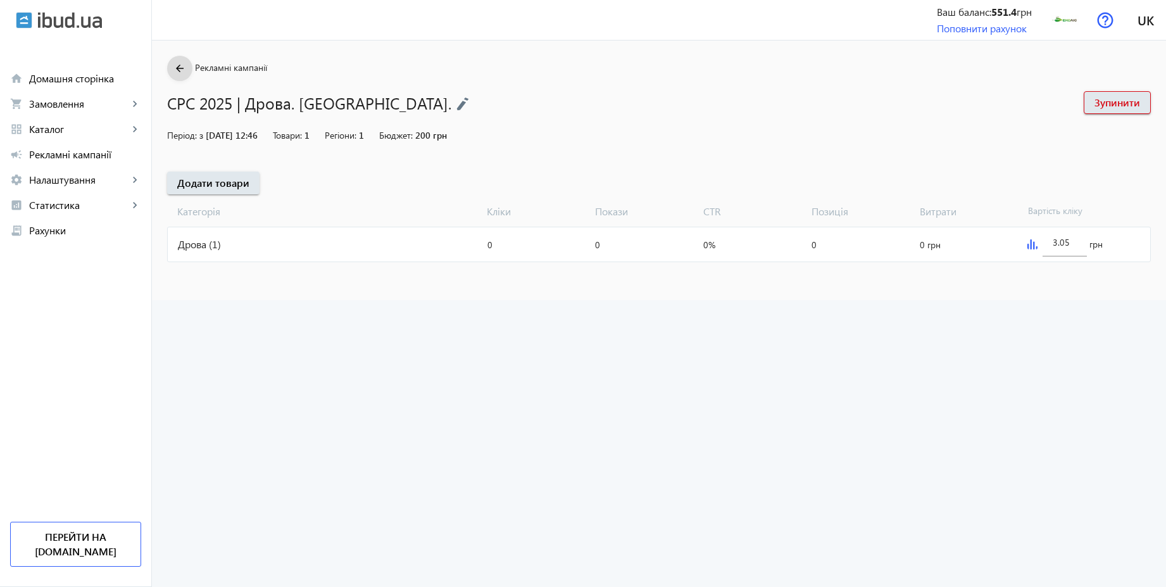
click at [172, 72] on mat-icon "arrow_back" at bounding box center [180, 69] width 16 height 16
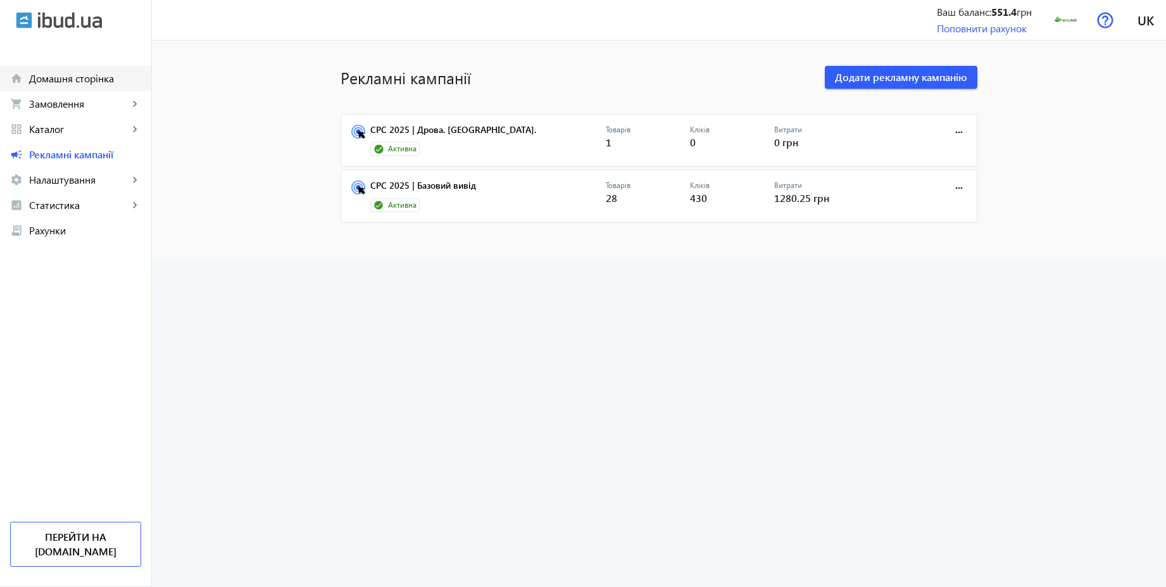
click at [70, 84] on span "Домашня сторінка" at bounding box center [85, 78] width 112 height 13
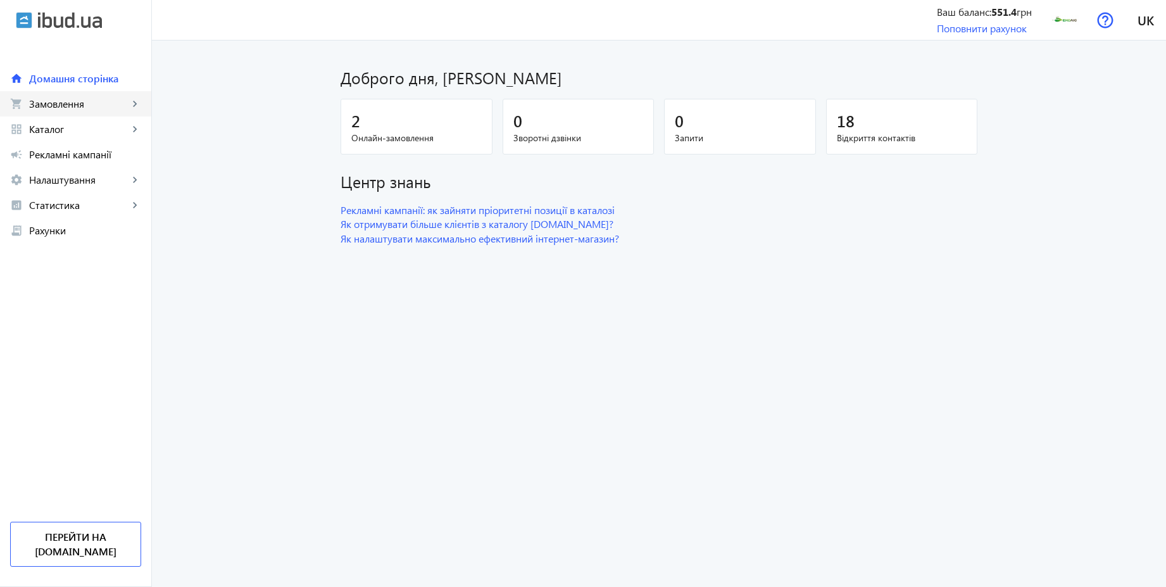
click at [76, 112] on link "shopping_cart Замовлення keyboard_arrow_right" at bounding box center [75, 103] width 151 height 25
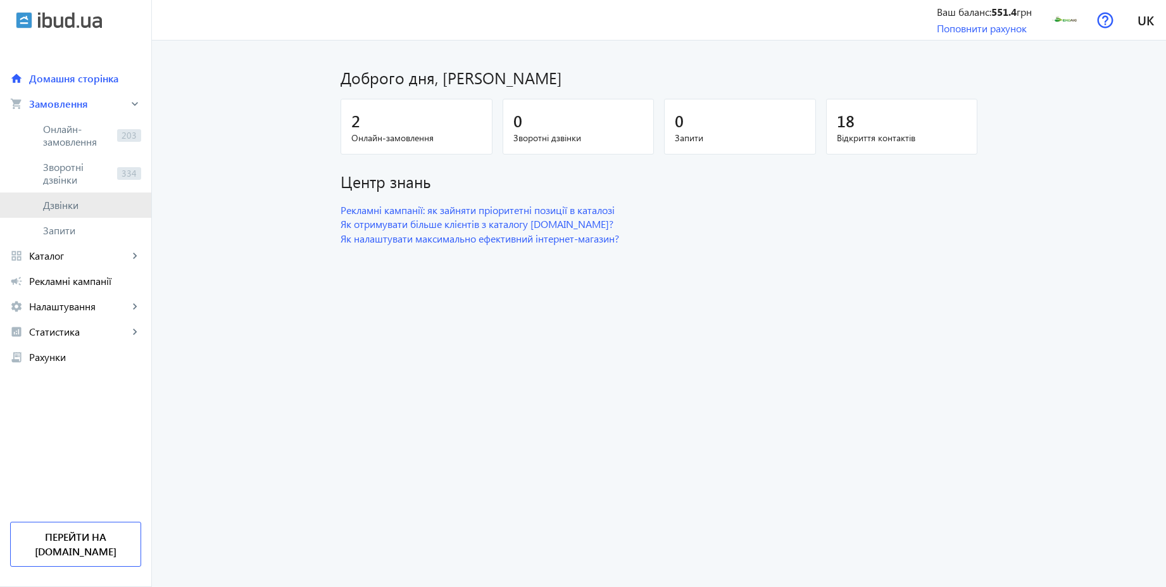
click at [72, 210] on span "Дзвінки" at bounding box center [92, 205] width 98 height 13
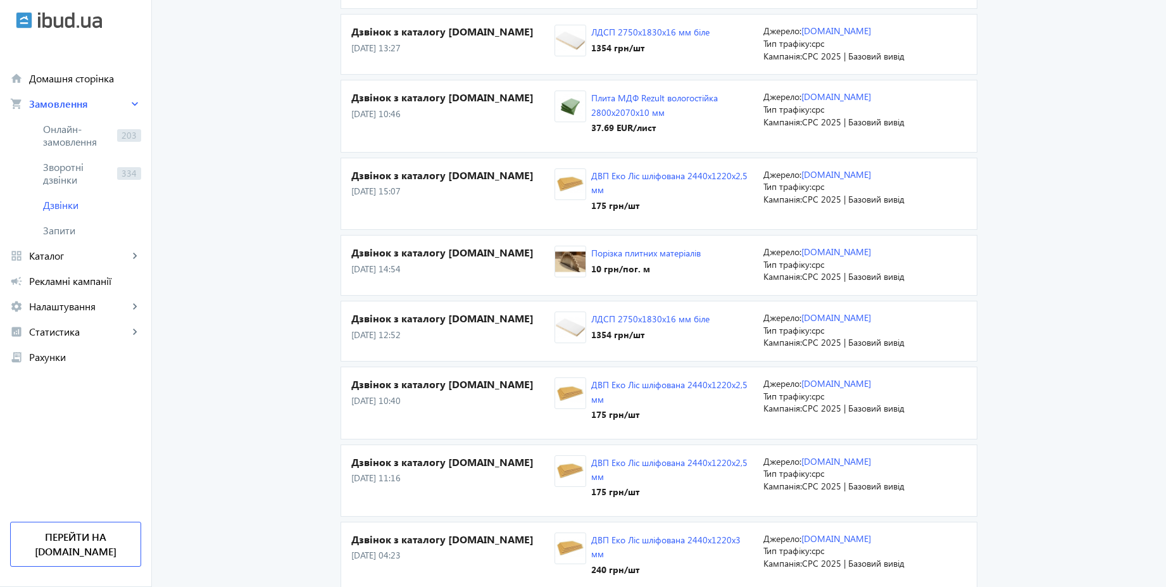
scroll to position [304, 0]
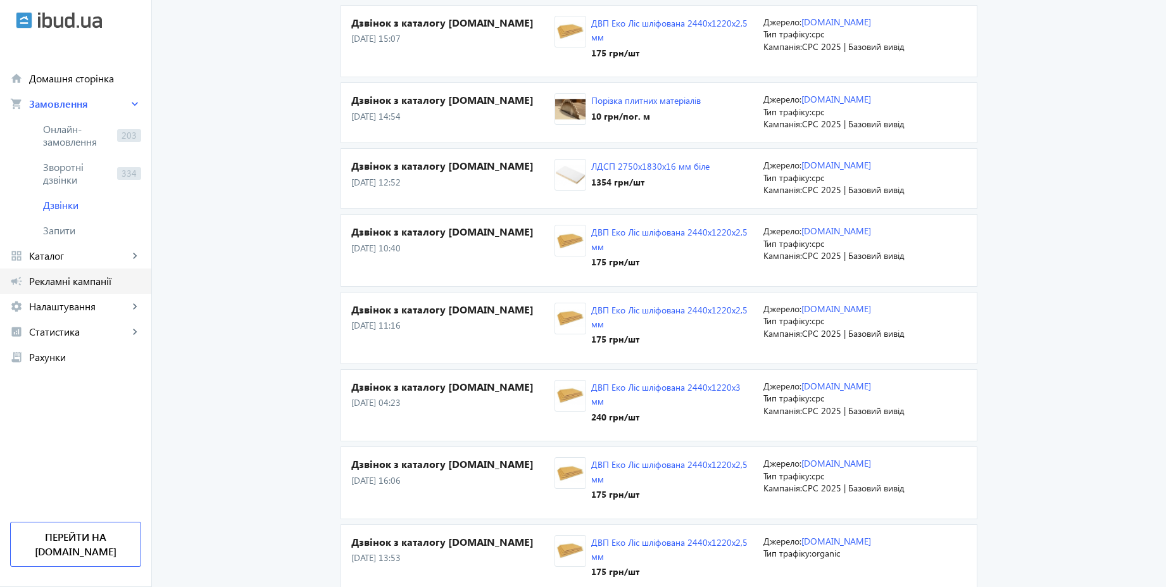
click at [107, 286] on span "Рекламні кампанії" at bounding box center [85, 281] width 112 height 13
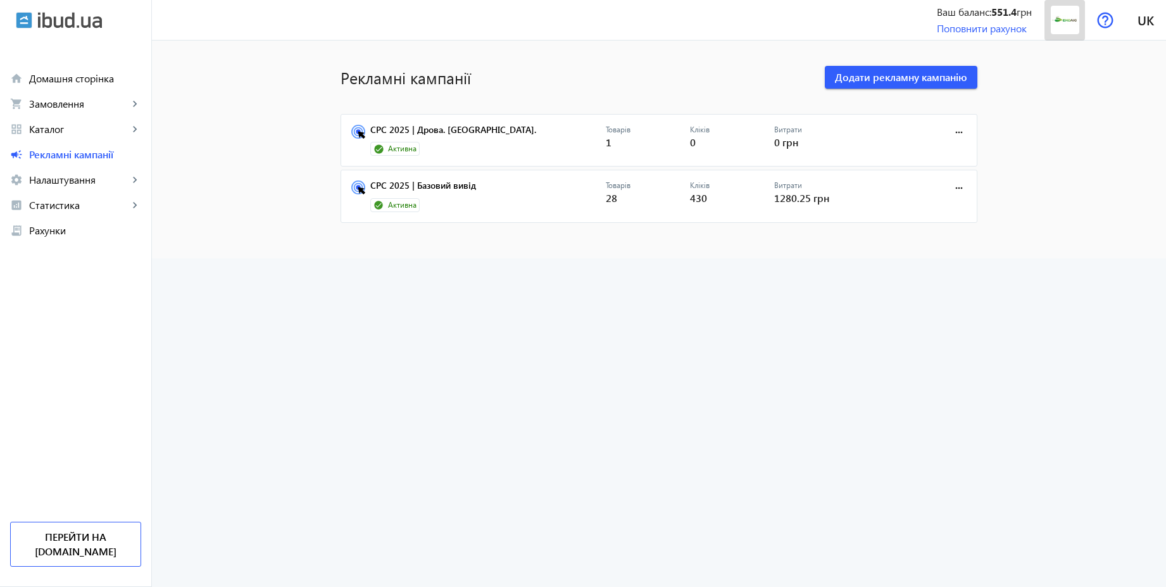
click at [1061, 27] on img at bounding box center [1065, 20] width 28 height 28
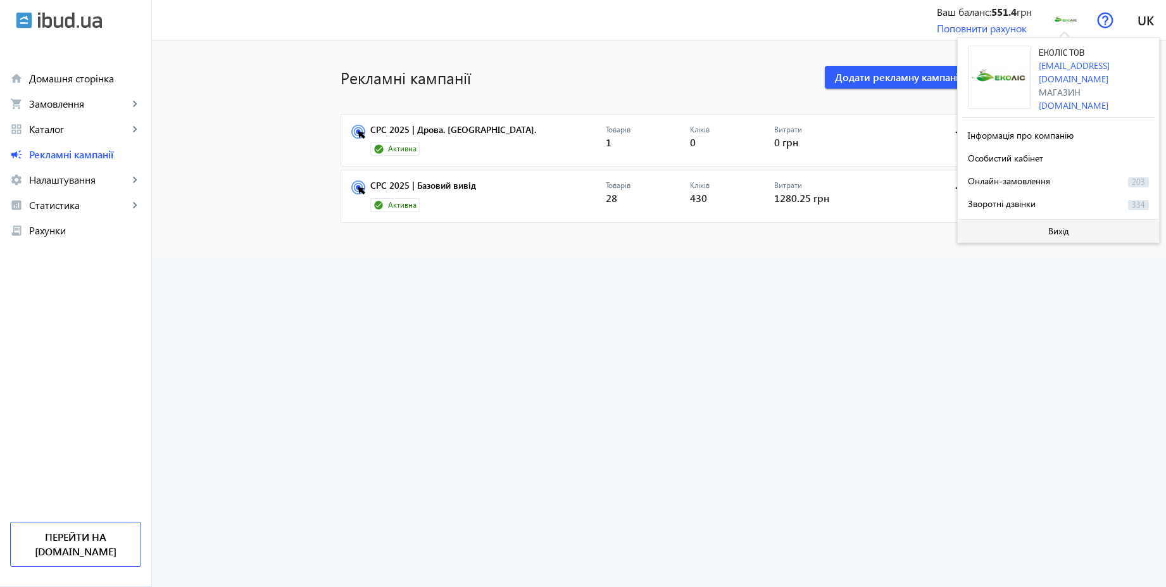
click at [1052, 232] on span "Вихід" at bounding box center [1059, 231] width 21 height 10
